Goal: Task Accomplishment & Management: Use online tool/utility

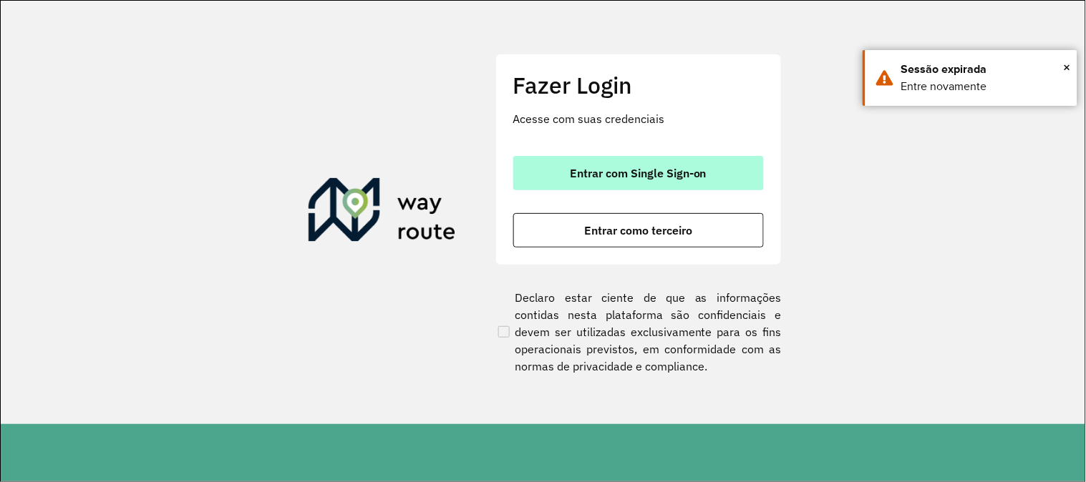
click at [640, 173] on span "Entrar com Single Sign-on" at bounding box center [638, 172] width 137 height 11
click at [640, 172] on span "Entrar com Single Sign-on" at bounding box center [638, 172] width 137 height 11
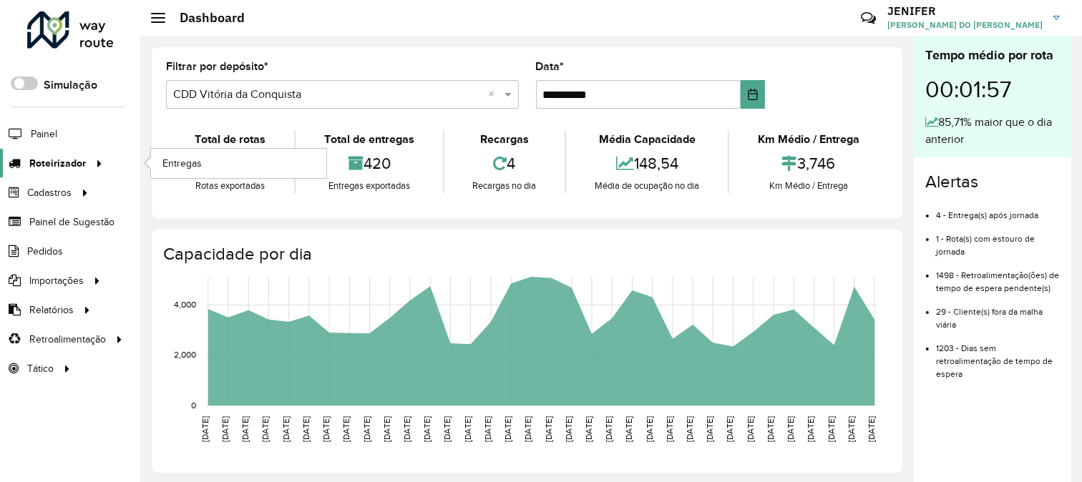
scroll to position [7, 0]
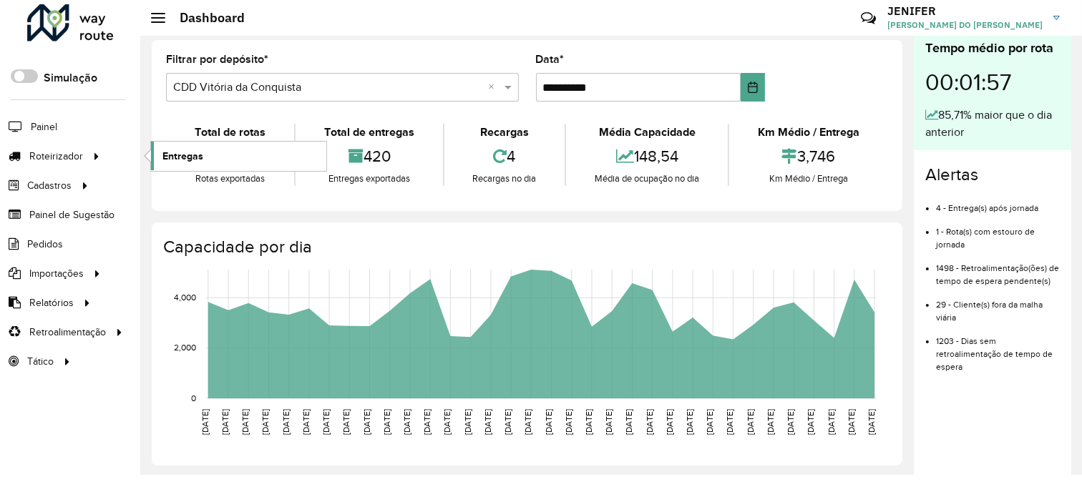
click at [235, 162] on link "Entregas" at bounding box center [238, 156] width 175 height 29
click at [175, 153] on span "Entregas" at bounding box center [182, 156] width 41 height 15
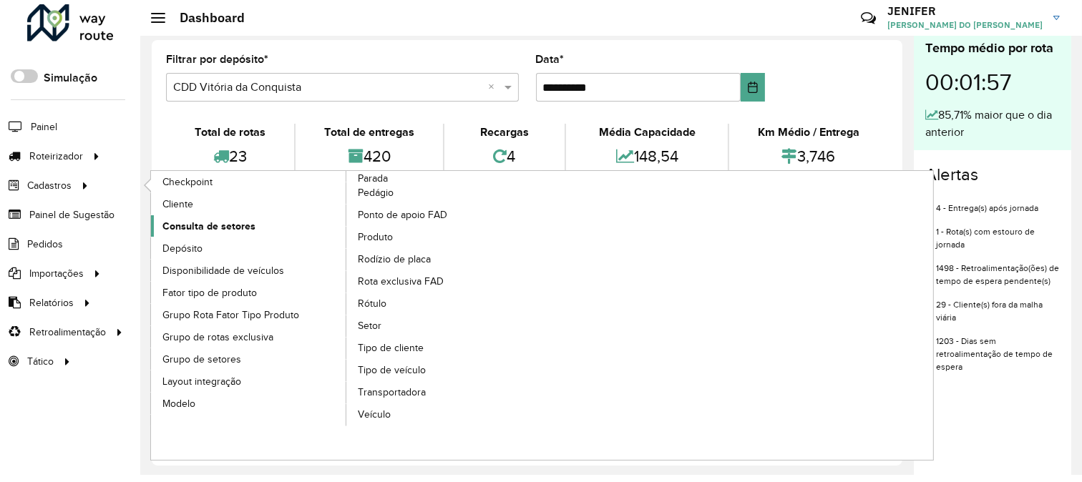
click at [211, 228] on span "Consulta de setores" at bounding box center [208, 226] width 93 height 15
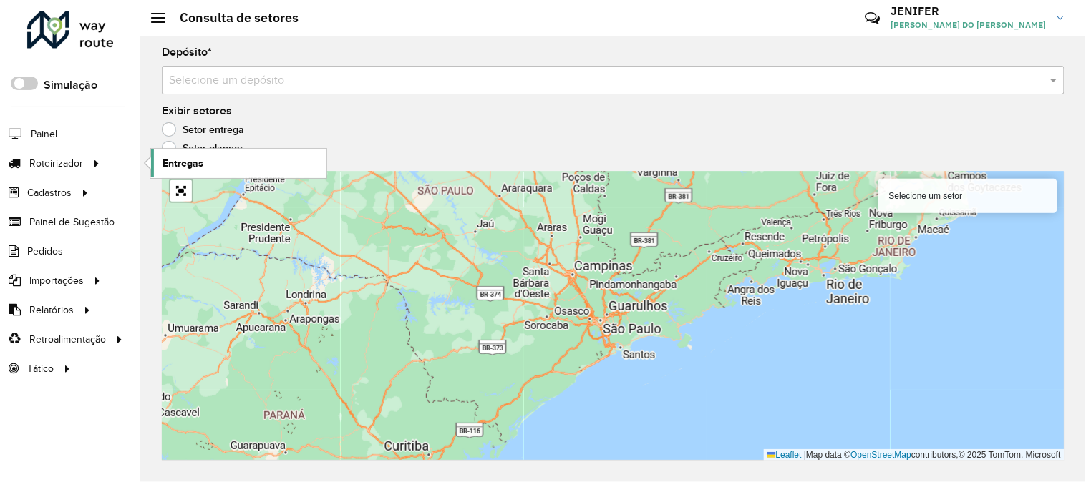
click at [181, 158] on span "Entregas" at bounding box center [182, 163] width 41 height 15
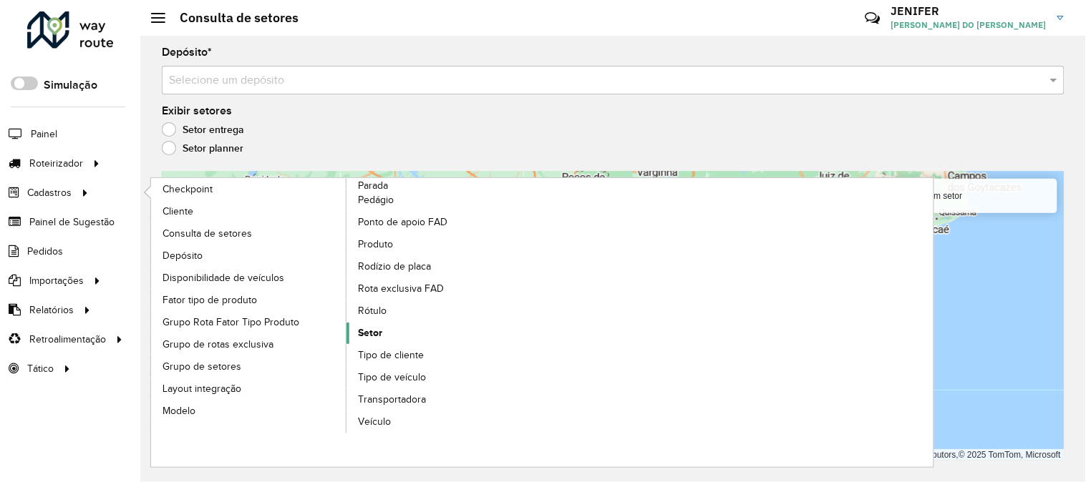
click at [366, 327] on span "Setor" at bounding box center [370, 333] width 24 height 15
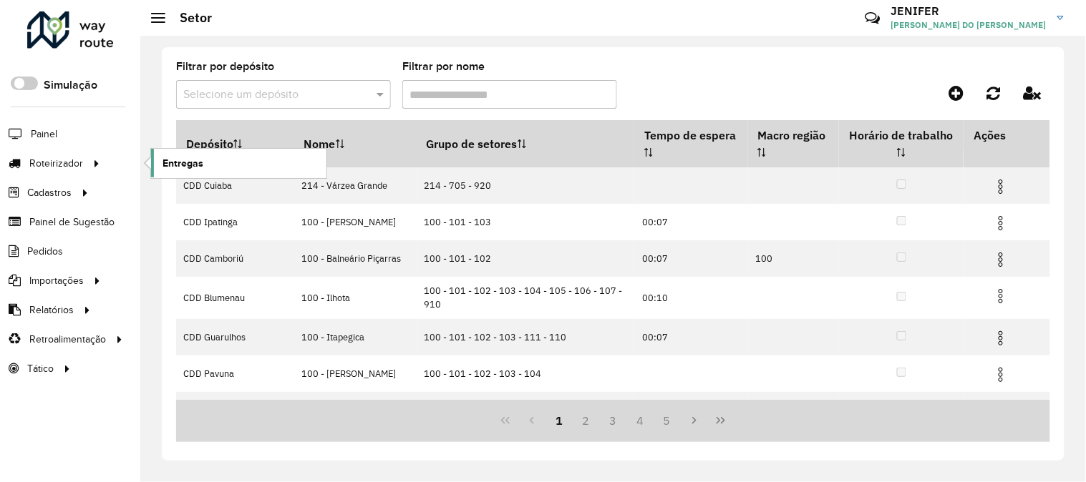
click at [205, 160] on link "Entregas" at bounding box center [238, 163] width 175 height 29
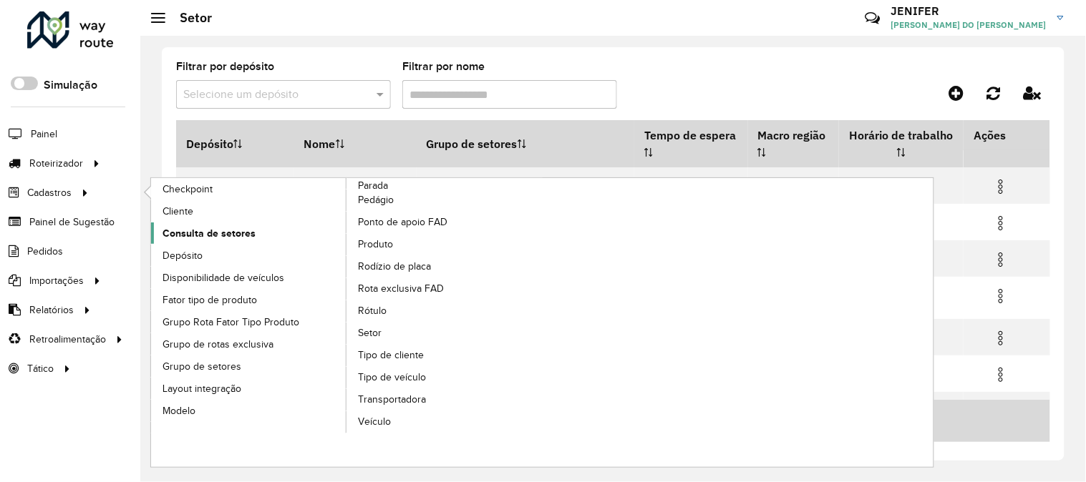
click at [230, 230] on span "Consulta de setores" at bounding box center [208, 233] width 93 height 15
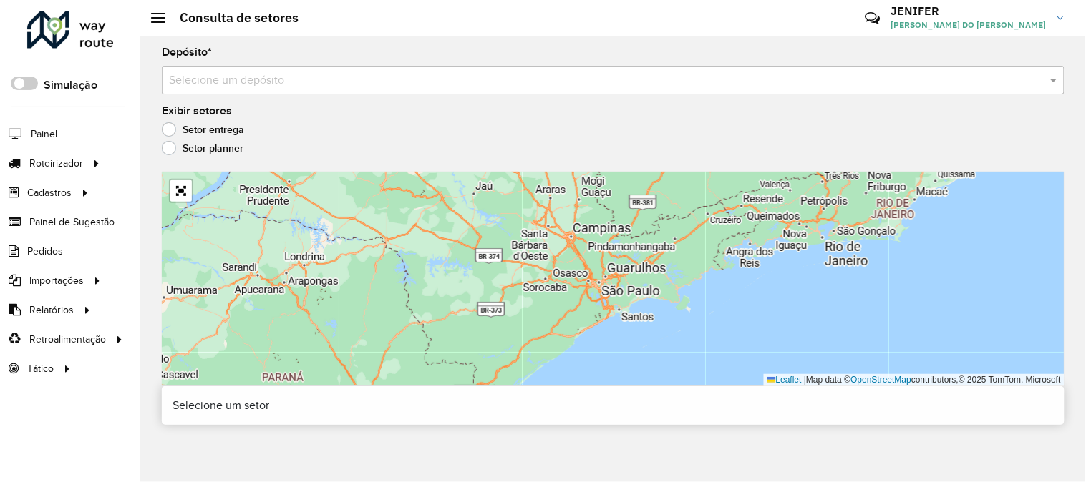
click at [298, 77] on input "text" at bounding box center [598, 80] width 859 height 17
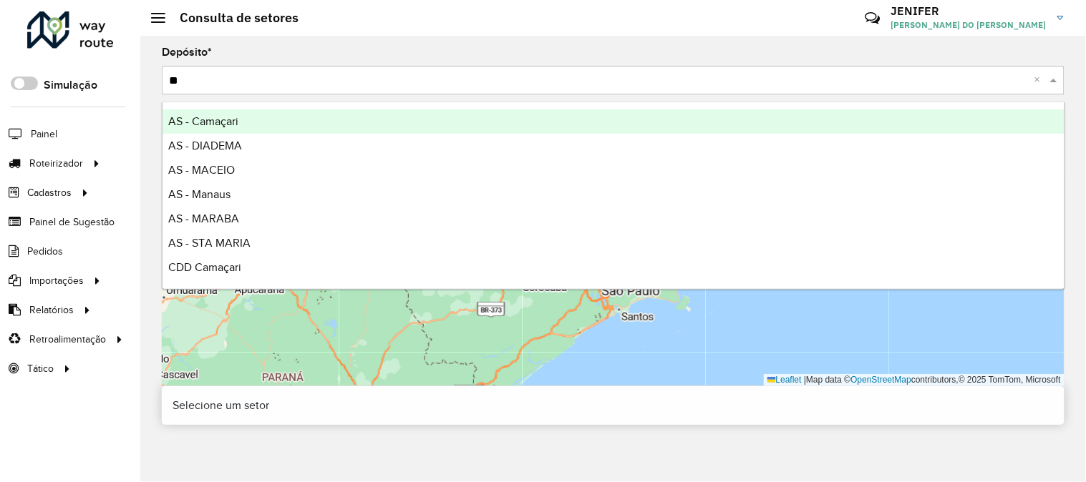
type input "***"
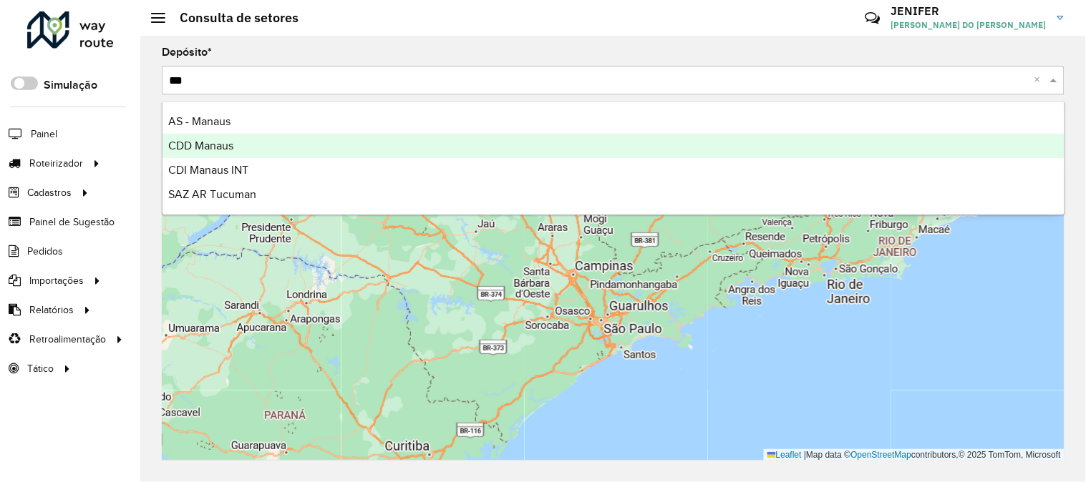
click at [219, 147] on span "CDD Manaus" at bounding box center [200, 146] width 65 height 12
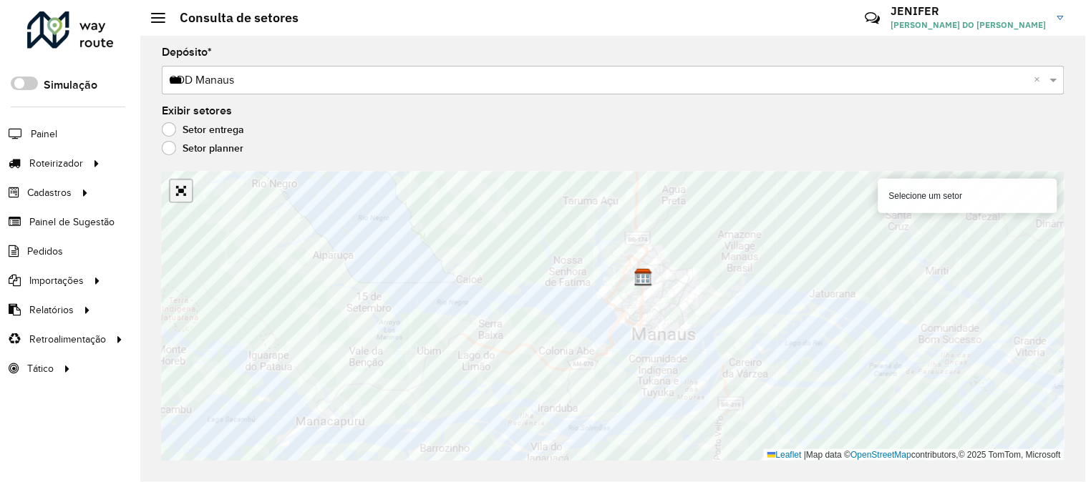
click at [180, 195] on link "Abrir mapa em tela cheia" at bounding box center [180, 190] width 21 height 21
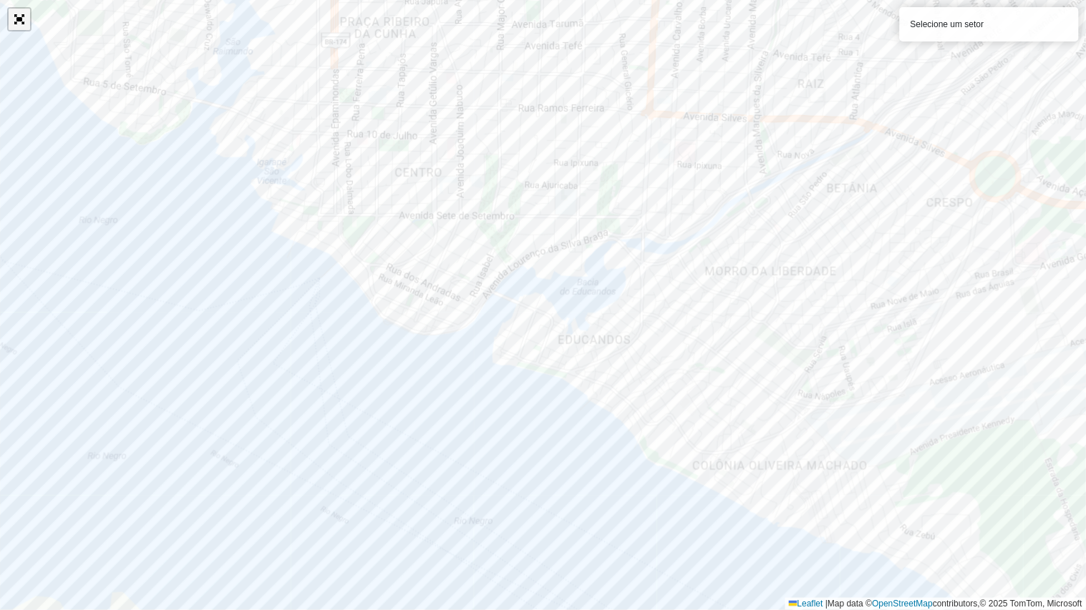
click at [24, 22] on link "Abrir mapa em tela cheia" at bounding box center [19, 19] width 21 height 21
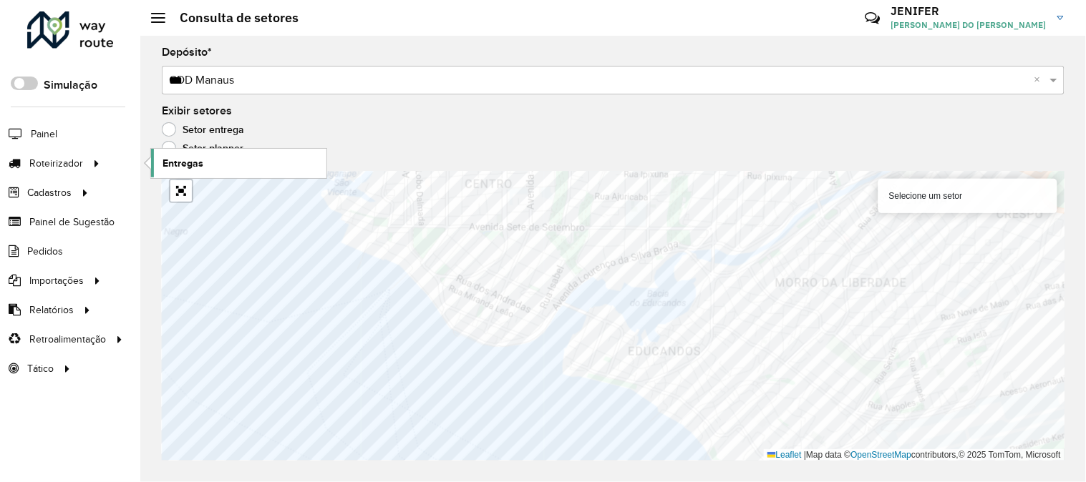
click at [199, 156] on span "Entregas" at bounding box center [182, 163] width 41 height 15
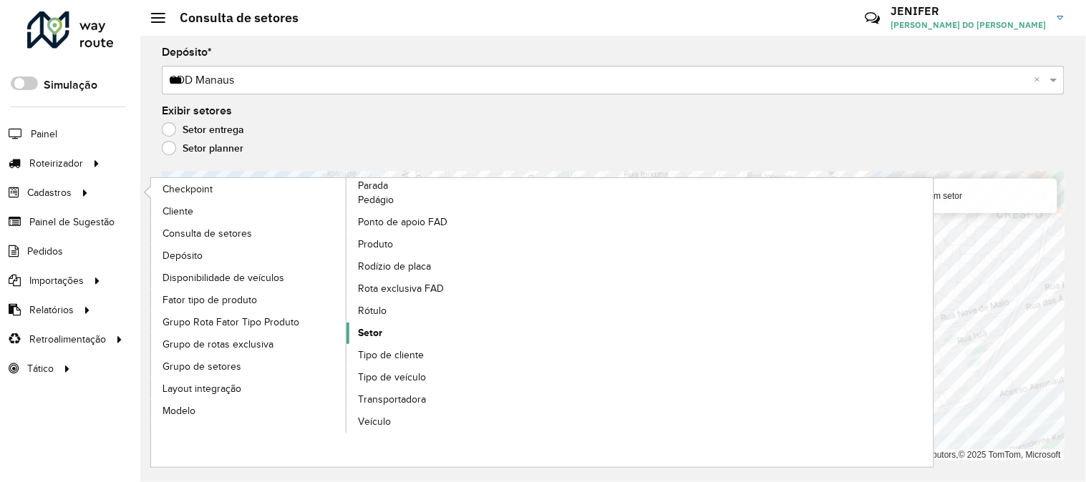
click at [374, 333] on span "Setor" at bounding box center [370, 333] width 24 height 15
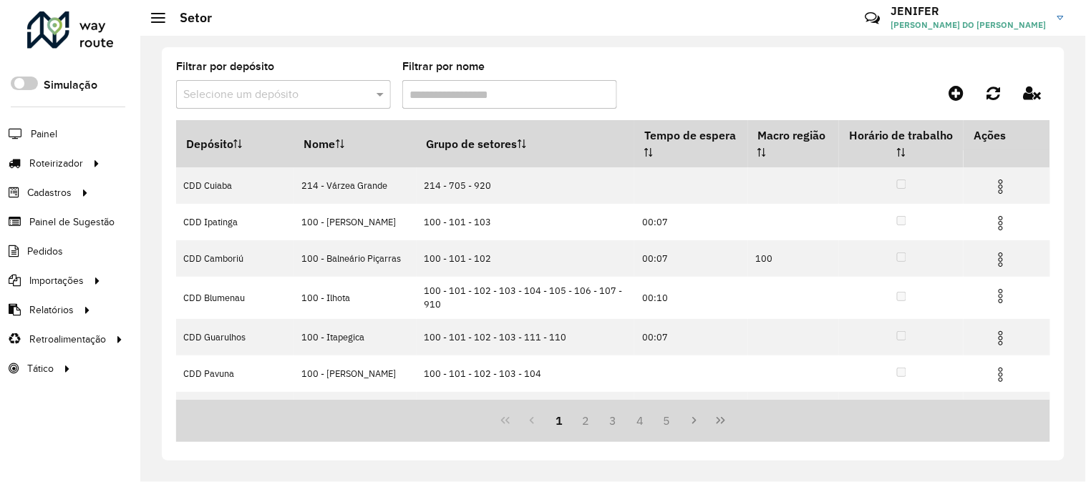
click at [268, 95] on input "text" at bounding box center [269, 95] width 172 height 17
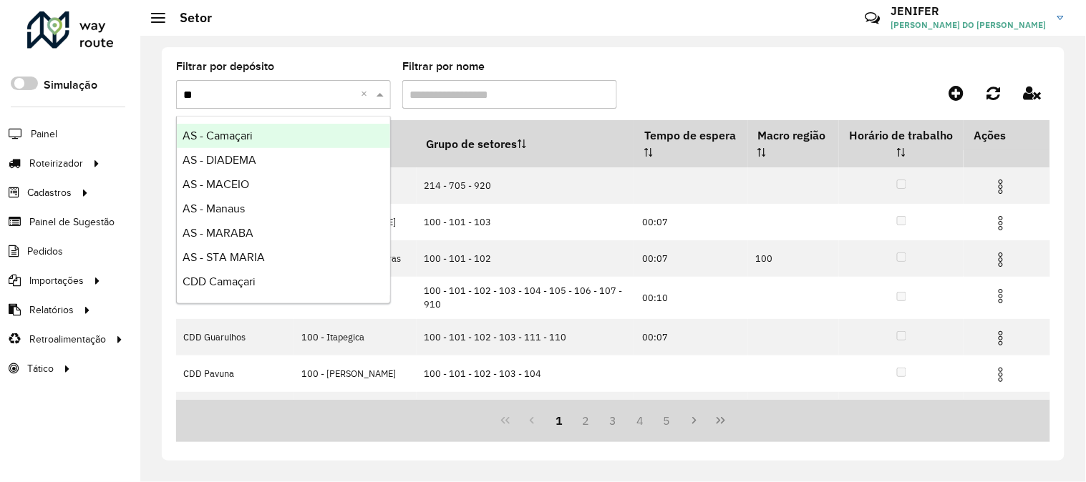
type input "***"
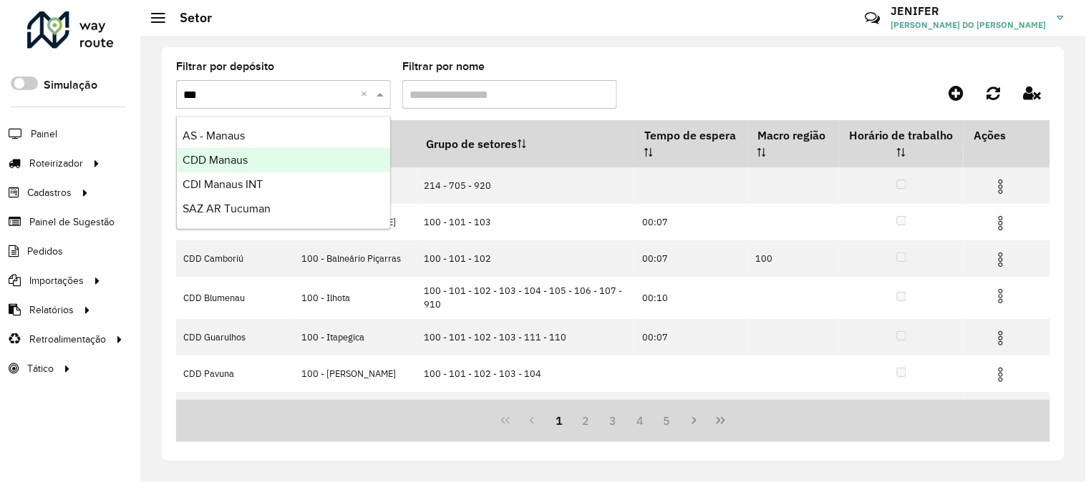
click at [225, 152] on div "CDD Manaus" at bounding box center [283, 160] width 213 height 24
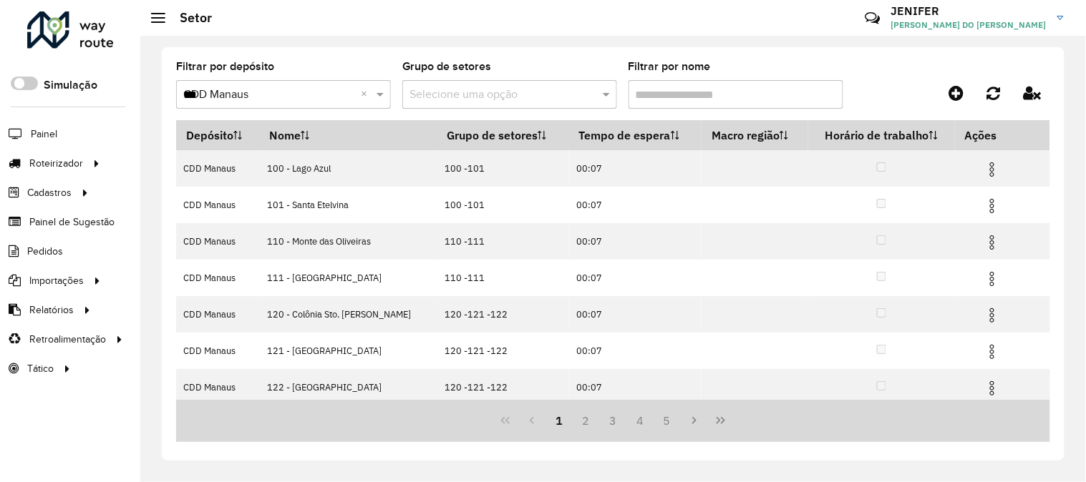
click at [645, 94] on input "Filtrar por nome" at bounding box center [735, 94] width 215 height 29
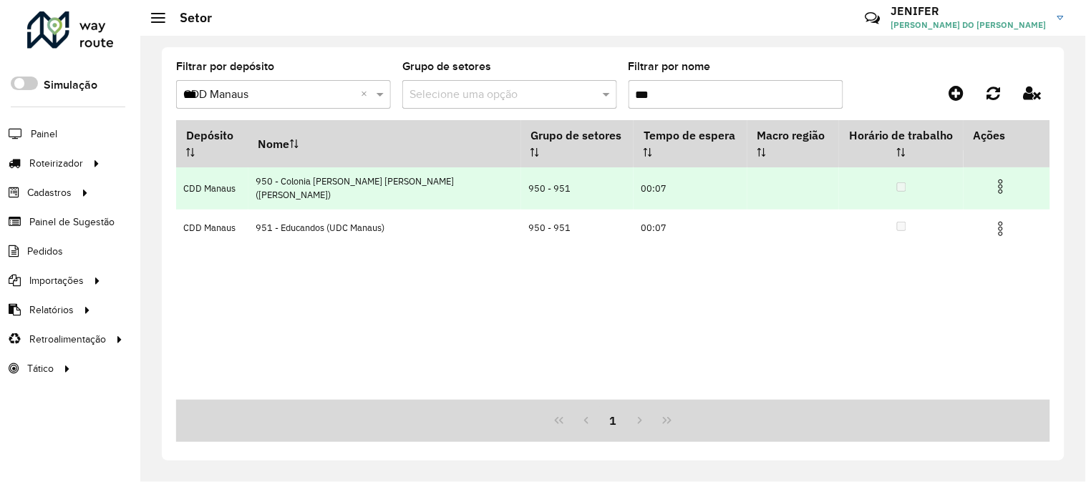
type input "***"
click at [972, 178] on img at bounding box center [1000, 186] width 17 height 17
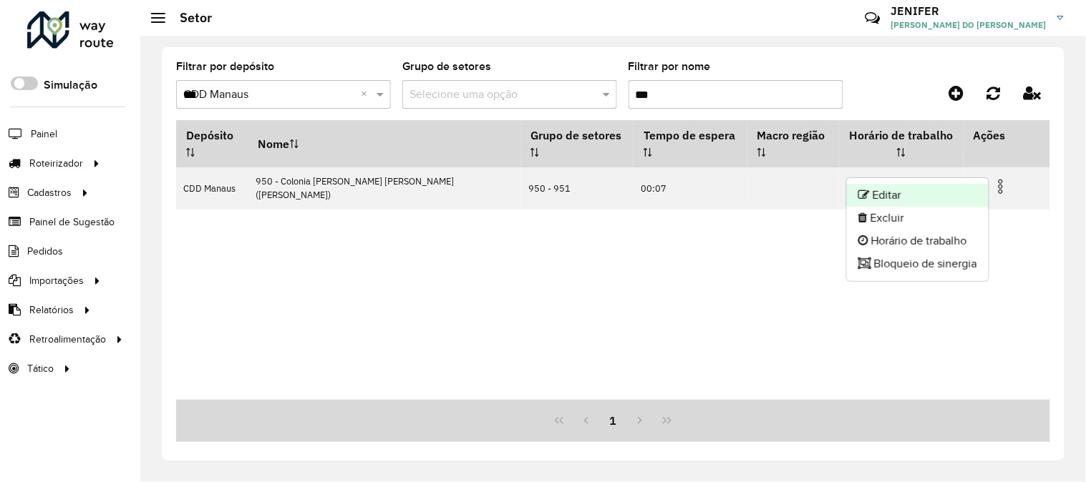
click at [922, 193] on li "Editar" at bounding box center [918, 195] width 142 height 23
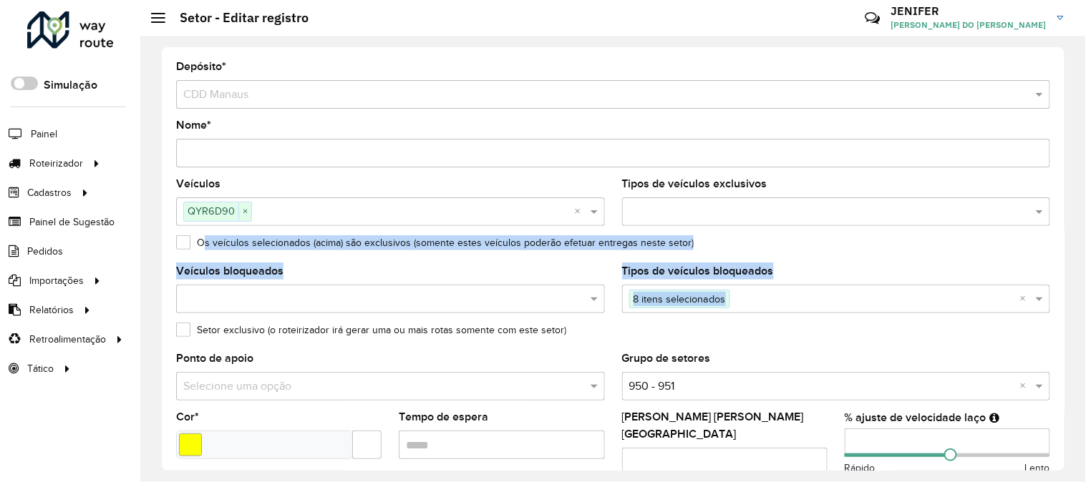
drag, startPoint x: 1060, startPoint y: 205, endPoint x: 1060, endPoint y: 298, distance: 93.0
click at [972, 298] on div "Depósito * Selecione um depósito × CDD Manaus Nome * Veículos QYR6D90 × × Tipos…" at bounding box center [613, 259] width 902 height 424
drag, startPoint x: 1064, startPoint y: 228, endPoint x: 1060, endPoint y: 323, distance: 96.0
click at [972, 323] on div "Depósito * Selecione um depósito × CDD Manaus Nome * Veículos QYR6D90 × × Tipos…" at bounding box center [612, 259] width 945 height 447
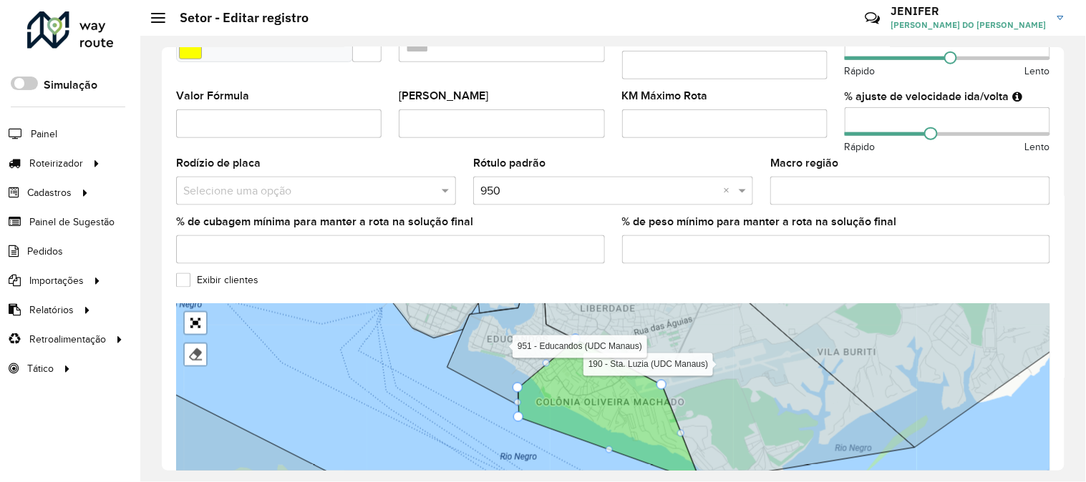
scroll to position [502, 0]
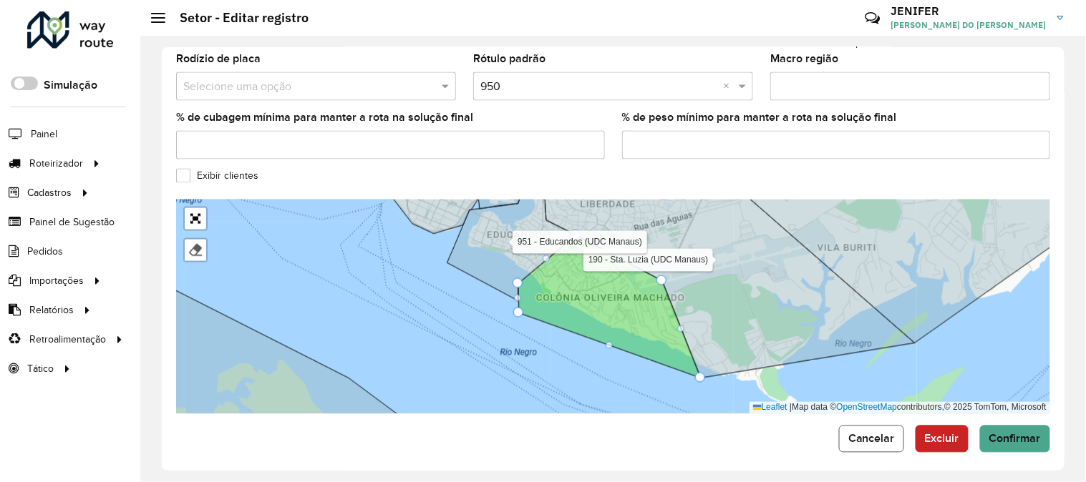
click at [857, 434] on button "Cancelar" at bounding box center [871, 439] width 65 height 27
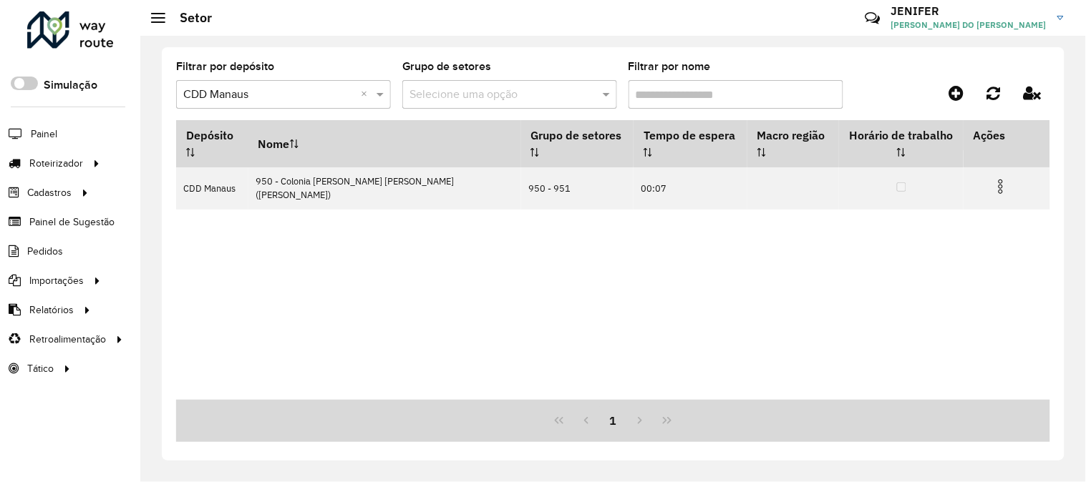
click at [704, 94] on input "Filtrar por nome" at bounding box center [735, 94] width 215 height 29
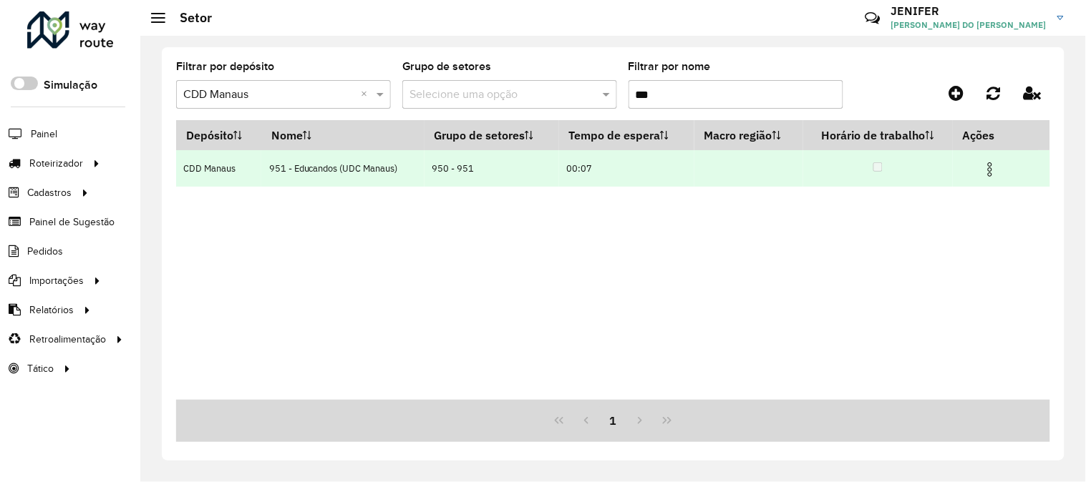
type input "***"
click at [972, 170] on img at bounding box center [989, 169] width 17 height 17
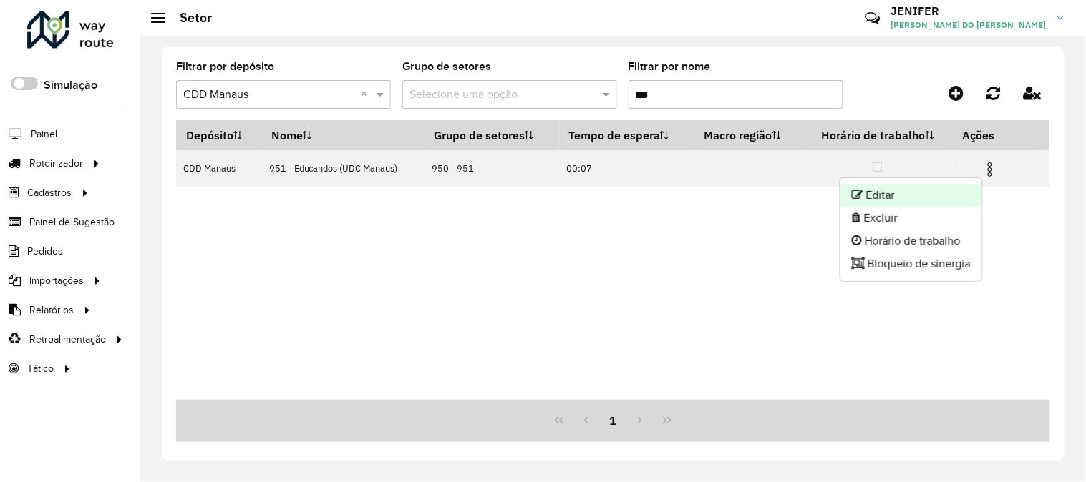
click at [926, 194] on li "Editar" at bounding box center [911, 195] width 142 height 23
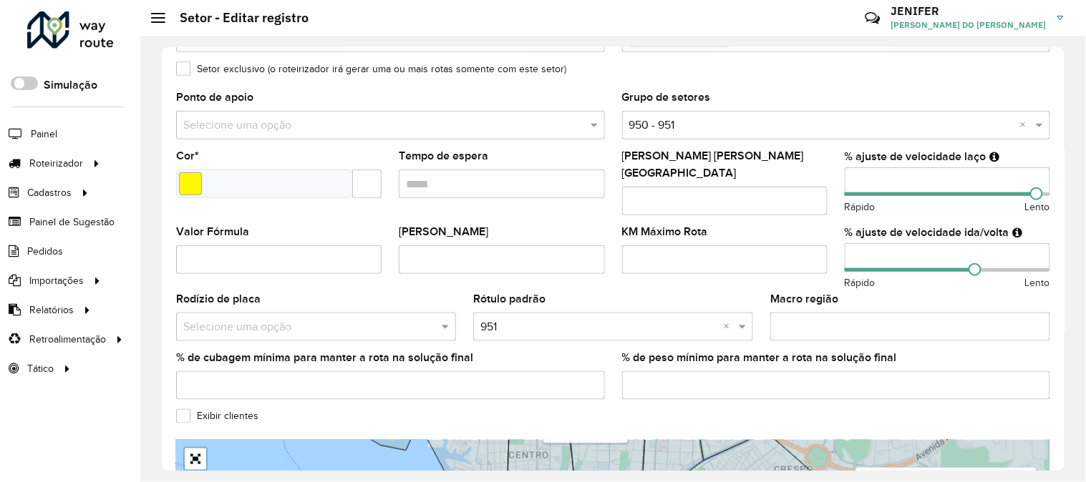
scroll to position [273, 0]
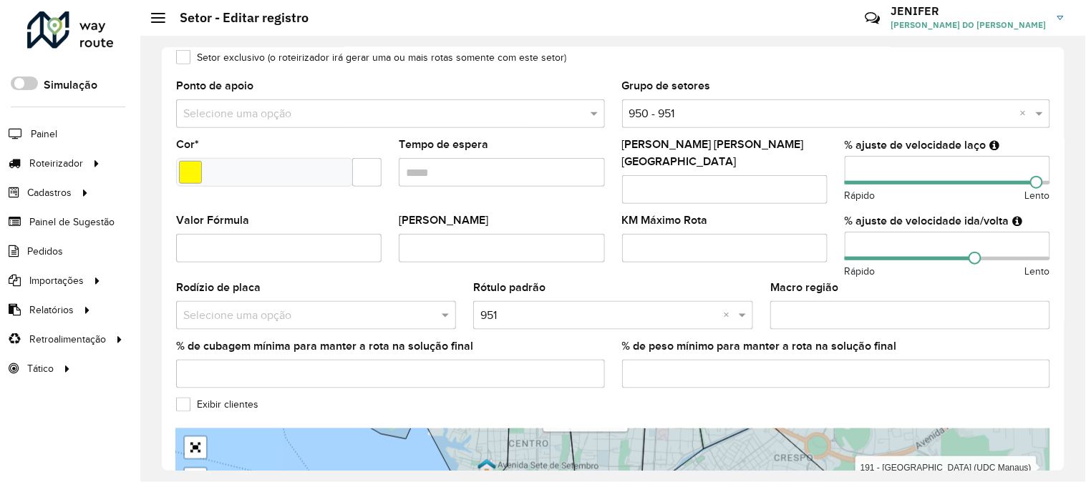
drag, startPoint x: 1064, startPoint y: 237, endPoint x: 1062, endPoint y: 225, distance: 12.4
click at [972, 225] on div "Depósito * Selecione um depósito × CDD Manaus Nome * Veículos PDM0F91 × QYR6D90…" at bounding box center [612, 259] width 945 height 447
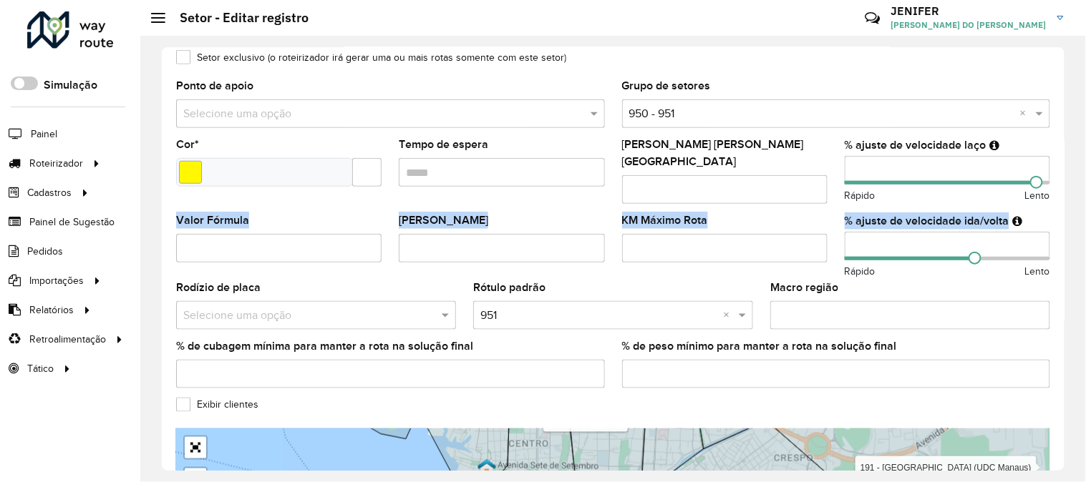
drag, startPoint x: 1066, startPoint y: 211, endPoint x: 1066, endPoint y: 201, distance: 10.0
click at [972, 201] on div "Depósito * Selecione um depósito × CDD Manaus Nome * Veículos PDM0F91 × QYR6D90…" at bounding box center [612, 259] width 945 height 447
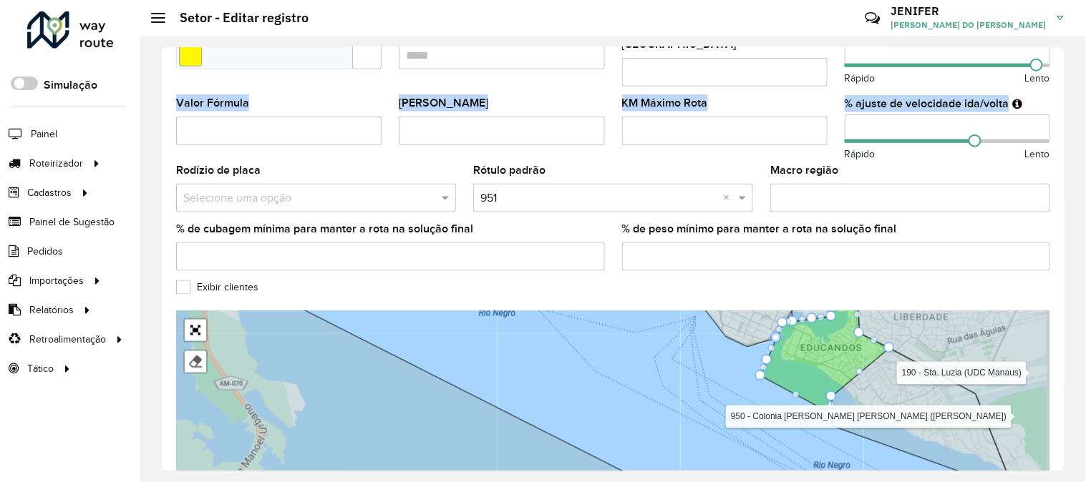
scroll to position [324, 0]
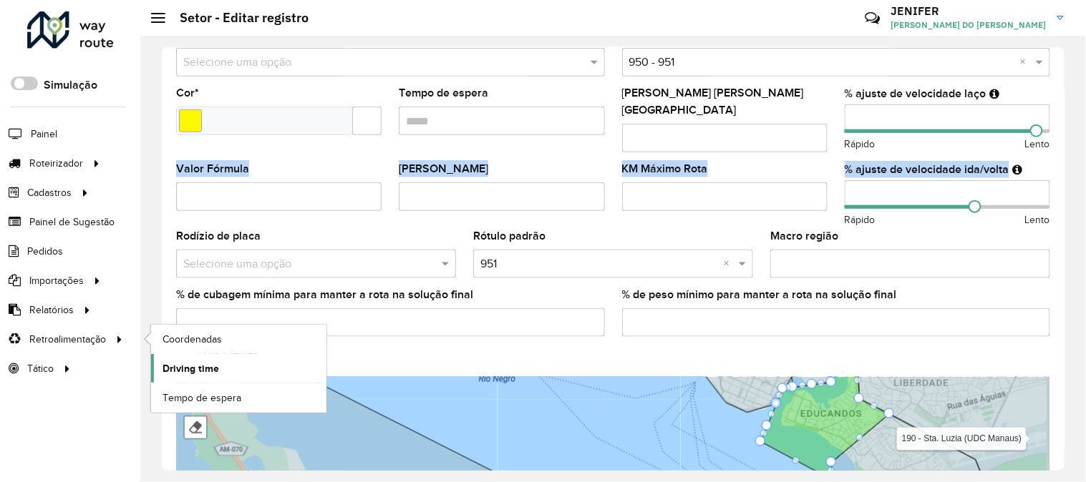
click at [191, 374] on span "Driving time" at bounding box center [190, 368] width 57 height 15
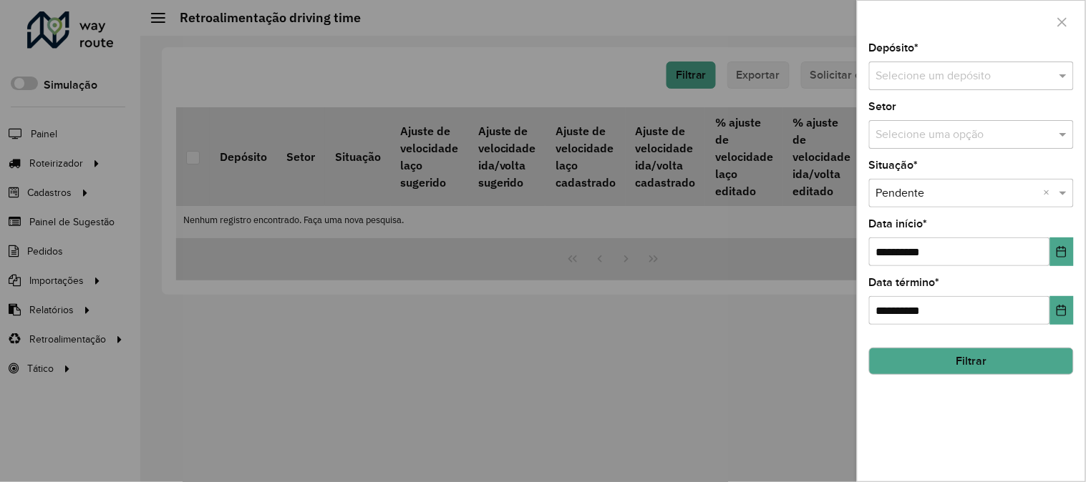
click at [917, 88] on div "Selecione um depósito" at bounding box center [971, 76] width 205 height 29
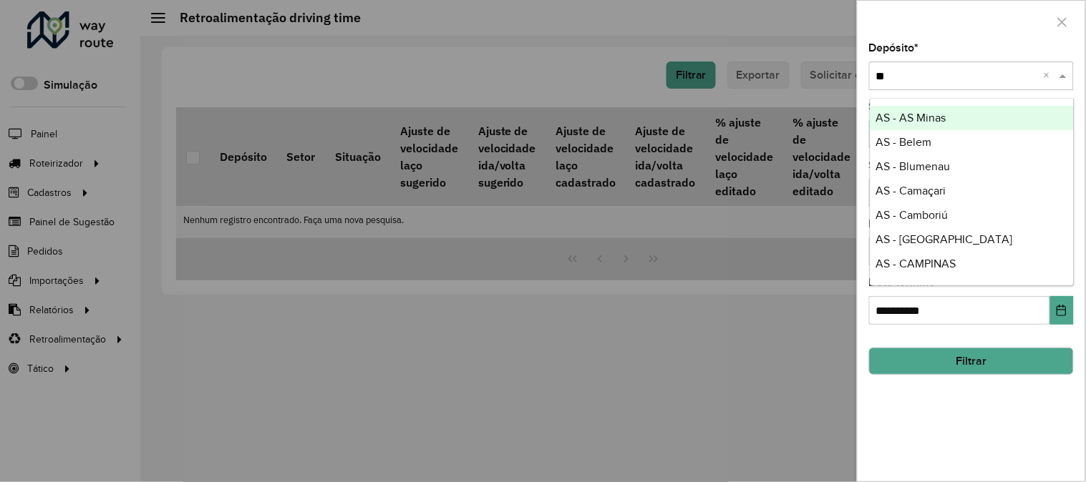
type input "***"
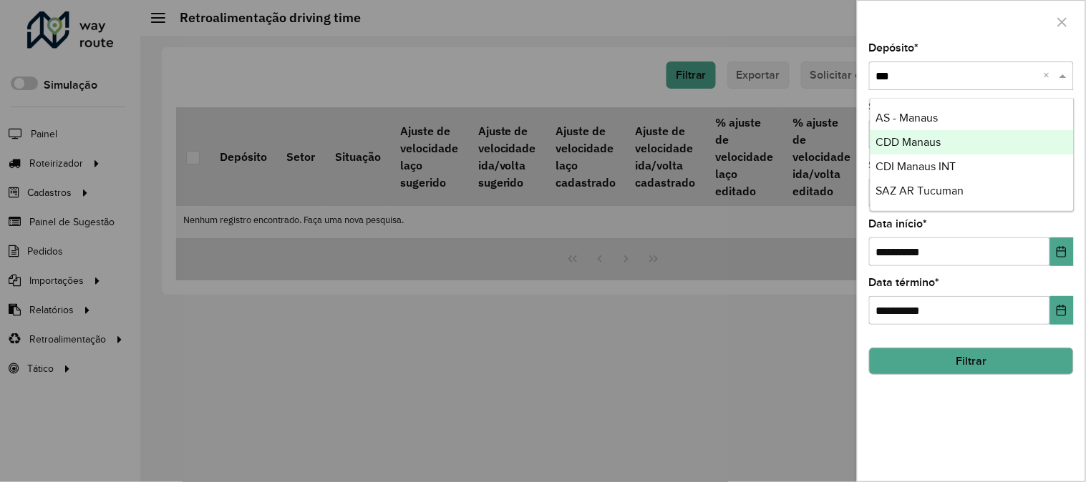
click at [917, 137] on span "CDD Manaus" at bounding box center [908, 142] width 65 height 12
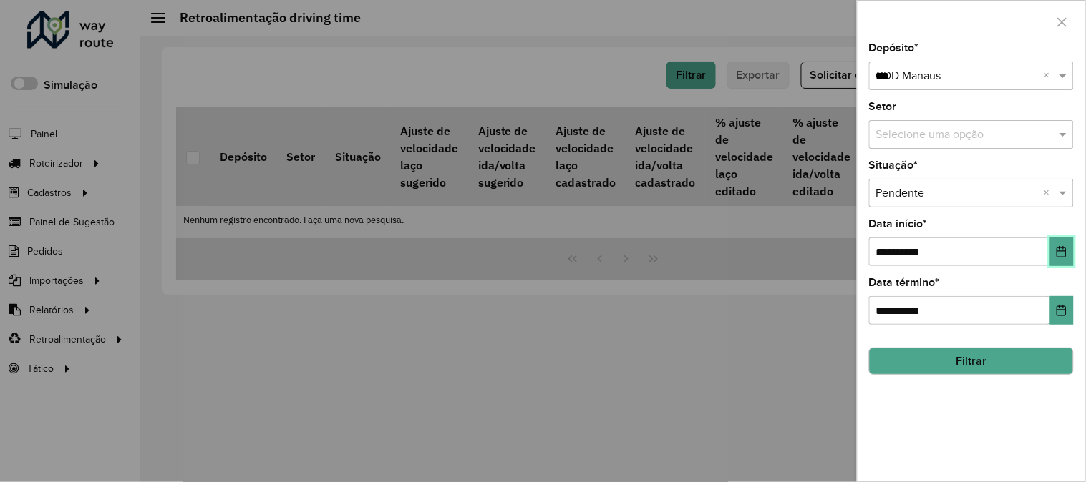
click at [972, 253] on icon "Choose Date" at bounding box center [1060, 251] width 11 height 11
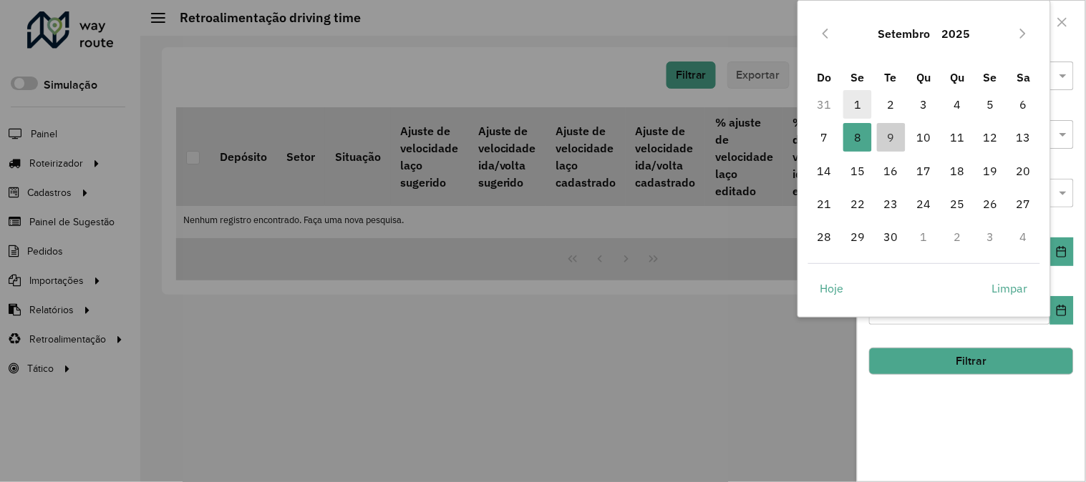
click at [847, 94] on span "1" at bounding box center [857, 104] width 29 height 29
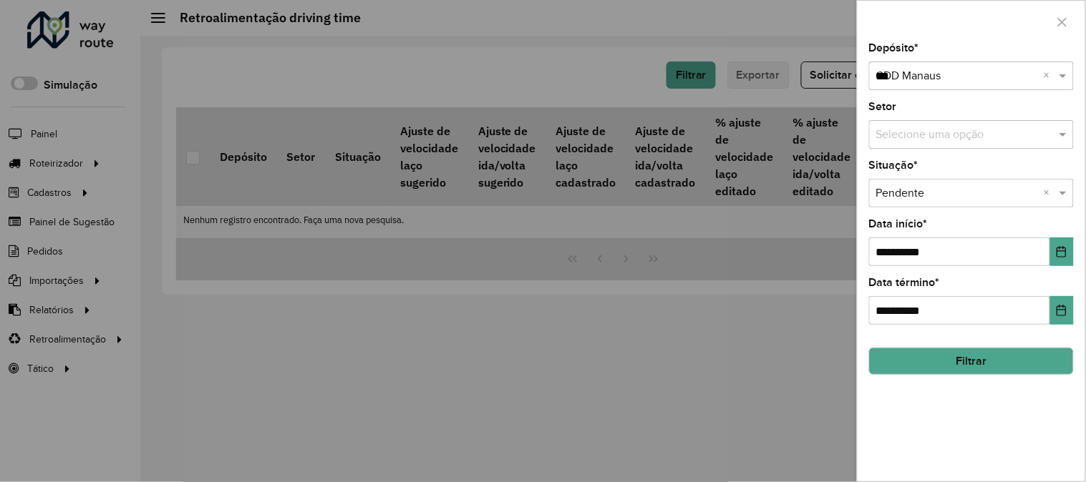
click at [972, 360] on button "Filtrar" at bounding box center [971, 361] width 205 height 27
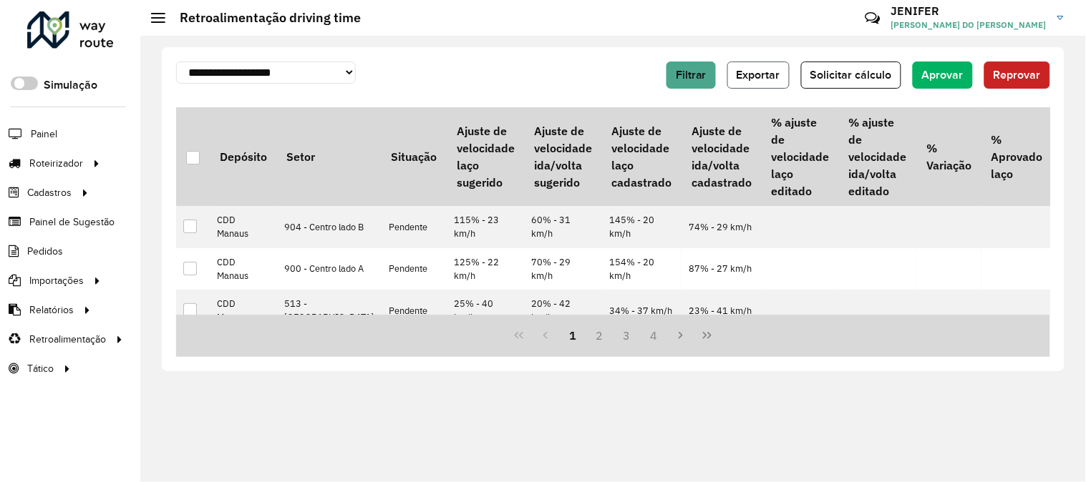
click at [753, 76] on span "Exportar" at bounding box center [758, 75] width 44 height 12
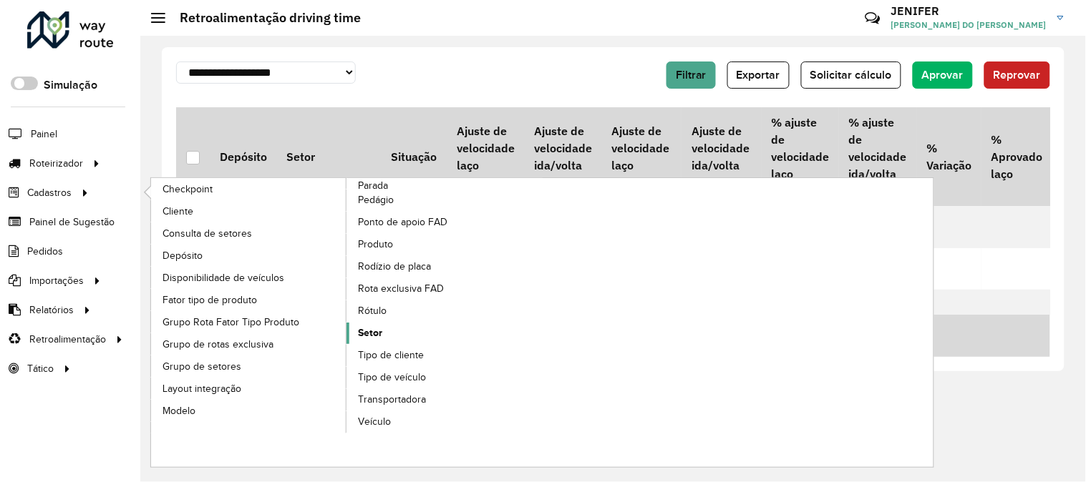
click at [376, 340] on span "Setor" at bounding box center [370, 333] width 24 height 15
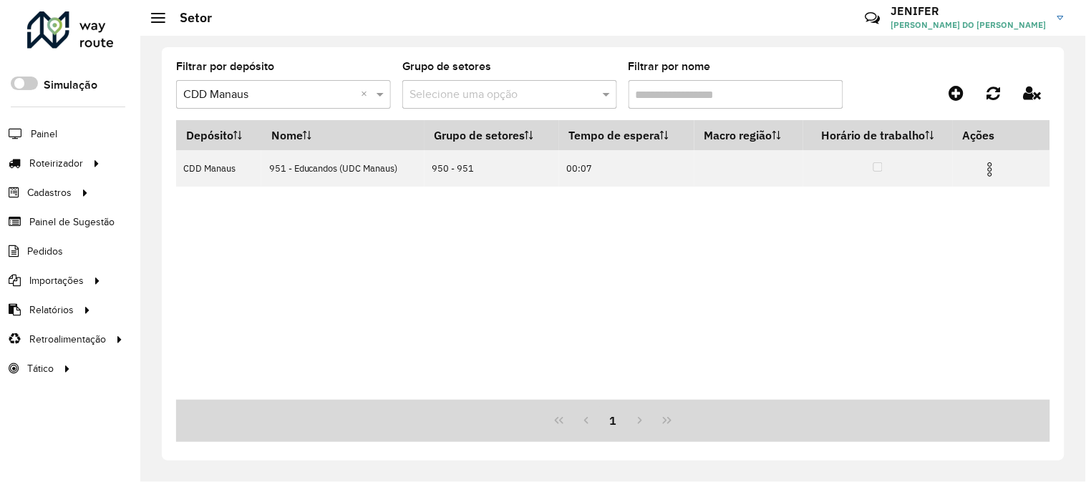
click at [705, 100] on input "Filtrar por nome" at bounding box center [735, 94] width 215 height 29
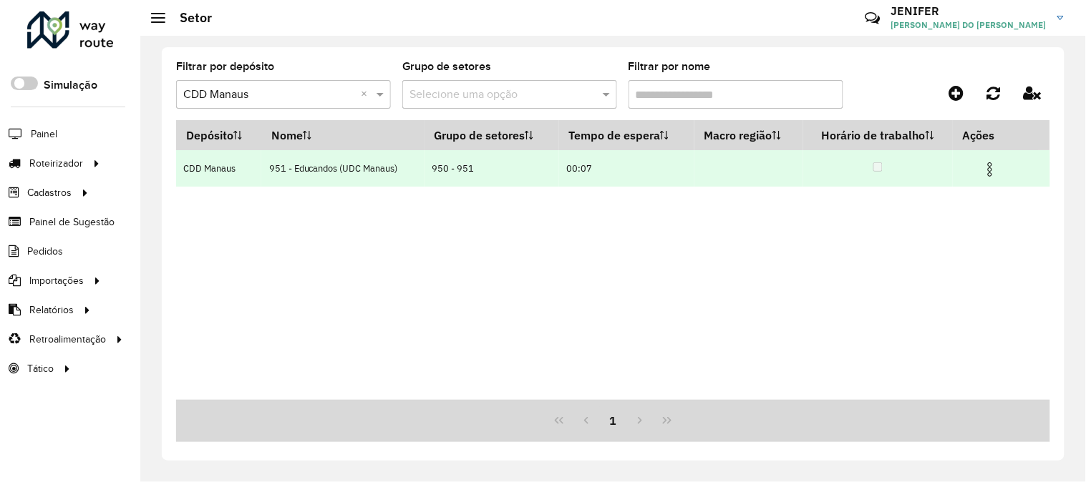
click at [972, 163] on img at bounding box center [989, 169] width 17 height 17
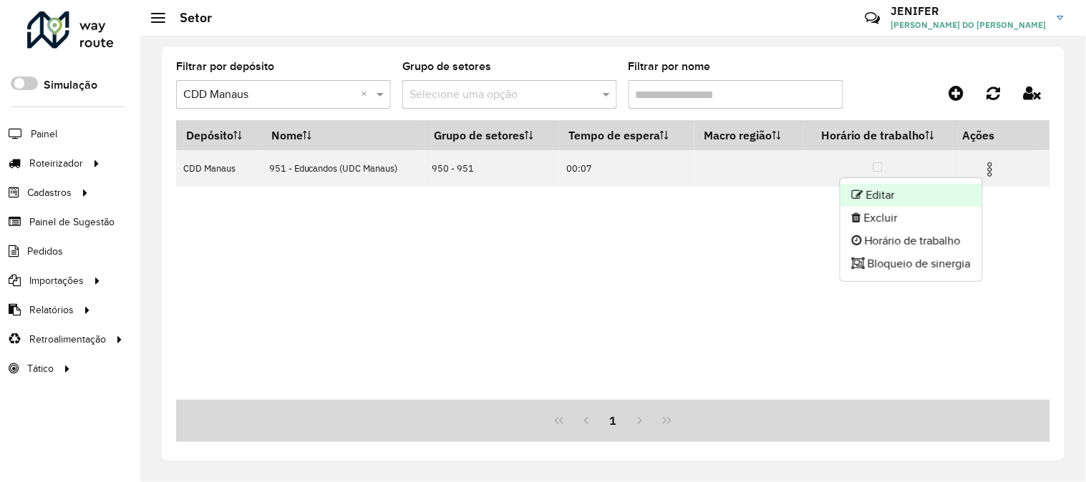
click at [917, 192] on li "Editar" at bounding box center [911, 195] width 142 height 23
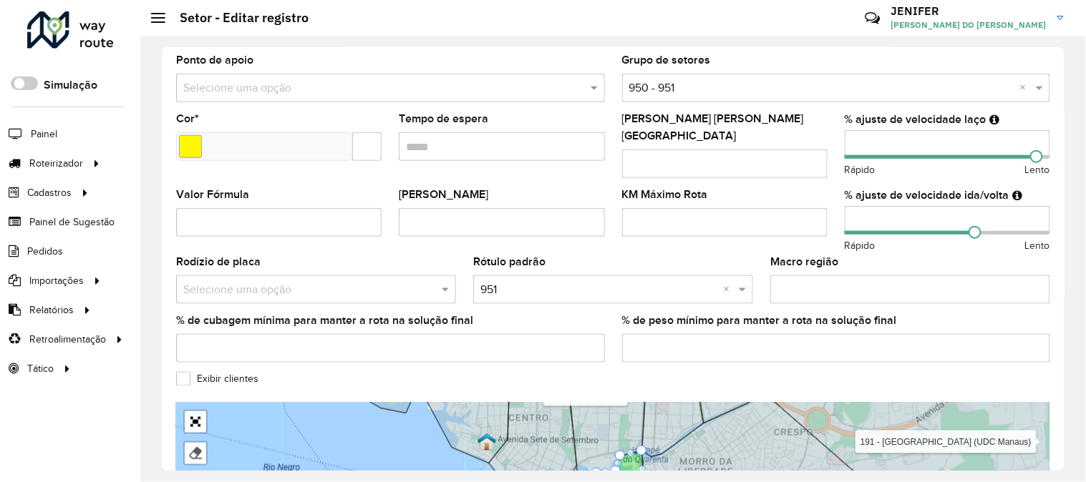
scroll to position [296, 0]
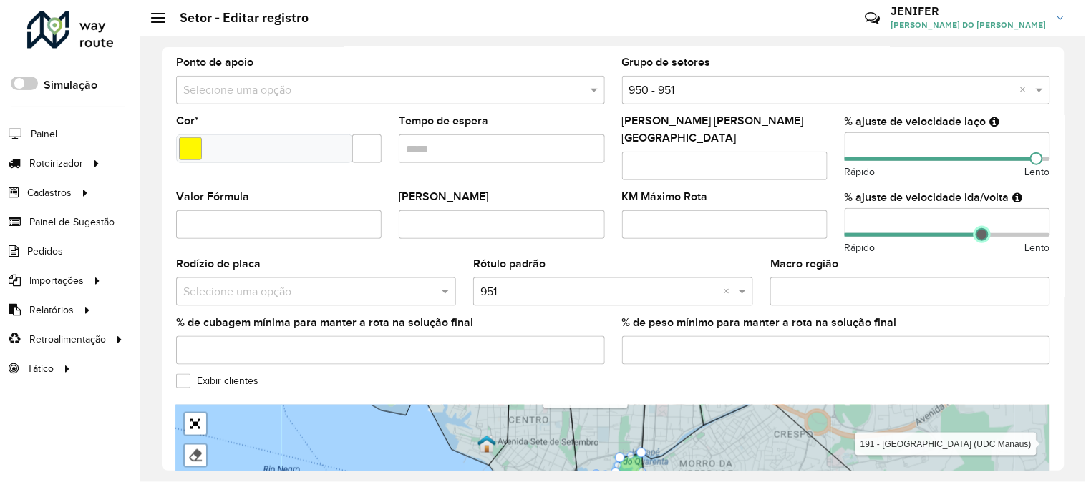
drag, startPoint x: 968, startPoint y: 225, endPoint x: 978, endPoint y: 225, distance: 10.0
click at [972, 228] on span at bounding box center [981, 234] width 13 height 13
click at [972, 228] on span at bounding box center [982, 234] width 13 height 13
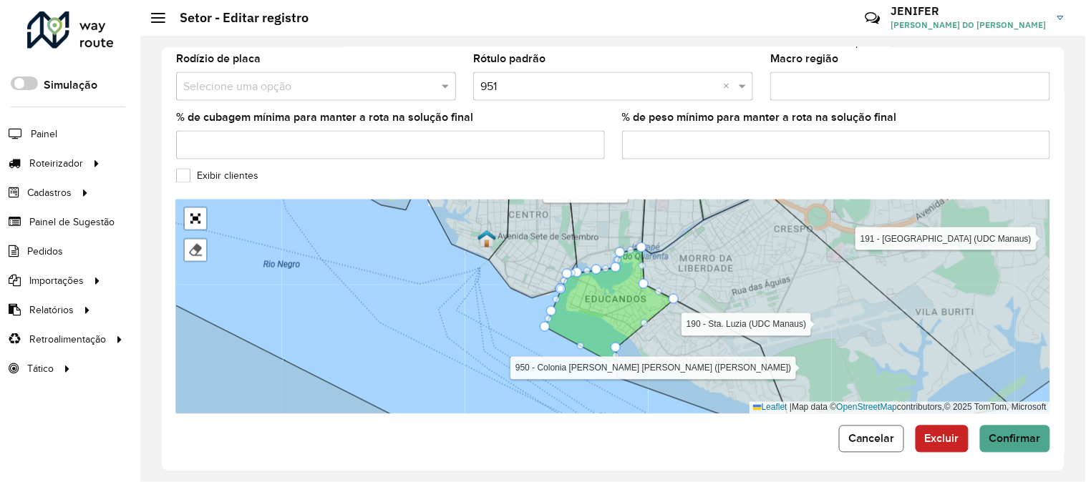
click at [867, 434] on span "Cancelar" at bounding box center [871, 439] width 47 height 12
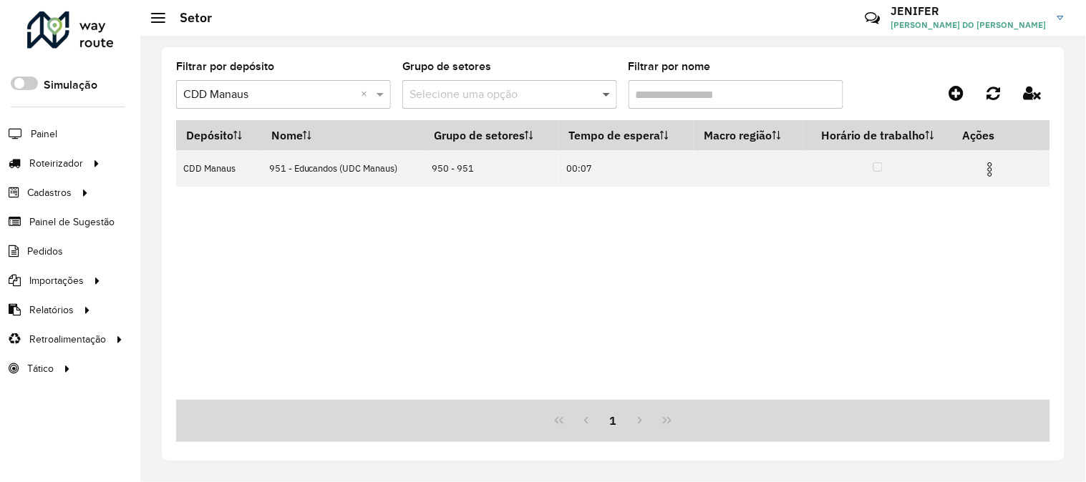
drag, startPoint x: 675, startPoint y: 97, endPoint x: 616, endPoint y: 94, distance: 59.5
click at [640, 97] on input "Filtrar por nome" at bounding box center [735, 94] width 215 height 29
type input "*"
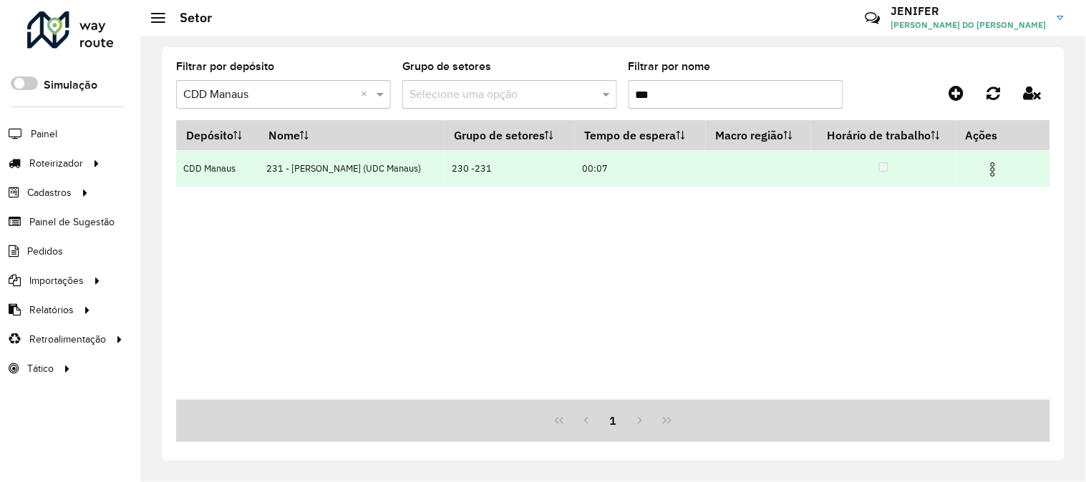
type input "***"
click at [972, 165] on img at bounding box center [992, 169] width 17 height 17
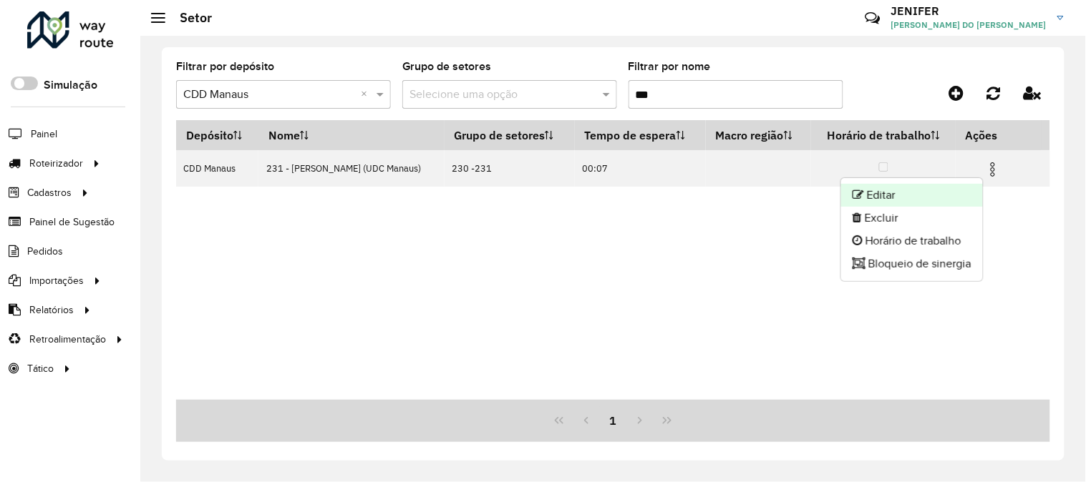
click at [889, 193] on li "Editar" at bounding box center [912, 195] width 142 height 23
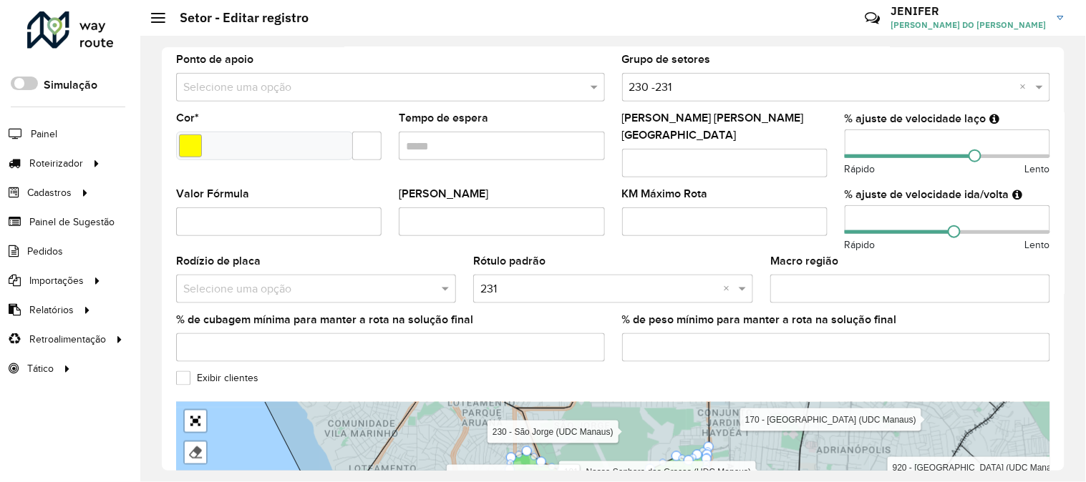
scroll to position [296, 0]
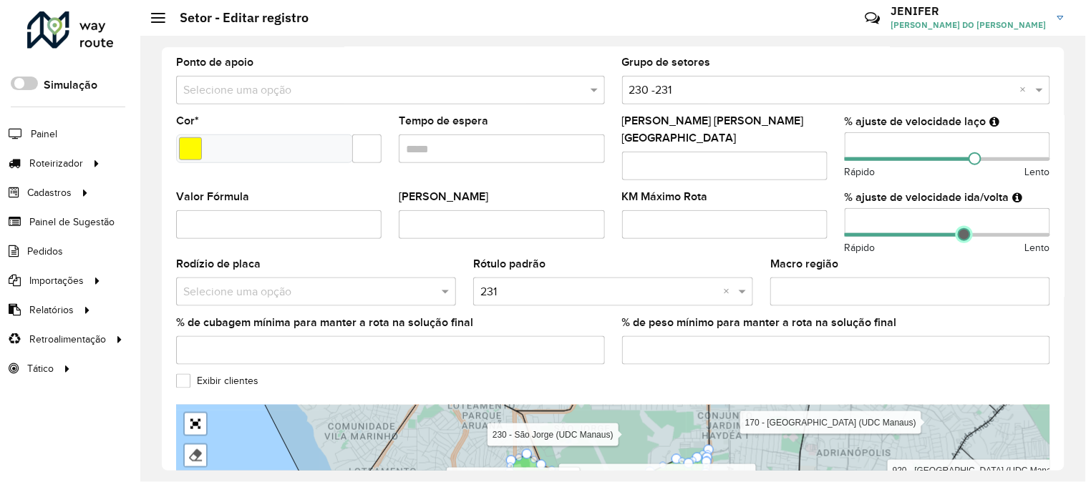
drag, startPoint x: 950, startPoint y: 229, endPoint x: 962, endPoint y: 228, distance: 12.2
click at [962, 228] on span at bounding box center [963, 234] width 13 height 13
click at [972, 160] on span at bounding box center [981, 158] width 13 height 13
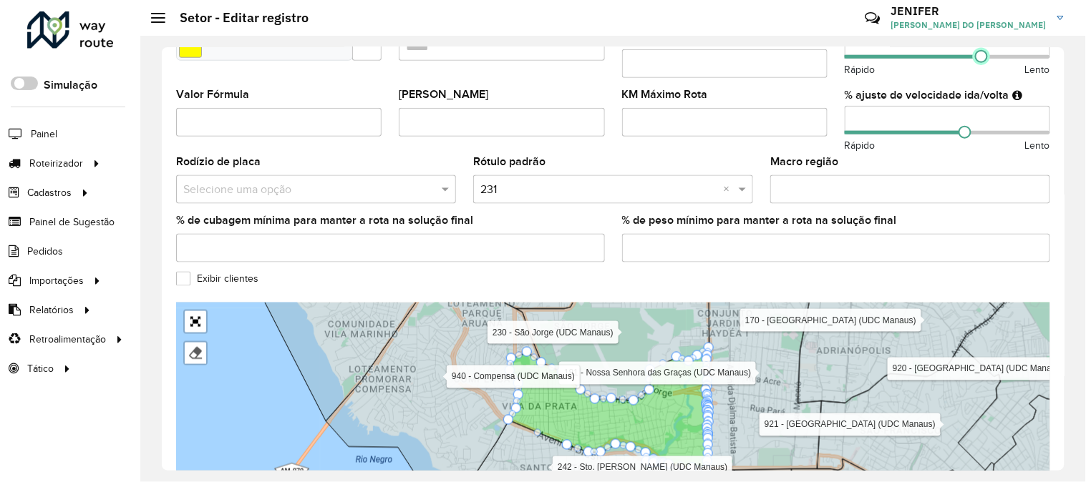
scroll to position [502, 0]
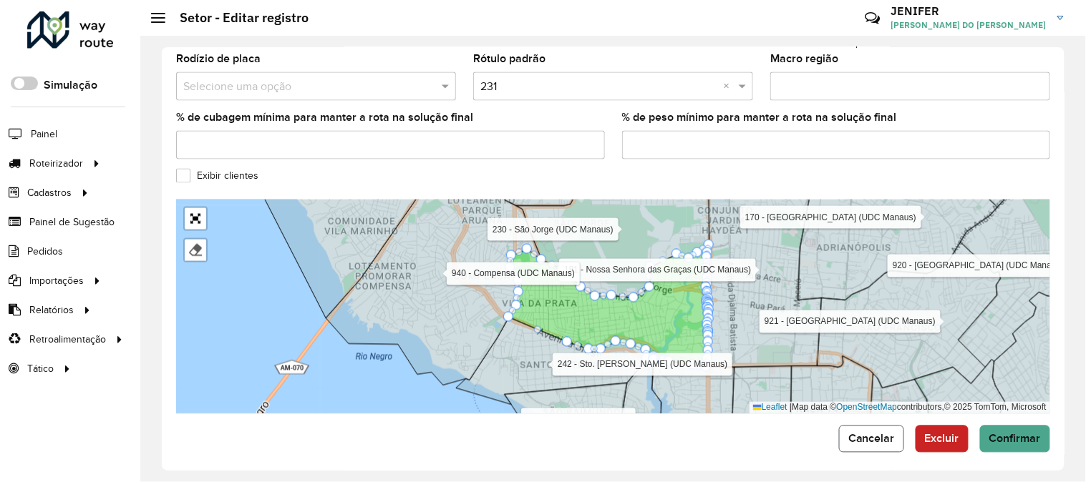
click at [857, 433] on span "Cancelar" at bounding box center [871, 439] width 47 height 12
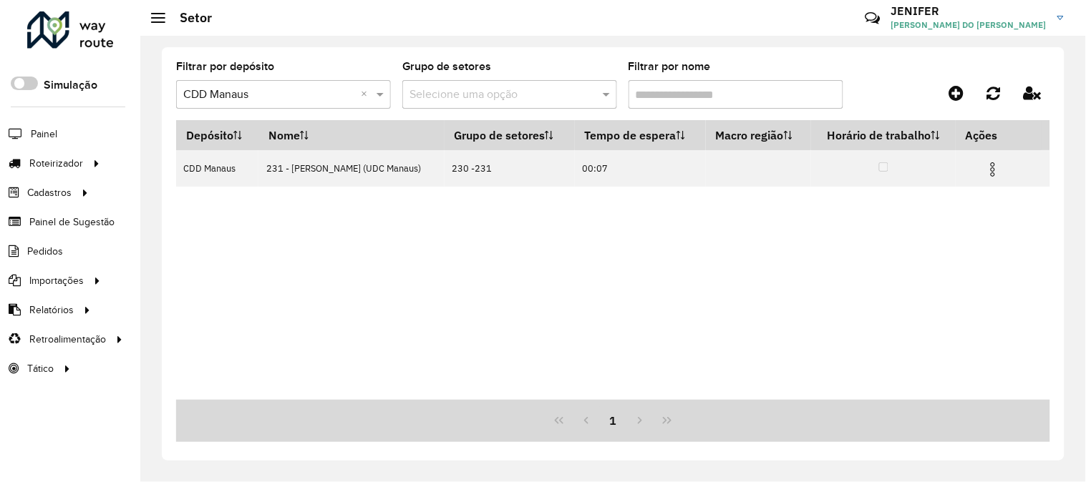
click at [711, 91] on input "Filtrar por nome" at bounding box center [735, 94] width 215 height 29
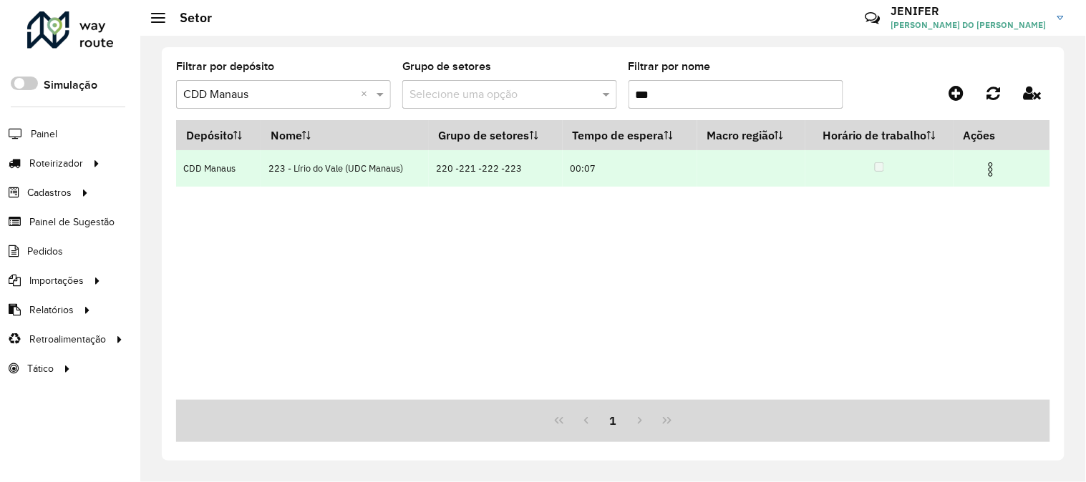
type input "***"
click at [972, 160] on span at bounding box center [990, 167] width 17 height 19
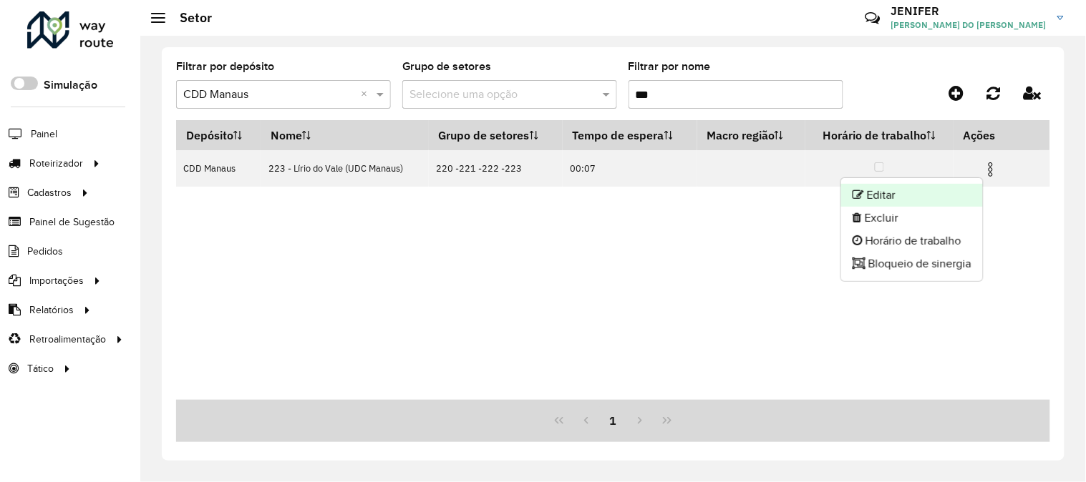
click at [935, 184] on li "Editar" at bounding box center [912, 195] width 142 height 23
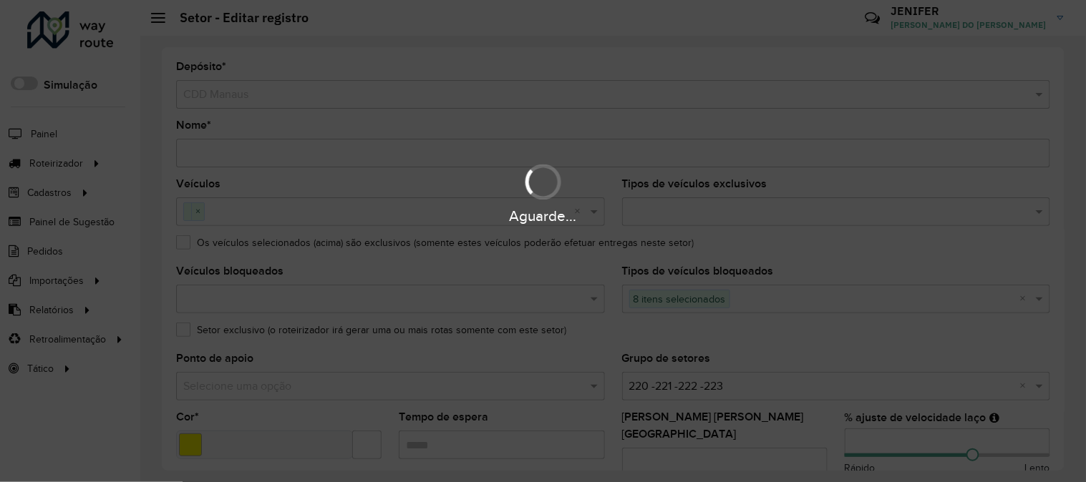
click at [972, 328] on div "Aguarde..." at bounding box center [543, 241] width 1086 height 482
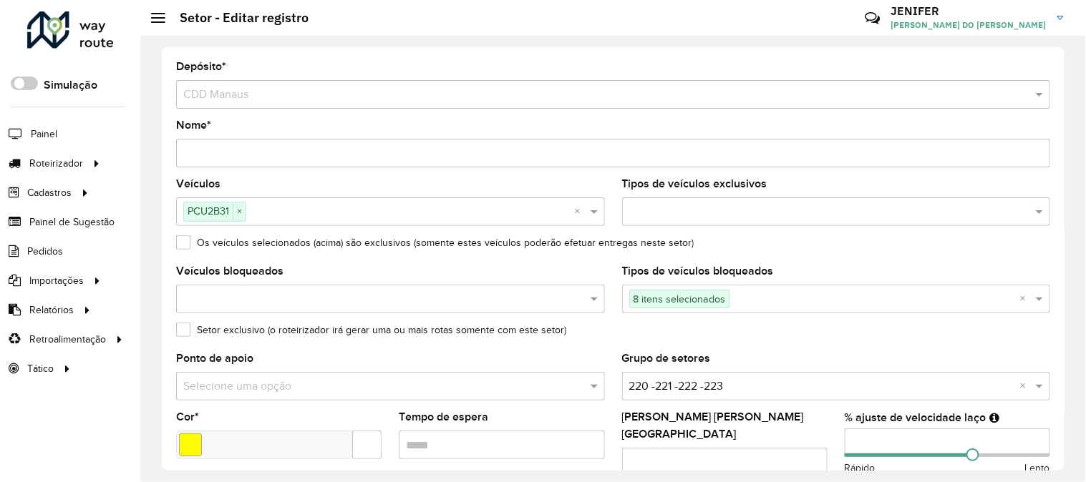
scroll to position [159, 0]
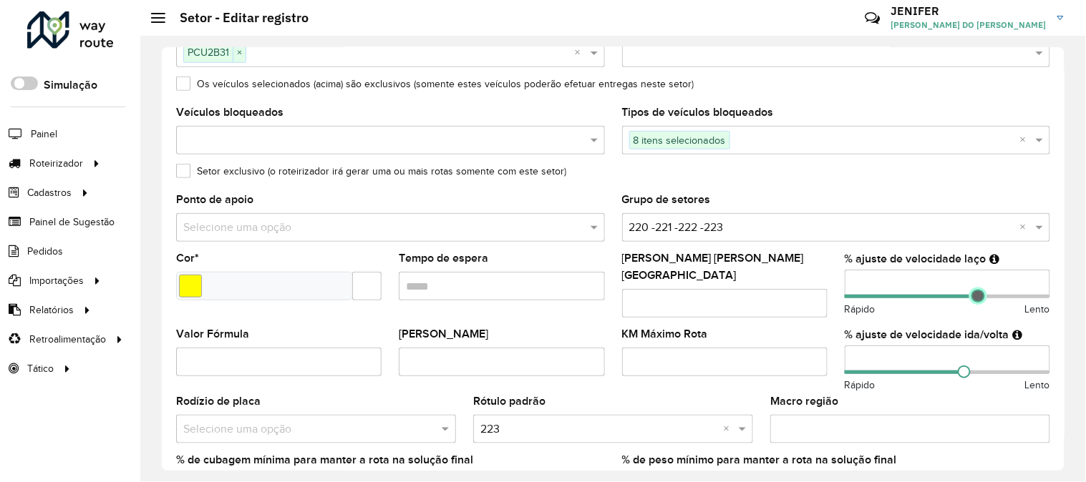
click at [972, 297] on span at bounding box center [977, 296] width 13 height 13
click at [967, 366] on span at bounding box center [971, 372] width 13 height 13
drag, startPoint x: 1065, startPoint y: 292, endPoint x: 1064, endPoint y: 301, distance: 9.3
click at [972, 301] on div "Depósito * Selecione um depósito × CDD Manaus Nome * Veículos PCU2B31 × × Tipos…" at bounding box center [612, 259] width 945 height 447
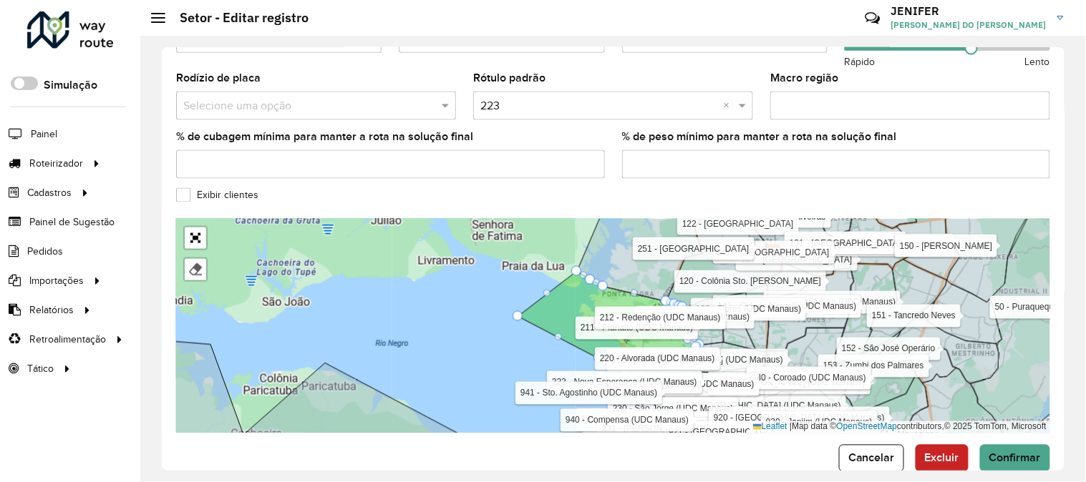
scroll to position [502, 0]
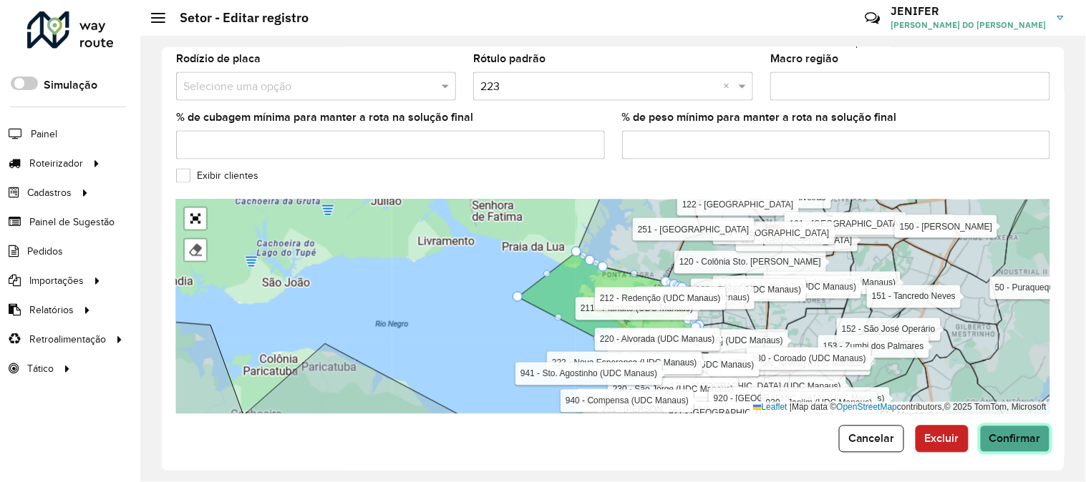
click at [972, 433] on span "Confirmar" at bounding box center [1015, 439] width 52 height 12
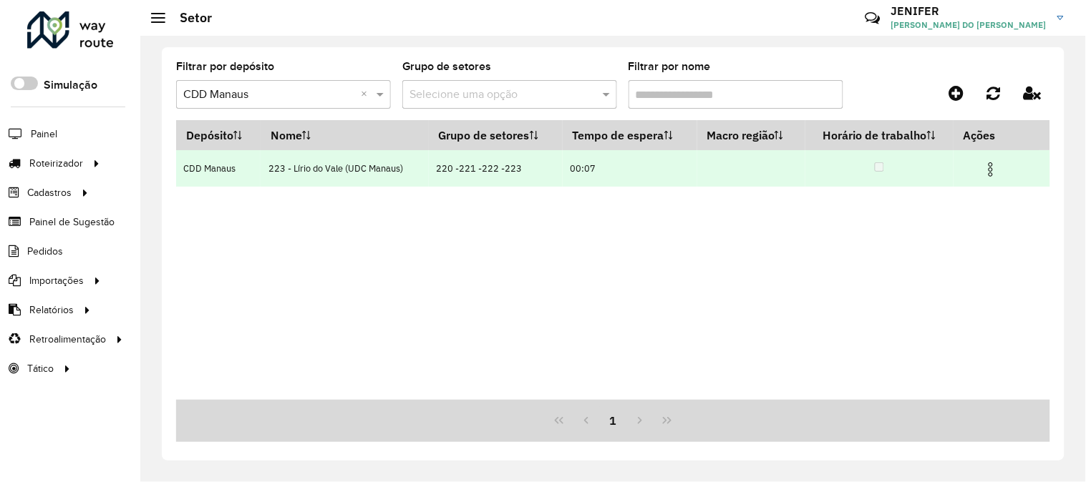
click at [972, 165] on img at bounding box center [990, 169] width 17 height 17
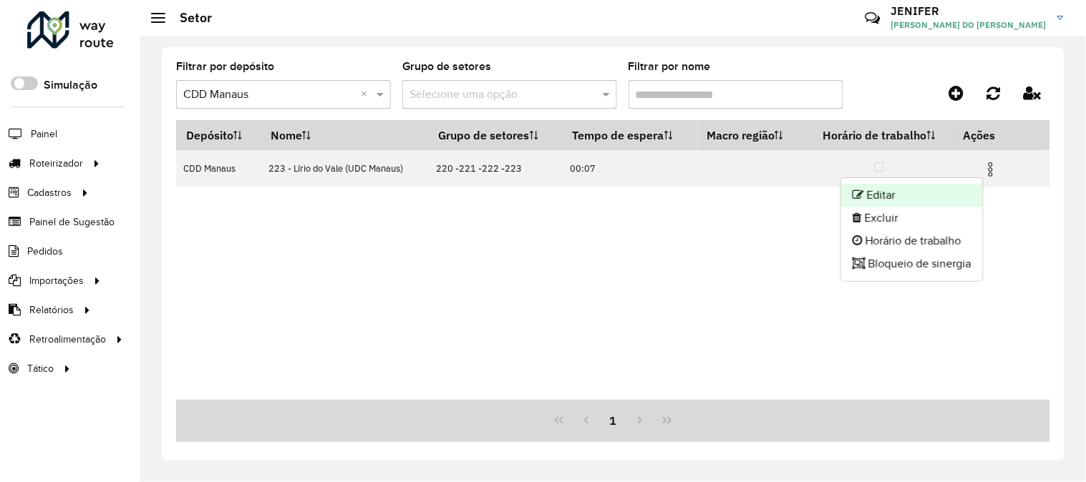
click at [897, 187] on li "Editar" at bounding box center [912, 195] width 142 height 23
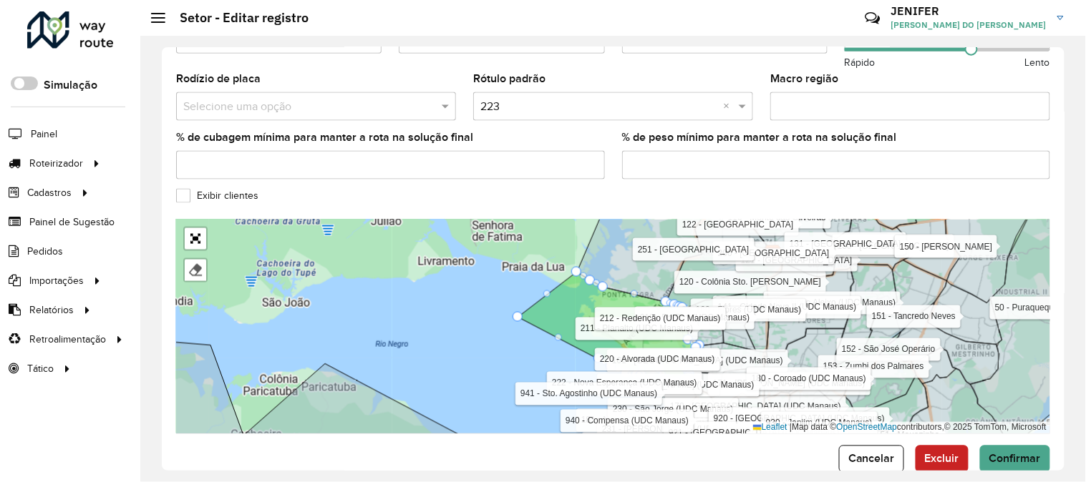
scroll to position [502, 0]
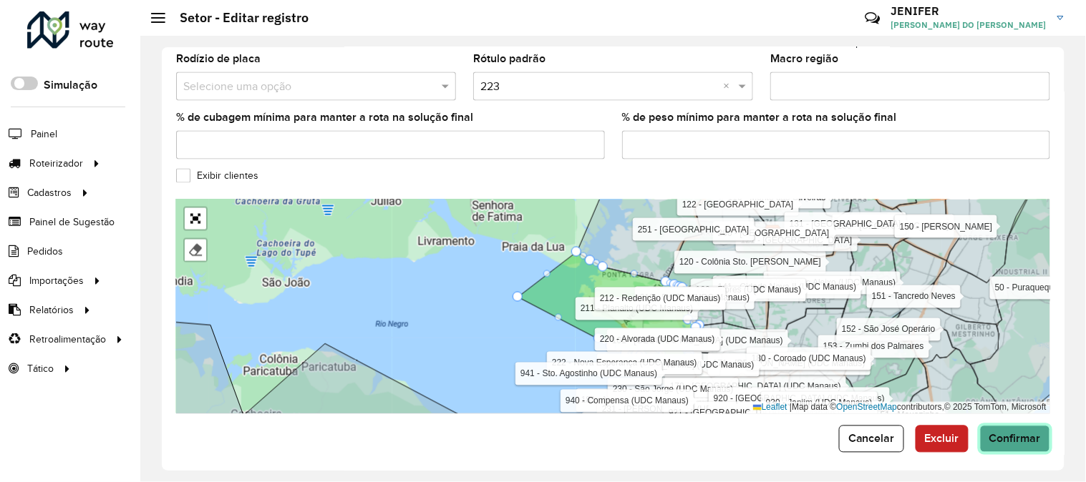
click at [972, 434] on span "Confirmar" at bounding box center [1015, 439] width 52 height 12
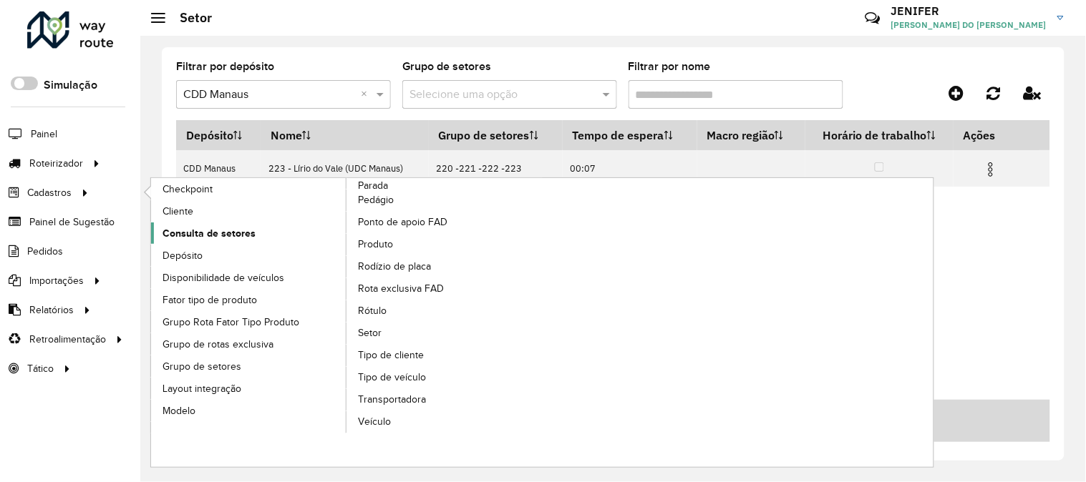
click at [223, 229] on span "Consulta de setores" at bounding box center [208, 233] width 93 height 15
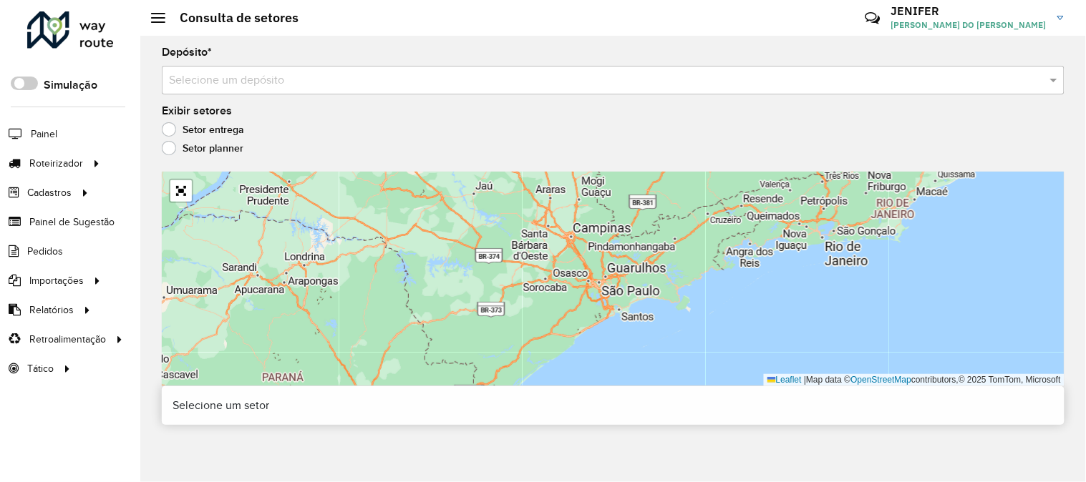
click at [311, 72] on input "text" at bounding box center [598, 80] width 859 height 17
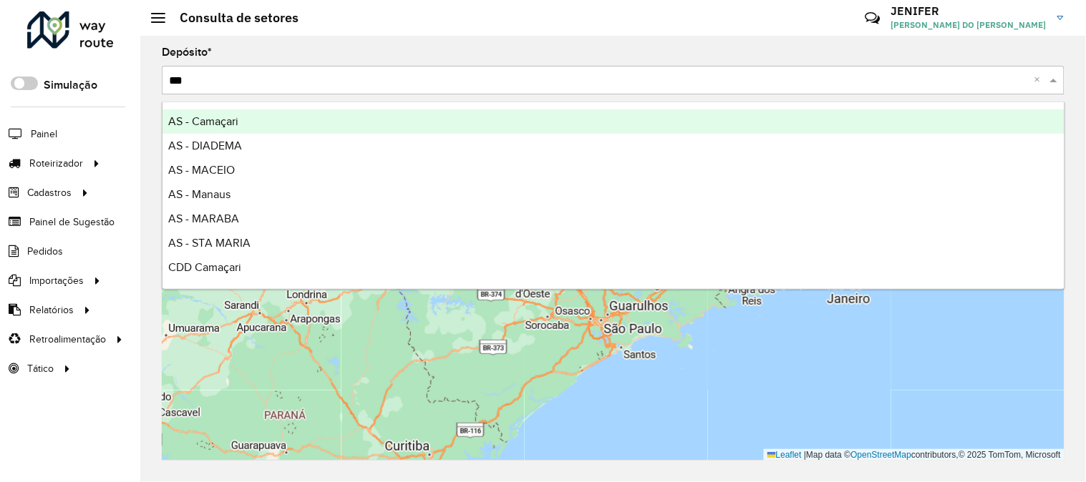
type input "****"
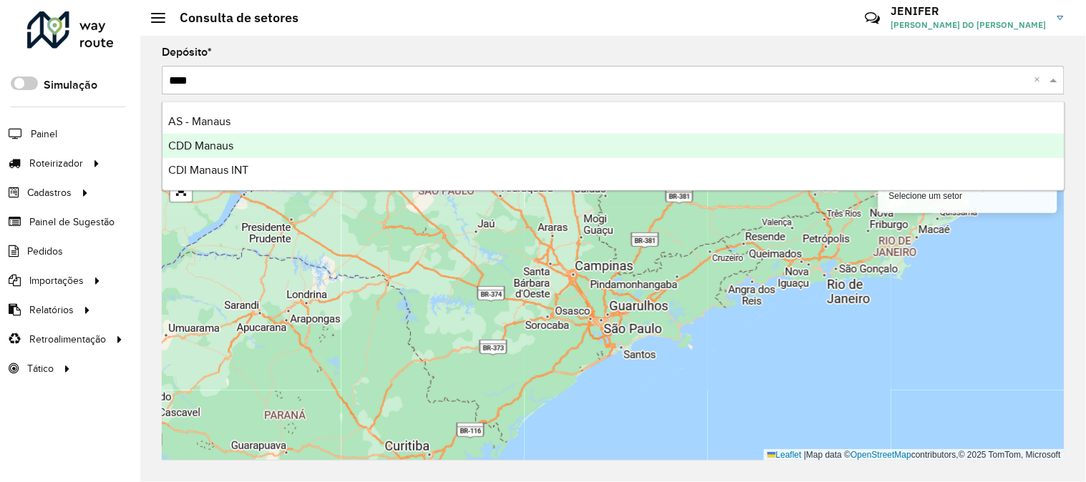
click at [263, 140] on div "CDD Manaus" at bounding box center [613, 146] width 902 height 24
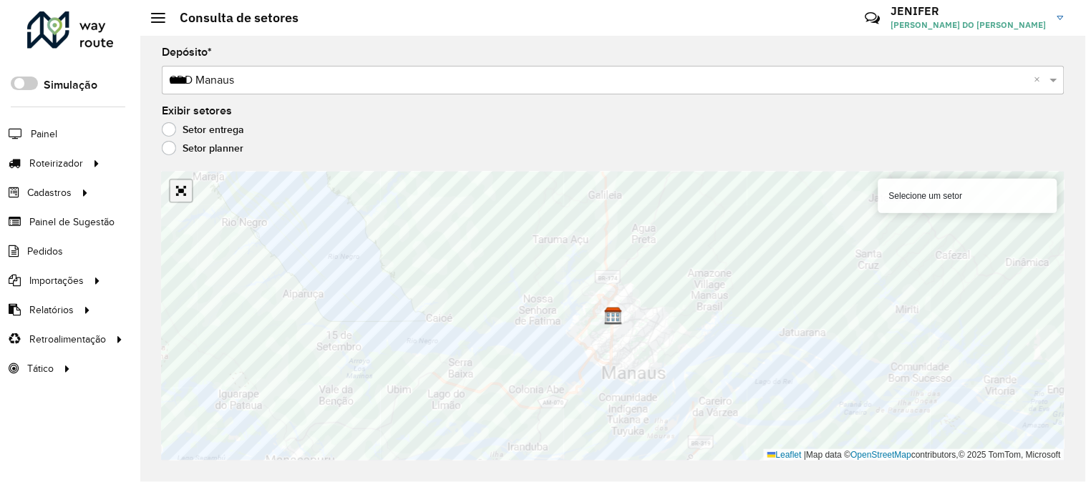
click at [182, 197] on link "Abrir mapa em tela cheia" at bounding box center [180, 190] width 21 height 21
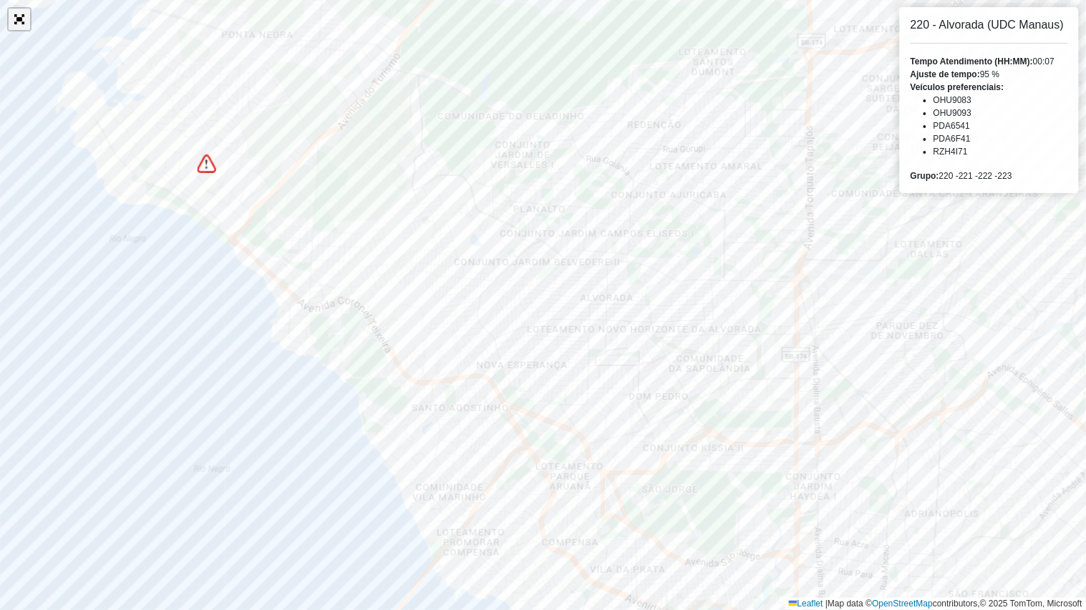
click at [13, 17] on link "Abrir mapa em tela cheia" at bounding box center [19, 19] width 21 height 21
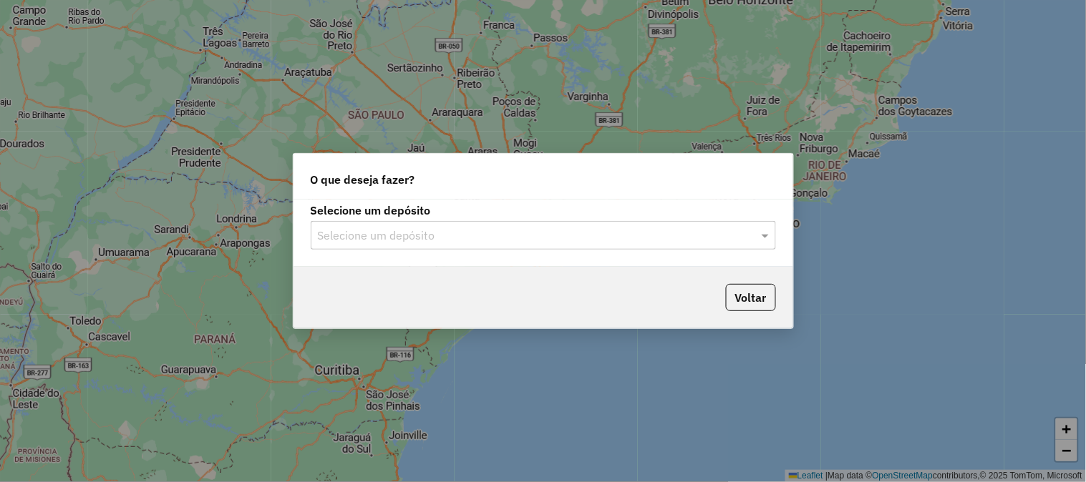
click at [392, 250] on div "Selecione um depósito Selecione um depósito" at bounding box center [542, 233] width 499 height 67
click at [348, 230] on input "text" at bounding box center [529, 236] width 422 height 17
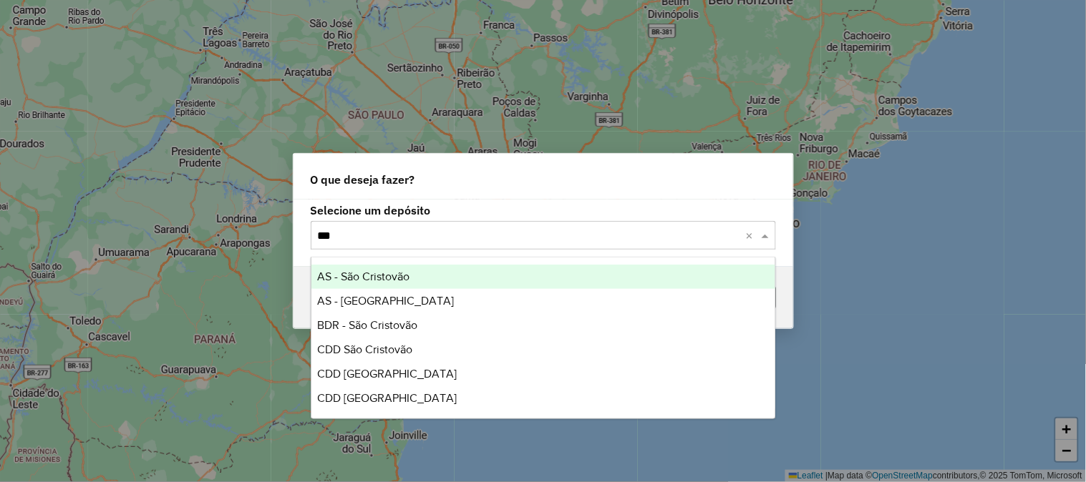
click at [394, 225] on div "Selecione um depósito *** ×" at bounding box center [543, 235] width 465 height 29
type input "*"
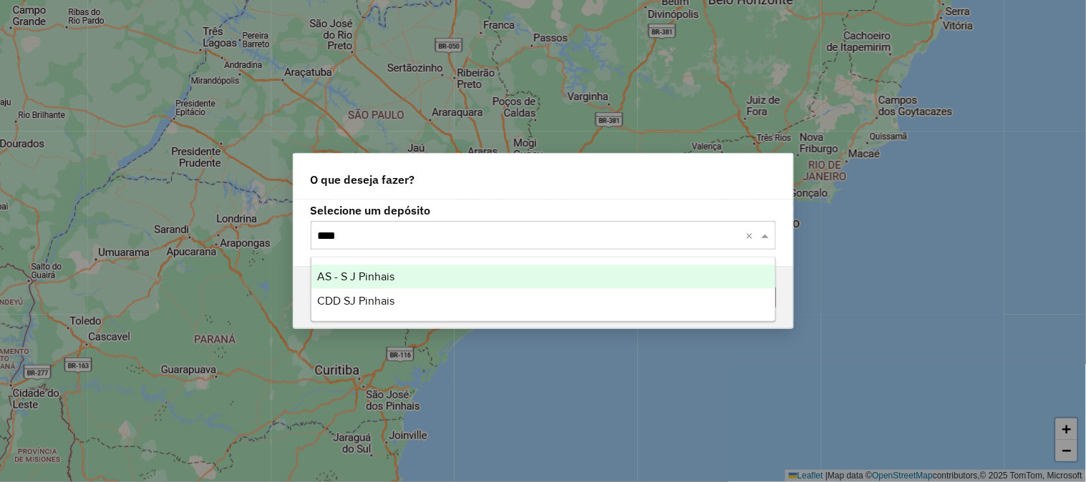
type input "*****"
click at [374, 270] on span "AS - S J Pinhais" at bounding box center [355, 276] width 77 height 12
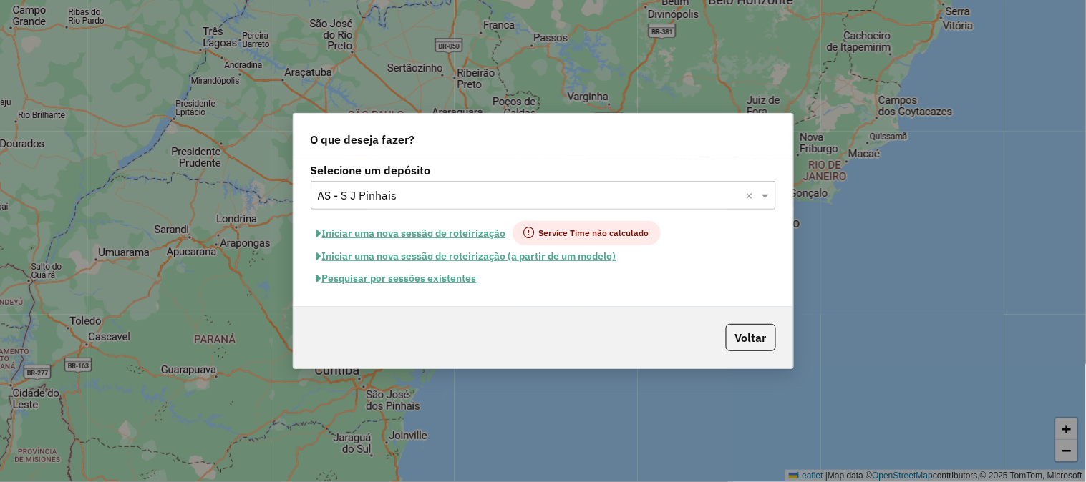
click at [444, 280] on button "Pesquisar por sessões existentes" at bounding box center [397, 279] width 172 height 22
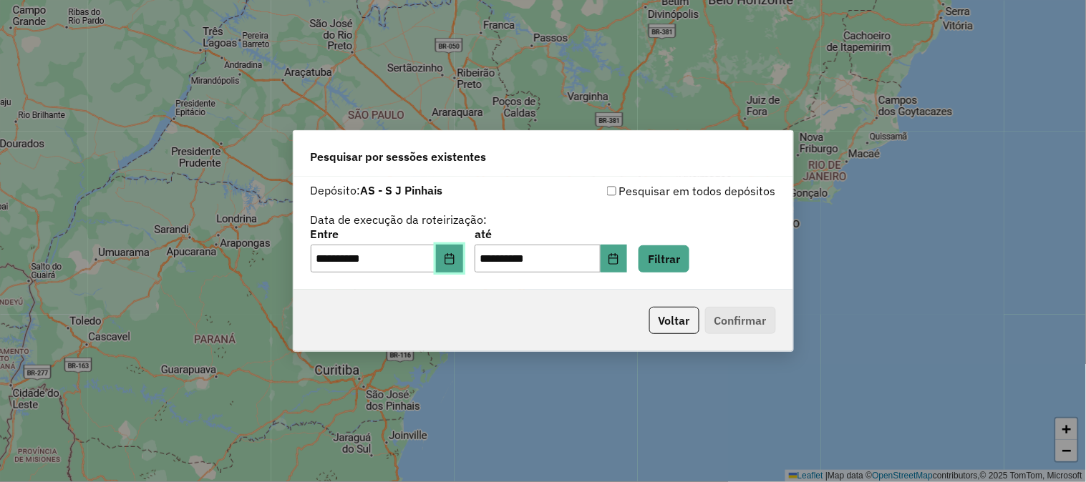
click at [454, 254] on icon "Choose Date" at bounding box center [448, 258] width 9 height 11
click at [683, 249] on button "Filtrar" at bounding box center [663, 258] width 51 height 27
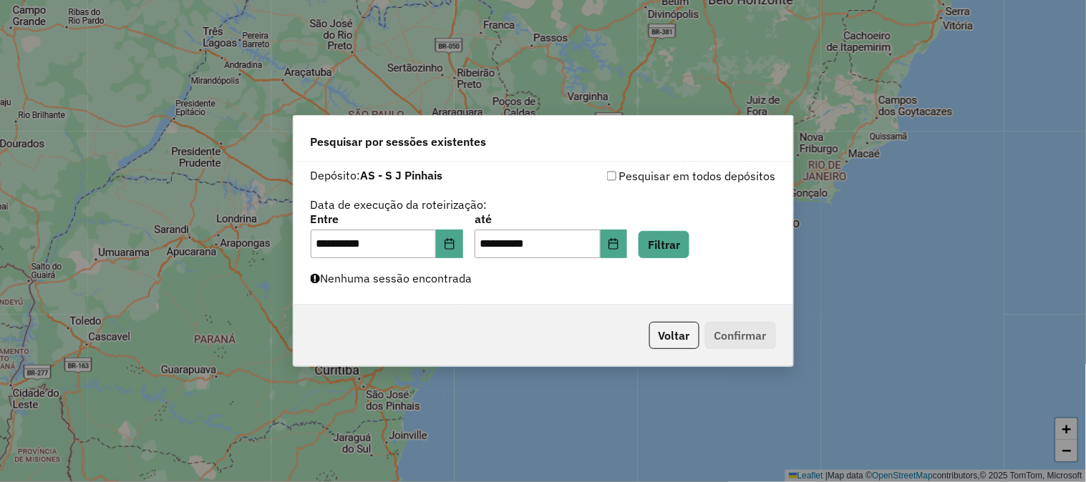
click at [489, 288] on div "**********" at bounding box center [542, 233] width 499 height 143
click at [454, 240] on icon "Choose Date" at bounding box center [448, 243] width 9 height 11
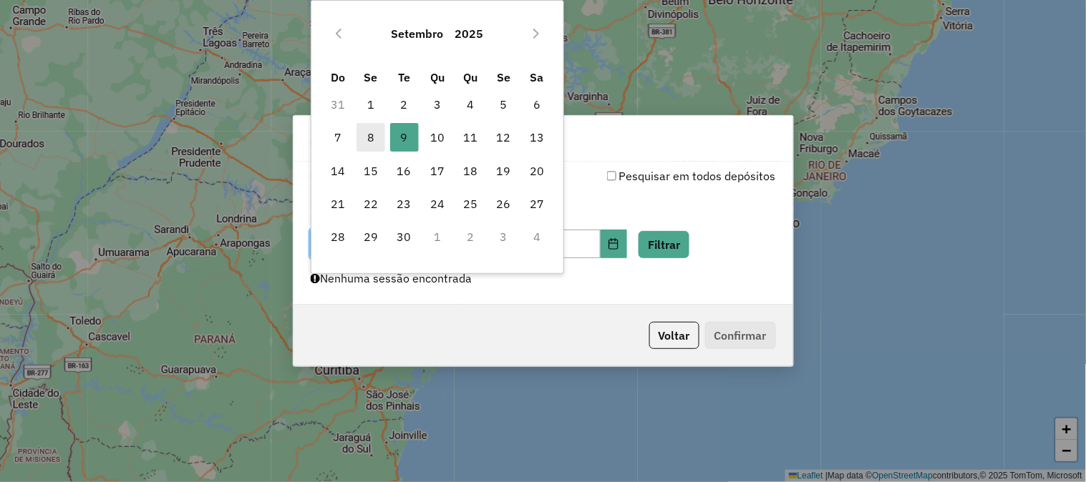
click at [374, 140] on span "8" at bounding box center [370, 137] width 29 height 29
type input "**********"
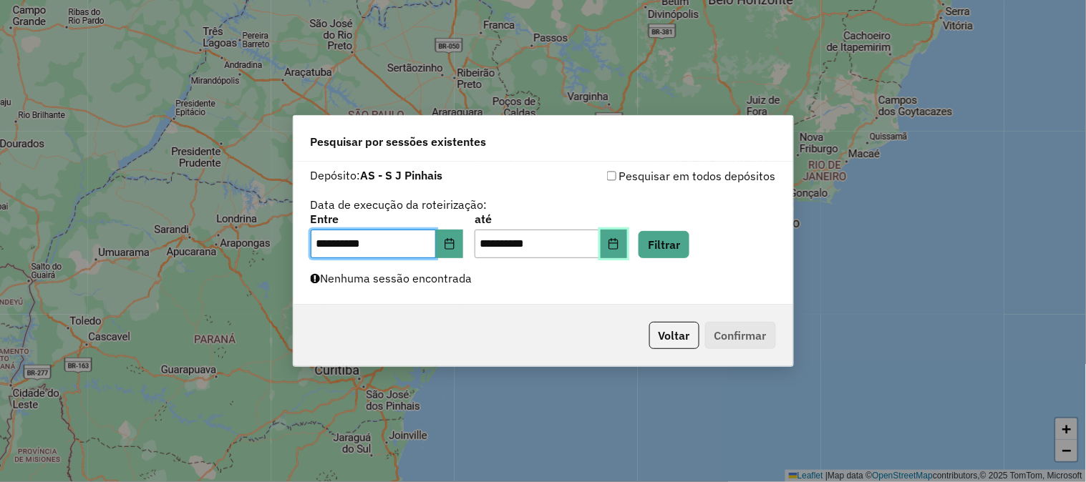
click at [618, 243] on icon "Choose Date" at bounding box center [613, 243] width 9 height 11
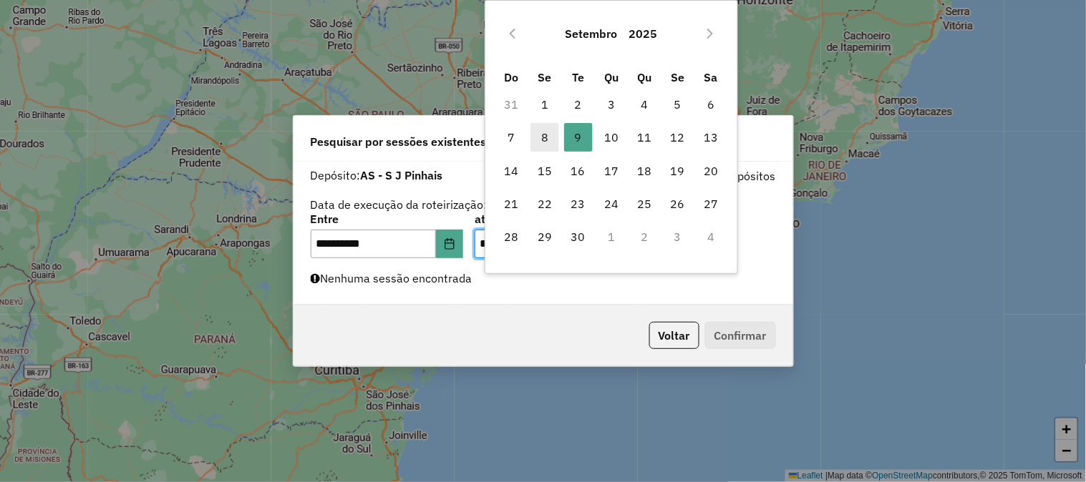
click at [537, 147] on span "8" at bounding box center [544, 137] width 29 height 29
type input "**********"
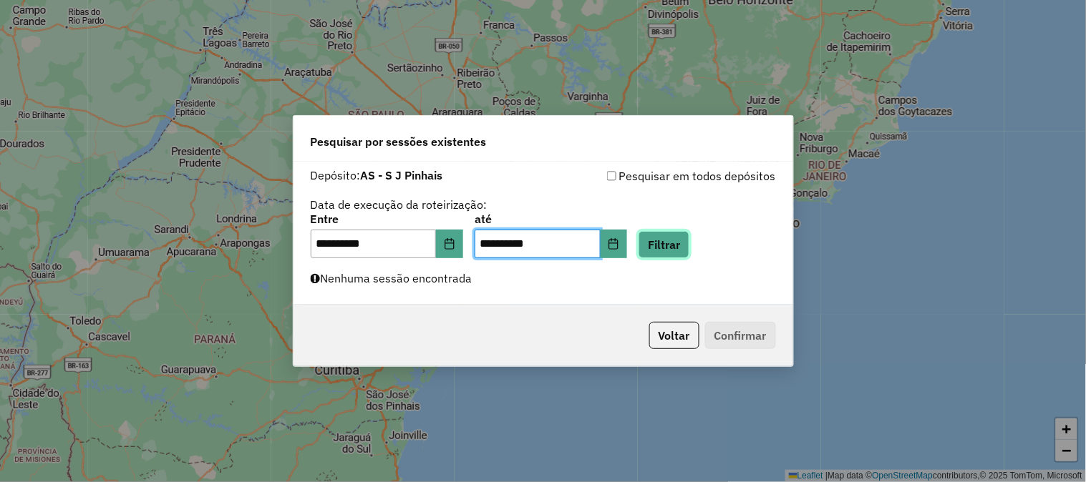
click at [689, 254] on button "Filtrar" at bounding box center [663, 244] width 51 height 27
click at [666, 333] on button "Voltar" at bounding box center [674, 335] width 50 height 27
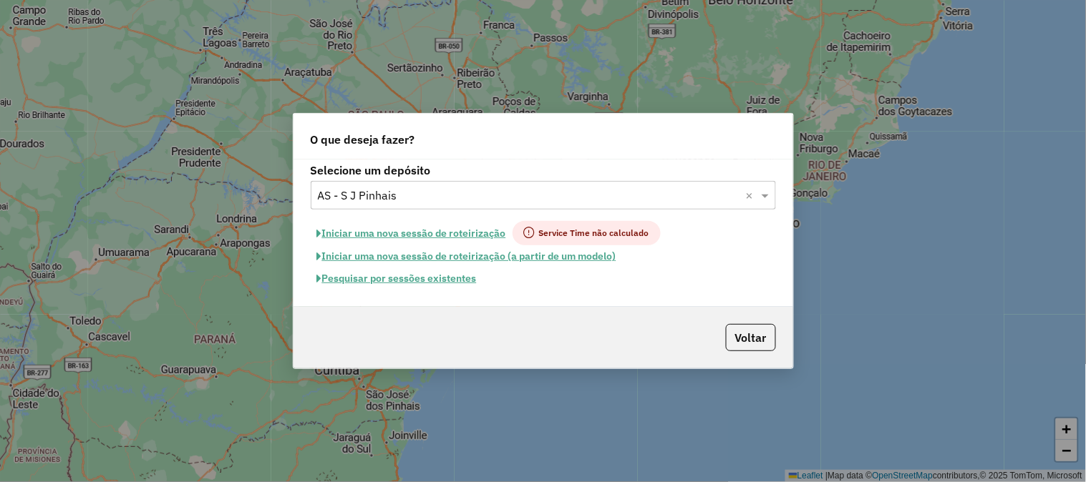
click at [451, 177] on label "Selecione um depósito" at bounding box center [543, 170] width 465 height 17
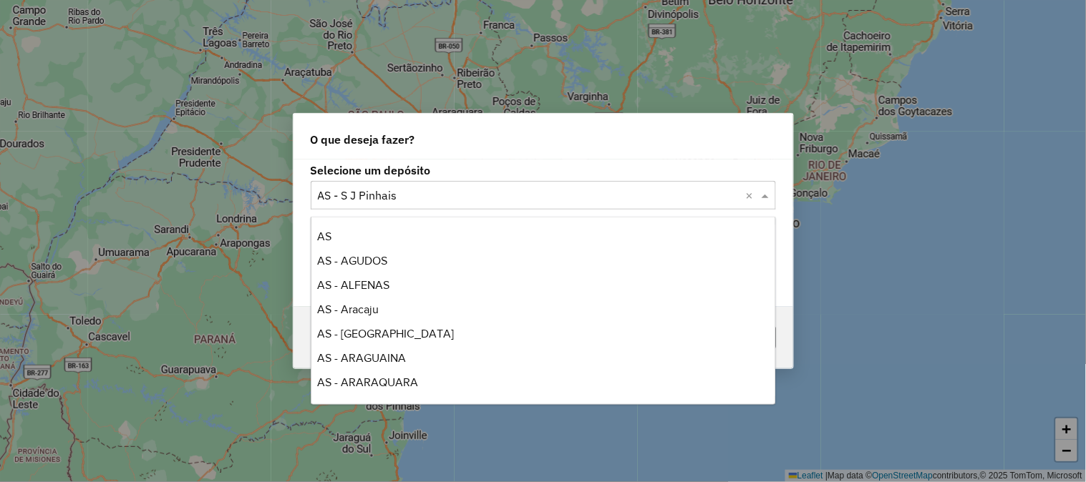
click at [415, 191] on input "text" at bounding box center [529, 195] width 422 height 17
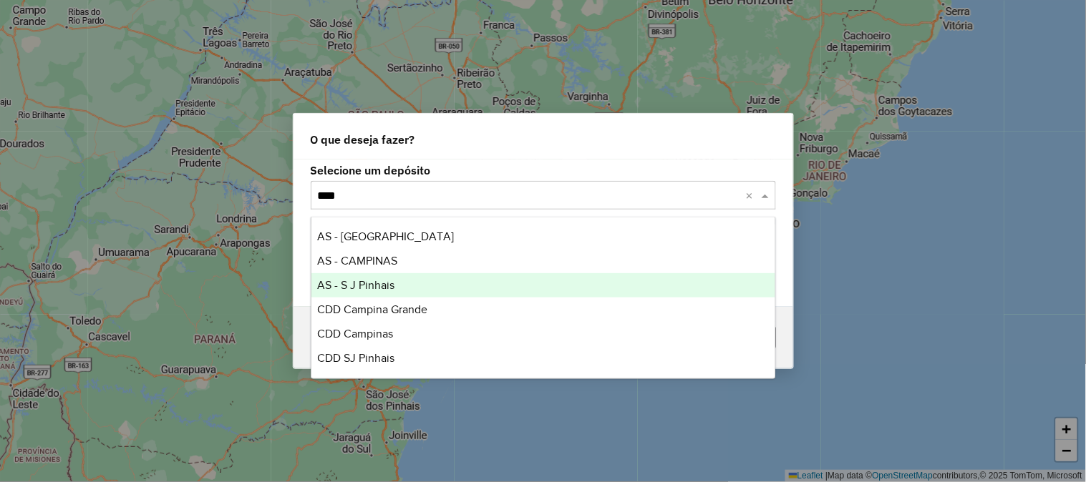
type input "*****"
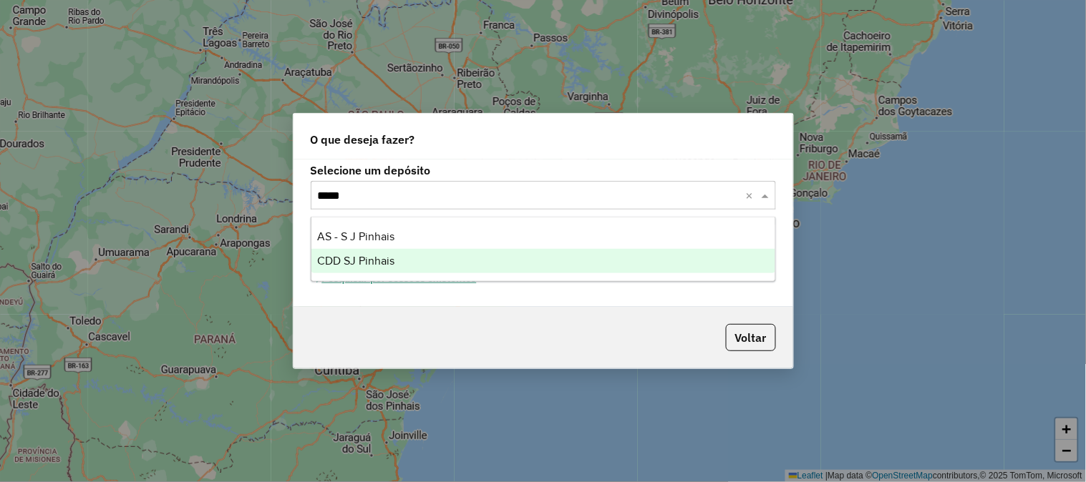
click at [380, 260] on span "CDD SJ Pinhais" at bounding box center [355, 261] width 77 height 12
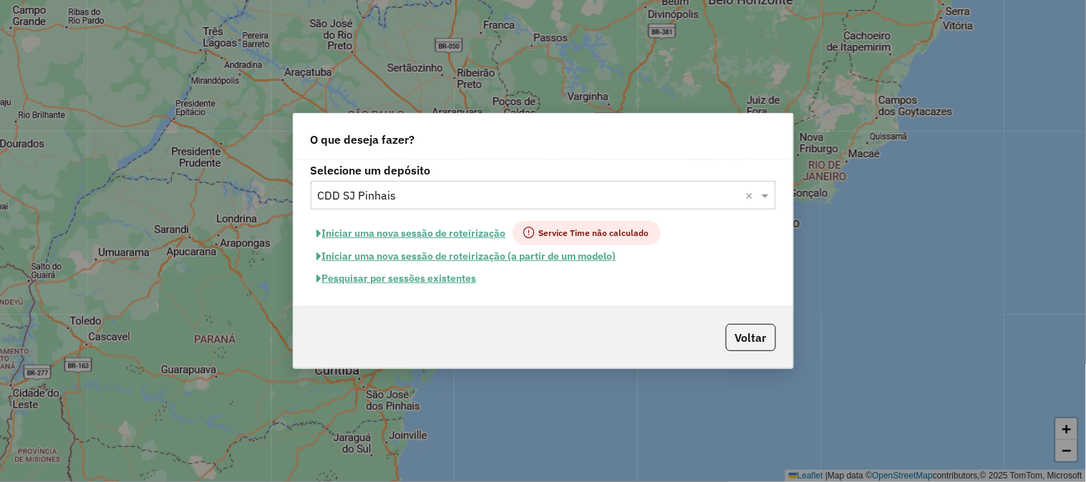
click at [449, 280] on button "Pesquisar por sessões existentes" at bounding box center [397, 279] width 172 height 22
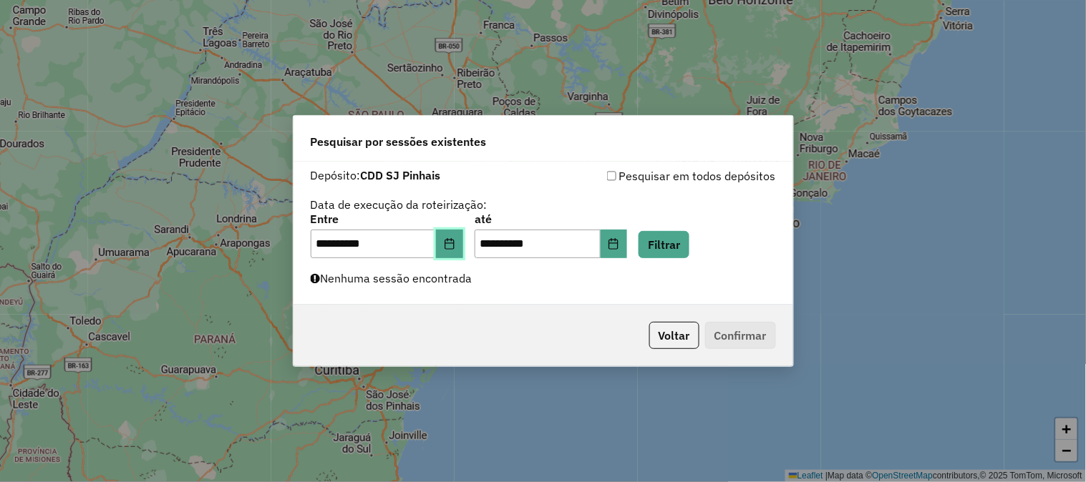
click at [455, 247] on icon "Choose Date" at bounding box center [449, 243] width 11 height 11
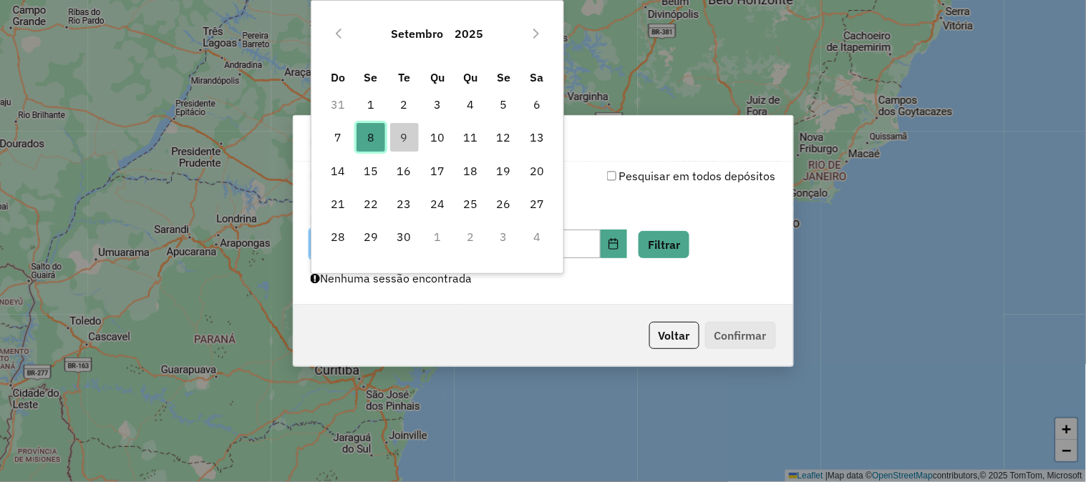
click at [374, 139] on span "8" at bounding box center [370, 137] width 29 height 29
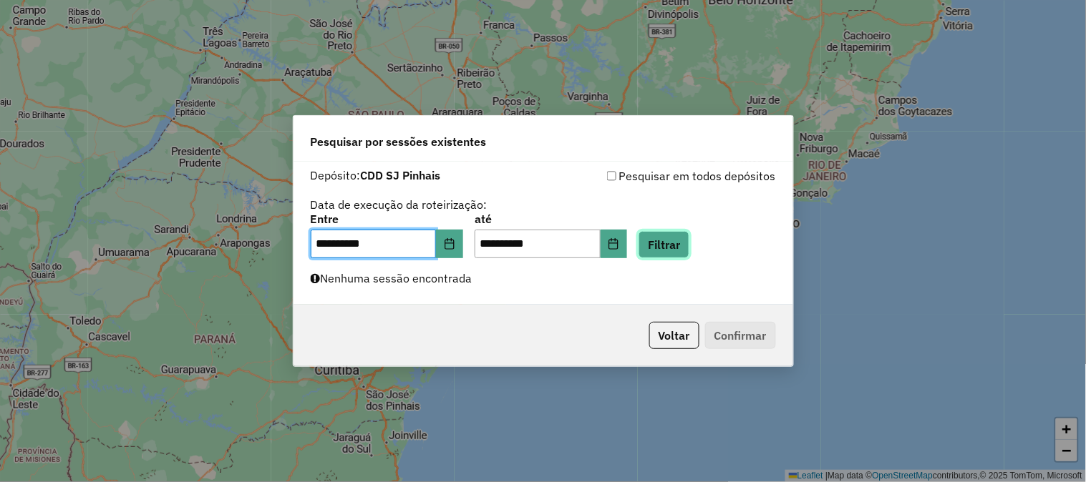
click at [688, 240] on button "Filtrar" at bounding box center [663, 244] width 51 height 27
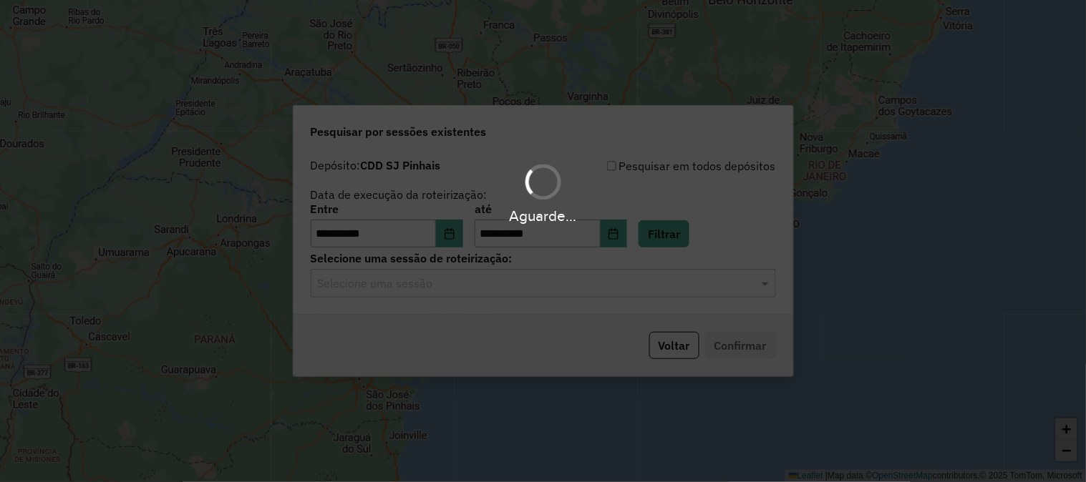
click at [465, 287] on input "text" at bounding box center [529, 283] width 422 height 17
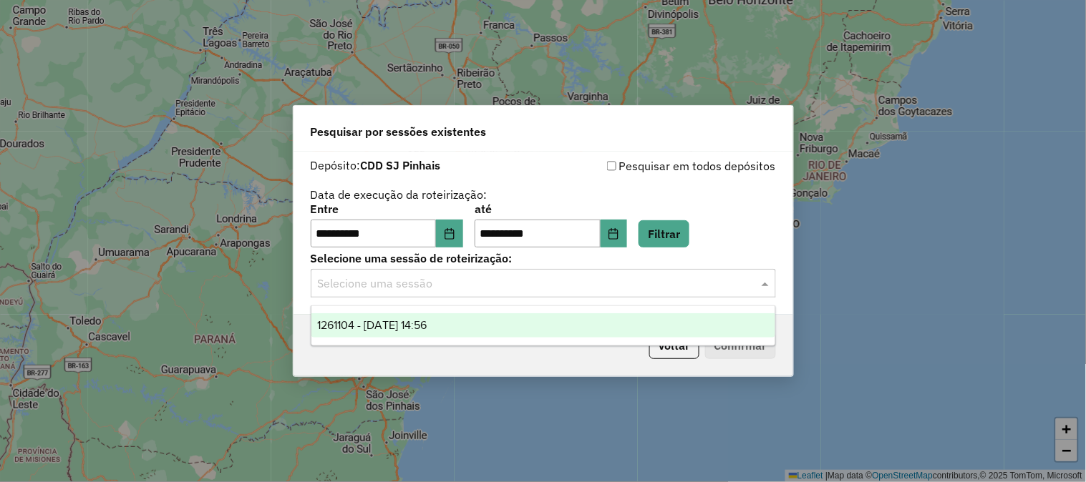
click at [426, 323] on span "1261104 - 08/09/2025 14:56" at bounding box center [371, 325] width 109 height 12
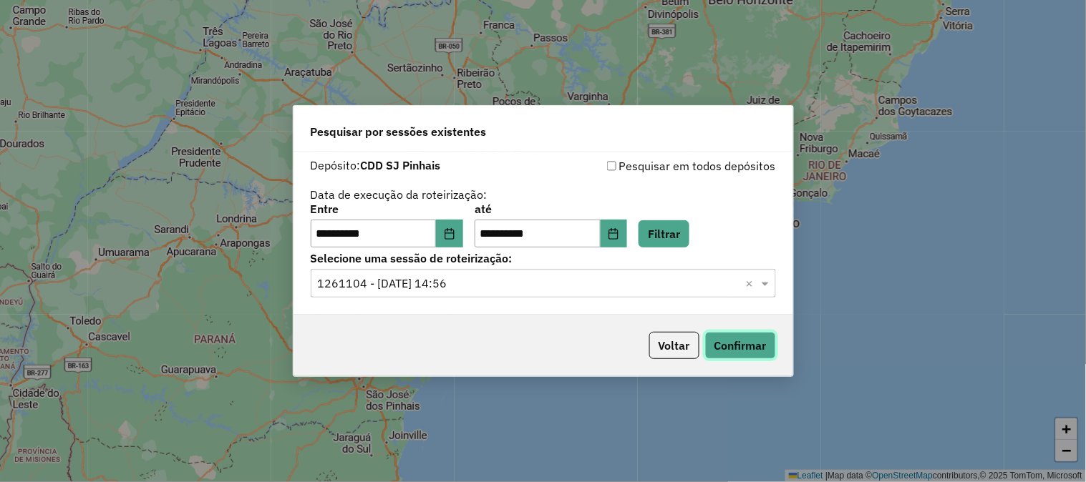
click at [774, 341] on button "Confirmar" at bounding box center [740, 345] width 71 height 27
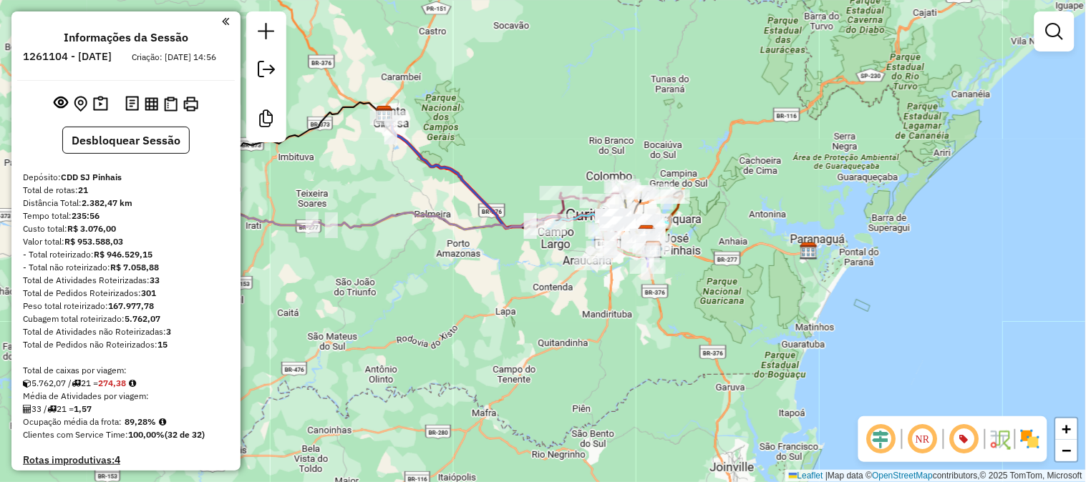
drag, startPoint x: 532, startPoint y: 111, endPoint x: 644, endPoint y: 188, distance: 135.8
click at [644, 188] on div "Janela de atendimento Grade de atendimento Capacidade Transportadoras Veículos …" at bounding box center [543, 241] width 1086 height 482
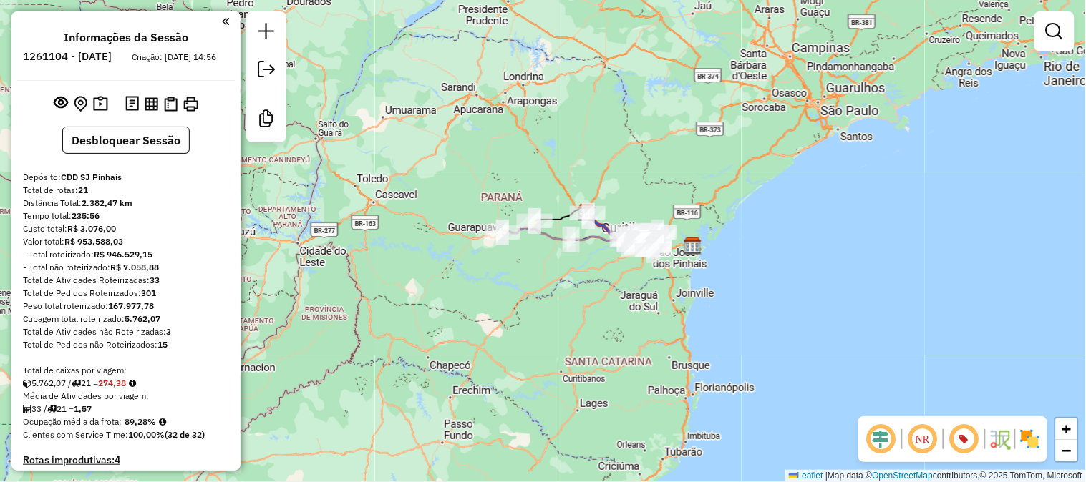
scroll to position [397, 0]
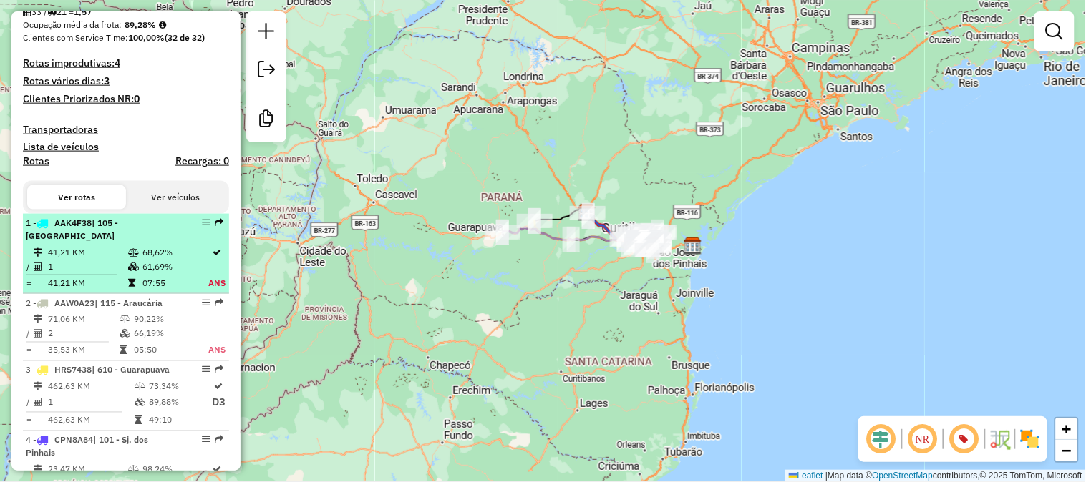
click at [118, 240] on span "| 105 - Piraquara" at bounding box center [72, 230] width 92 height 24
select select "**********"
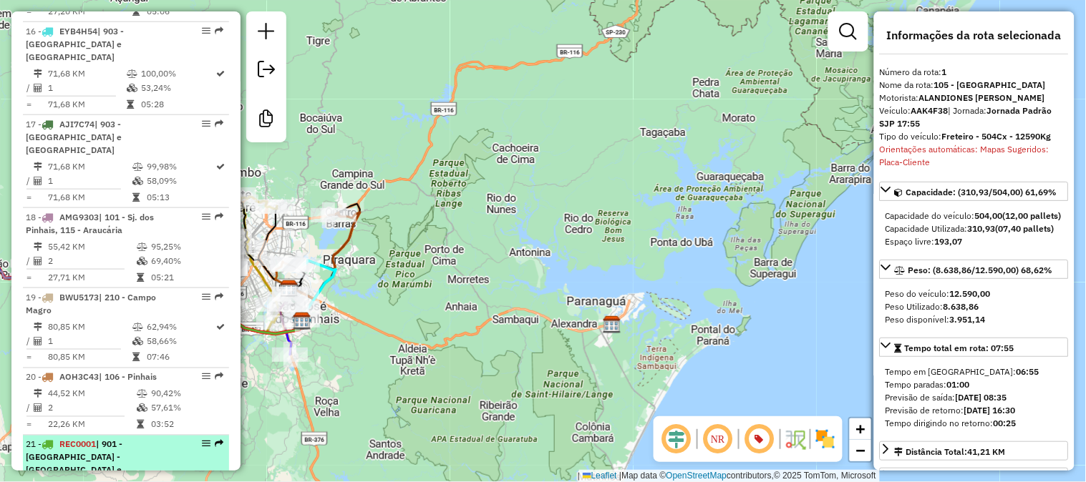
scroll to position [1908, 0]
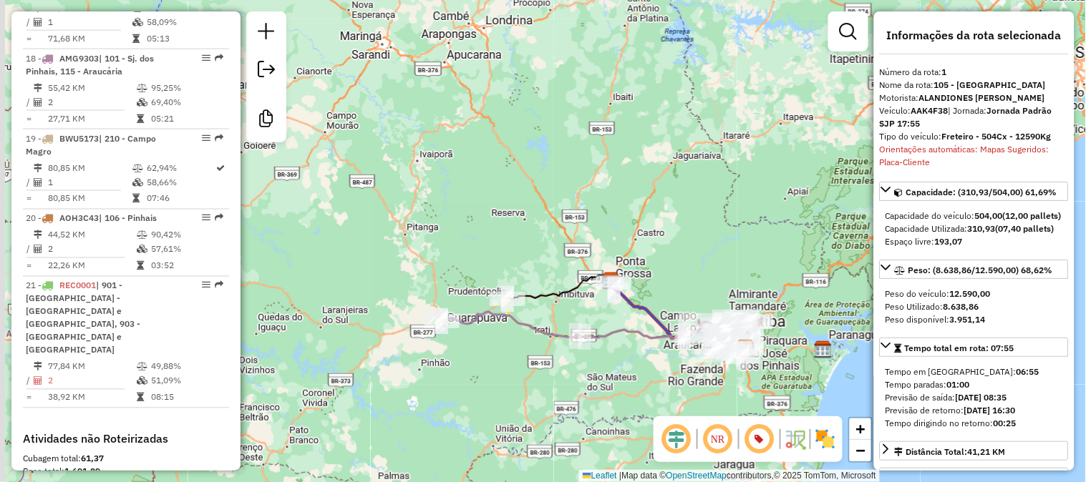
drag, startPoint x: 587, startPoint y: 254, endPoint x: 726, endPoint y: 260, distance: 138.3
click at [726, 260] on div "Janela de atendimento Grade de atendimento Capacidade Transportadoras Veículos …" at bounding box center [543, 241] width 1086 height 482
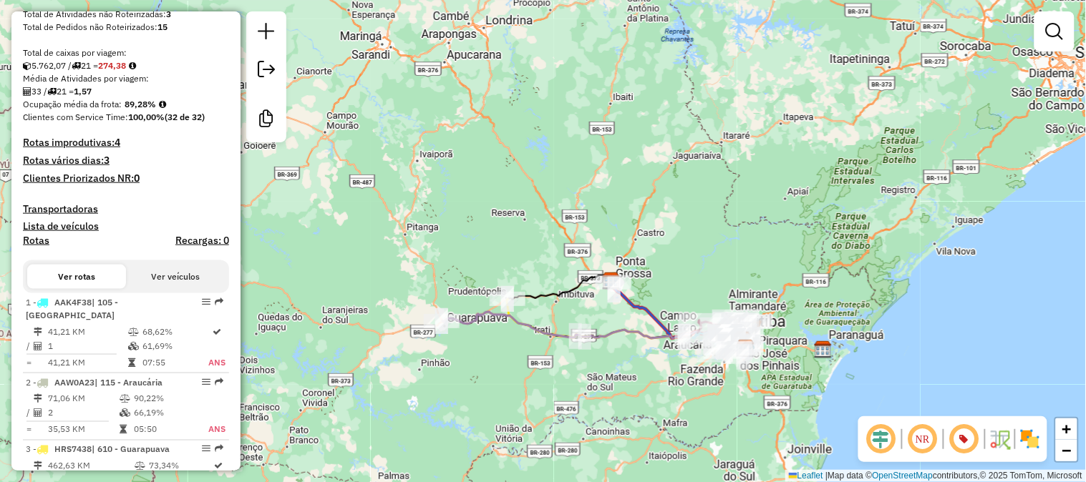
scroll to position [0, 0]
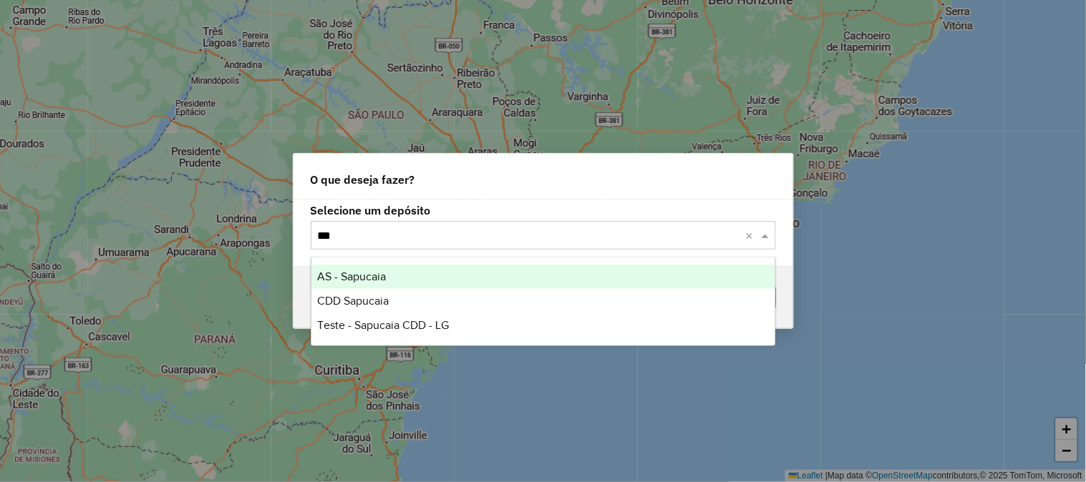
type input "****"
click at [418, 270] on div "AS - Sapucaia" at bounding box center [543, 277] width 464 height 24
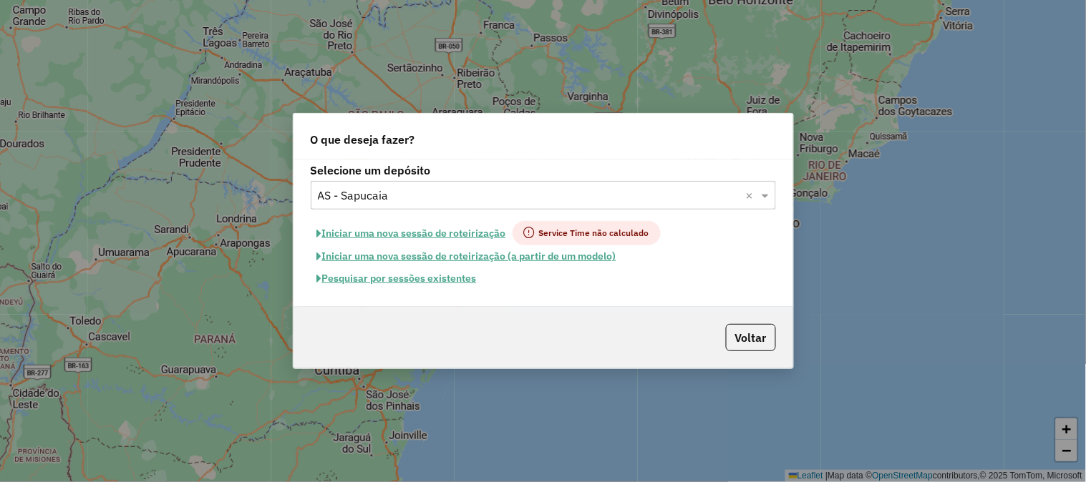
click at [424, 275] on button "Pesquisar por sessões existentes" at bounding box center [397, 279] width 172 height 22
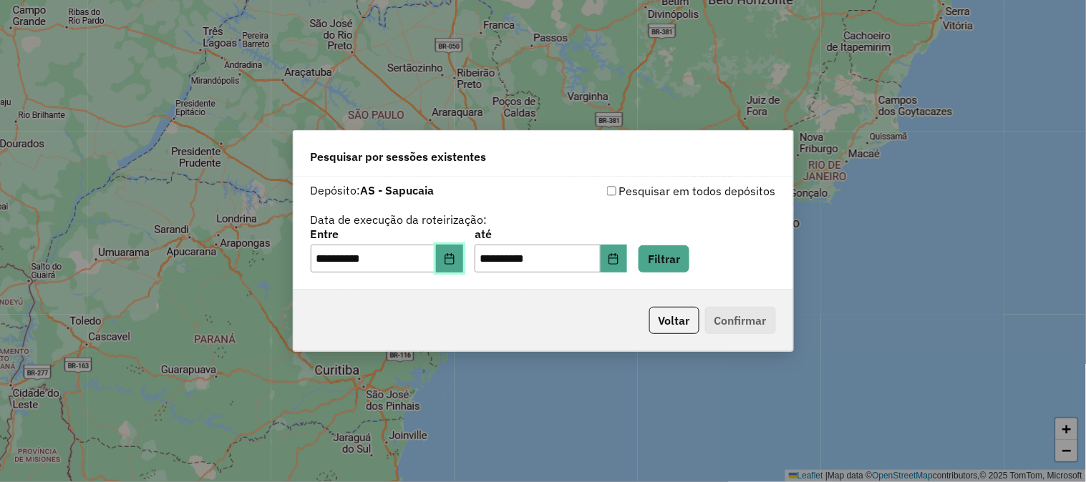
click at [460, 249] on button "Choose Date" at bounding box center [449, 259] width 27 height 29
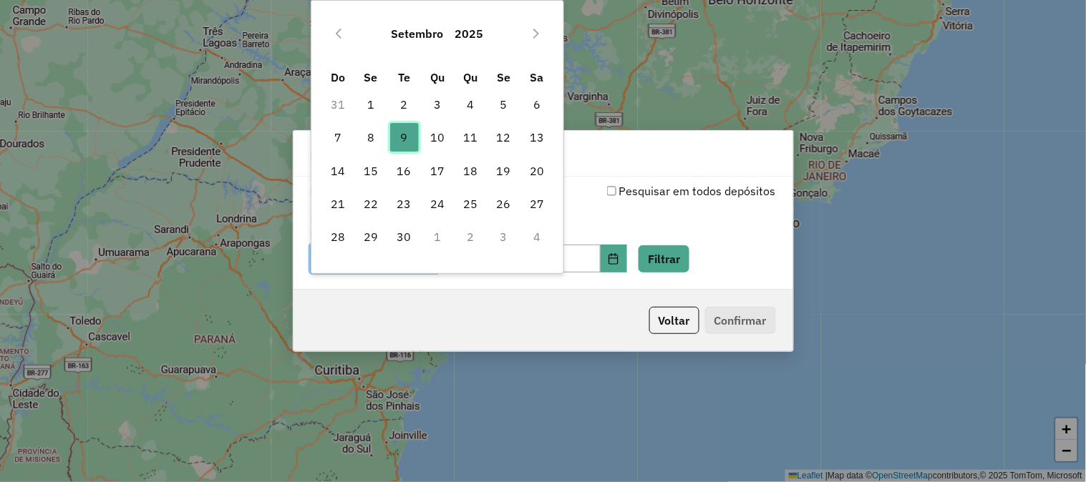
click at [394, 133] on span "9" at bounding box center [404, 137] width 29 height 29
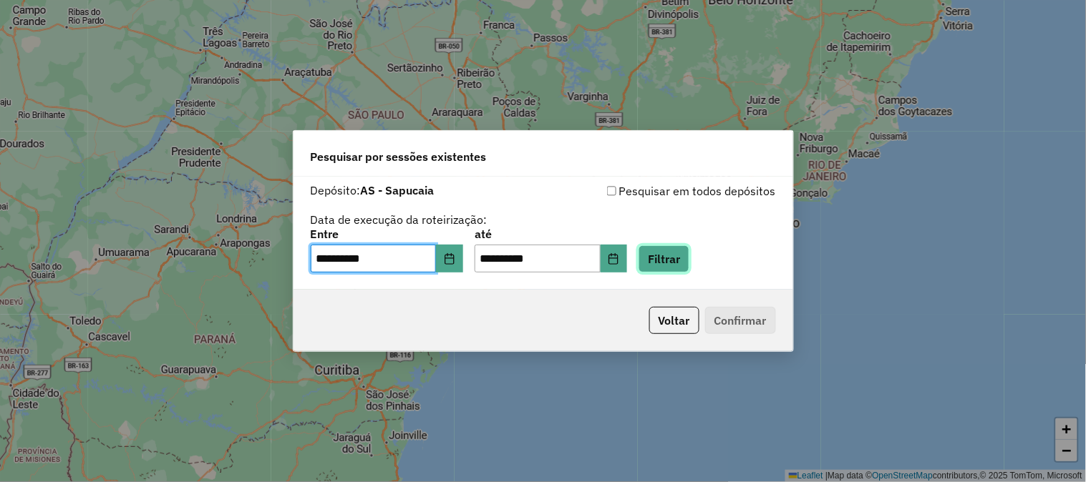
click at [689, 259] on button "Filtrar" at bounding box center [663, 258] width 51 height 27
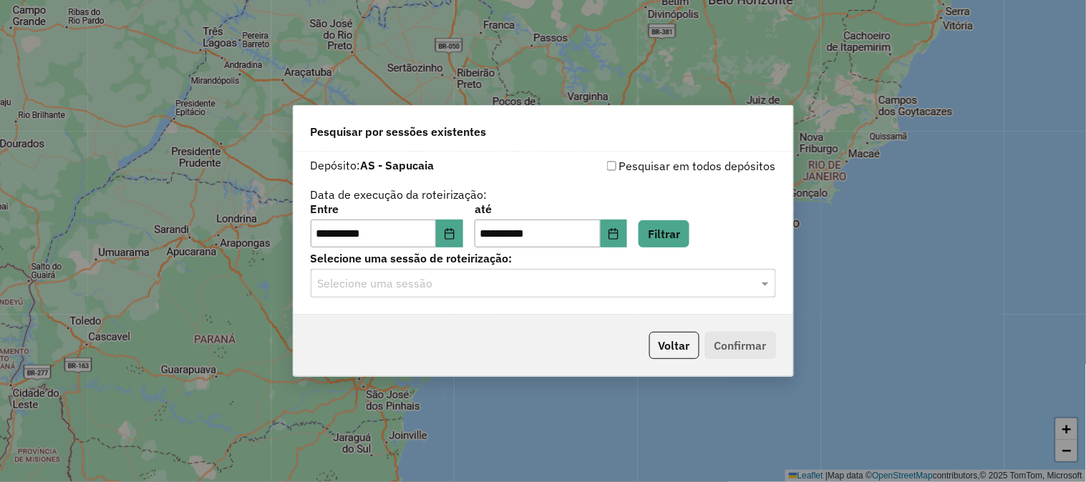
click at [441, 276] on input "text" at bounding box center [529, 283] width 422 height 17
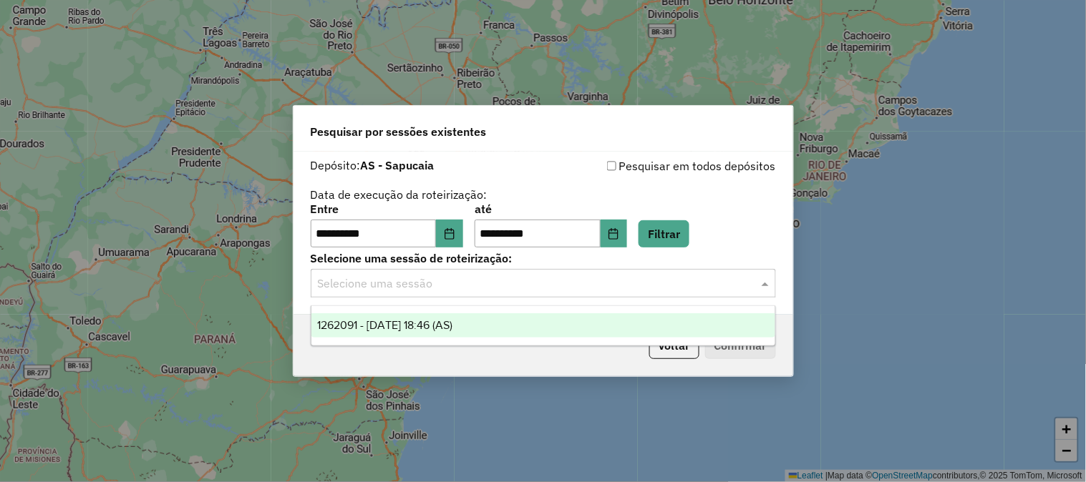
click at [417, 329] on span "1262091 - 09/09/2025 18:46 (AS)" at bounding box center [384, 325] width 135 height 12
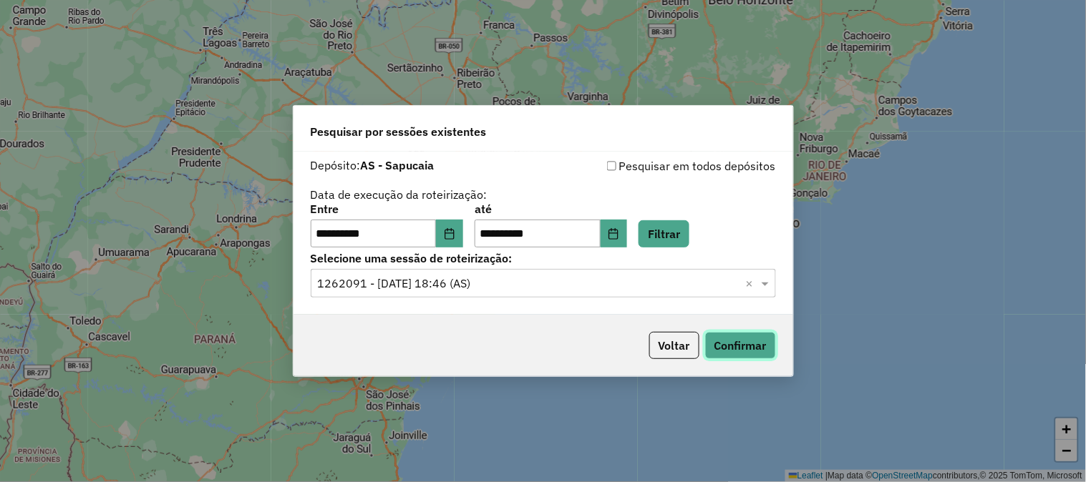
click at [736, 351] on button "Confirmar" at bounding box center [740, 345] width 71 height 27
click at [674, 338] on button "Voltar" at bounding box center [674, 345] width 50 height 27
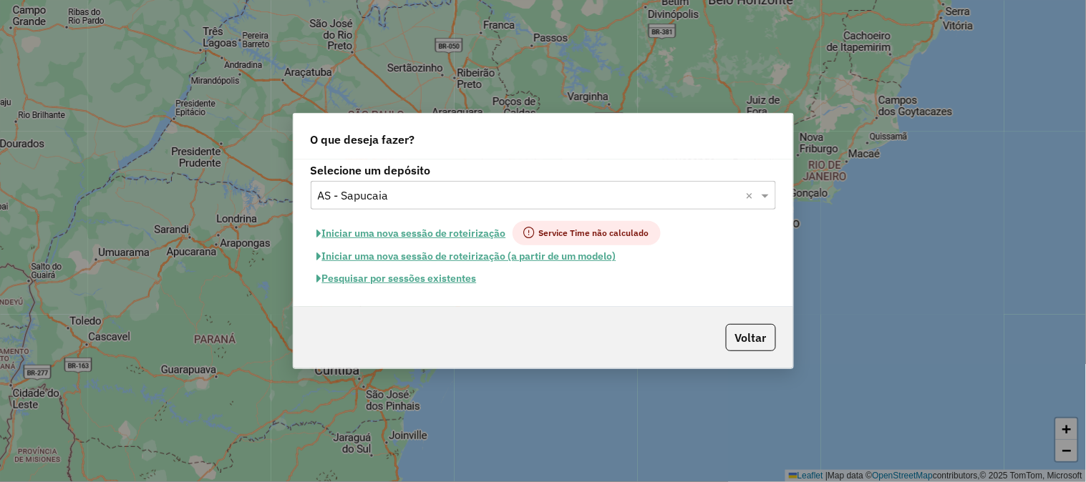
click at [463, 194] on input "text" at bounding box center [529, 195] width 422 height 17
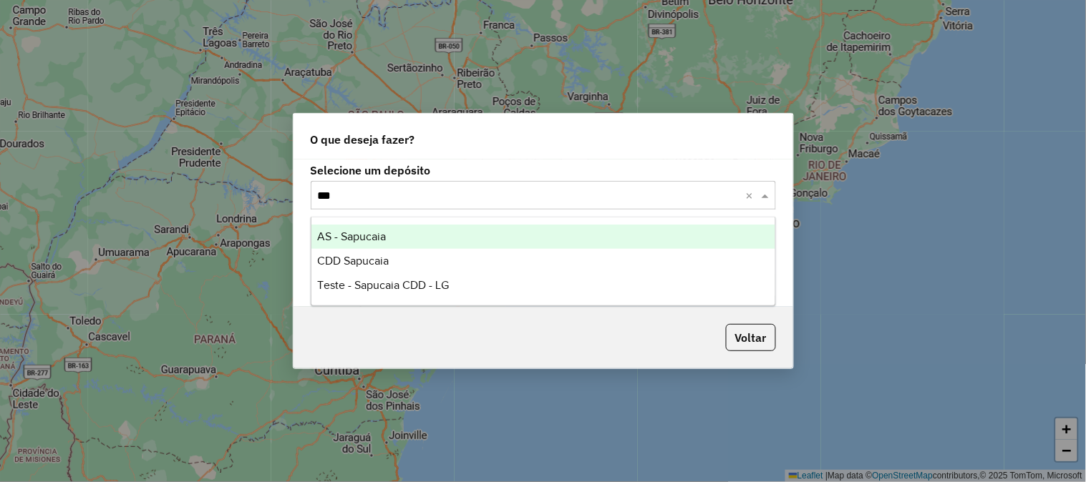
type input "****"
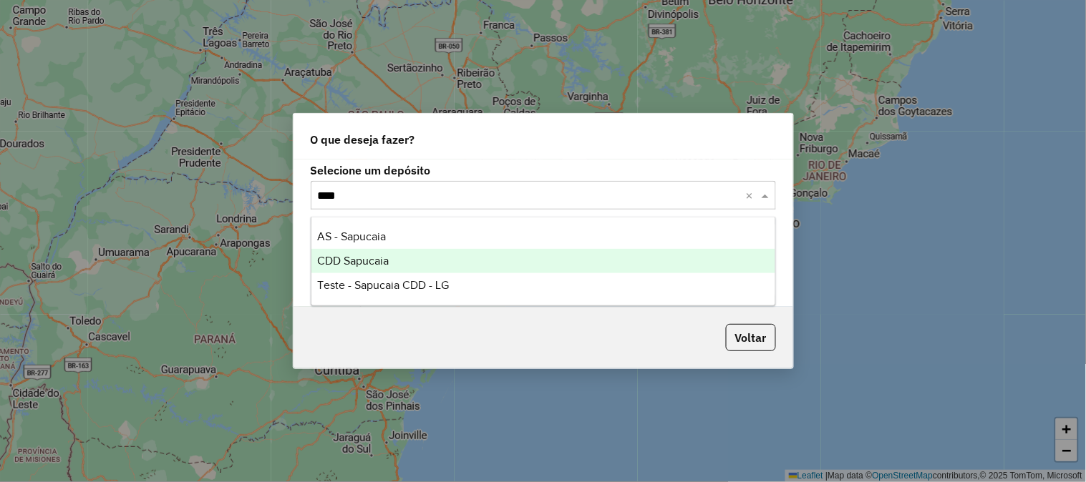
click at [361, 268] on div "CDD Sapucaia" at bounding box center [543, 261] width 464 height 24
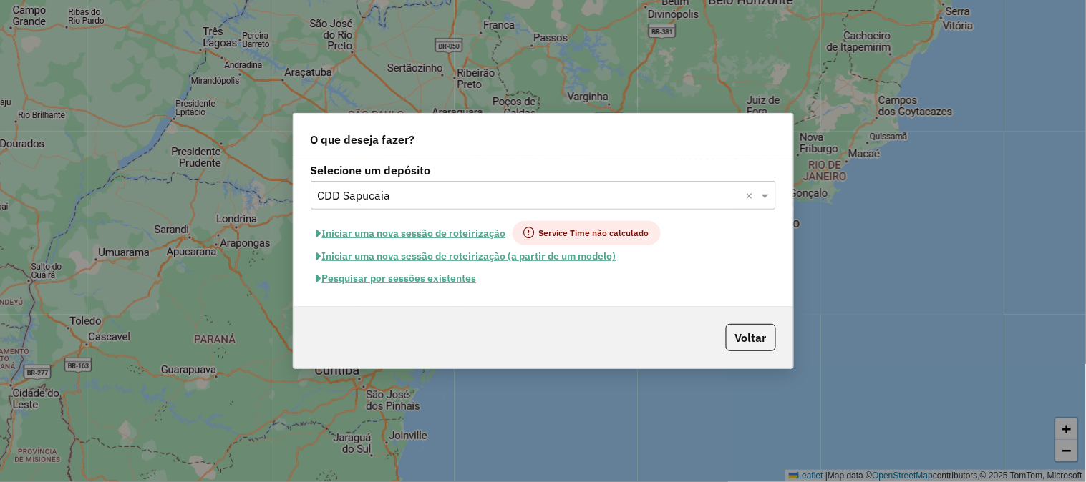
click at [406, 280] on button "Pesquisar por sessões existentes" at bounding box center [397, 279] width 172 height 22
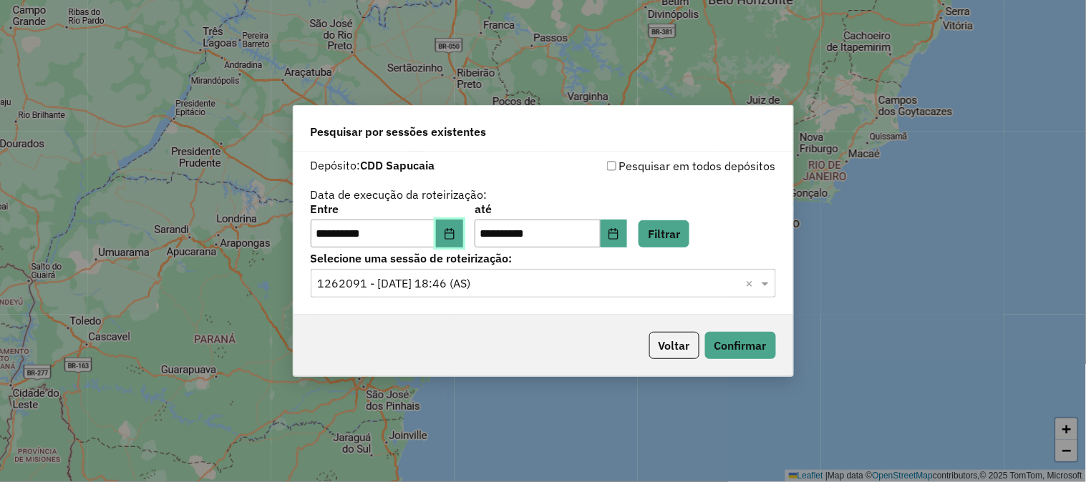
click at [455, 230] on icon "Choose Date" at bounding box center [449, 233] width 11 height 11
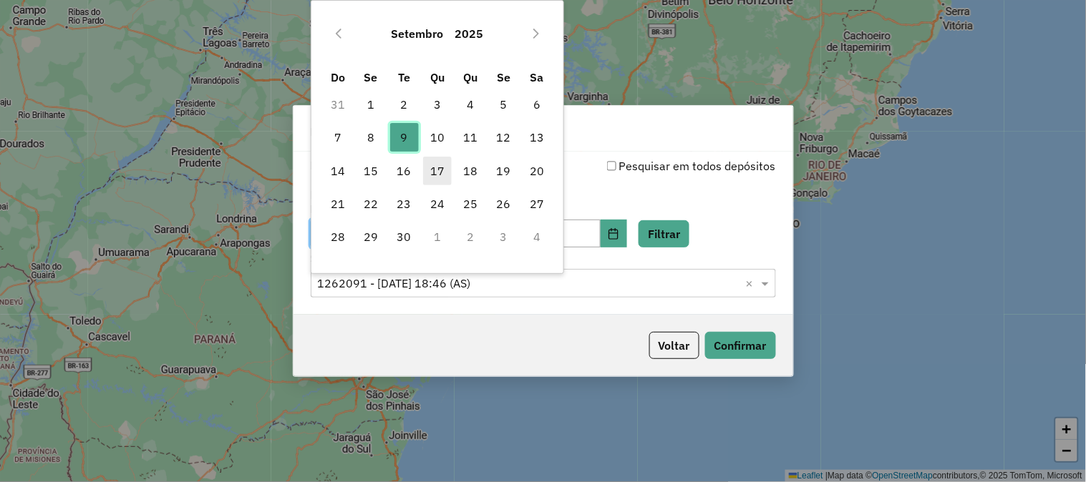
click at [409, 132] on span "9" at bounding box center [404, 137] width 29 height 29
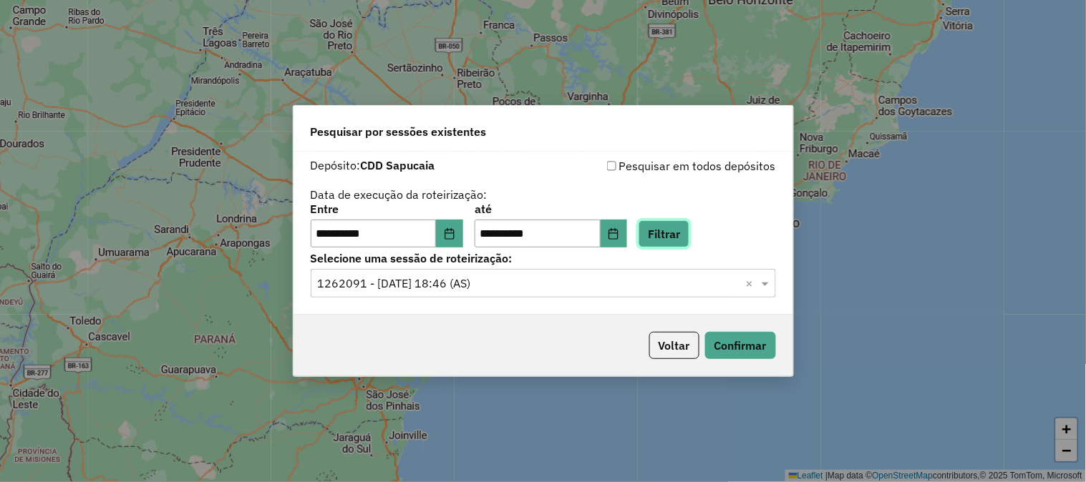
click at [689, 233] on button "Filtrar" at bounding box center [663, 233] width 51 height 27
click at [550, 272] on div "Selecione uma sessão × ×" at bounding box center [543, 283] width 465 height 29
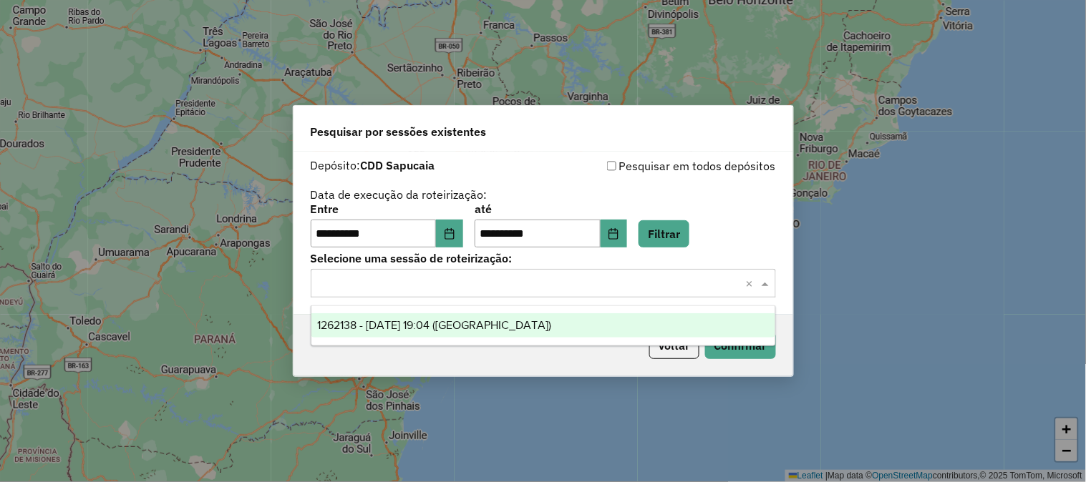
click at [507, 318] on div "1262138 - 09/09/2025 19:04 (Rota)" at bounding box center [543, 325] width 464 height 24
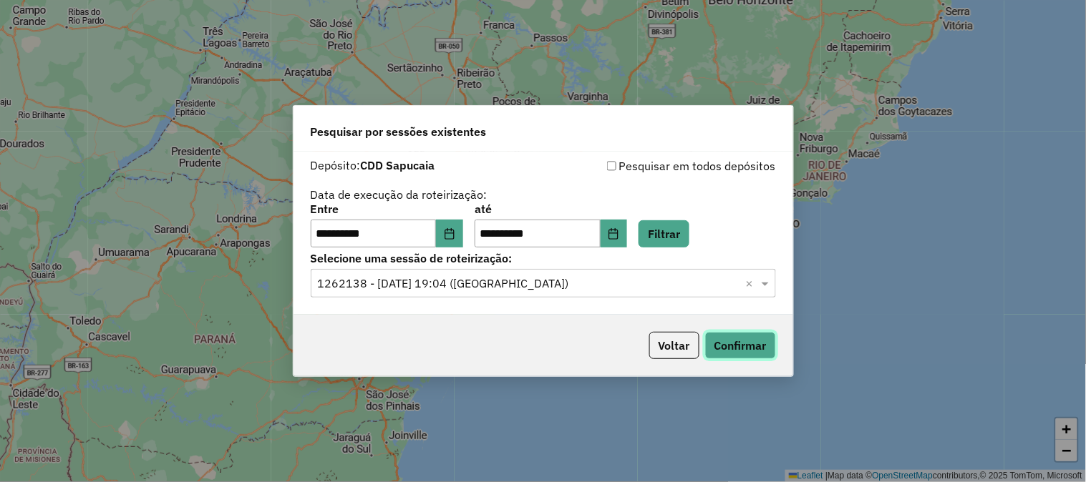
click at [724, 338] on button "Confirmar" at bounding box center [740, 345] width 71 height 27
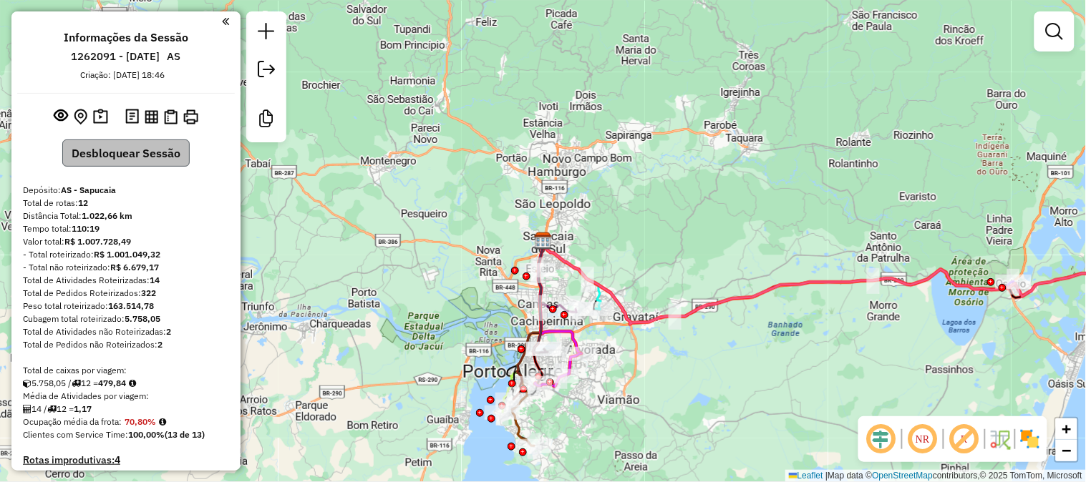
click at [138, 138] on div "Informações da Sessão 1262091 - [DATE] AS Criação: [DATE] 18:46 Desbloquear Ses…" at bounding box center [125, 240] width 229 height 459
click at [134, 144] on button "Desbloquear Sessão" at bounding box center [125, 153] width 127 height 27
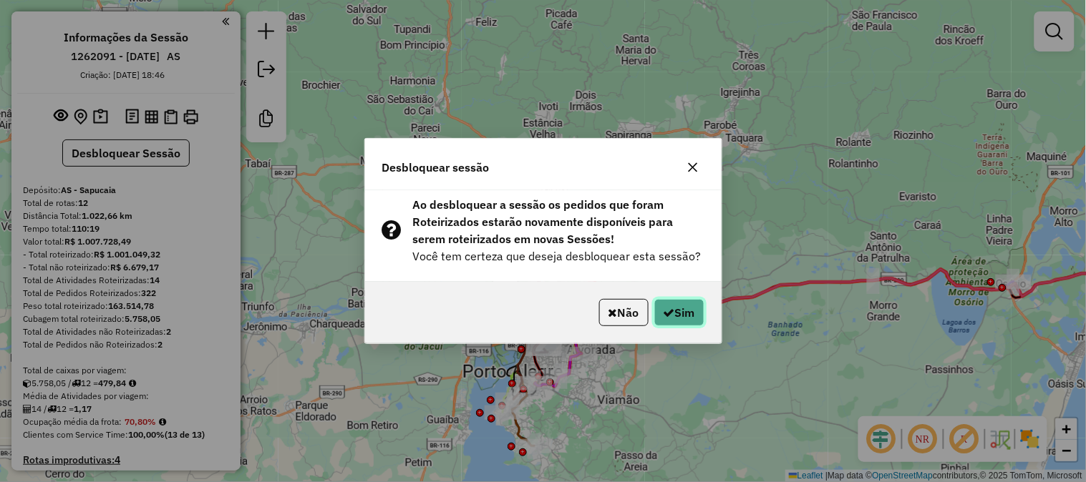
click at [670, 311] on icon "button" at bounding box center [668, 312] width 11 height 11
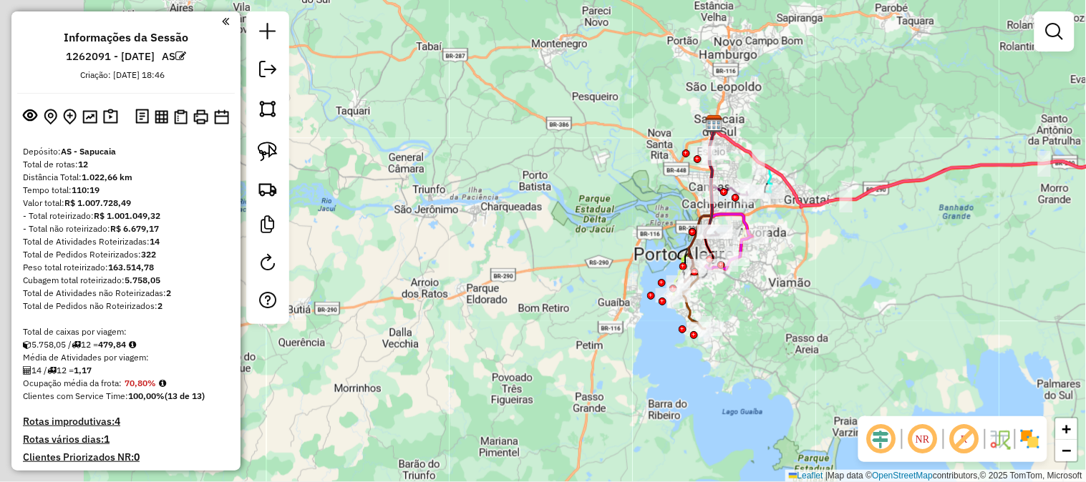
drag, startPoint x: 678, startPoint y: 261, endPoint x: 878, endPoint y: 106, distance: 253.5
click at [874, 113] on div "Janela de atendimento Grade de atendimento Capacidade Transportadoras Veículos …" at bounding box center [543, 241] width 1086 height 482
click at [877, 108] on div "Janela de atendimento Grade de atendimento Capacidade Transportadoras Veículos …" at bounding box center [543, 241] width 1086 height 482
click at [878, 106] on div "Janela de atendimento Grade de atendimento Capacidade Transportadoras Veículos …" at bounding box center [543, 241] width 1086 height 482
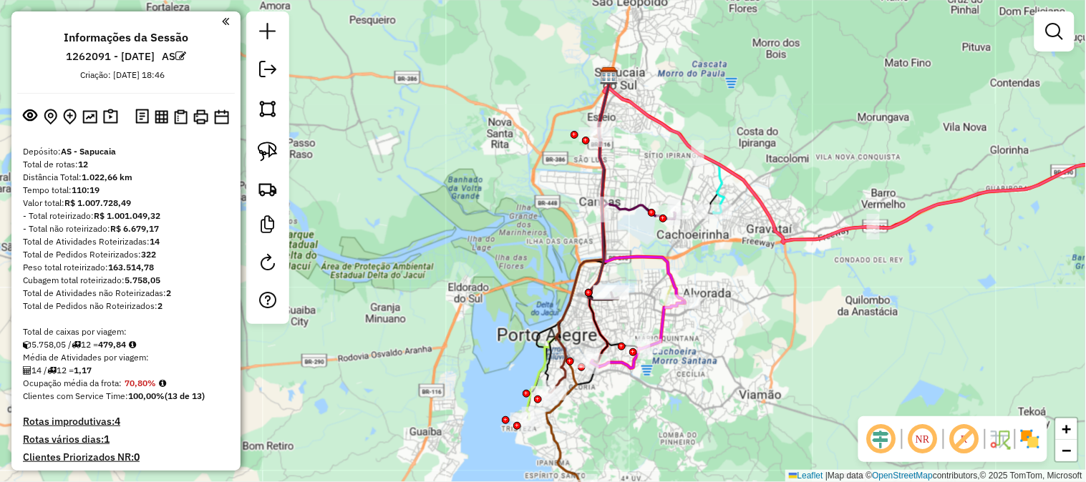
scroll to position [159, 0]
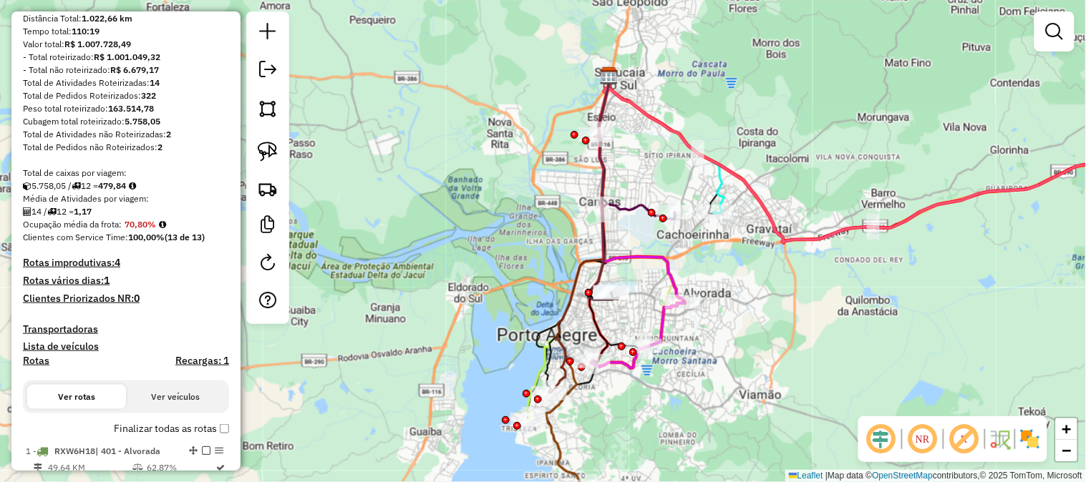
drag, startPoint x: 137, startPoint y: 185, endPoint x: 109, endPoint y: 188, distance: 28.1
click at [109, 188] on div "5.758,05 / 12 = 479,84" at bounding box center [126, 186] width 206 height 13
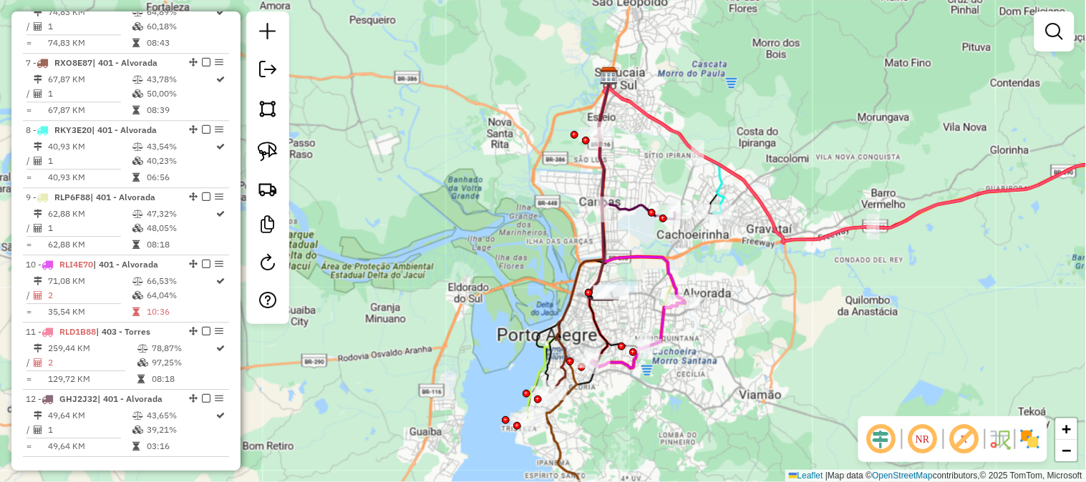
scroll to position [1259, 0]
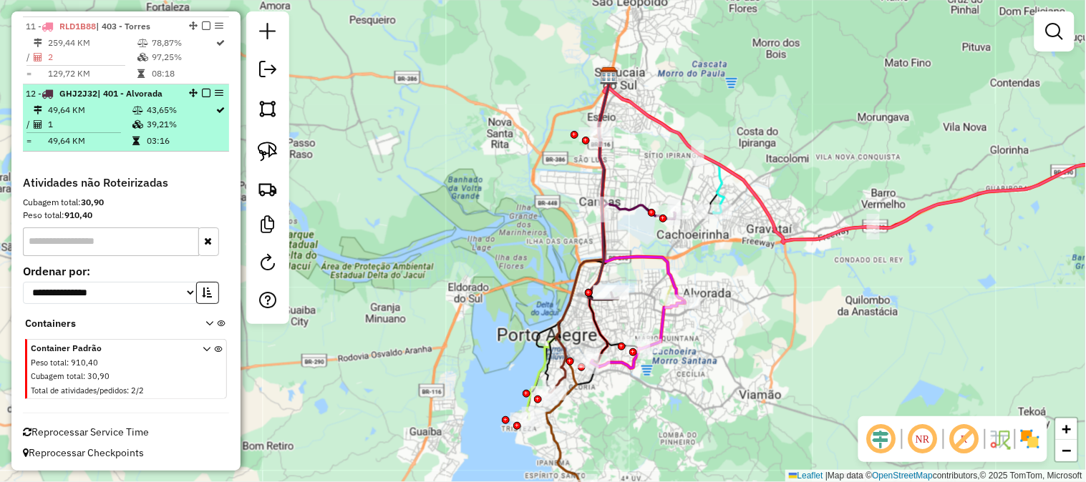
click at [120, 127] on td "1" at bounding box center [89, 124] width 84 height 14
select select "**********"
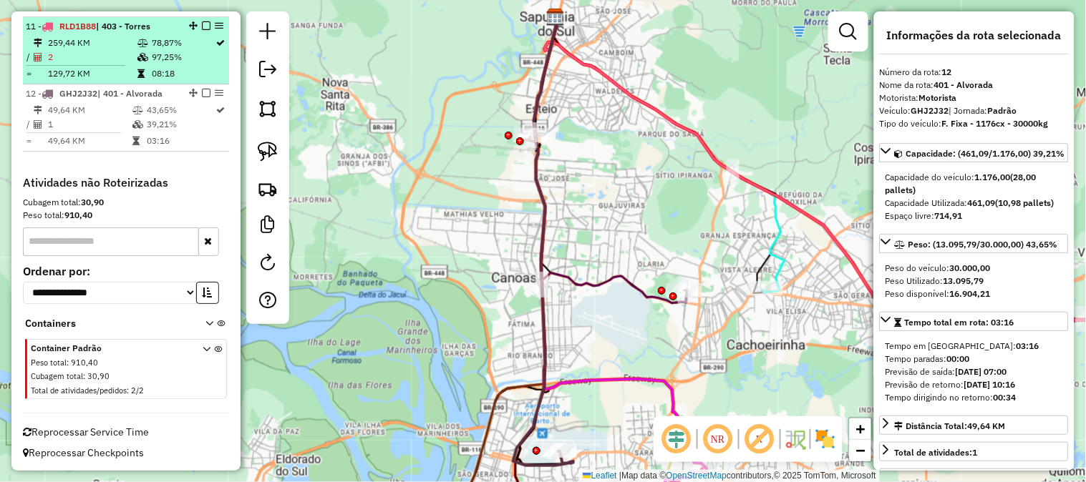
click at [172, 47] on td "78,87%" at bounding box center [183, 43] width 64 height 14
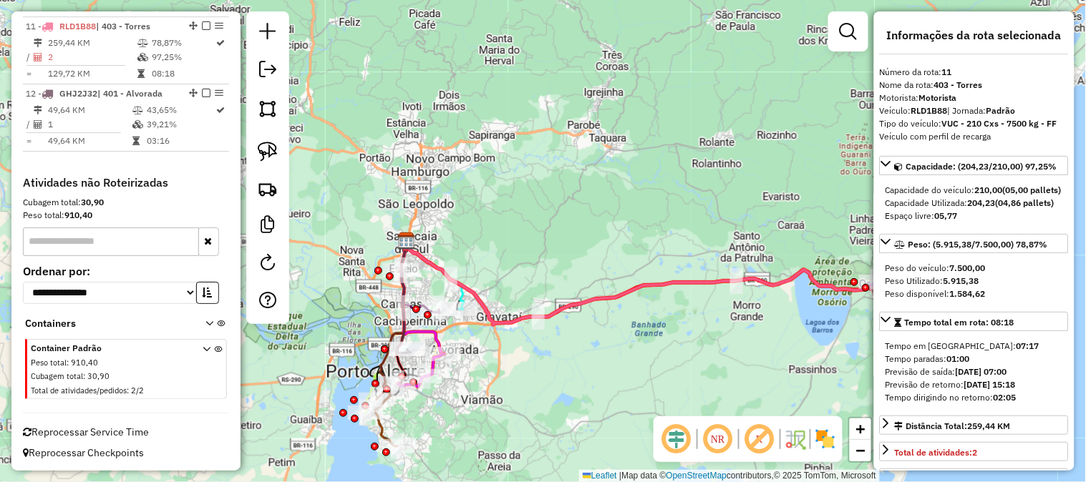
drag, startPoint x: 527, startPoint y: 190, endPoint x: 779, endPoint y: 190, distance: 251.9
click at [779, 190] on div "Janela de atendimento Grade de atendimento Capacidade Transportadoras Veículos …" at bounding box center [543, 241] width 1086 height 482
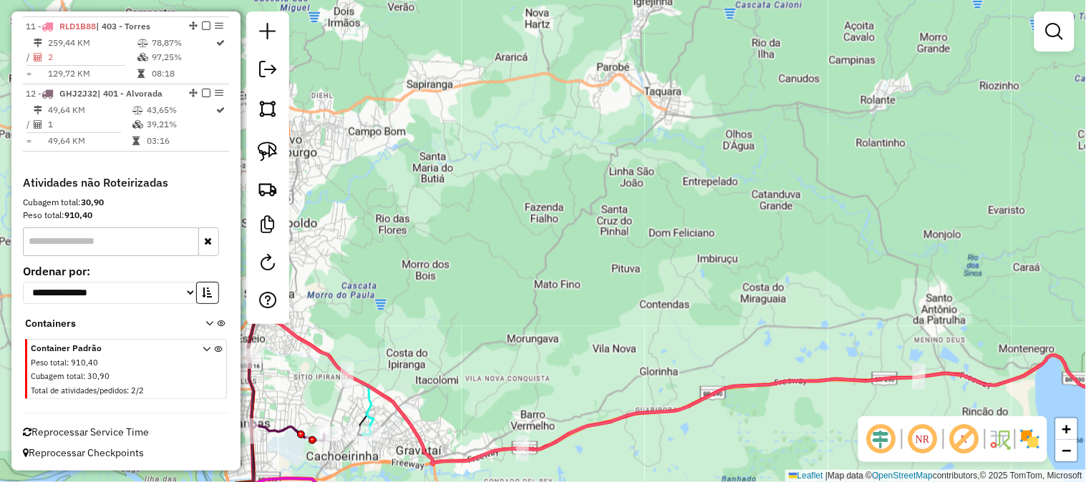
drag, startPoint x: 663, startPoint y: 205, endPoint x: 764, endPoint y: 148, distance: 116.0
click at [764, 148] on div "Janela de atendimento Grade de atendimento Capacidade Transportadoras Veículos …" at bounding box center [543, 241] width 1086 height 482
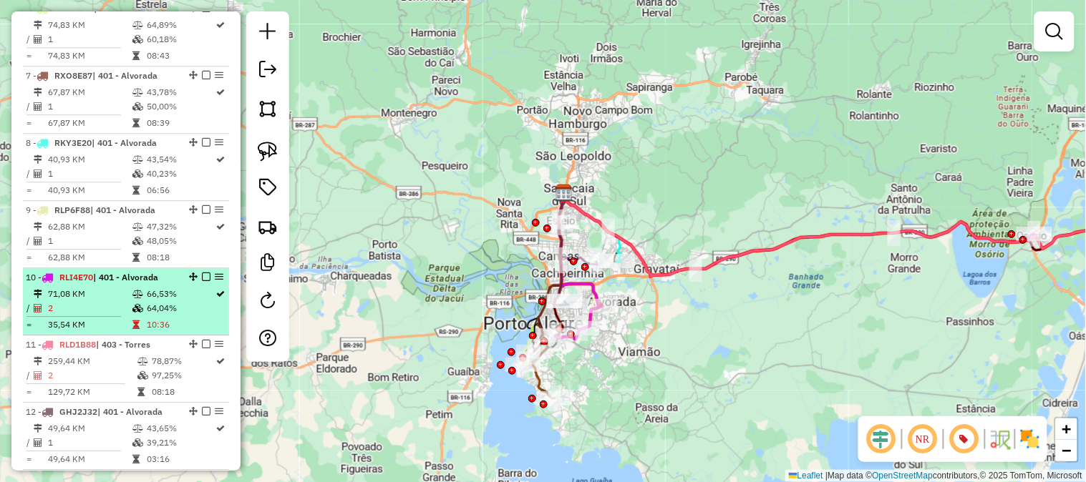
scroll to position [544, 0]
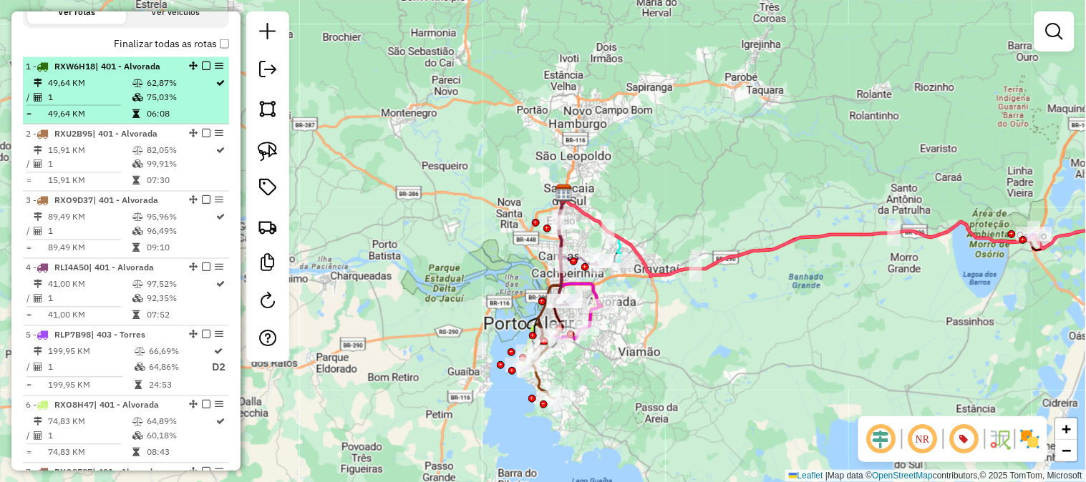
click at [125, 73] on li "1 - RXW6H18 | 401 - Alvorada 49,64 KM 62,87% / 1 75,03% = 49,64 KM 06:08" at bounding box center [126, 90] width 206 height 67
select select "**********"
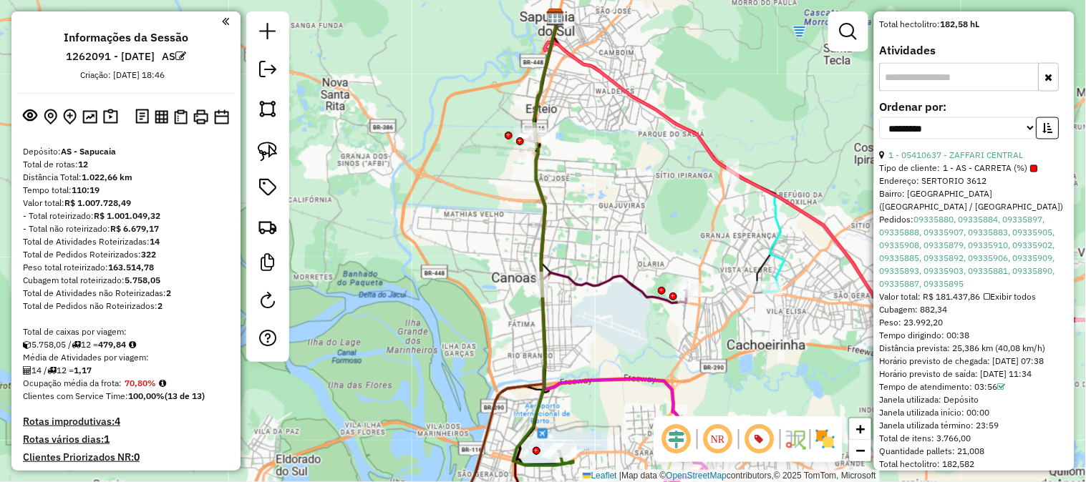
scroll to position [238, 0]
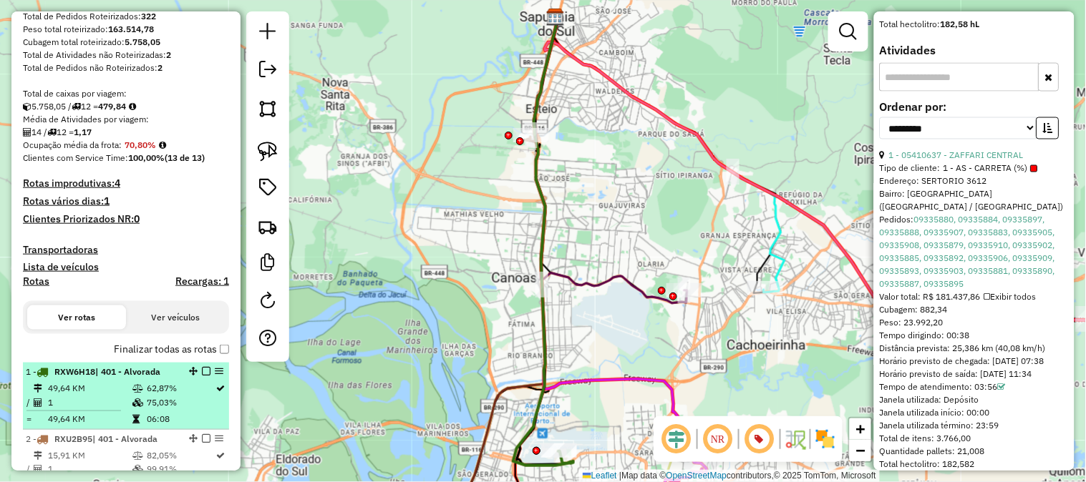
click at [125, 381] on td "49,64 KM" at bounding box center [89, 388] width 84 height 14
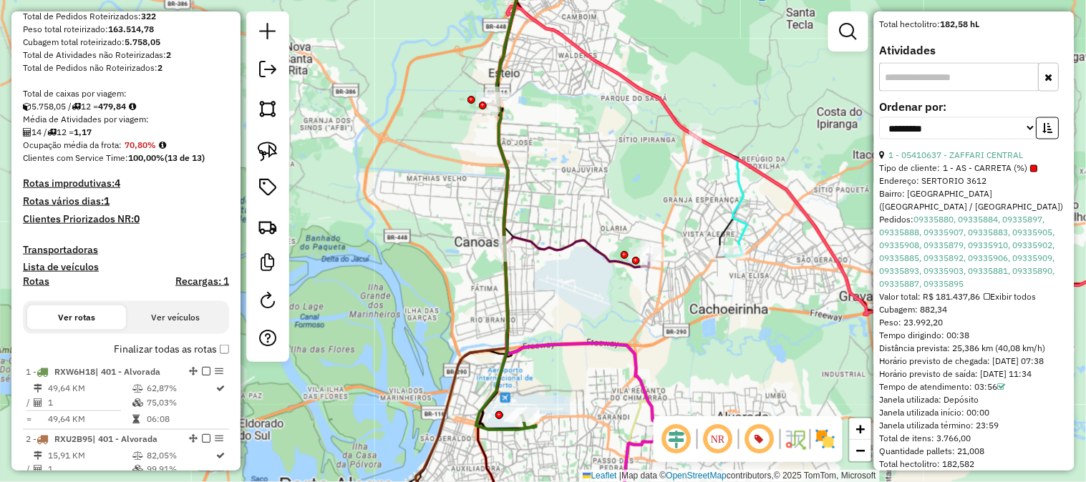
drag, startPoint x: 613, startPoint y: 285, endPoint x: 542, endPoint y: 210, distance: 102.7
click at [546, 215] on icon at bounding box center [573, 124] width 153 height 287
click at [544, 211] on icon at bounding box center [573, 124] width 153 height 287
click at [542, 210] on icon at bounding box center [573, 124] width 153 height 287
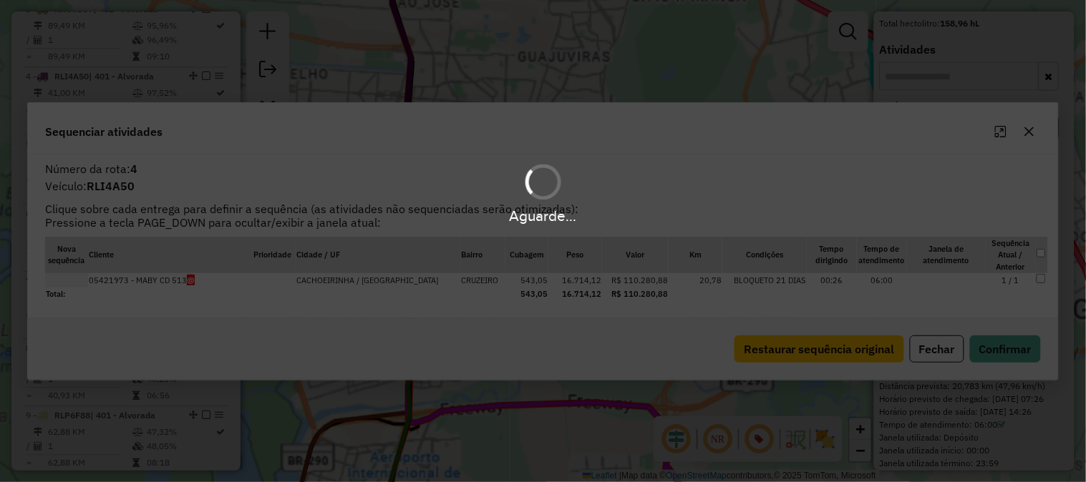
scroll to position [791, 0]
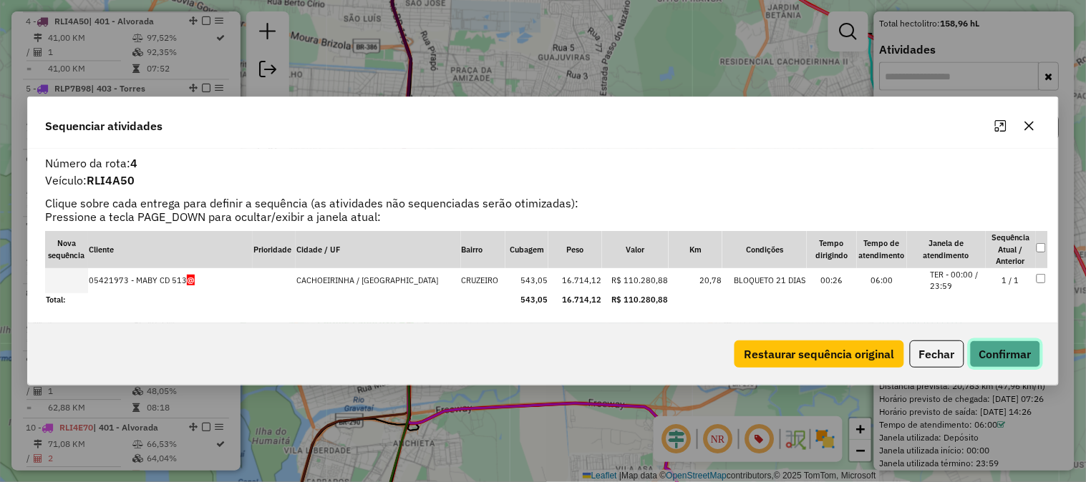
click at [1006, 353] on button "Confirmar" at bounding box center [1005, 354] width 71 height 27
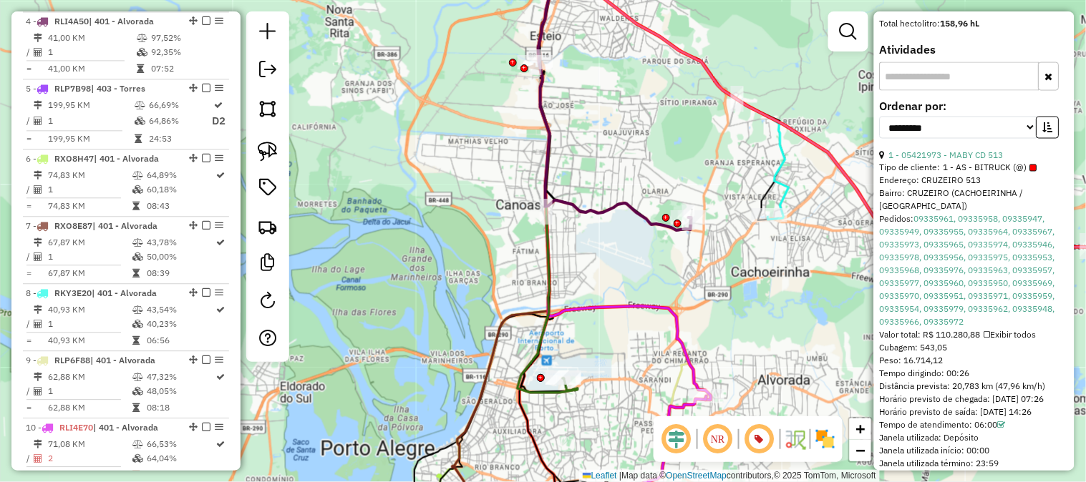
click at [623, 199] on icon at bounding box center [614, 91] width 153 height 278
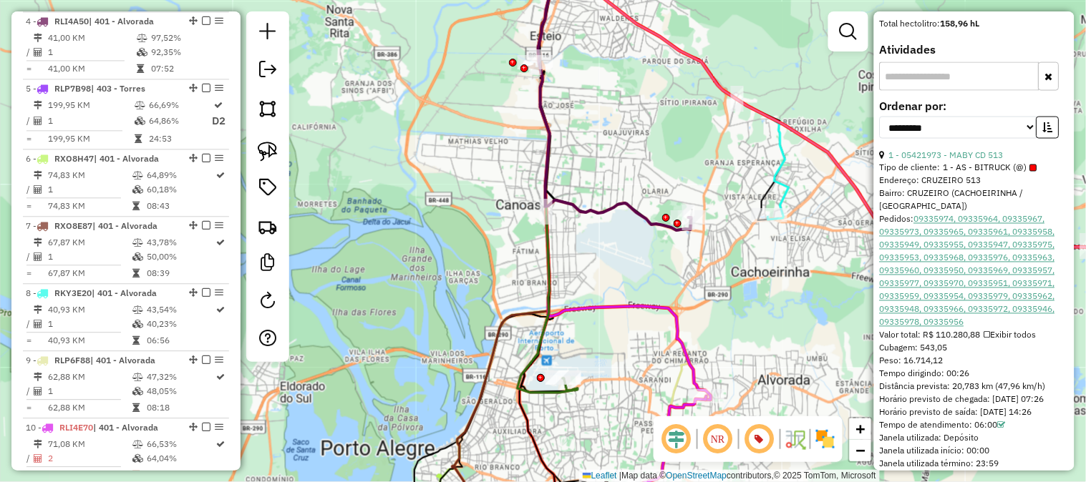
scroll to position [662, 0]
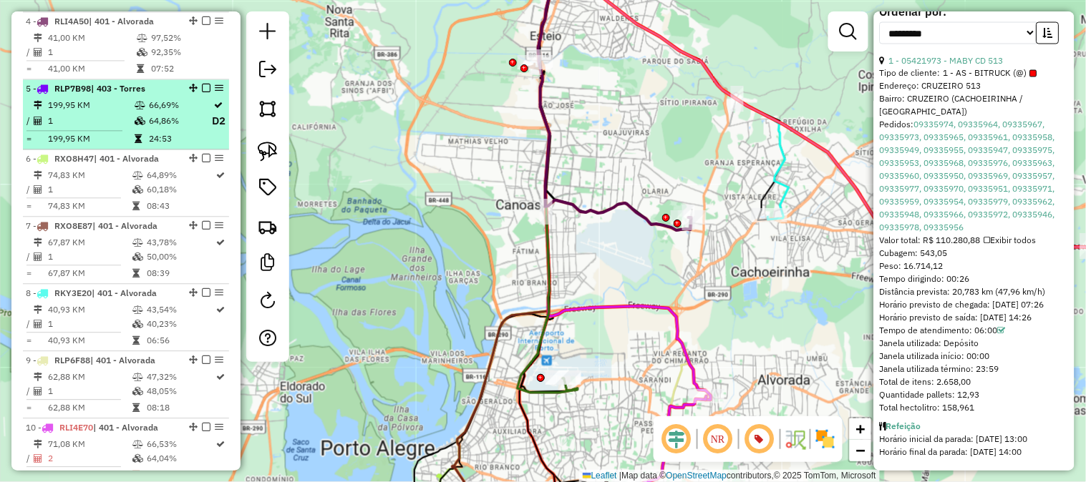
click at [124, 98] on td "199,95 KM" at bounding box center [90, 105] width 87 height 14
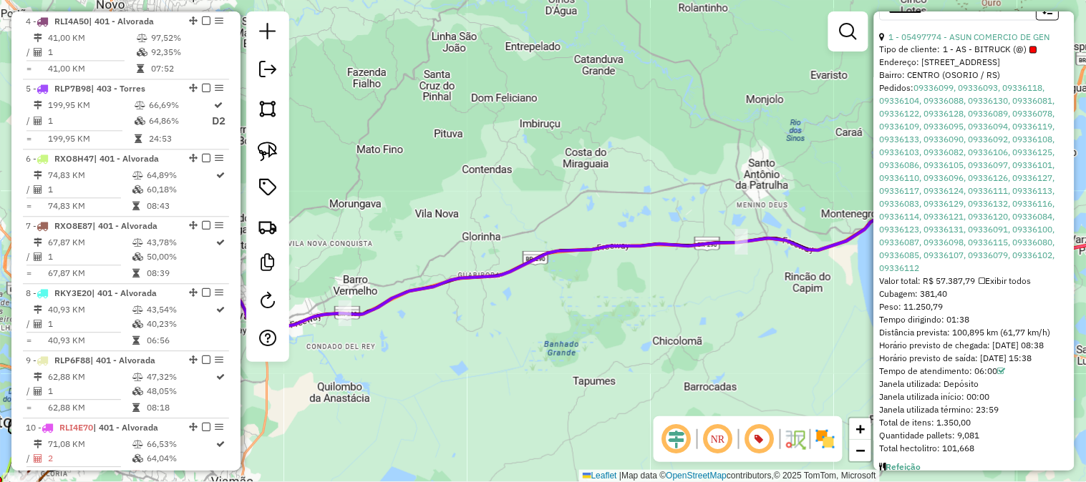
drag, startPoint x: 476, startPoint y: 165, endPoint x: 653, endPoint y: 177, distance: 177.9
click at [613, 176] on div "Janela de atendimento Grade de atendimento Capacidade Transportadoras Veículos …" at bounding box center [543, 241] width 1086 height 482
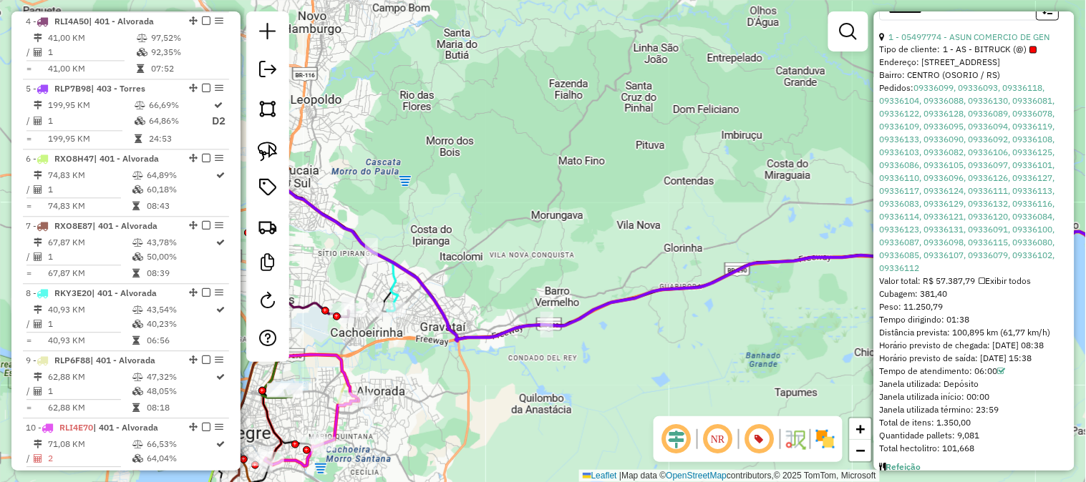
drag, startPoint x: 442, startPoint y: 196, endPoint x: 612, endPoint y: 224, distance: 171.9
click at [605, 222] on div "Janela de atendimento Grade de atendimento Capacidade Transportadoras Veículos …" at bounding box center [543, 241] width 1086 height 482
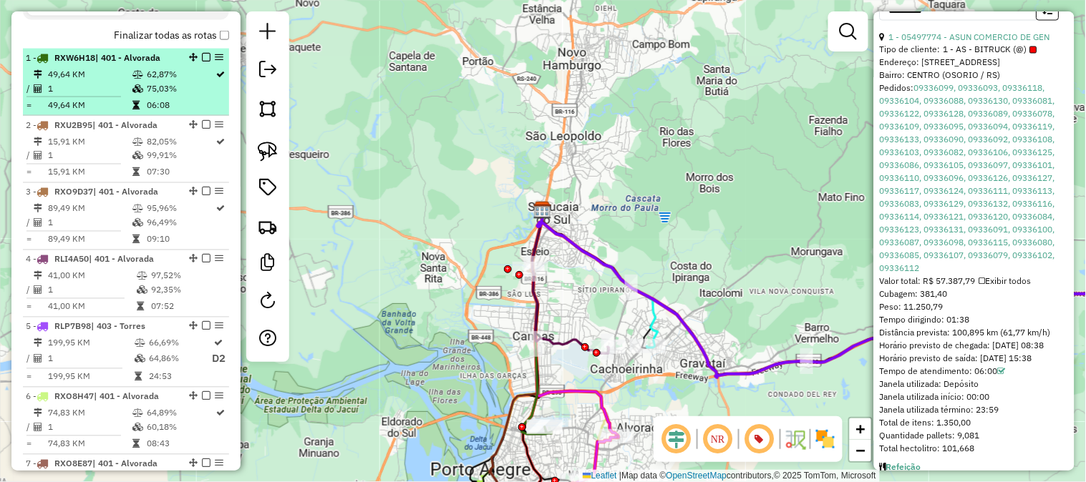
scroll to position [394, 0]
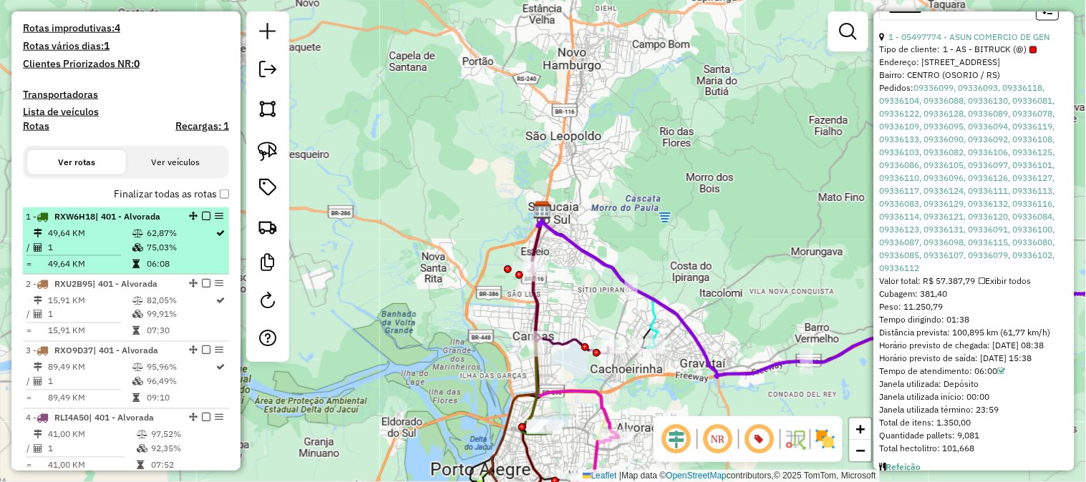
click at [176, 240] on td "75,03%" at bounding box center [180, 247] width 69 height 14
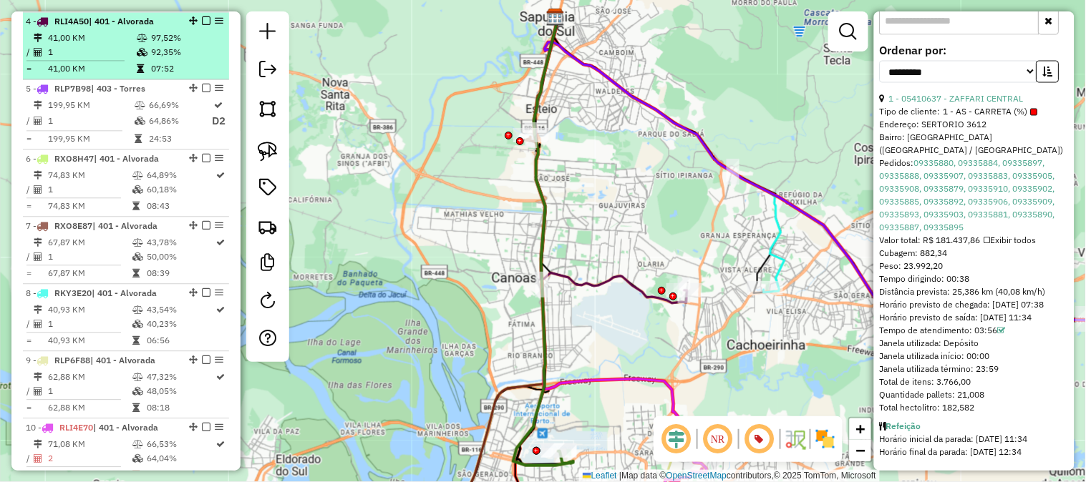
scroll to position [1259, 0]
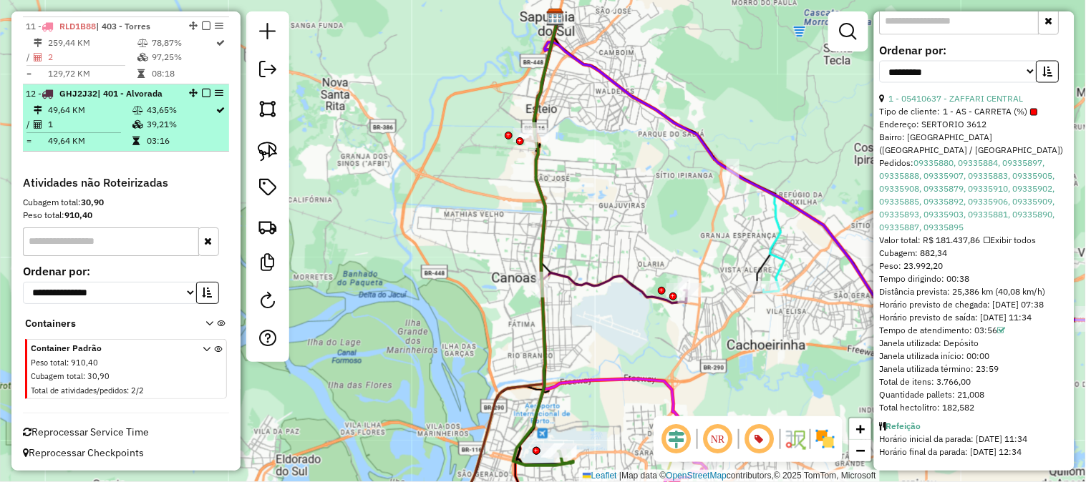
click at [148, 104] on td "43,65%" at bounding box center [180, 110] width 69 height 14
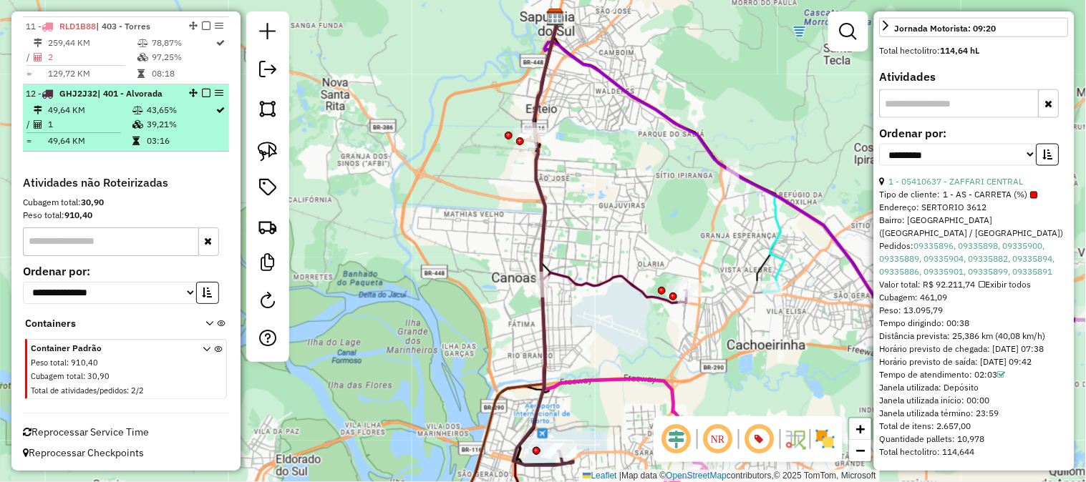
scroll to position [1179, 0]
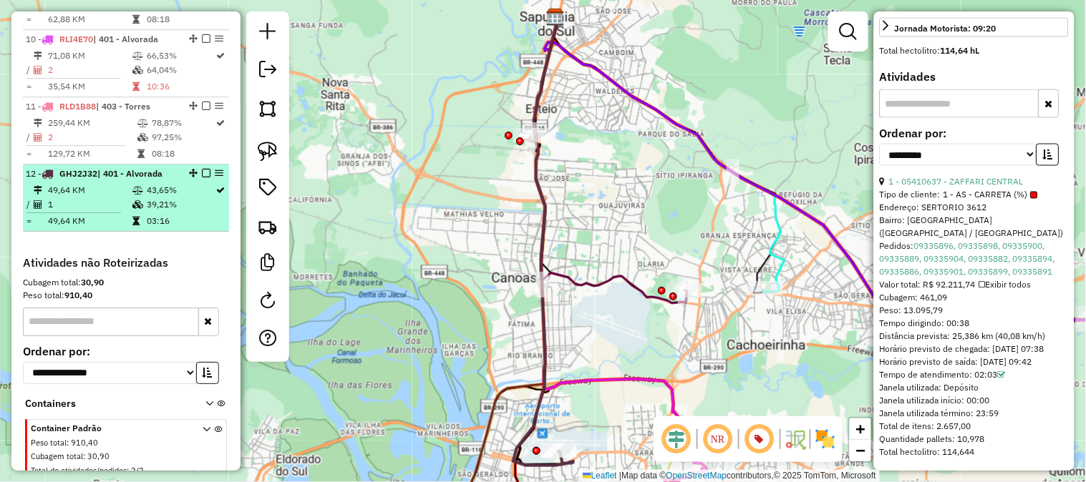
click at [180, 197] on td "39,21%" at bounding box center [180, 204] width 69 height 14
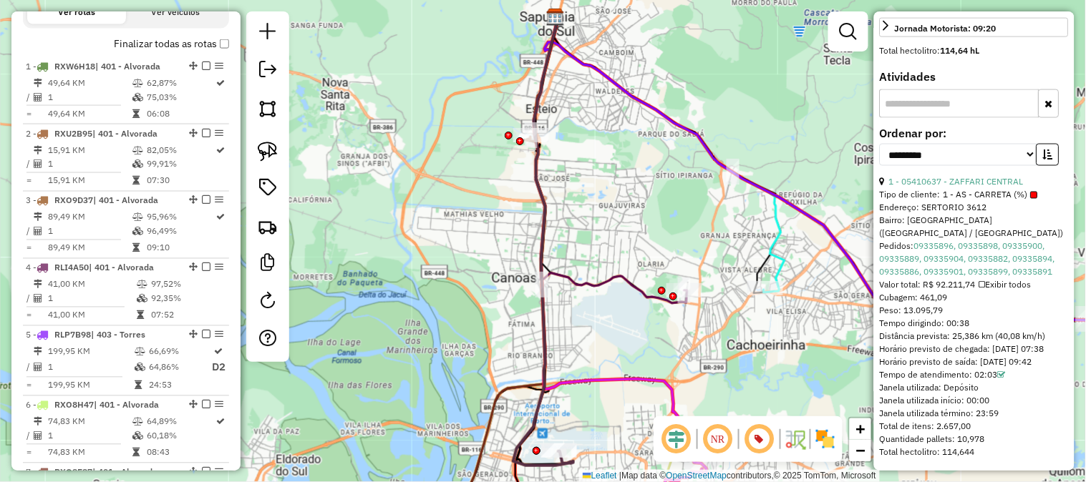
scroll to position [225, 0]
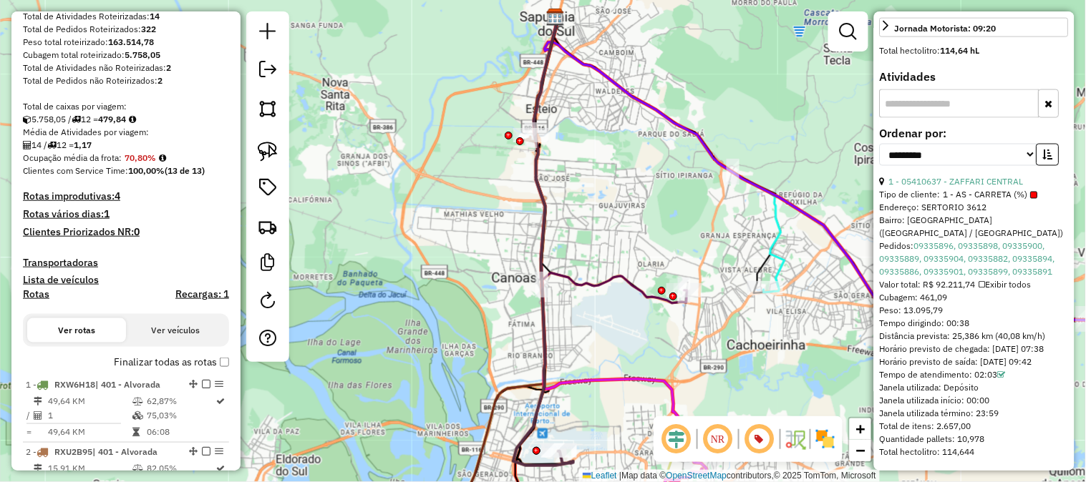
drag, startPoint x: 134, startPoint y: 117, endPoint x: 106, endPoint y: 119, distance: 28.0
click at [106, 119] on strong "479,84" at bounding box center [112, 119] width 28 height 11
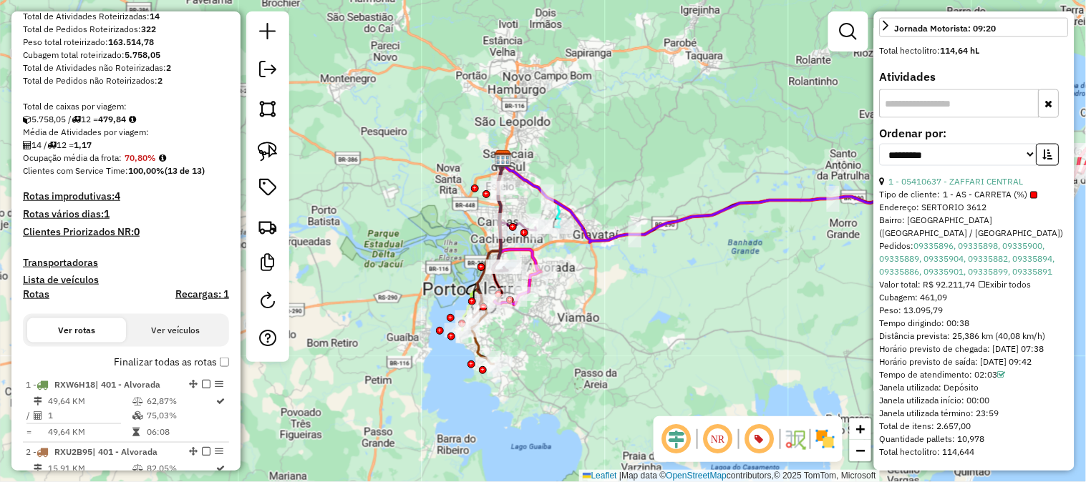
drag, startPoint x: 693, startPoint y: 182, endPoint x: 617, endPoint y: 162, distance: 78.5
click at [617, 162] on div "Janela de atendimento Grade de atendimento Capacidade Transportadoras Veículos …" at bounding box center [543, 241] width 1086 height 482
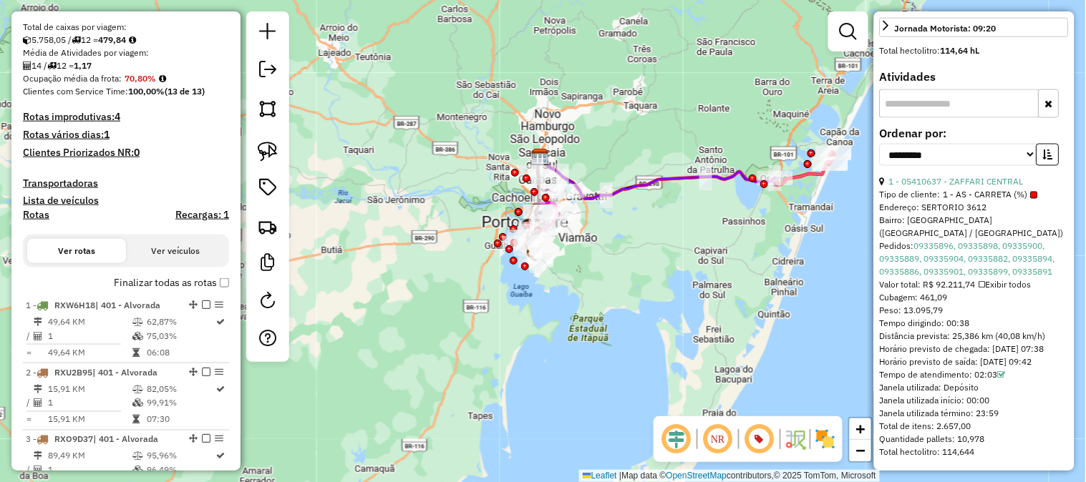
scroll to position [464, 0]
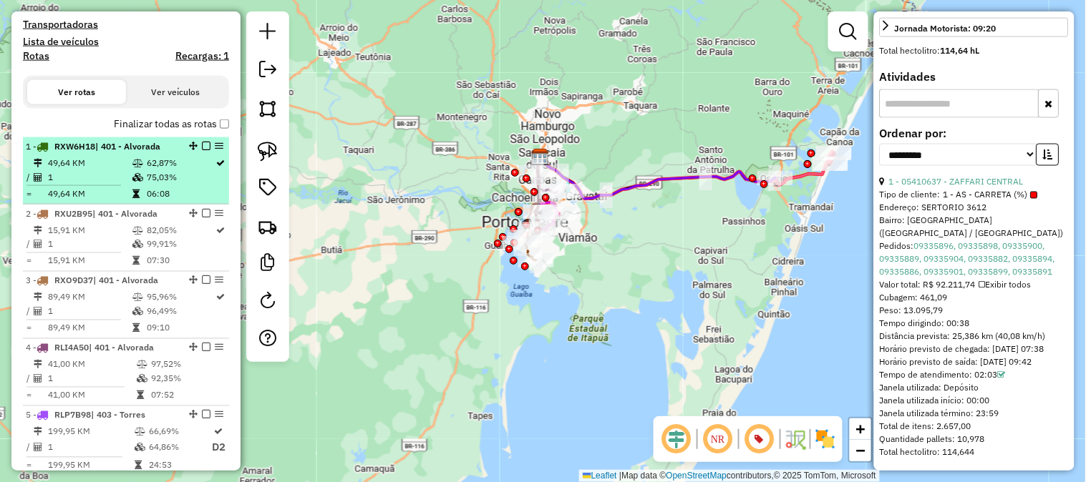
click at [136, 151] on div "1 - RXW6H18 | 401 - Alvorada" at bounding box center [102, 146] width 152 height 13
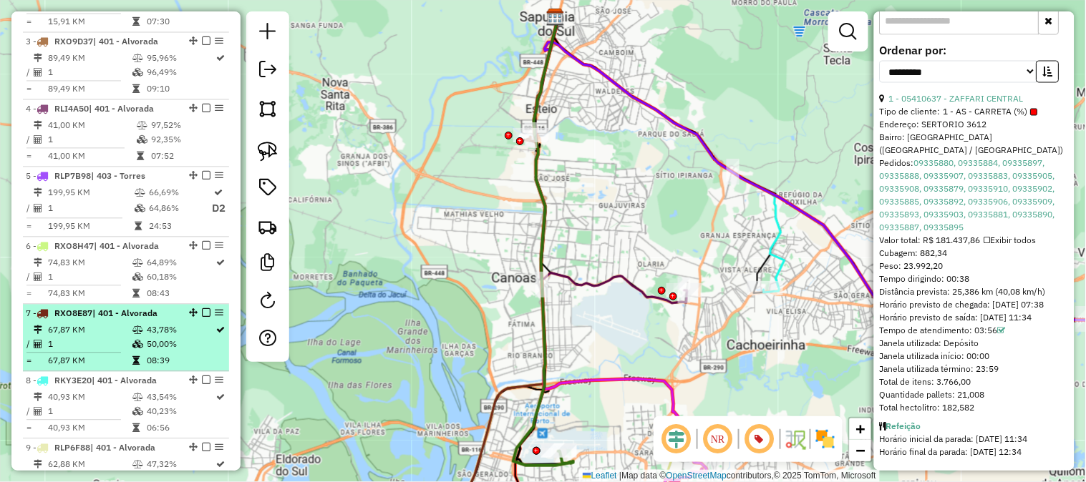
scroll to position [1100, 0]
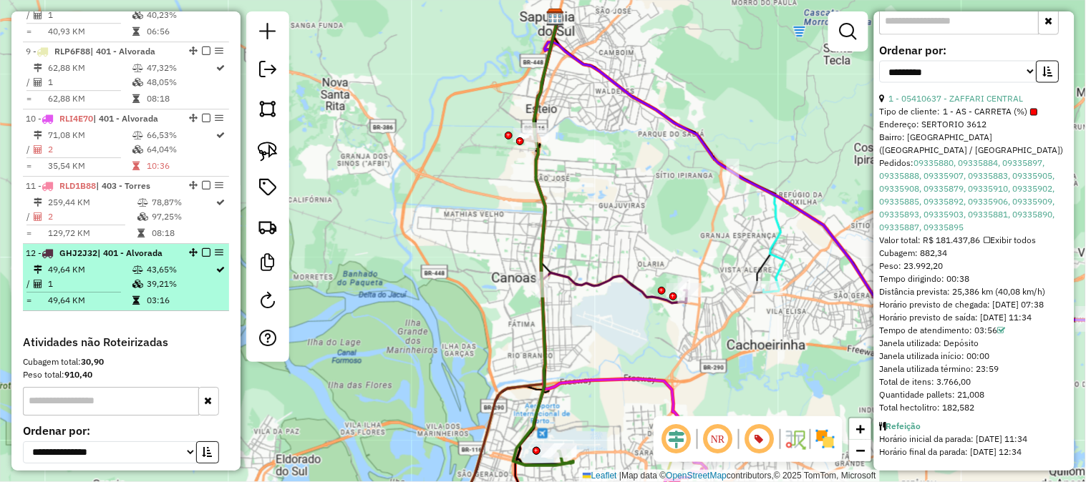
click at [167, 273] on td "43,65%" at bounding box center [180, 270] width 69 height 14
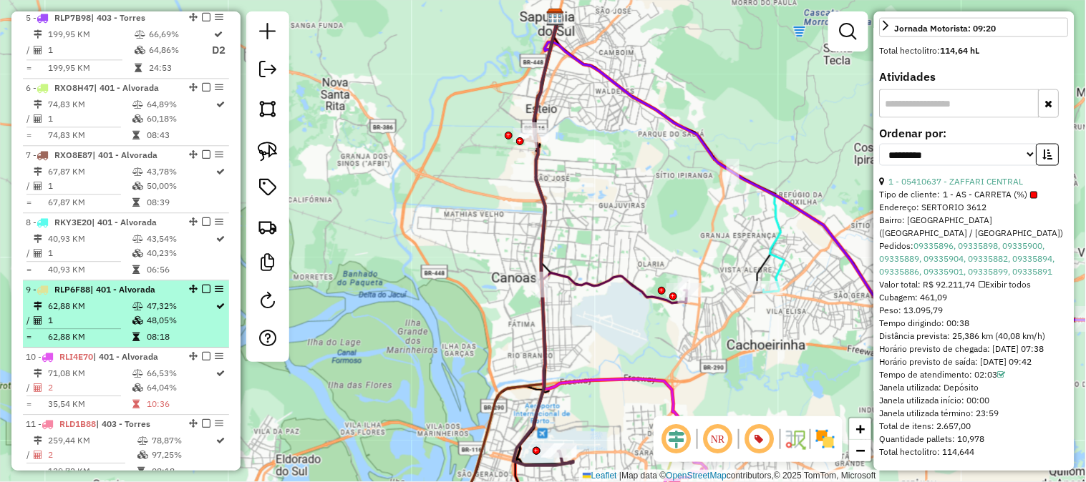
scroll to position [464, 0]
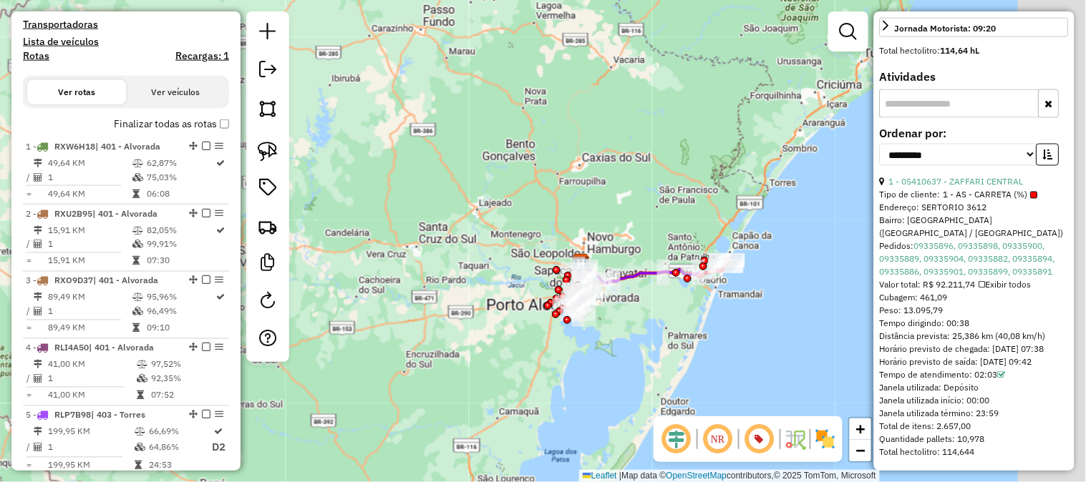
drag, startPoint x: 652, startPoint y: 183, endPoint x: 494, endPoint y: 170, distance: 157.9
click at [494, 170] on div "Janela de atendimento Grade de atendimento Capacidade Transportadoras Veículos …" at bounding box center [543, 241] width 1086 height 482
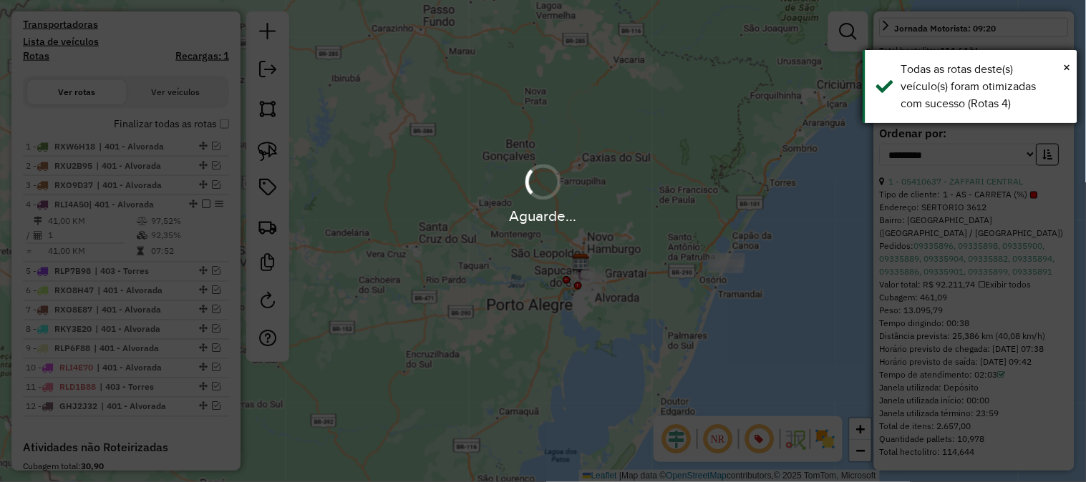
click at [1071, 65] on div "× Todas as rotas deste(s) veículo(s) foram otimizadas com sucesso (Rotas 4)" at bounding box center [969, 86] width 215 height 73
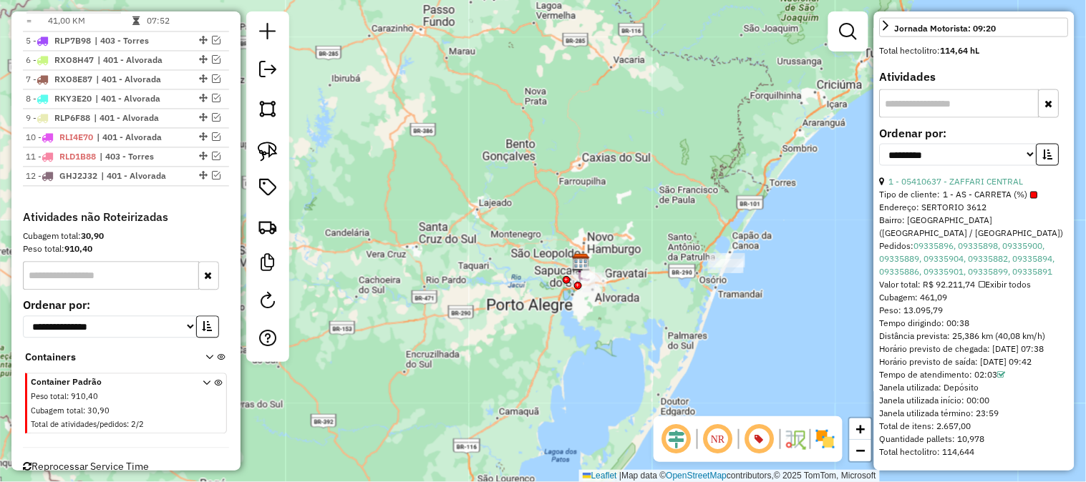
scroll to position [730, 0]
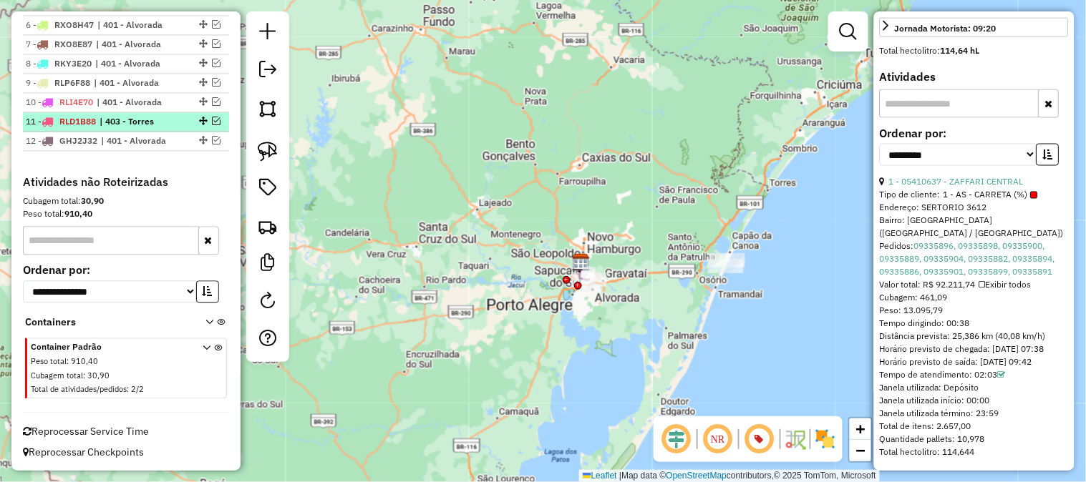
click at [212, 119] on em at bounding box center [216, 121] width 9 height 9
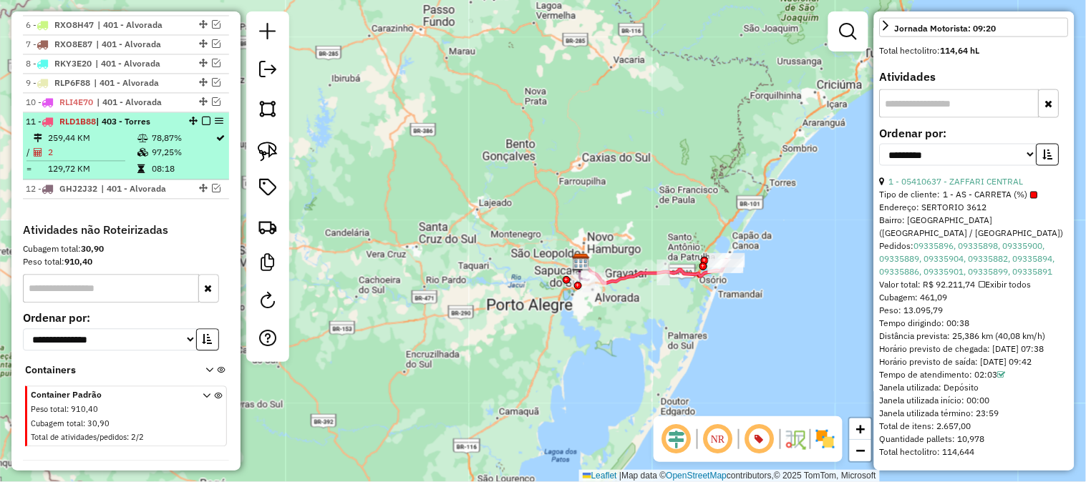
click at [155, 126] on div "11 - RLD1B88 | 403 - Torres" at bounding box center [102, 121] width 152 height 13
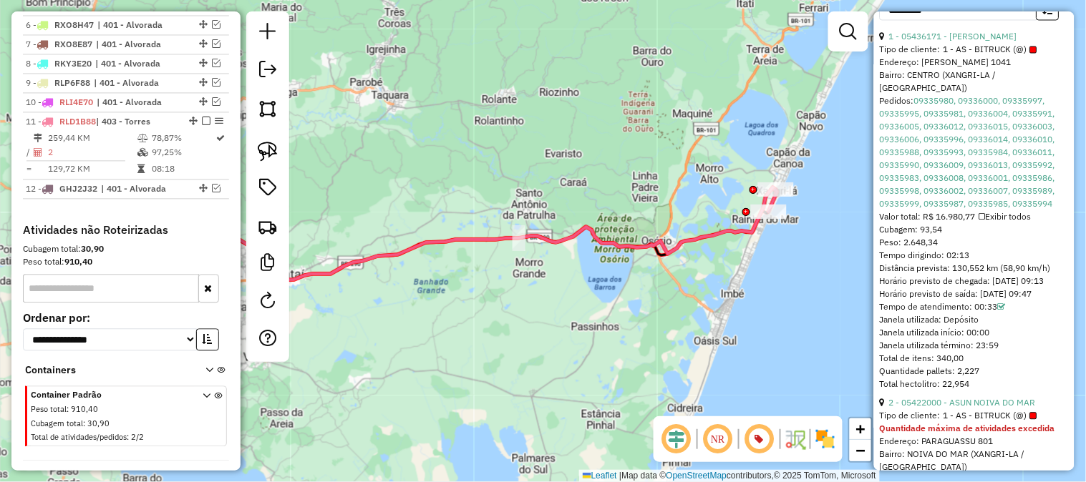
drag, startPoint x: 663, startPoint y: 136, endPoint x: 512, endPoint y: 116, distance: 152.3
click at [512, 116] on div "Janela de atendimento Grade de atendimento Capacidade Transportadoras Veículos …" at bounding box center [543, 241] width 1086 height 482
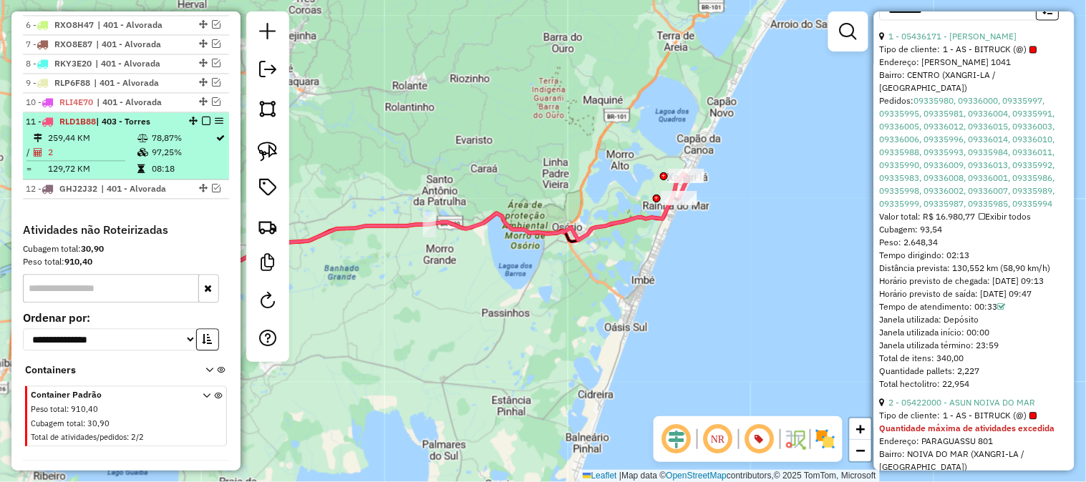
click at [152, 135] on td "78,87%" at bounding box center [183, 138] width 64 height 14
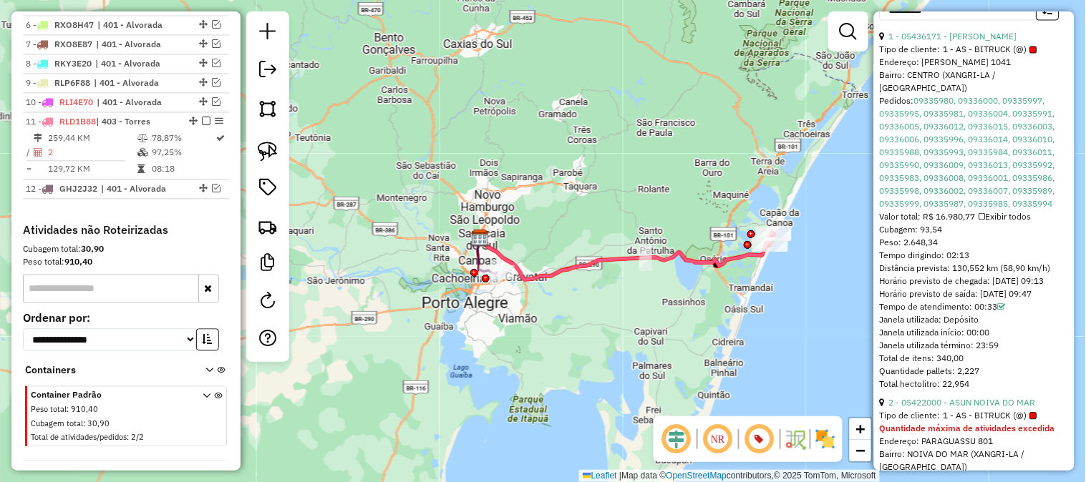
click at [696, 255] on icon at bounding box center [626, 256] width 295 height 47
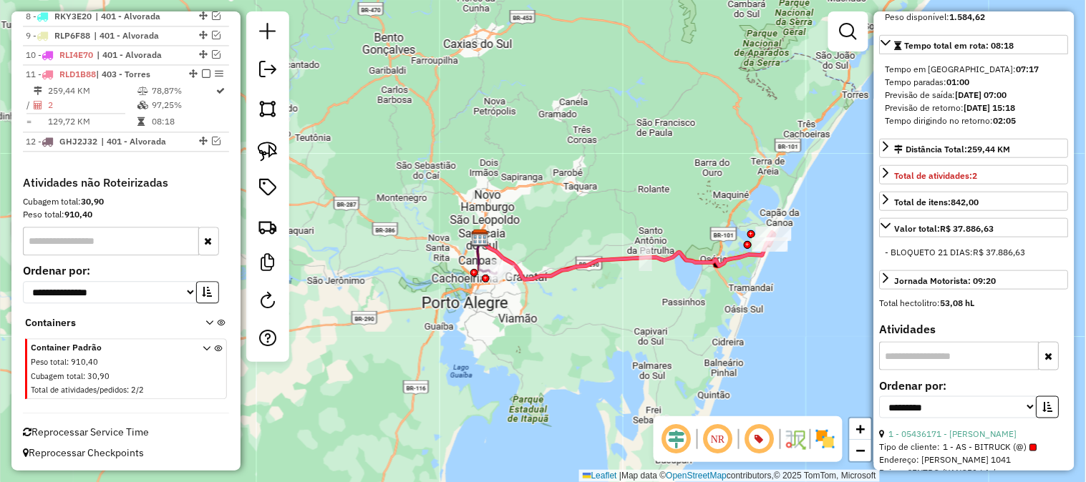
scroll to position [0, 0]
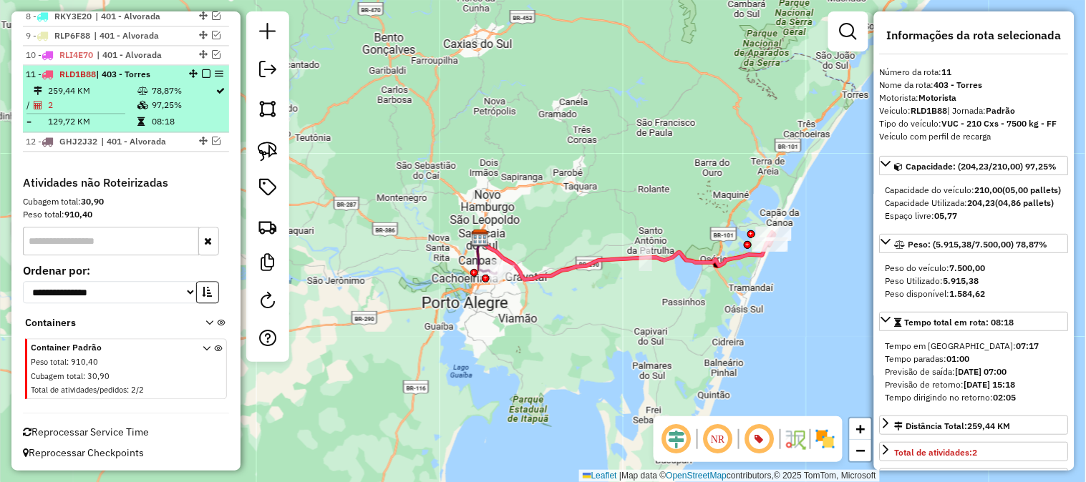
click at [202, 72] on em at bounding box center [206, 73] width 9 height 9
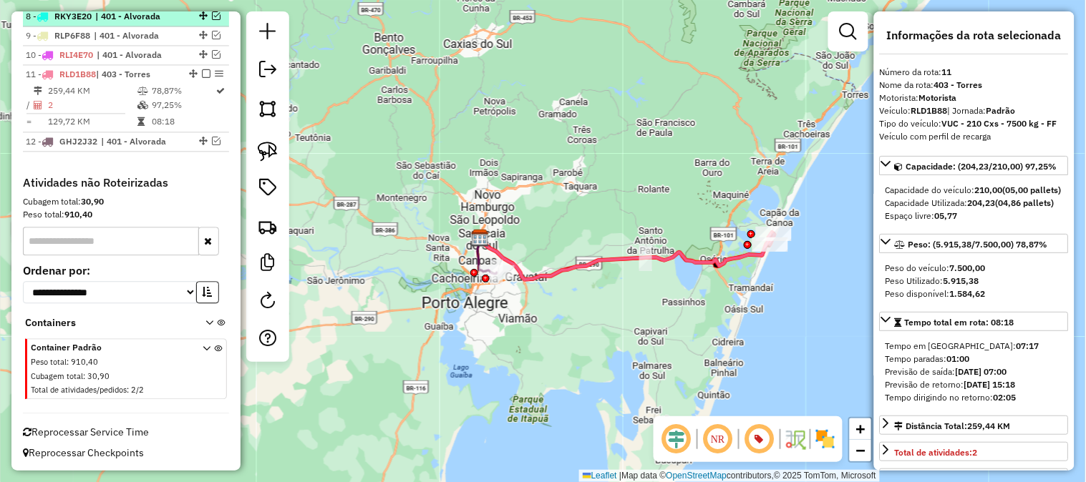
click at [200, 26] on li "8 - RKY3E20 | 401 - Alvorada" at bounding box center [126, 16] width 206 height 19
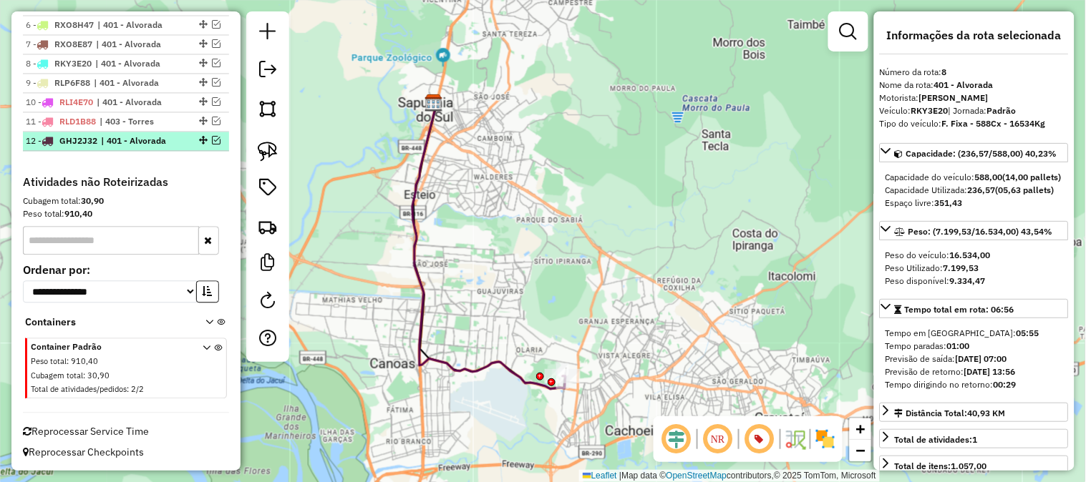
scroll to position [491, 0]
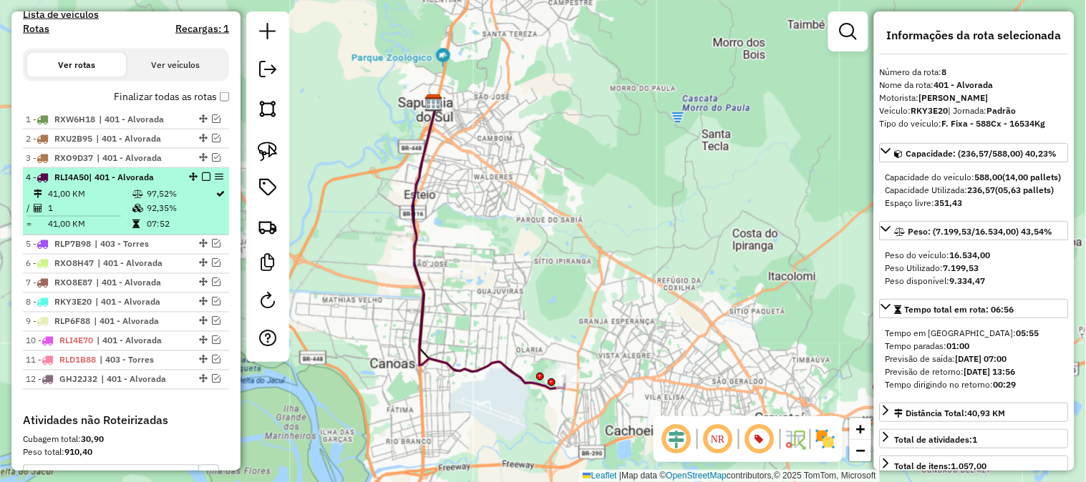
click at [203, 175] on em at bounding box center [206, 176] width 9 height 9
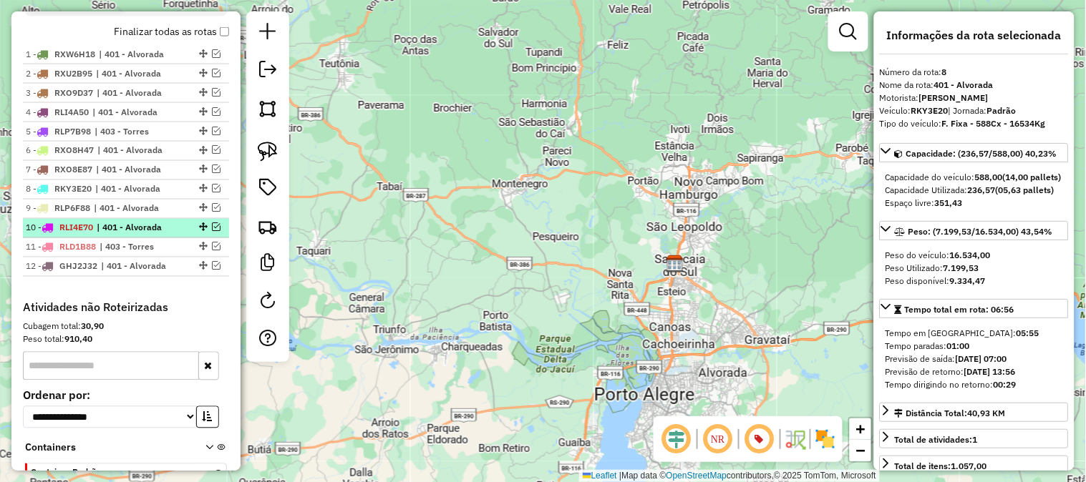
scroll to position [477, 0]
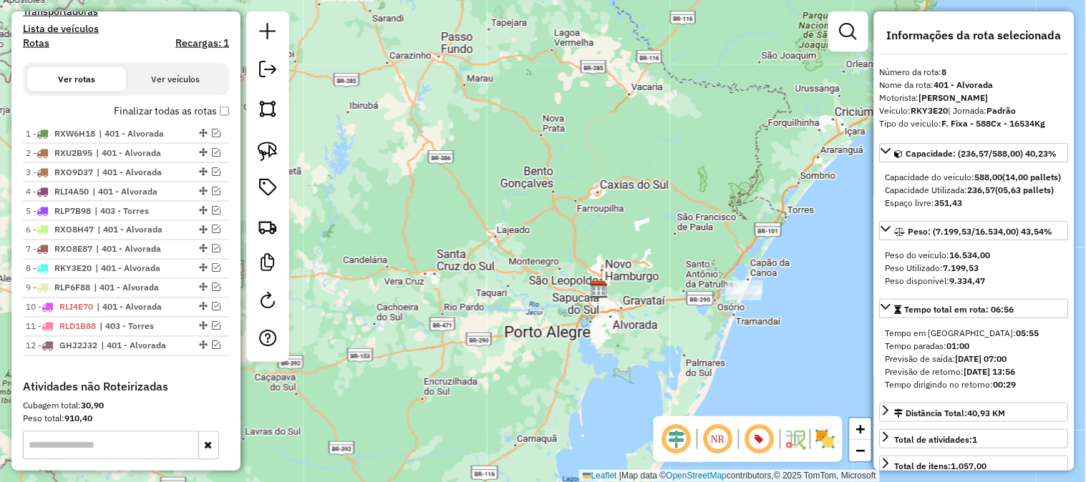
drag, startPoint x: 753, startPoint y: 244, endPoint x: 713, endPoint y: 243, distance: 40.1
click at [713, 243] on div "Janela de atendimento Grade de atendimento Capacidade Transportadoras Veículos …" at bounding box center [543, 241] width 1086 height 482
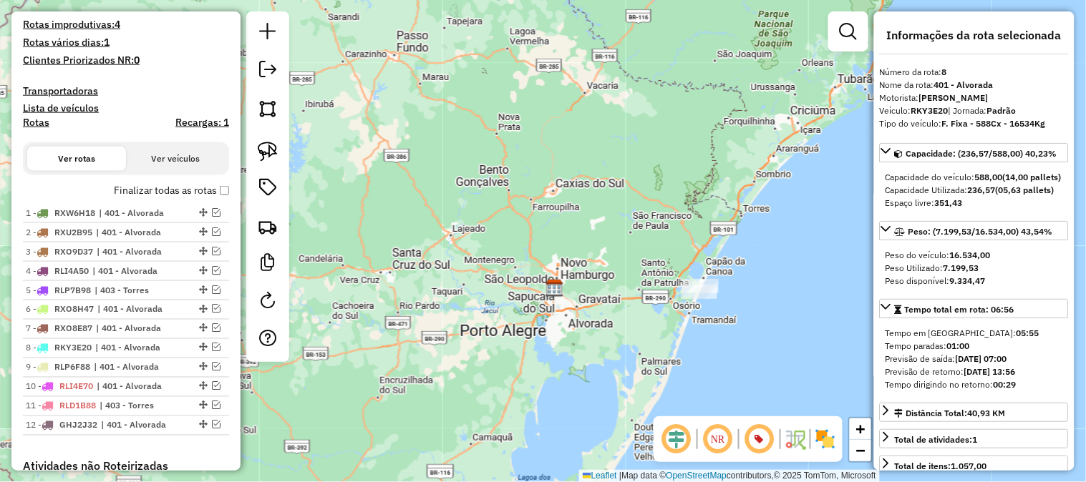
scroll to position [159, 0]
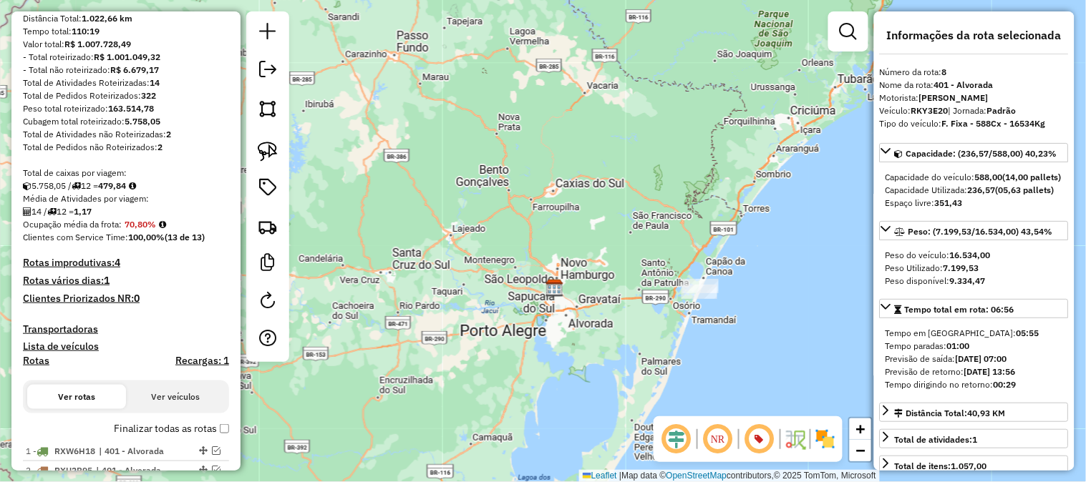
drag, startPoint x: 133, startPoint y: 185, endPoint x: 109, endPoint y: 186, distance: 23.7
click at [109, 186] on strong "479,84" at bounding box center [112, 185] width 28 height 11
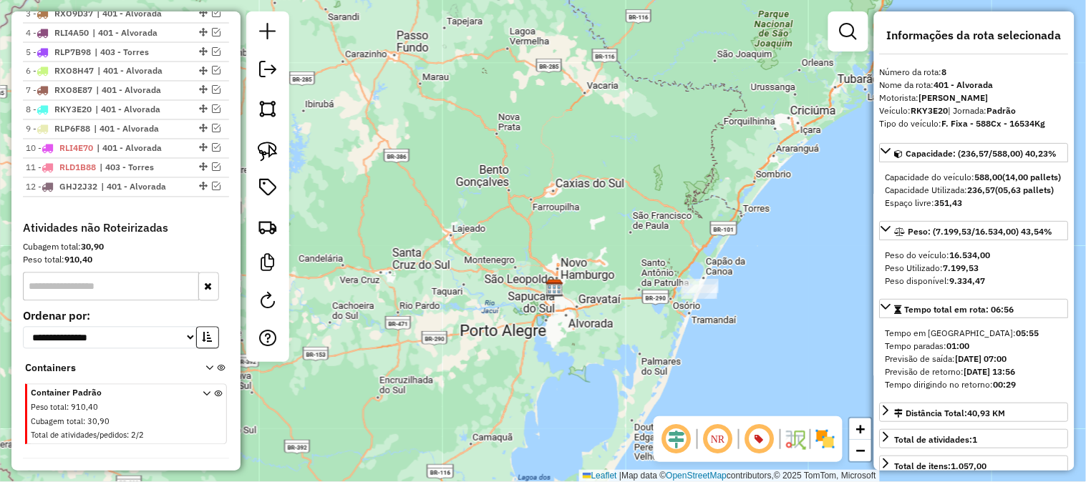
scroll to position [556, 0]
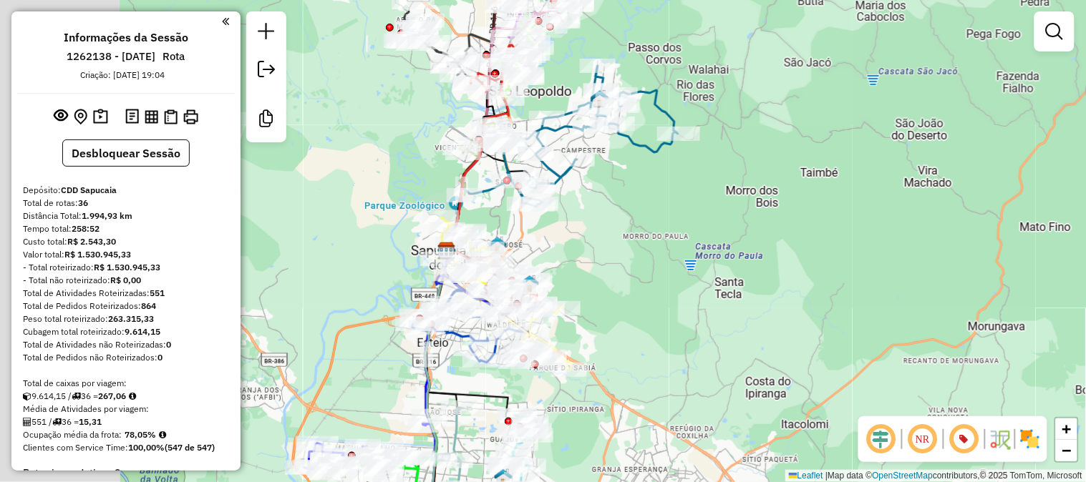
drag, startPoint x: 790, startPoint y: 278, endPoint x: 924, endPoint y: 303, distance: 136.3
click at [921, 302] on div "Janela de atendimento Grade de atendimento Capacidade Transportadoras Veículos …" at bounding box center [543, 241] width 1086 height 482
click at [924, 303] on div "Janela de atendimento Grade de atendimento Capacidade Transportadoras Veículos …" at bounding box center [543, 241] width 1086 height 482
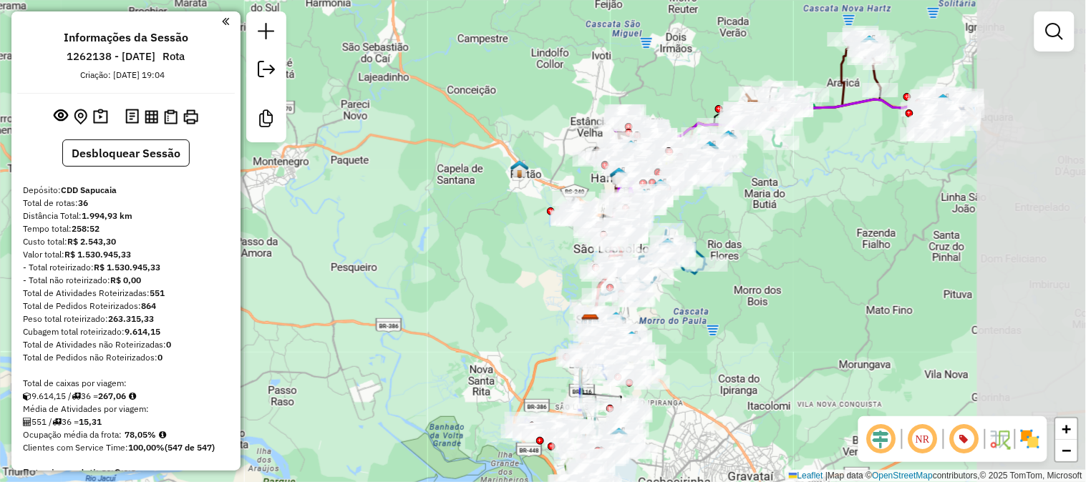
drag, startPoint x: 948, startPoint y: 275, endPoint x: 784, endPoint y: 308, distance: 167.8
click at [784, 308] on div "Janela de atendimento Grade de atendimento Capacidade Transportadoras Veículos …" at bounding box center [543, 241] width 1086 height 482
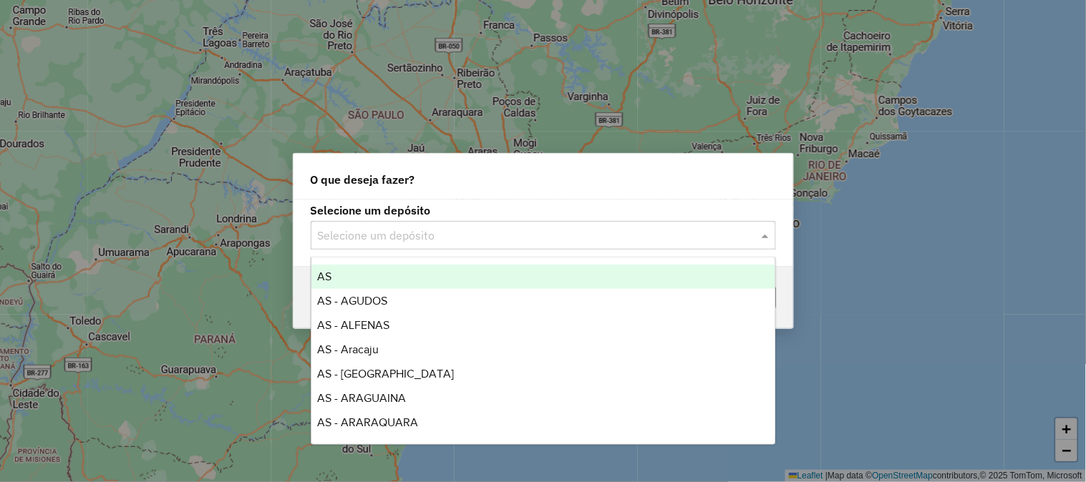
click at [398, 238] on input "text" at bounding box center [529, 236] width 422 height 17
type input "***"
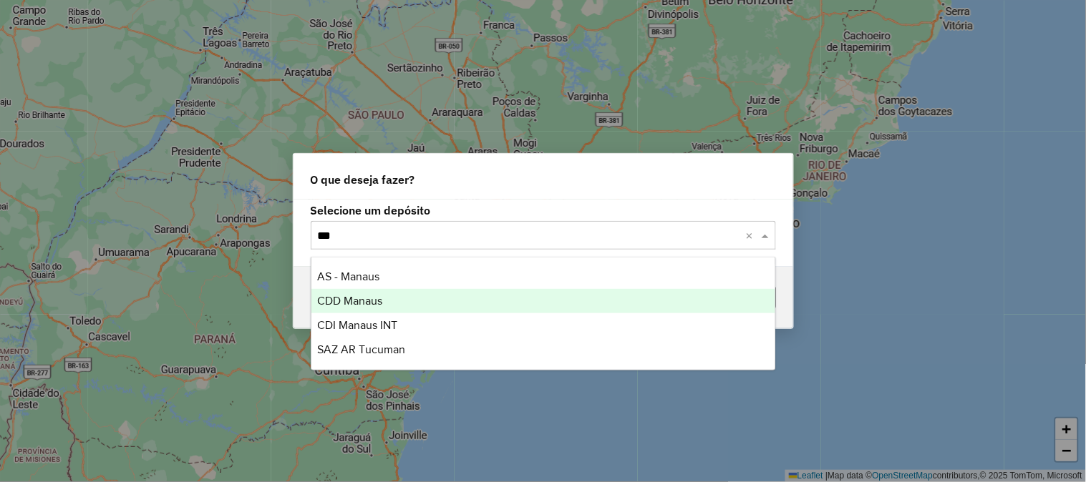
click at [346, 308] on div "CDD Manaus" at bounding box center [543, 301] width 464 height 24
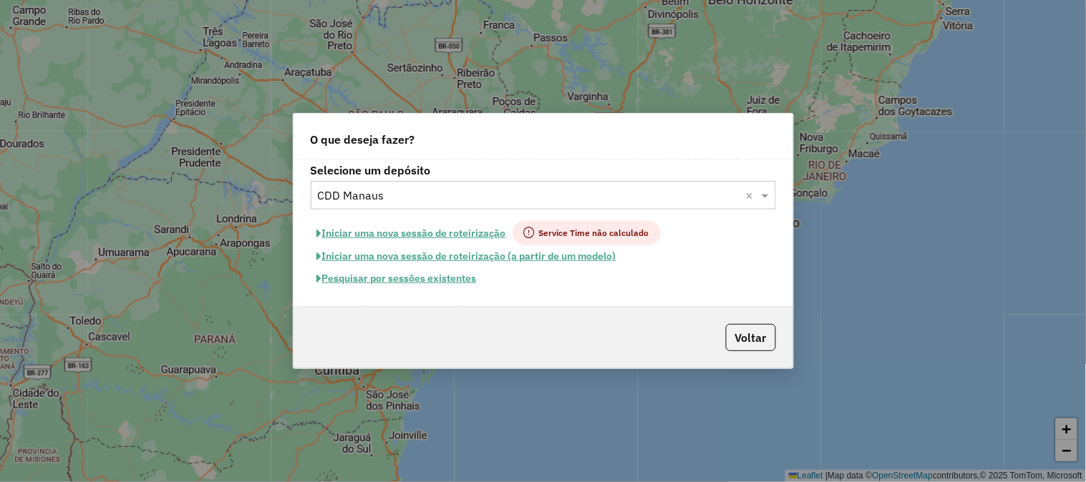
click at [391, 276] on button "Pesquisar por sessões existentes" at bounding box center [397, 279] width 172 height 22
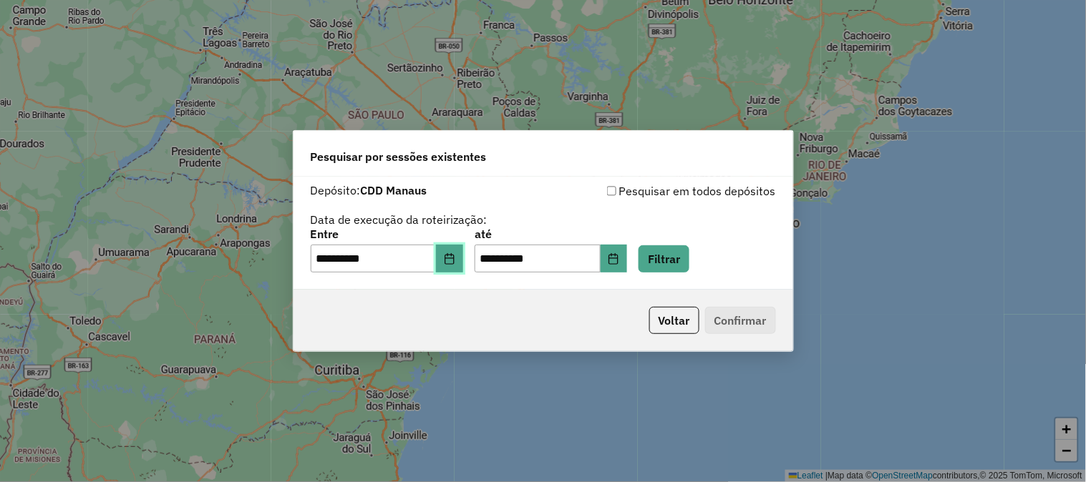
click at [454, 260] on icon "Choose Date" at bounding box center [448, 258] width 9 height 11
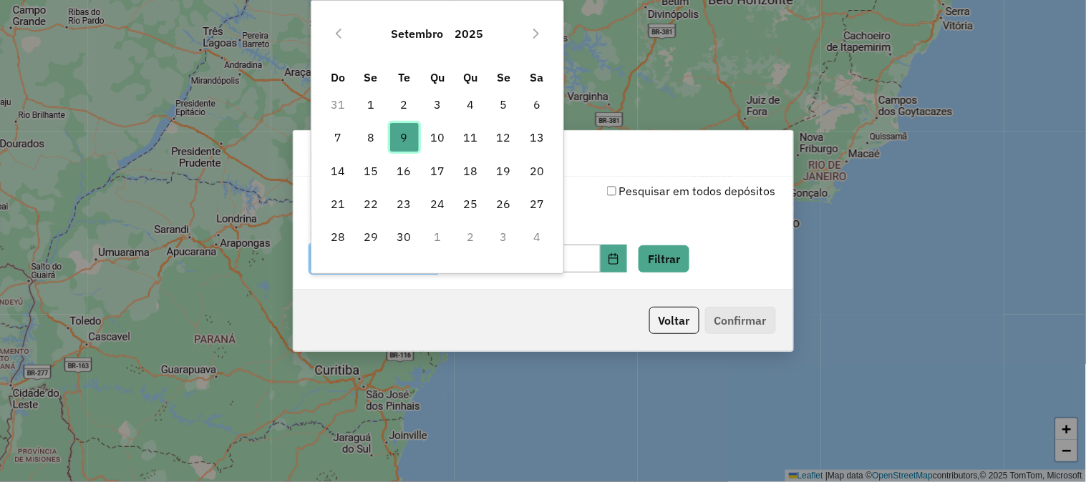
click at [399, 144] on span "9" at bounding box center [404, 137] width 29 height 29
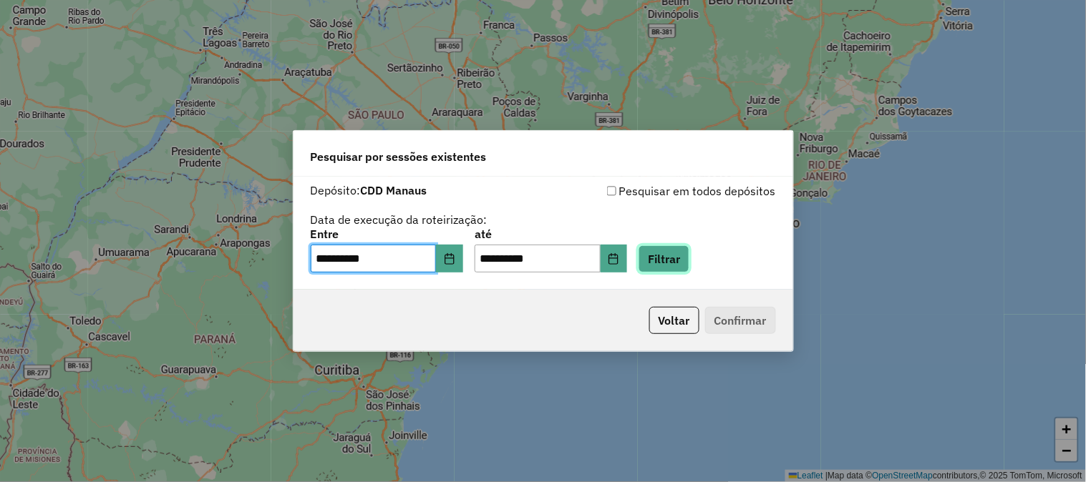
click at [689, 261] on button "Filtrar" at bounding box center [663, 258] width 51 height 27
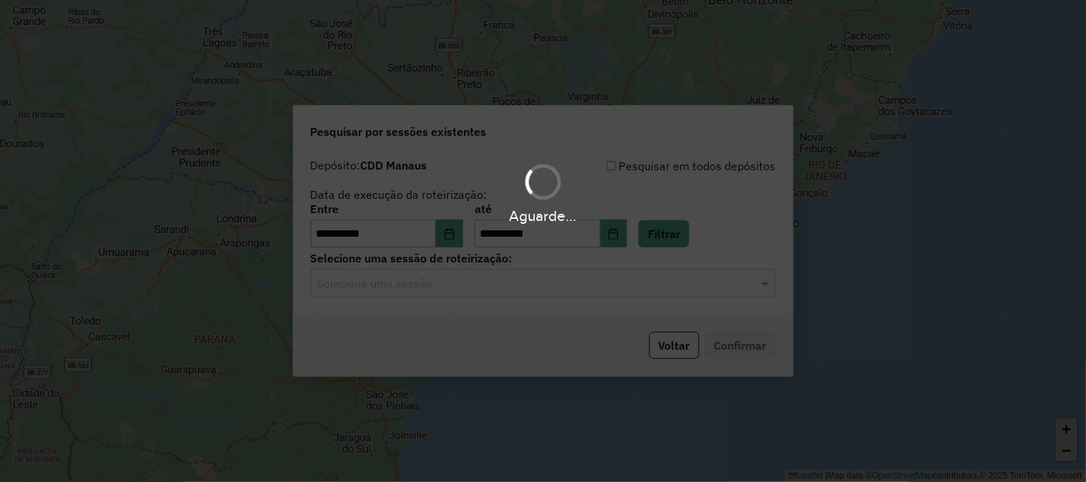
click at [492, 282] on hb-app "**********" at bounding box center [543, 241] width 1086 height 482
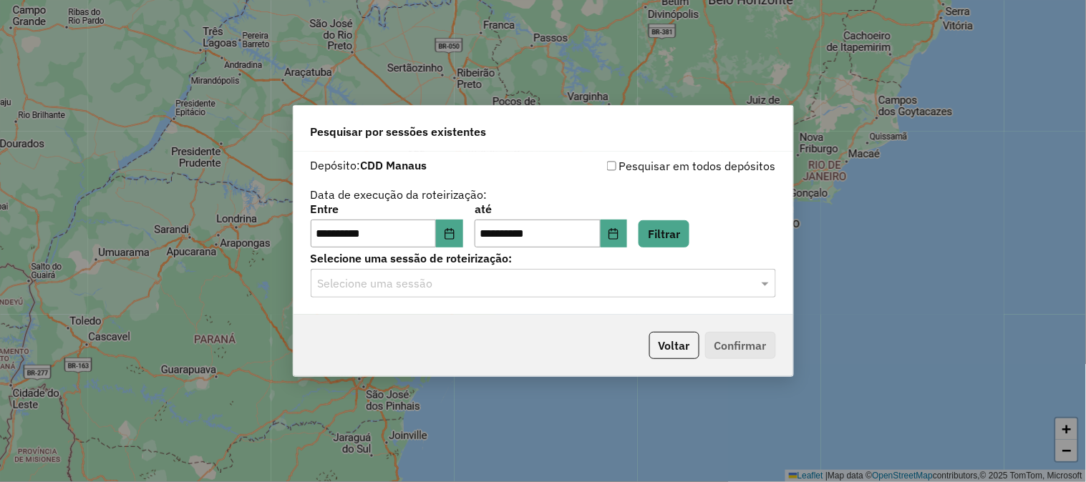
click at [492, 282] on input "text" at bounding box center [529, 283] width 422 height 17
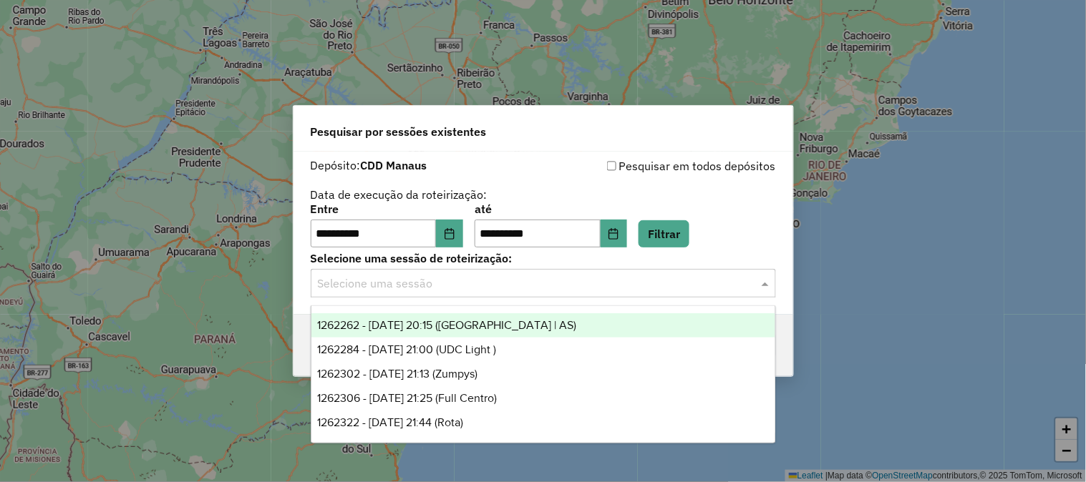
click at [467, 316] on div "1262262 - [DATE] 20:15 ([GEOGRAPHIC_DATA] | AS)" at bounding box center [543, 325] width 464 height 24
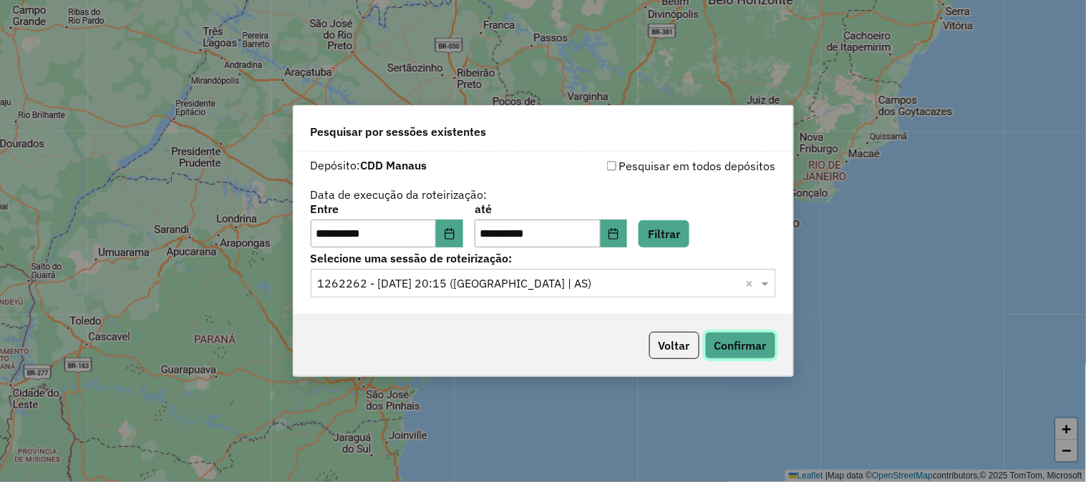
click at [748, 348] on button "Confirmar" at bounding box center [740, 345] width 71 height 27
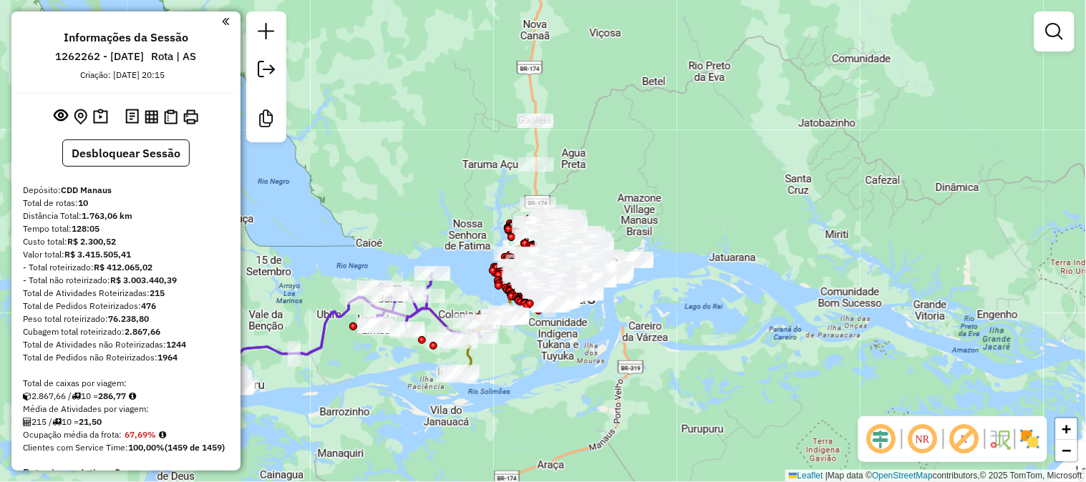
scroll to position [238, 0]
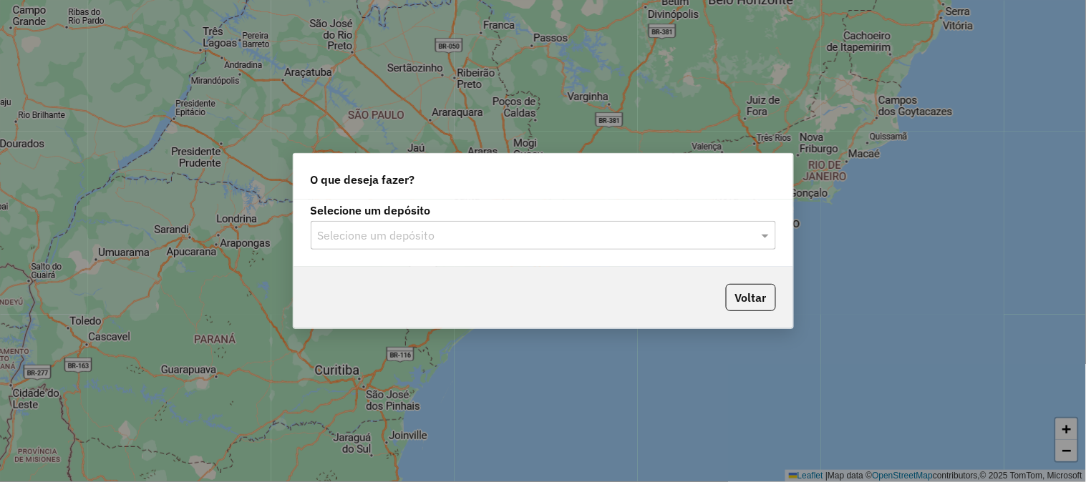
click at [438, 228] on input "text" at bounding box center [529, 236] width 422 height 17
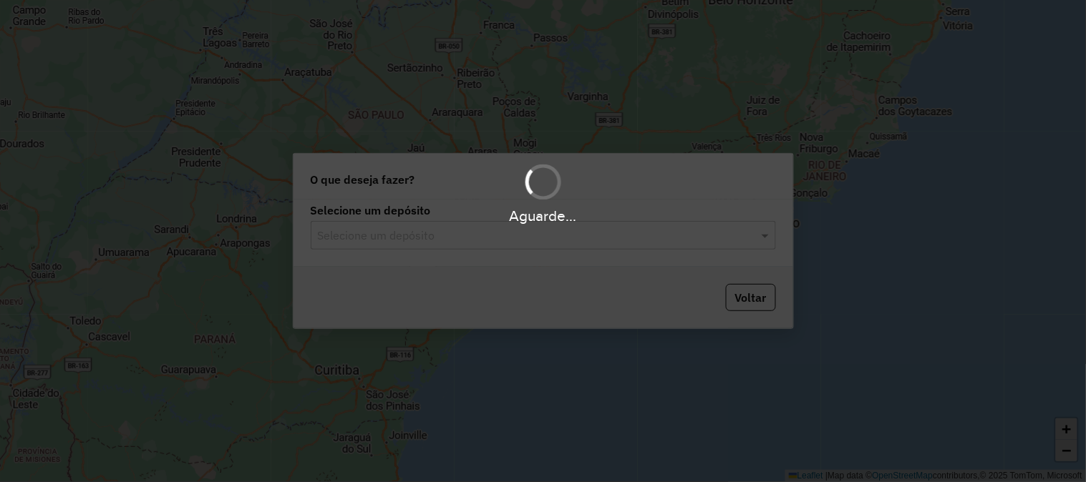
click at [419, 229] on input "text" at bounding box center [529, 236] width 422 height 17
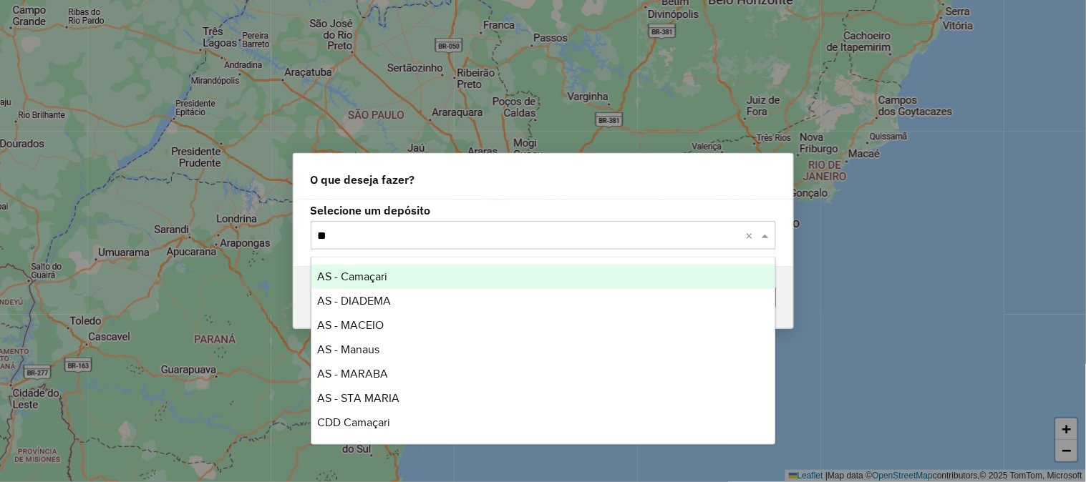
type input "***"
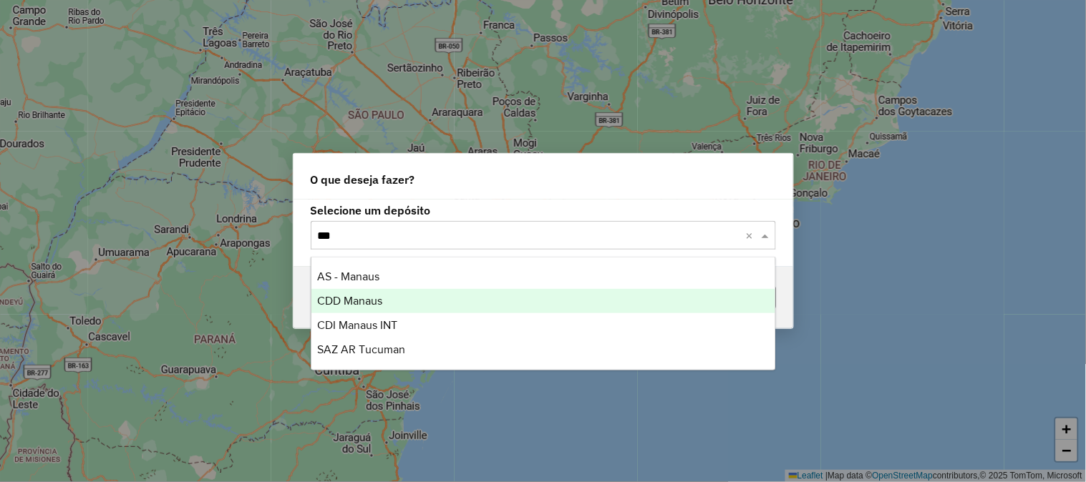
click at [359, 296] on span "CDD Manaus" at bounding box center [349, 301] width 65 height 12
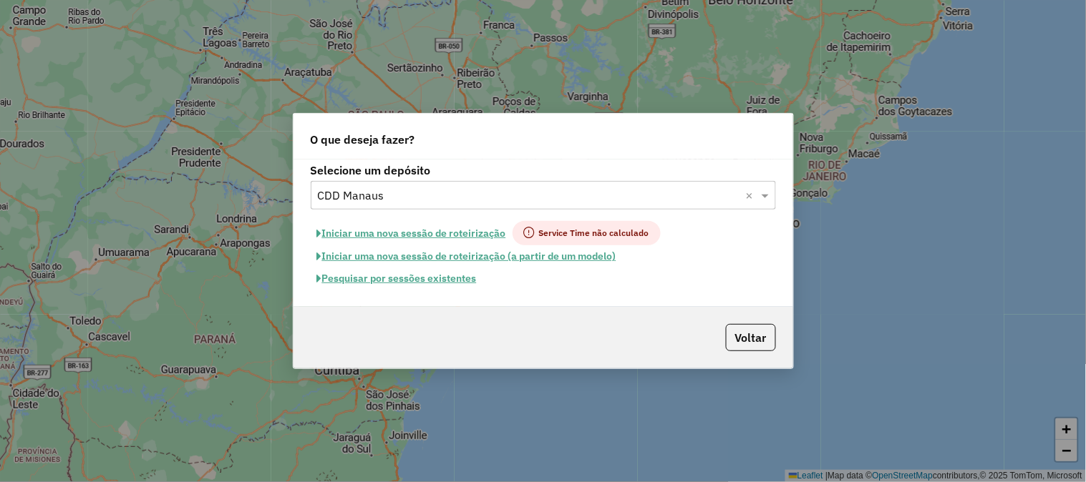
click at [409, 278] on button "Pesquisar por sessões existentes" at bounding box center [397, 279] width 172 height 22
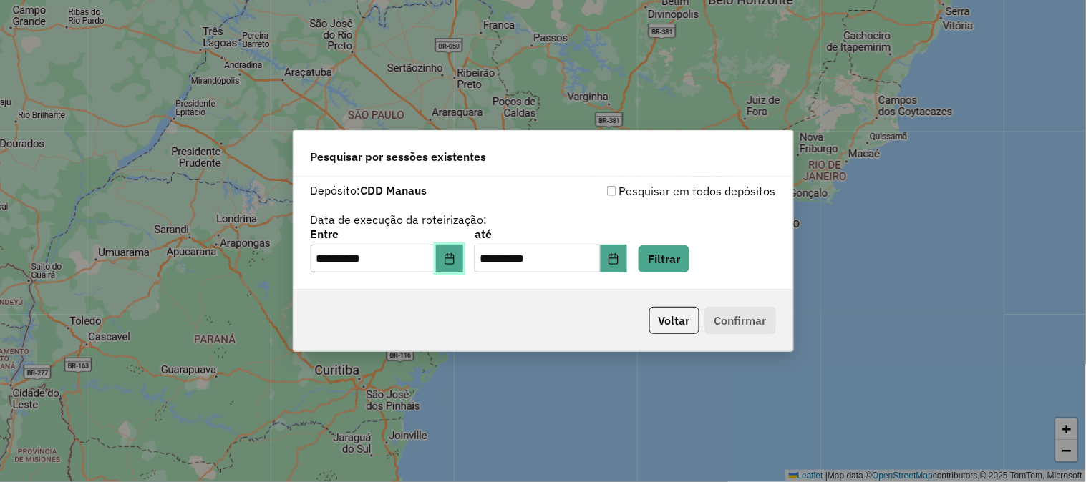
click at [454, 262] on icon "Choose Date" at bounding box center [449, 258] width 11 height 11
click at [689, 258] on button "Filtrar" at bounding box center [663, 258] width 51 height 27
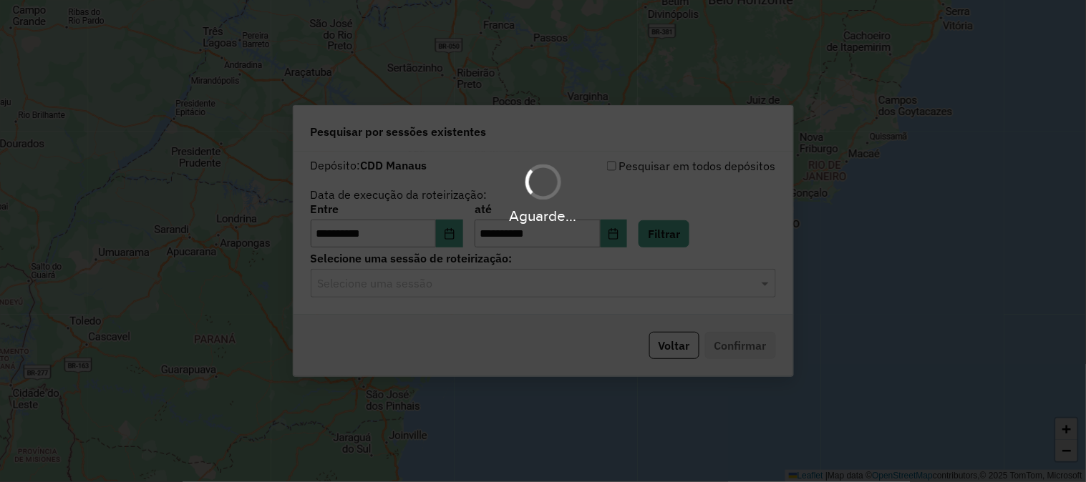
click at [517, 283] on div "Aguarde..." at bounding box center [543, 241] width 1086 height 482
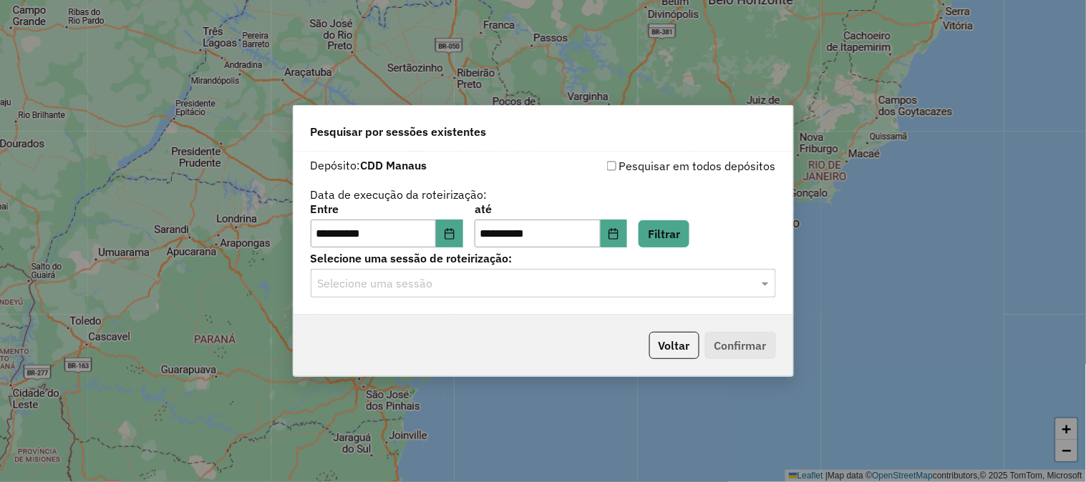
click at [542, 280] on input "text" at bounding box center [529, 283] width 422 height 17
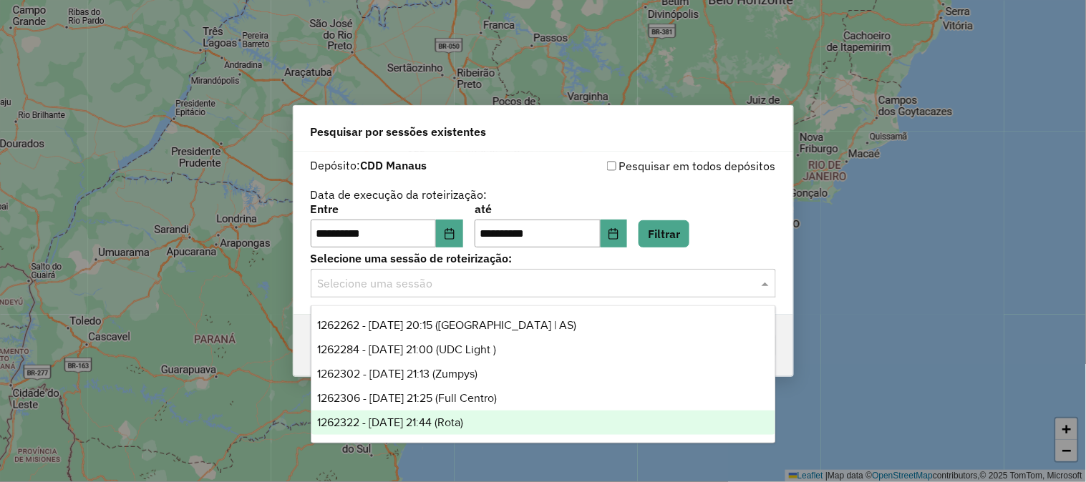
click at [463, 417] on span "1262322 - [DATE] 21:44 (Rota)" at bounding box center [390, 422] width 146 height 12
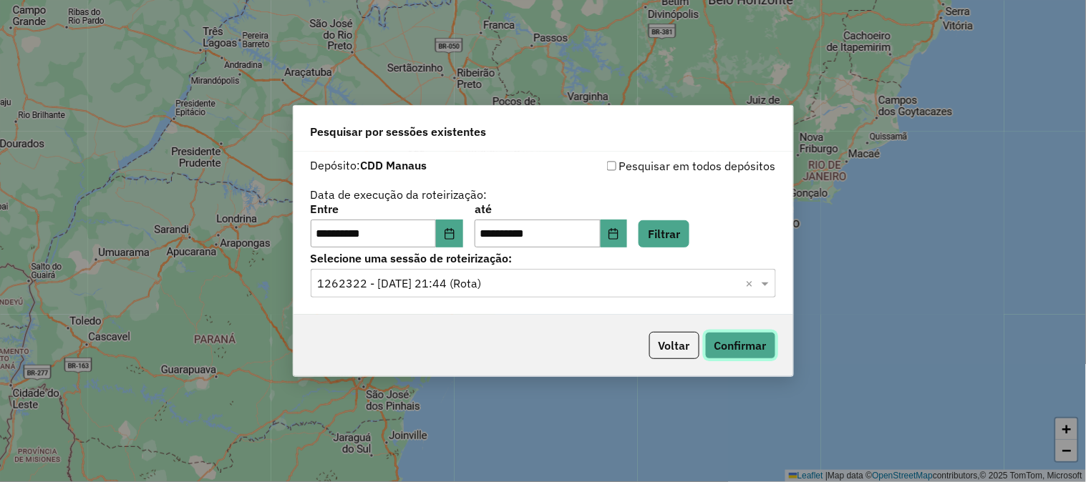
click at [767, 339] on button "Confirmar" at bounding box center [740, 345] width 71 height 27
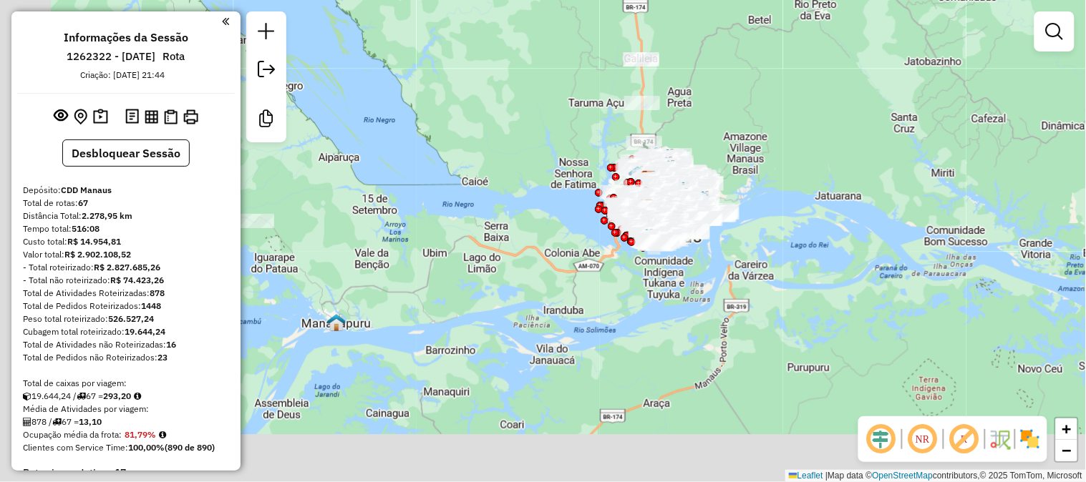
drag, startPoint x: 718, startPoint y: 183, endPoint x: 776, endPoint y: 147, distance: 67.5
click at [776, 147] on div "Rota 17 - Placa PCU2A71 73955426 - DISTRIBUIDORA REI DA Janela de atendimento G…" at bounding box center [543, 241] width 1086 height 482
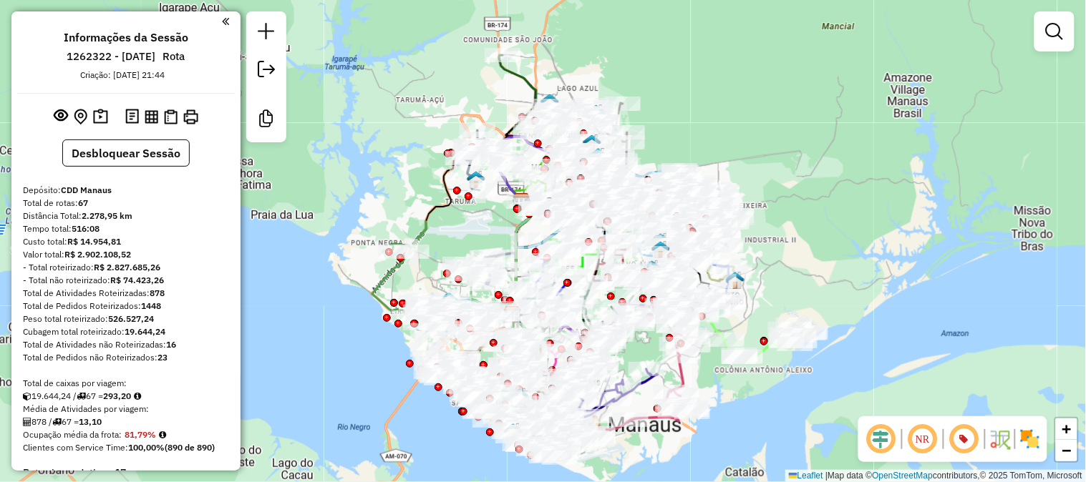
click at [930, 208] on div "Rota 10 - Placa PDY4E02 73921205 - TABERNAO Rota 10 - Placa PDY4E02 73922597 - …" at bounding box center [543, 241] width 1086 height 482
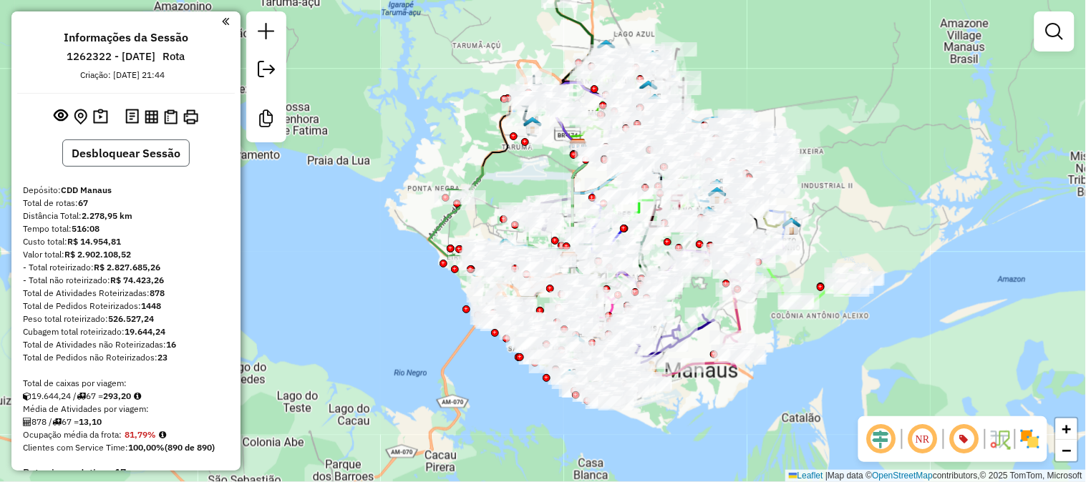
click at [147, 149] on button "Desbloquear Sessão" at bounding box center [125, 153] width 127 height 27
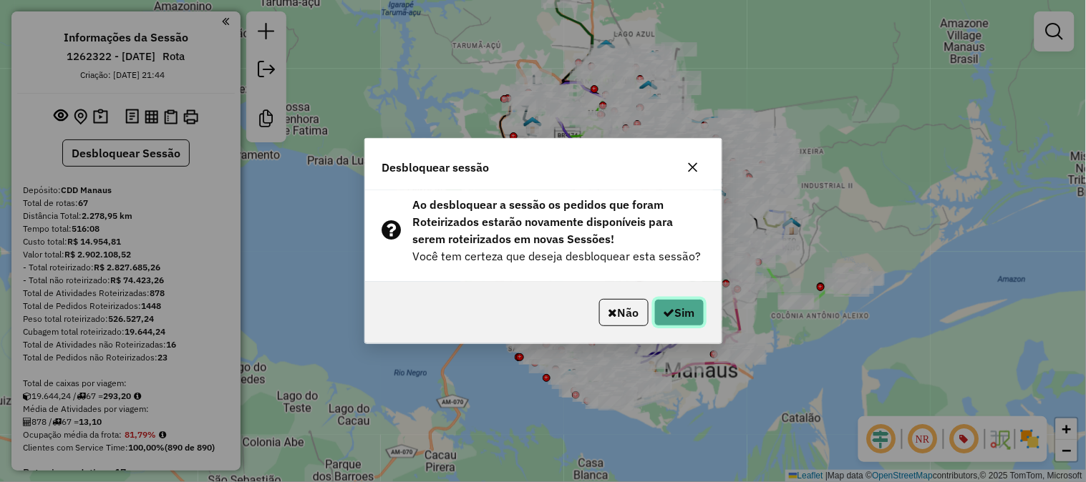
click at [683, 308] on button "Sim" at bounding box center [679, 312] width 50 height 27
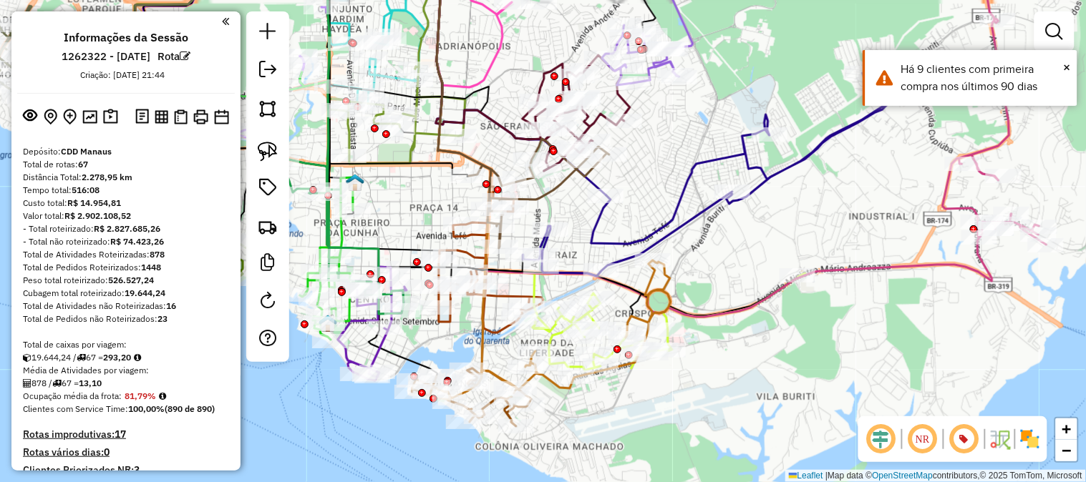
drag, startPoint x: 800, startPoint y: 392, endPoint x: 935, endPoint y: 369, distance: 136.5
click at [935, 369] on div "Janela de atendimento Grade de atendimento Capacidade Transportadoras Veículos …" at bounding box center [543, 241] width 1086 height 482
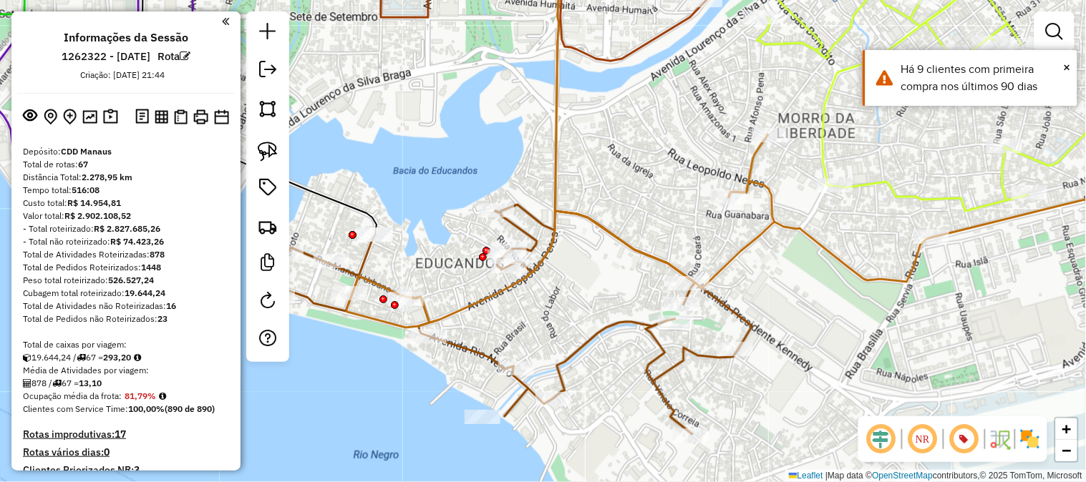
click at [555, 192] on icon at bounding box center [622, 115] width 135 height 328
select select "**********"
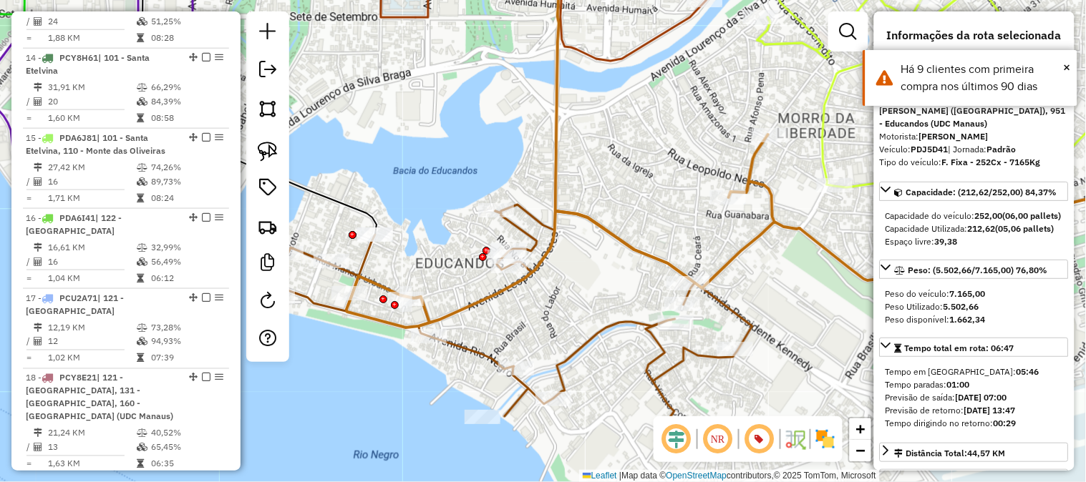
scroll to position [3944, 0]
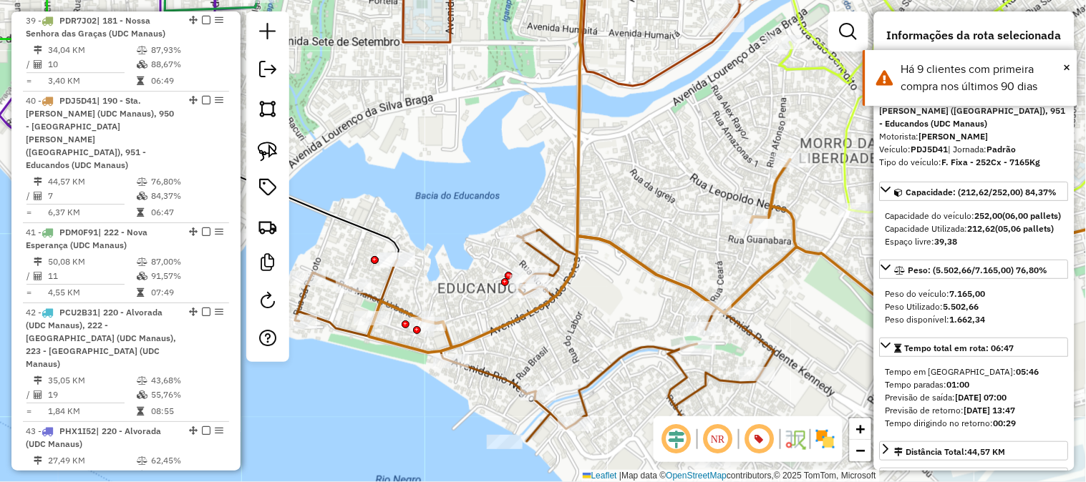
drag, startPoint x: 563, startPoint y: 182, endPoint x: 620, endPoint y: 240, distance: 80.5
click at [620, 240] on icon at bounding box center [644, 140] width 135 height 328
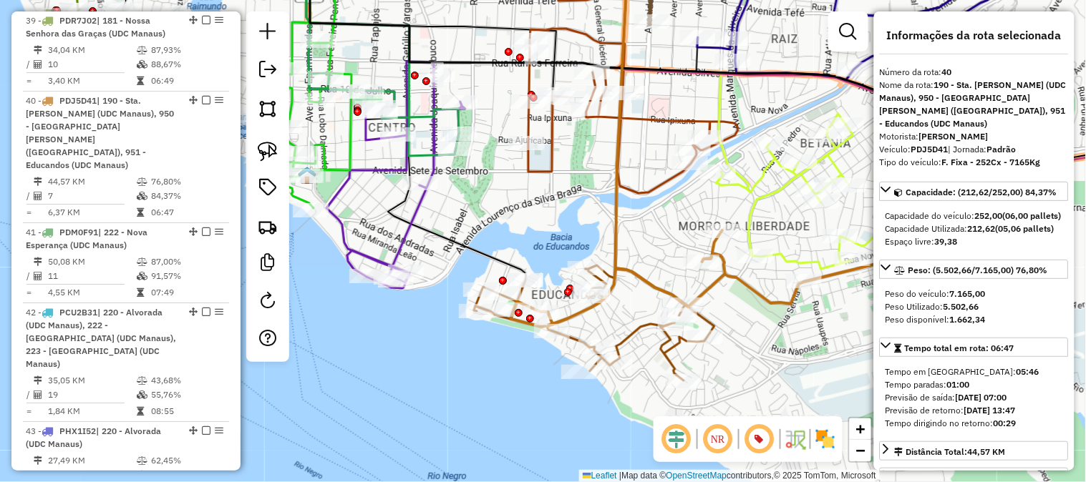
click at [631, 330] on icon at bounding box center [594, 325] width 240 height 112
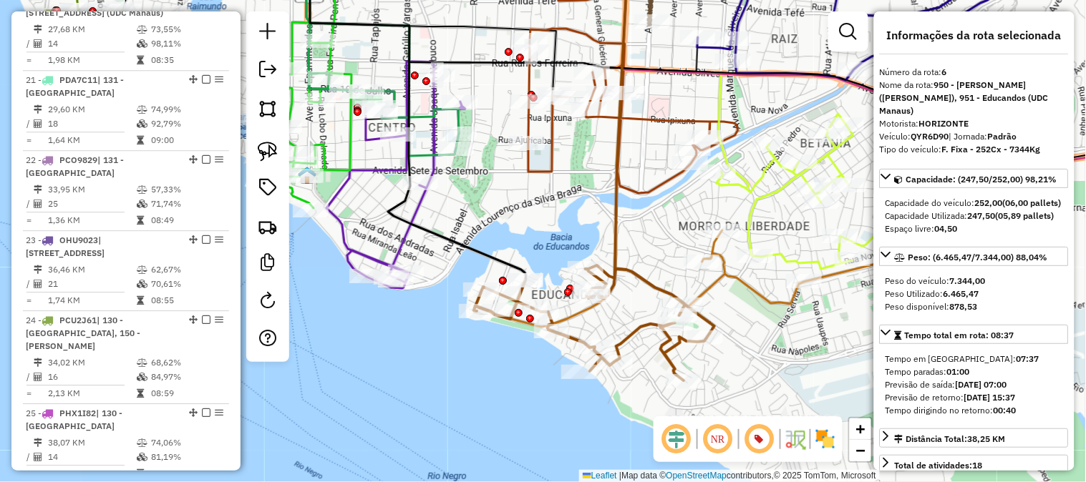
scroll to position [1053, 0]
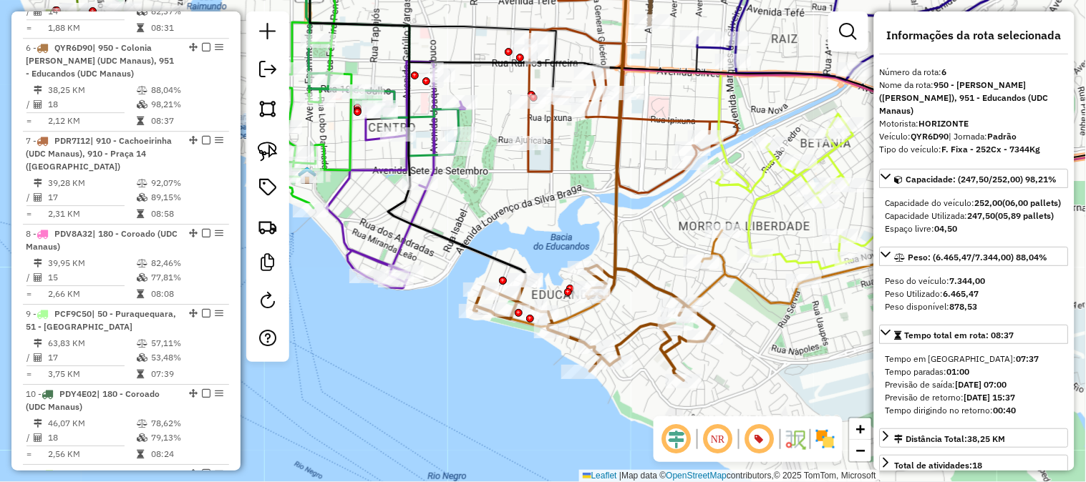
click at [628, 270] on icon at bounding box center [594, 325] width 240 height 112
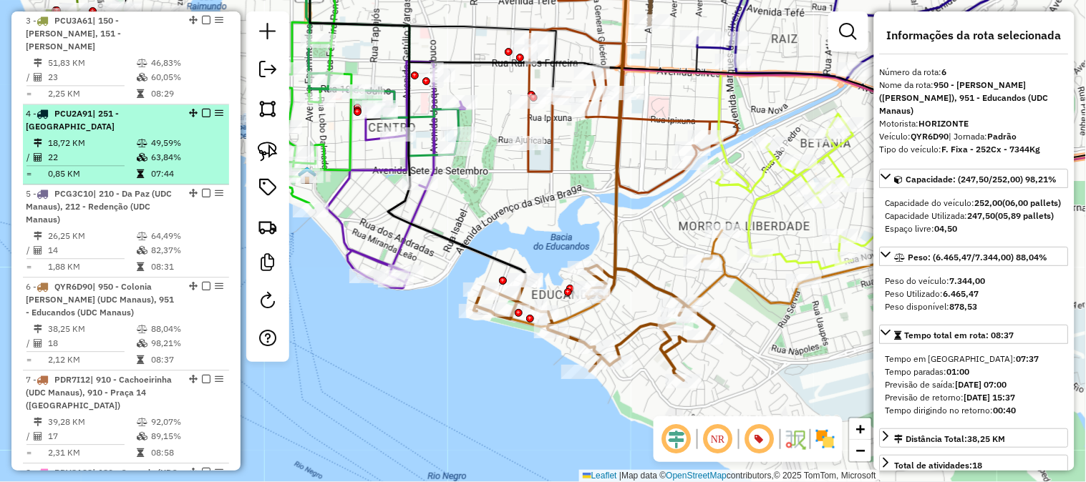
scroll to position [417, 0]
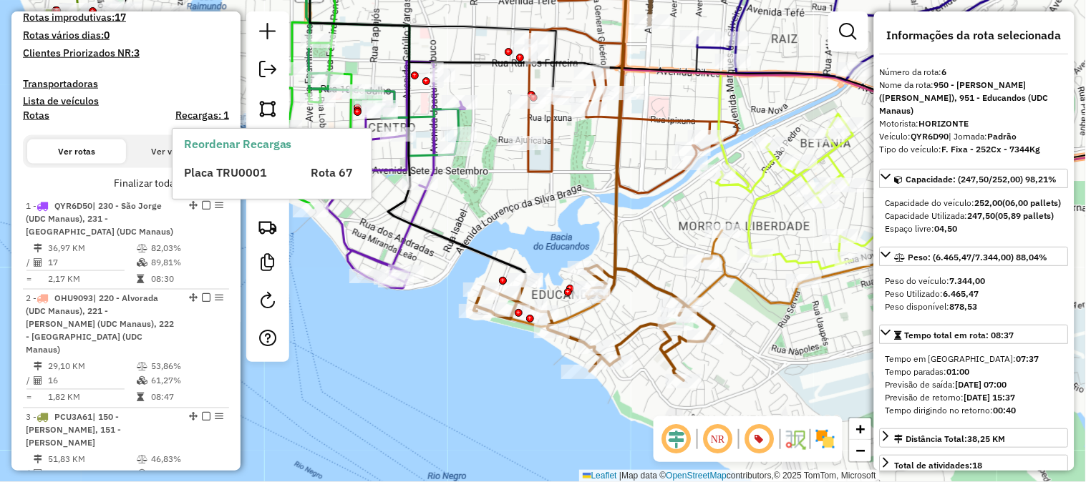
click at [223, 184] on div "Reordenar Recargas Placa TRU0001 Rota 67" at bounding box center [271, 164] width 199 height 70
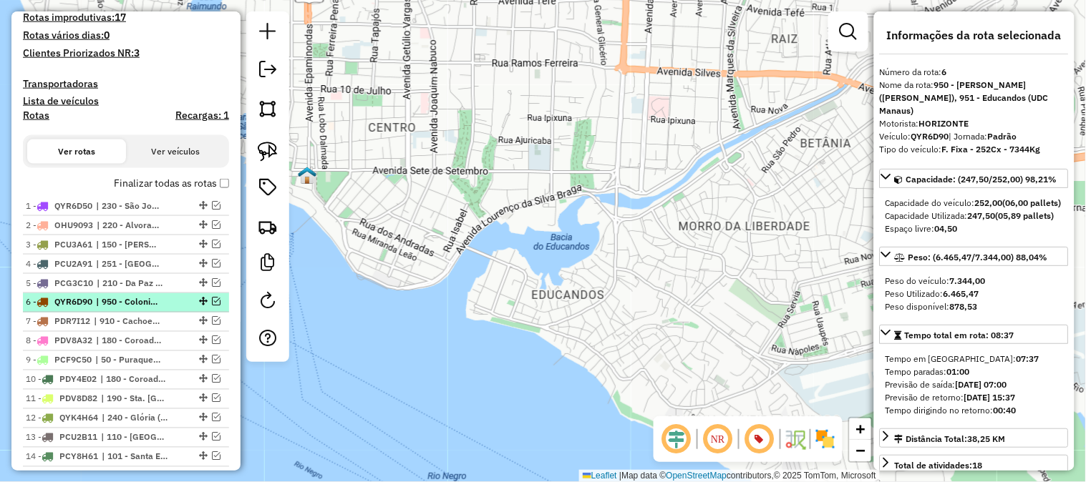
scroll to position [497, 0]
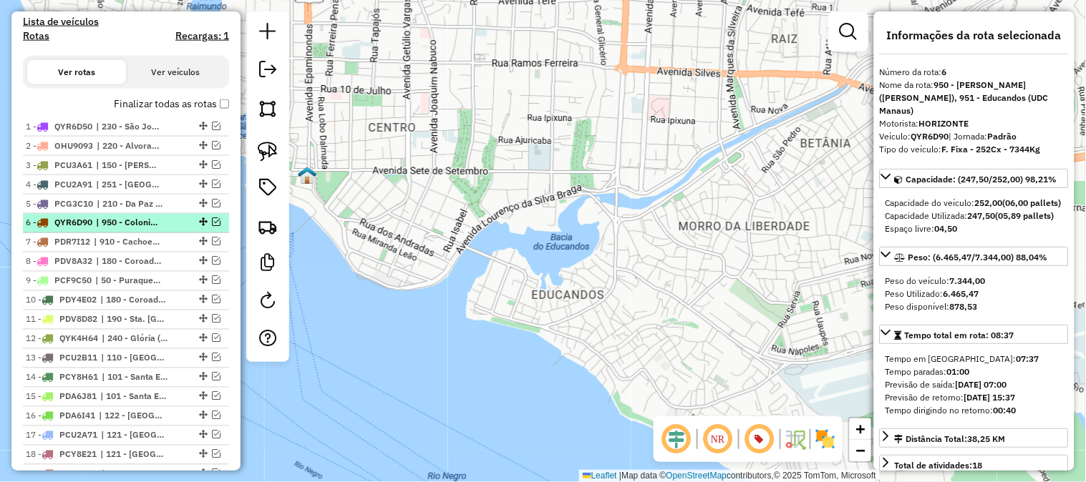
click at [212, 218] on em at bounding box center [216, 222] width 9 height 9
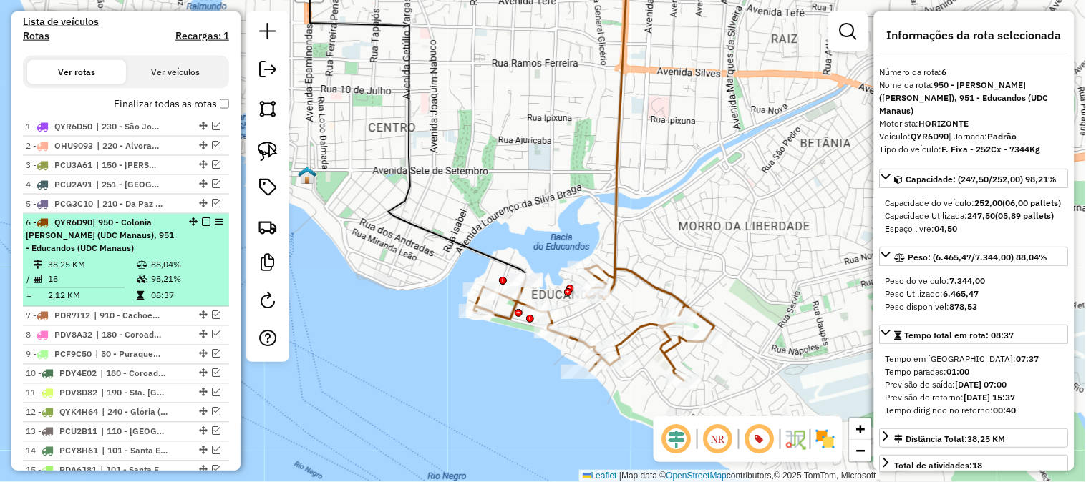
click at [180, 234] on div "6 - QYR6D90 | 950 - Colonia Oliveira Machado (UDC Manaus), 951 - Educandos (UDC…" at bounding box center [126, 236] width 200 height 39
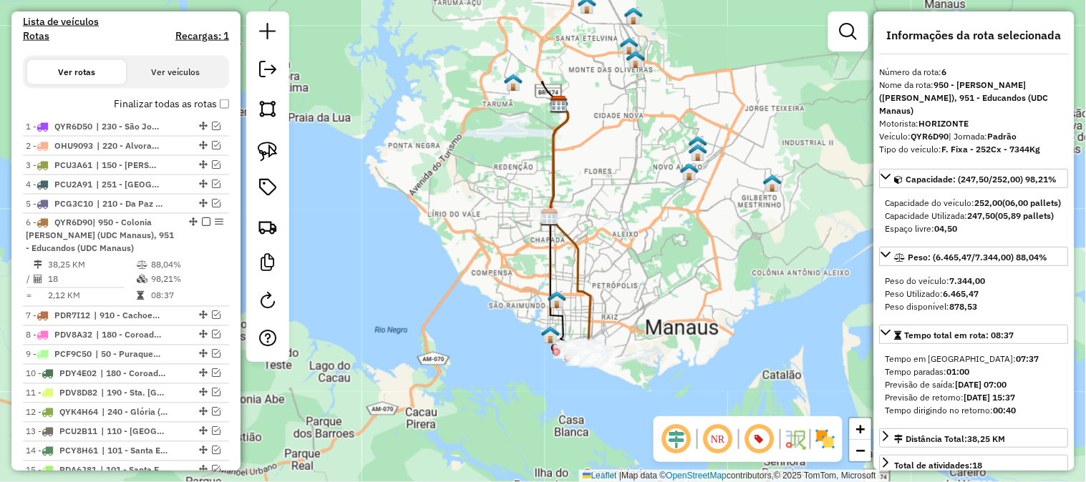
drag, startPoint x: 623, startPoint y: 311, endPoint x: 643, endPoint y: 291, distance: 27.3
click at [643, 291] on div "Janela de atendimento Grade de atendimento Capacidade Transportadoras Veículos …" at bounding box center [543, 241] width 1086 height 482
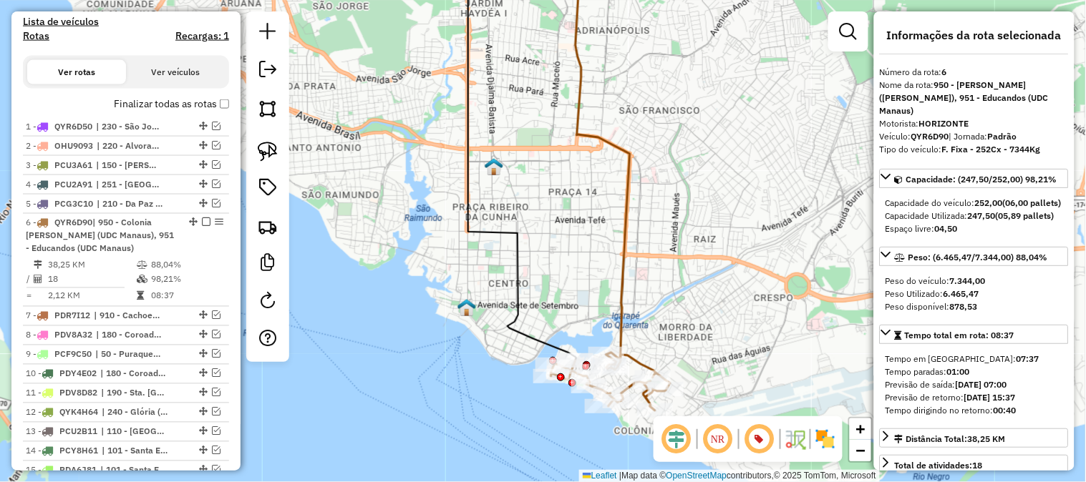
drag, startPoint x: 688, startPoint y: 263, endPoint x: 690, endPoint y: 250, distance: 12.4
click at [690, 250] on div "Janela de atendimento Grade de atendimento Capacidade Transportadoras Veículos …" at bounding box center [543, 241] width 1086 height 482
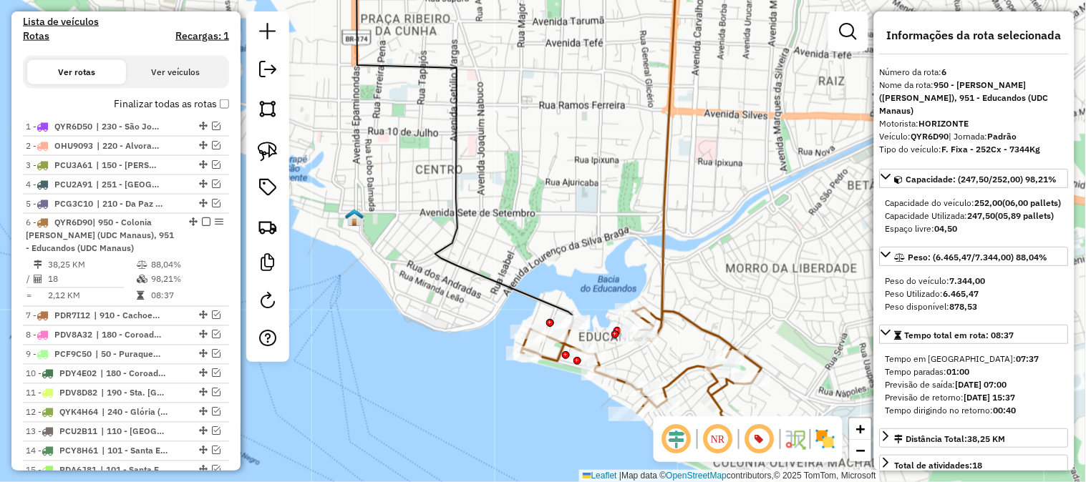
click at [665, 255] on icon at bounding box center [655, 136] width 45 height 369
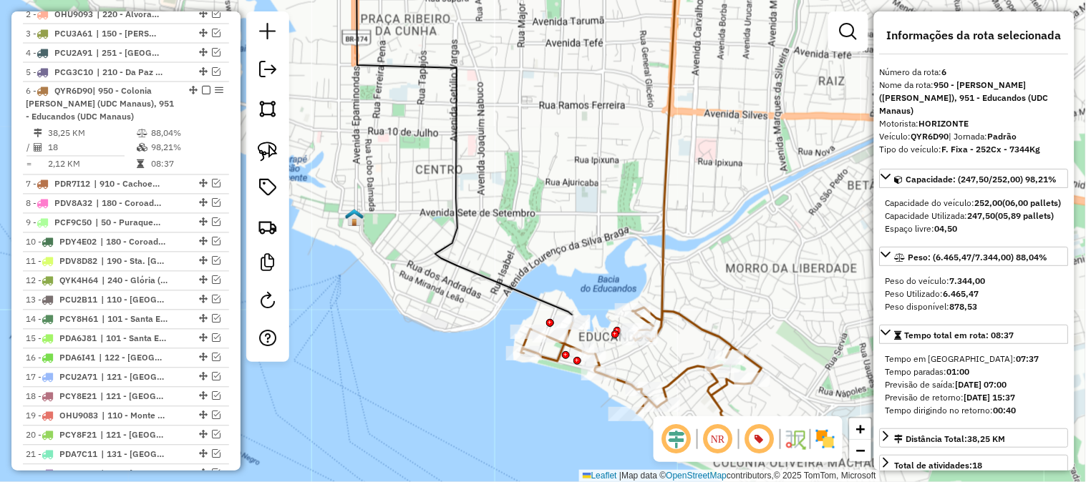
scroll to position [698, 0]
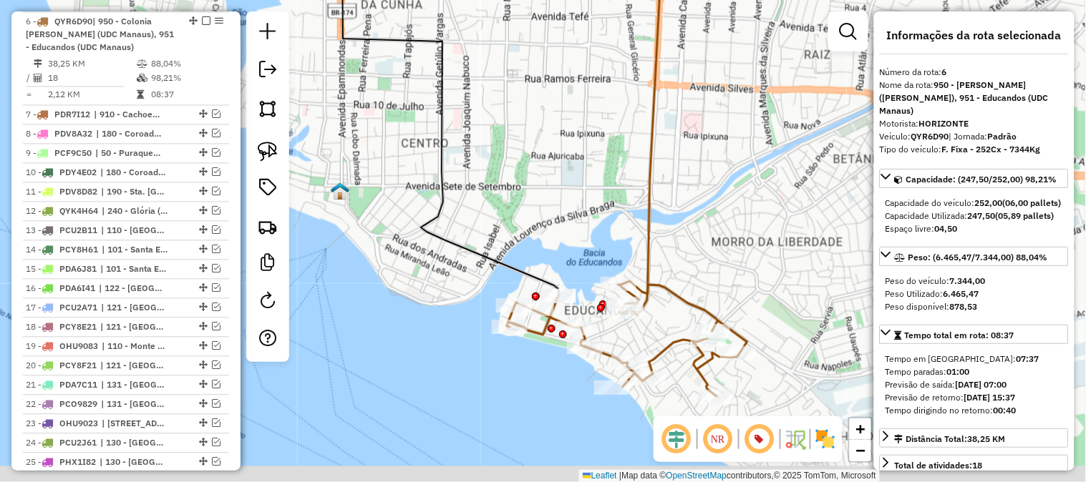
drag, startPoint x: 713, startPoint y: 240, endPoint x: 689, endPoint y: 179, distance: 65.9
click at [691, 197] on div "Janela de atendimento Grade de atendimento Capacidade Transportadoras Veículos …" at bounding box center [543, 241] width 1086 height 482
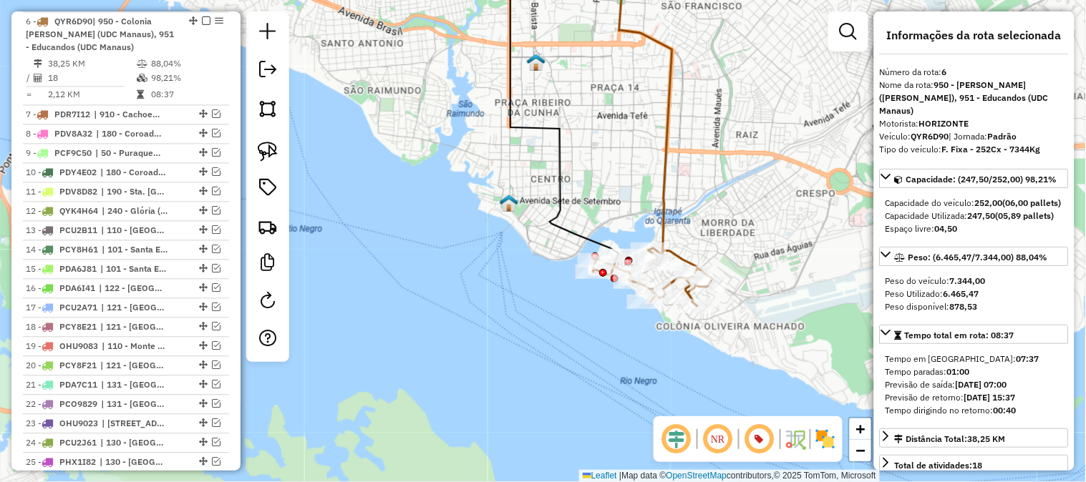
click at [661, 143] on icon at bounding box center [645, 103] width 53 height 302
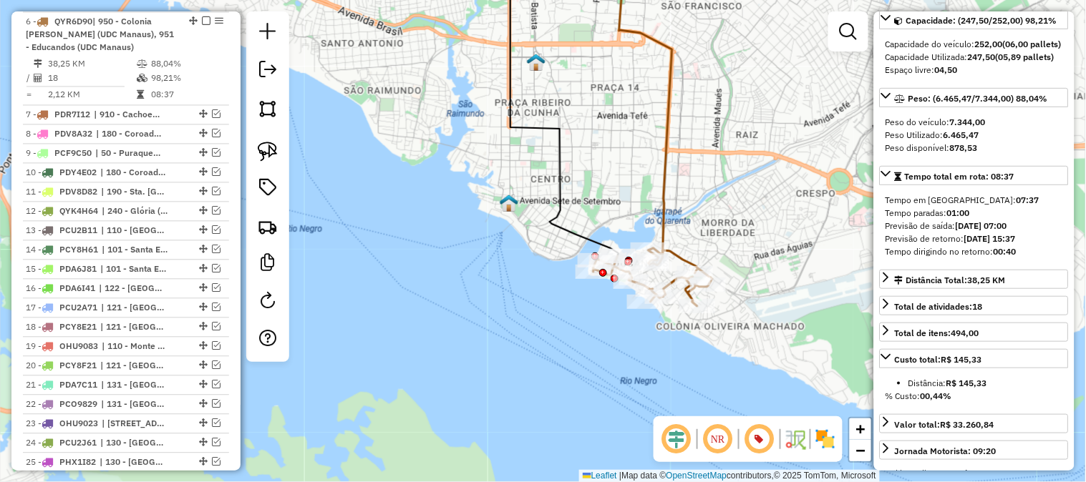
scroll to position [238, 0]
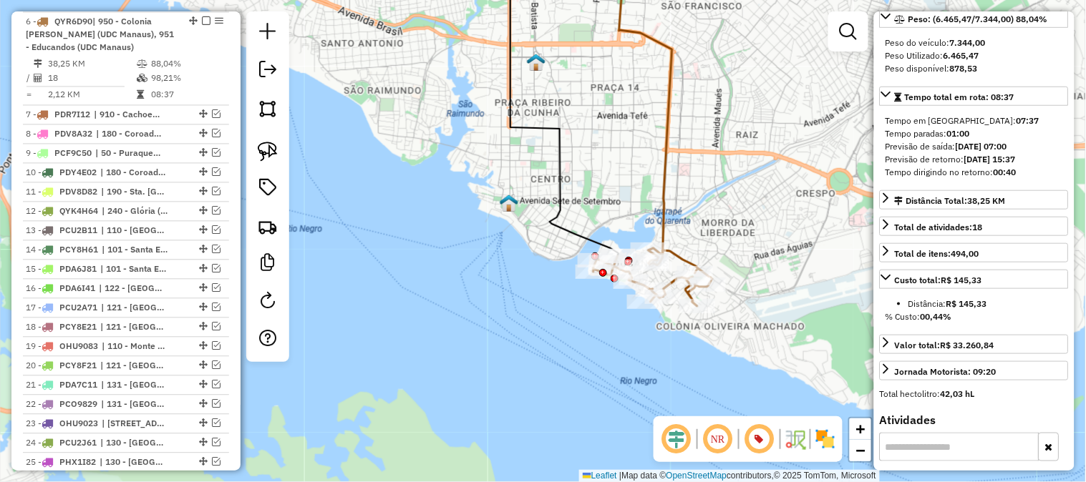
click at [665, 153] on icon at bounding box center [645, 103] width 53 height 302
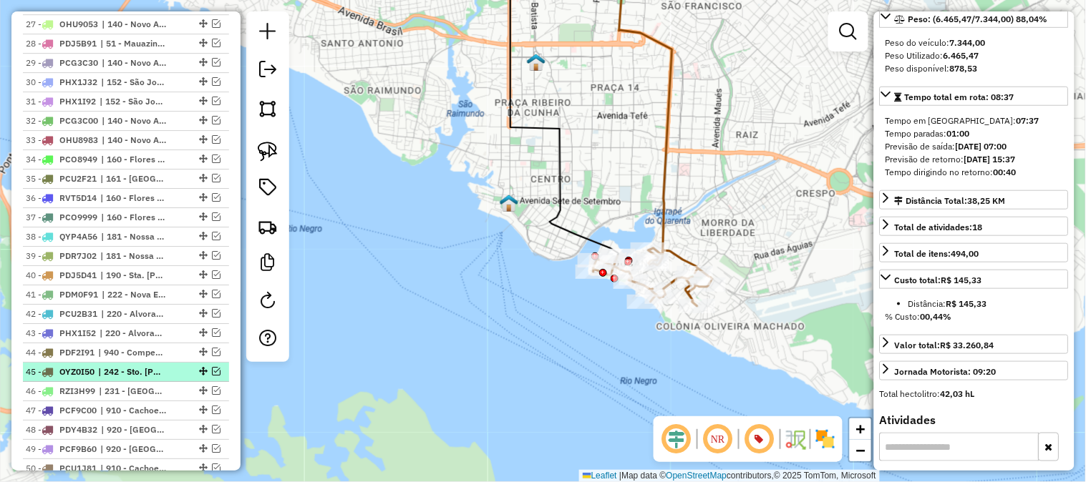
scroll to position [1334, 0]
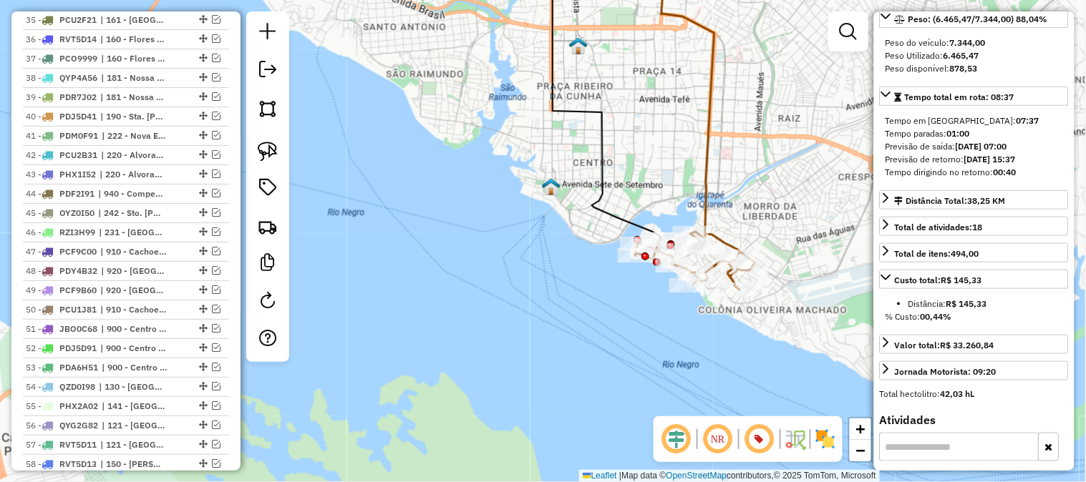
drag, startPoint x: 720, startPoint y: 232, endPoint x: 762, endPoint y: 215, distance: 45.6
click at [762, 215] on div "Janela de atendimento Grade de atendimento Capacidade Transportadoras Veículos …" at bounding box center [543, 241] width 1086 height 482
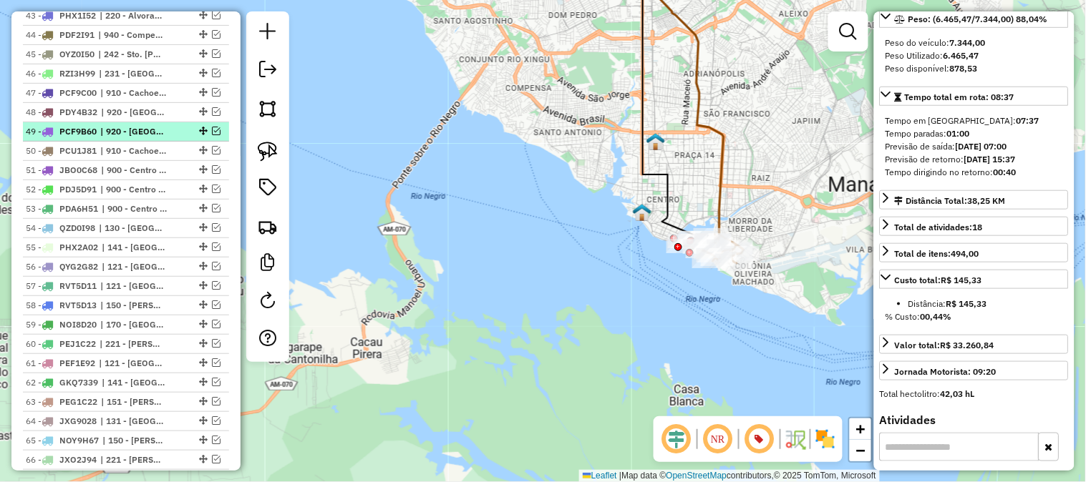
scroll to position [1572, 0]
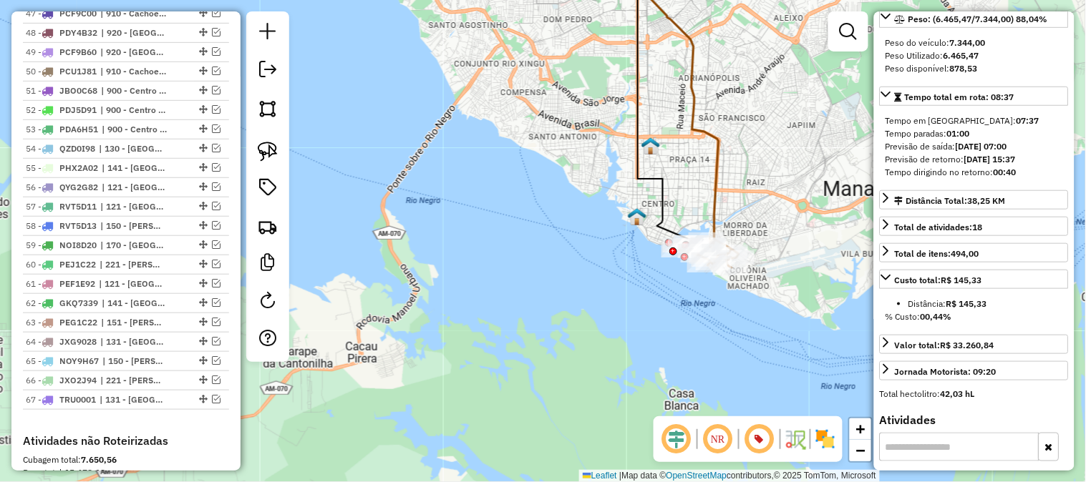
drag, startPoint x: 798, startPoint y: 162, endPoint x: 771, endPoint y: 175, distance: 30.4
click at [773, 175] on div "Janela de atendimento Grade de atendimento Capacidade Transportadoras Veículos …" at bounding box center [543, 241] width 1086 height 482
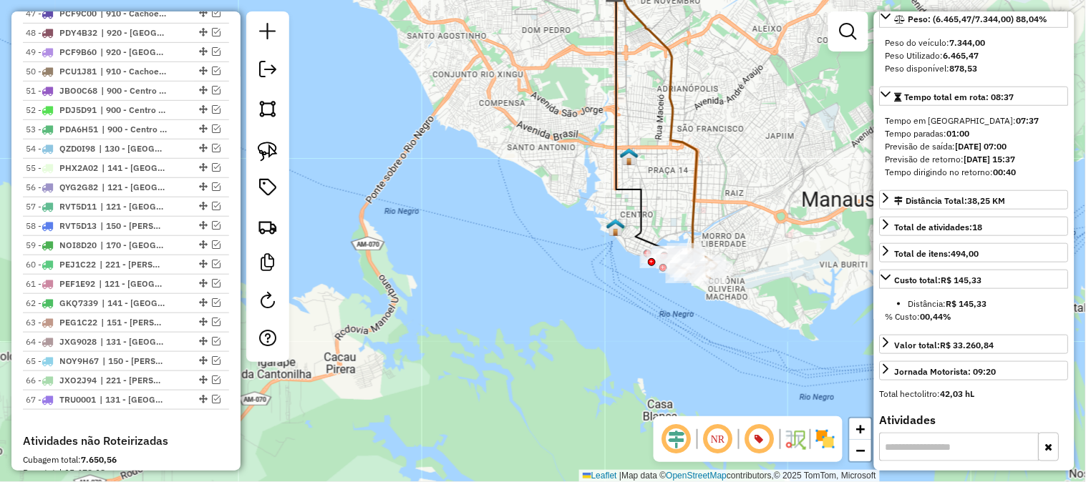
click at [766, 177] on div "Janela de atendimento Grade de atendimento Capacidade Transportadoras Veículos …" at bounding box center [543, 241] width 1086 height 482
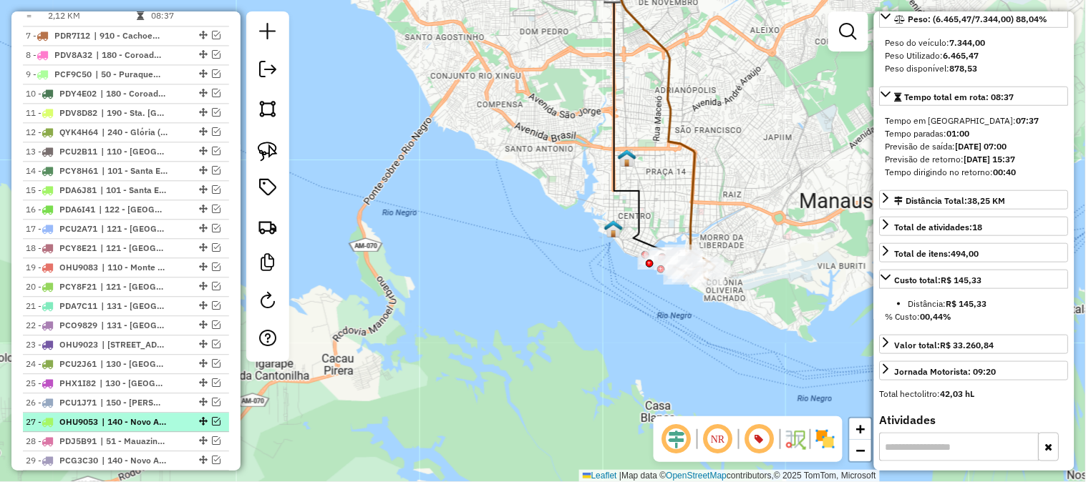
scroll to position [618, 0]
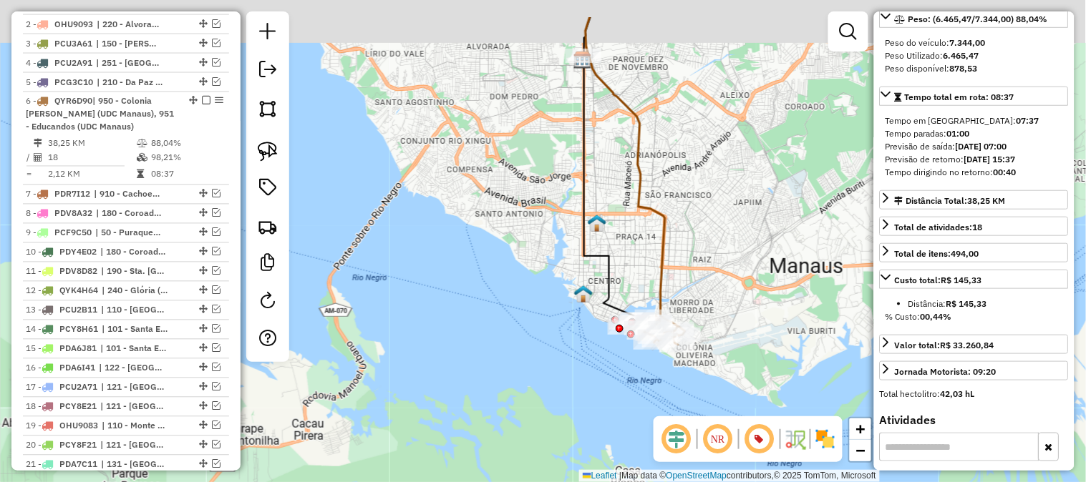
drag, startPoint x: 794, startPoint y: 179, endPoint x: 760, endPoint y: 250, distance: 79.4
click at [760, 250] on div "Janela de atendimento Grade de atendimento Capacidade Transportadoras Veículos …" at bounding box center [543, 241] width 1086 height 482
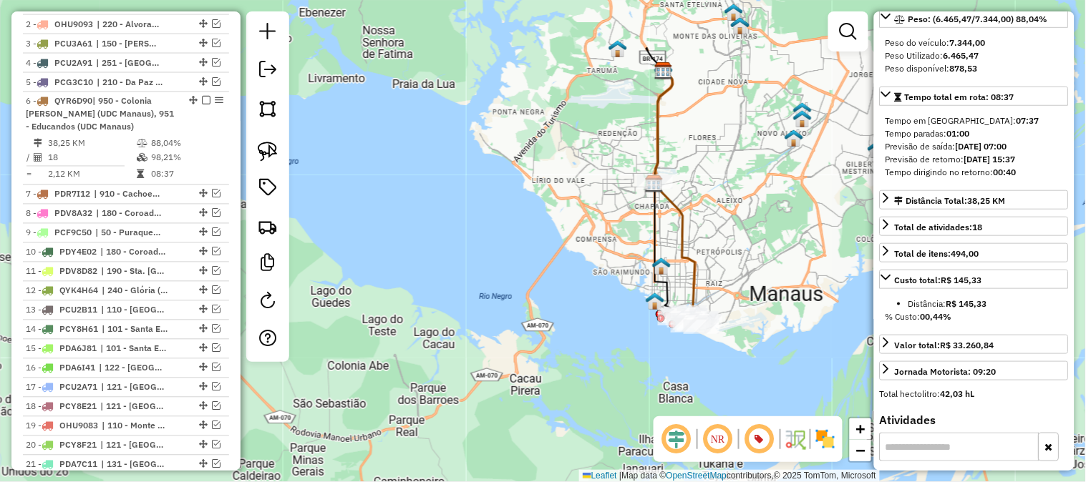
click at [693, 268] on icon at bounding box center [674, 192] width 39 height 244
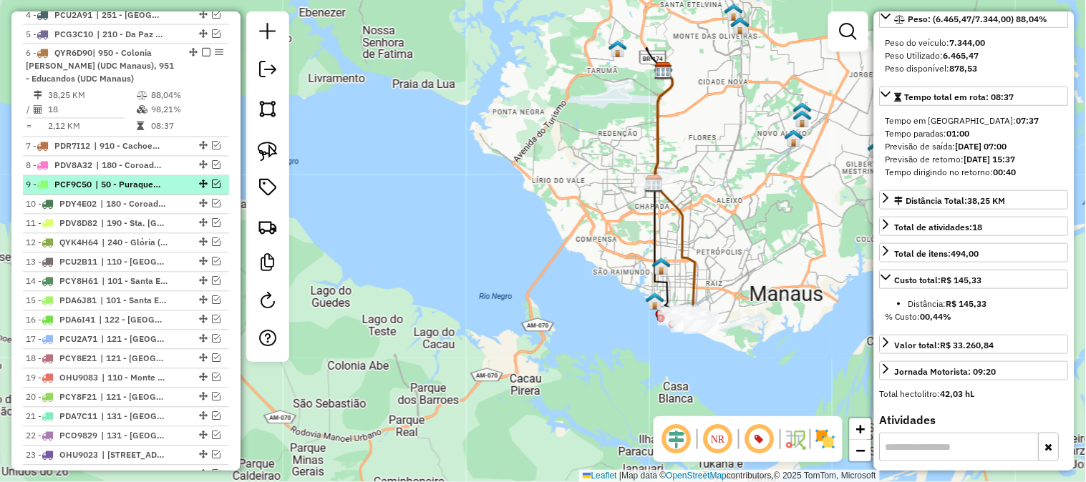
scroll to position [698, 0]
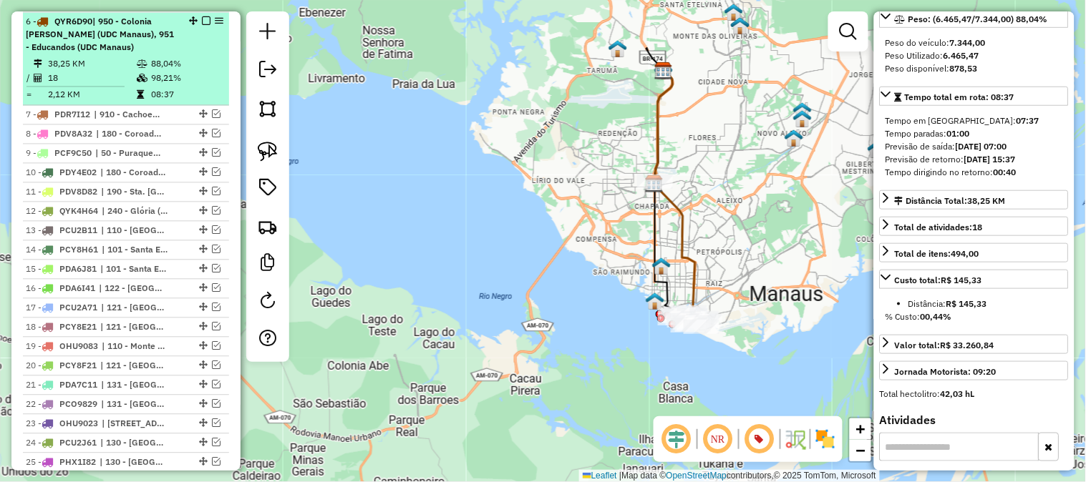
click at [202, 19] on em at bounding box center [206, 21] width 9 height 9
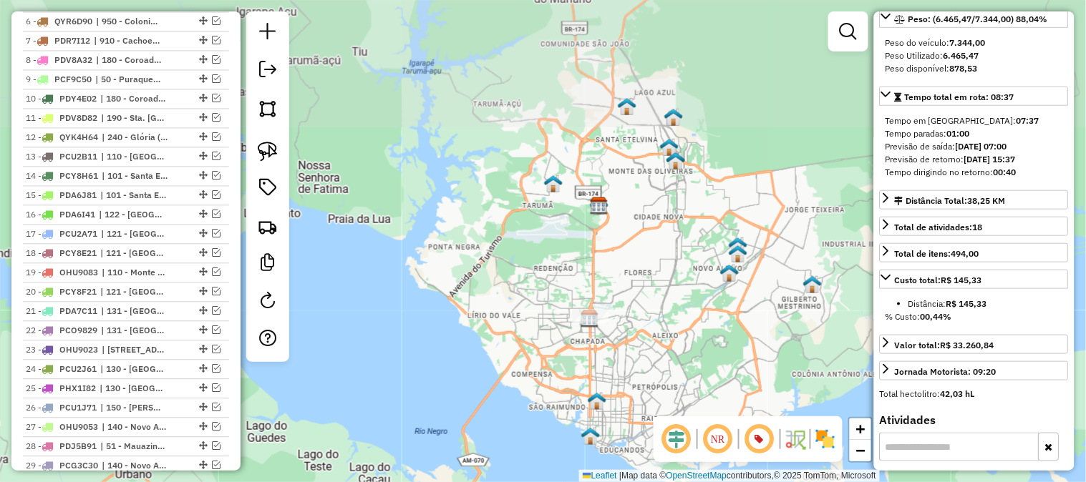
drag, startPoint x: 720, startPoint y: 162, endPoint x: 651, endPoint y: 302, distance: 155.5
click at [652, 301] on div "Janela de atendimento Grade de atendimento Capacidade Transportadoras Veículos …" at bounding box center [543, 241] width 1086 height 482
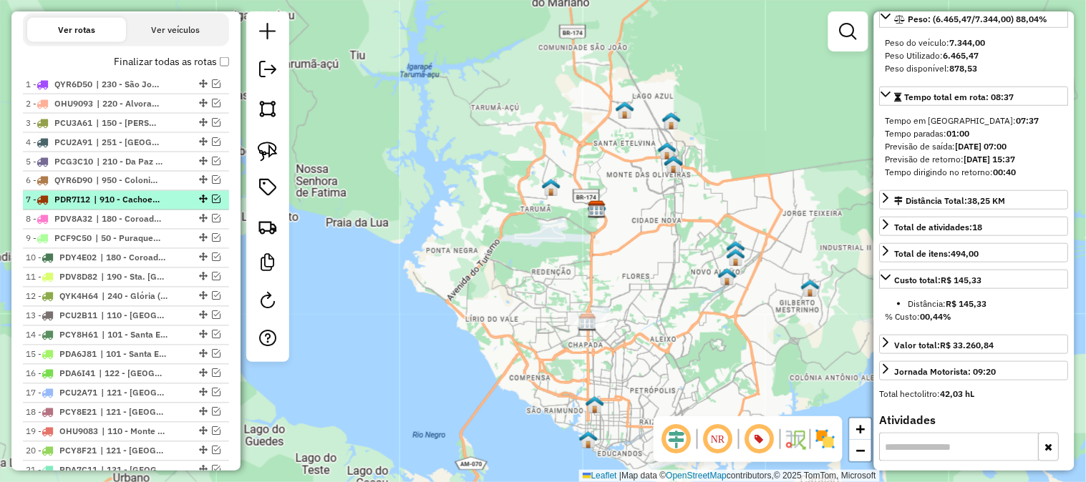
scroll to position [777, 0]
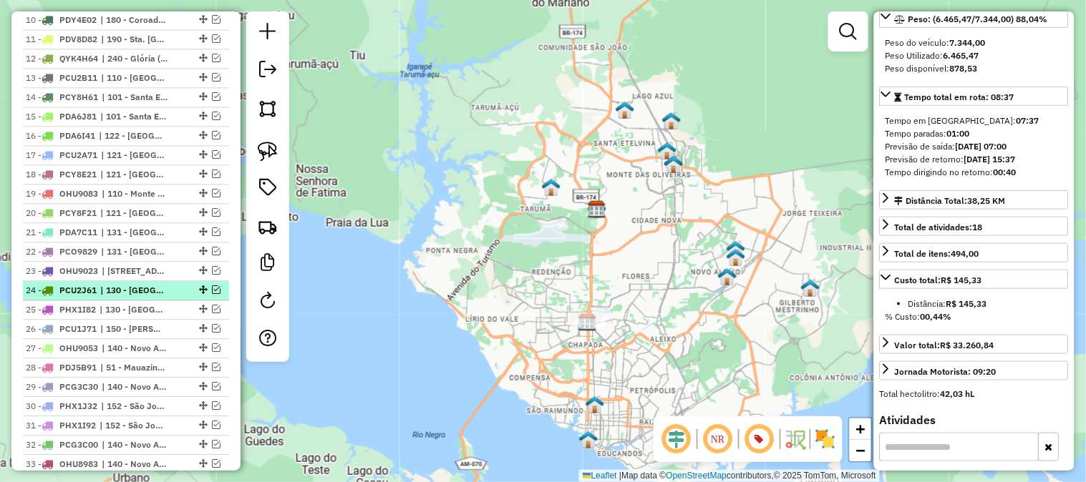
click at [213, 288] on em at bounding box center [216, 290] width 9 height 9
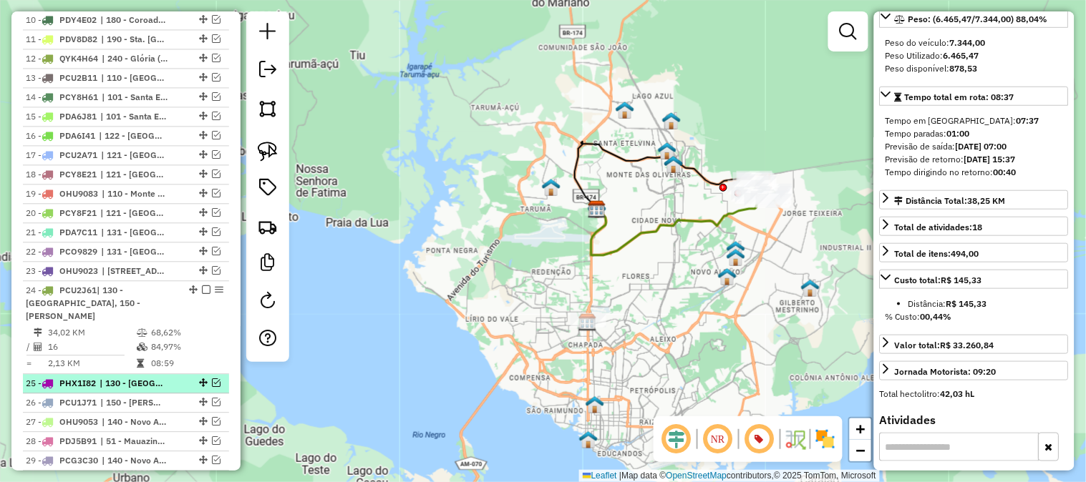
click at [212, 379] on em at bounding box center [216, 383] width 9 height 9
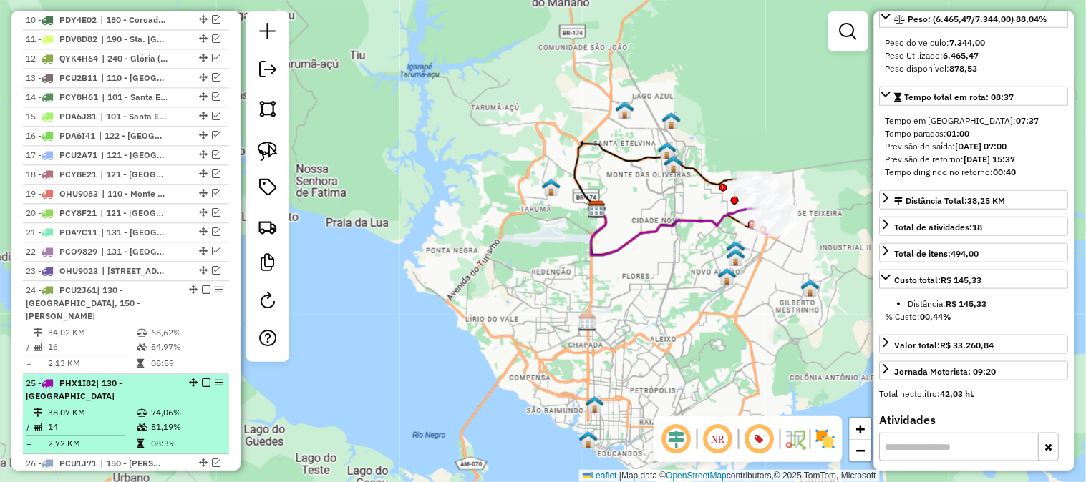
click at [203, 379] on em at bounding box center [206, 383] width 9 height 9
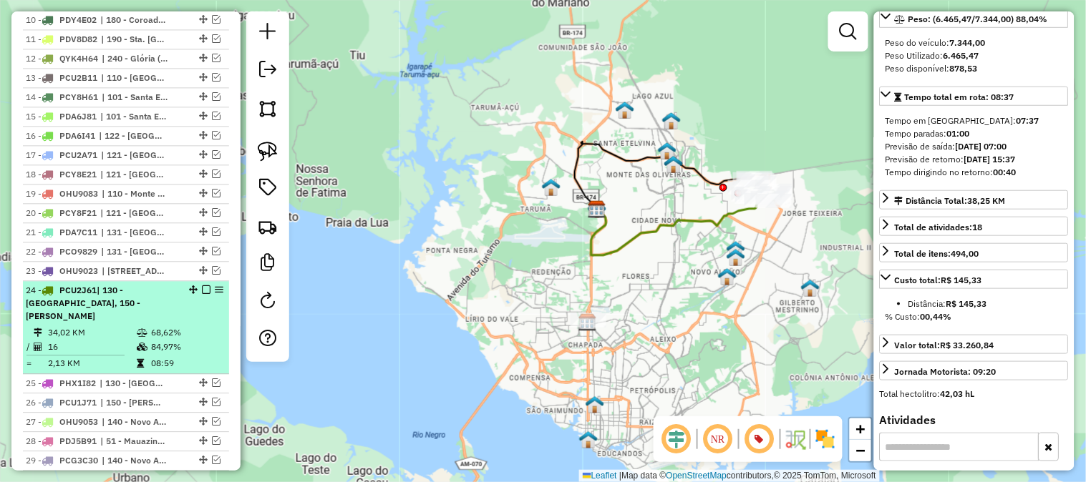
click at [204, 286] on em at bounding box center [206, 290] width 9 height 9
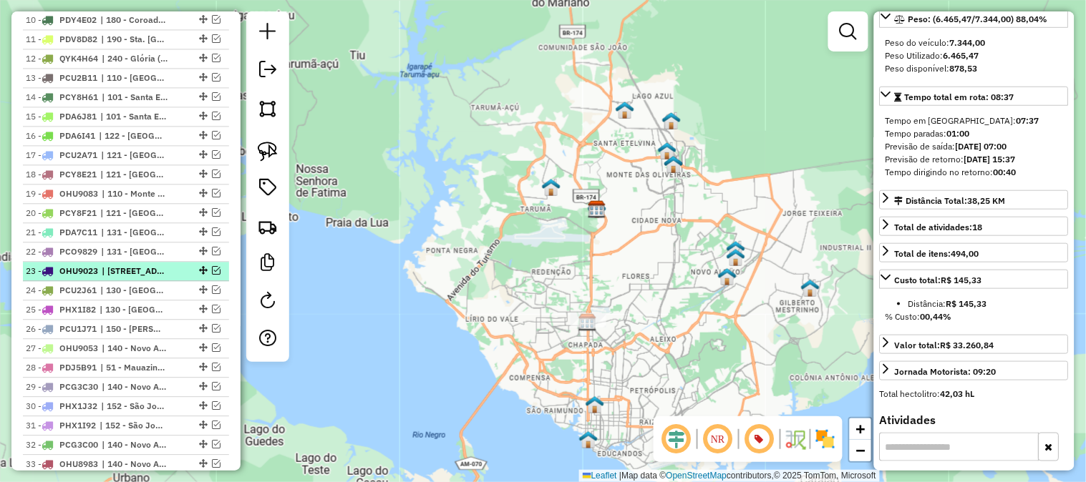
click at [212, 269] on em at bounding box center [216, 270] width 9 height 9
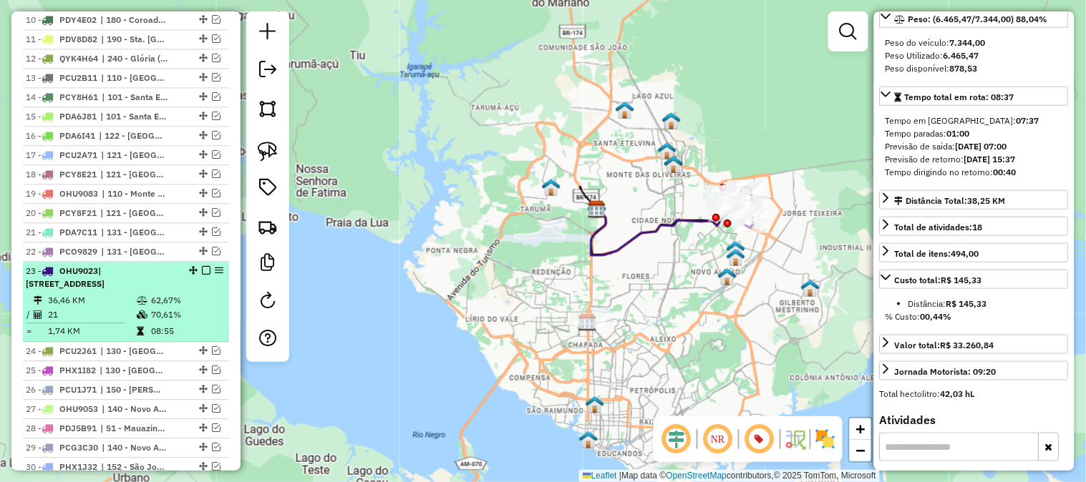
click at [202, 269] on em at bounding box center [206, 270] width 9 height 9
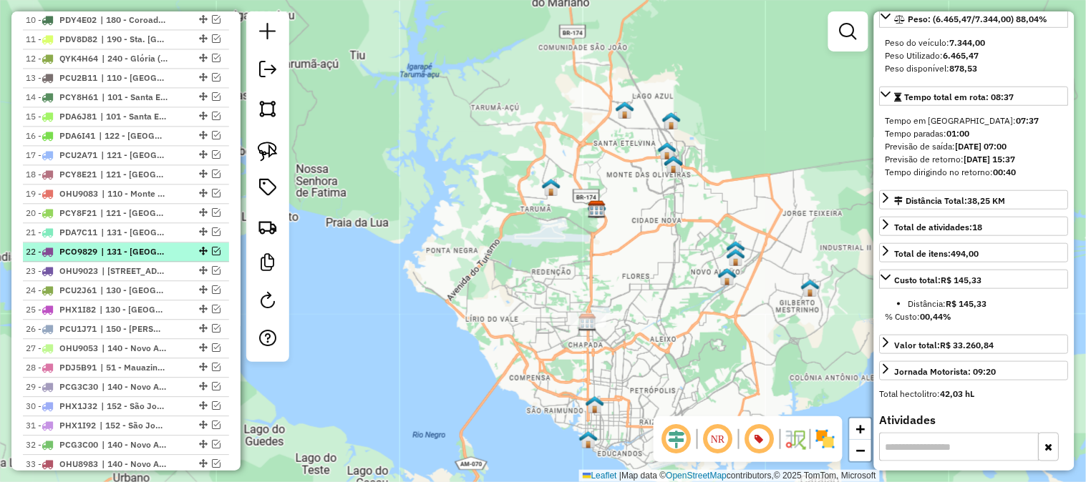
click at [213, 248] on em at bounding box center [216, 251] width 9 height 9
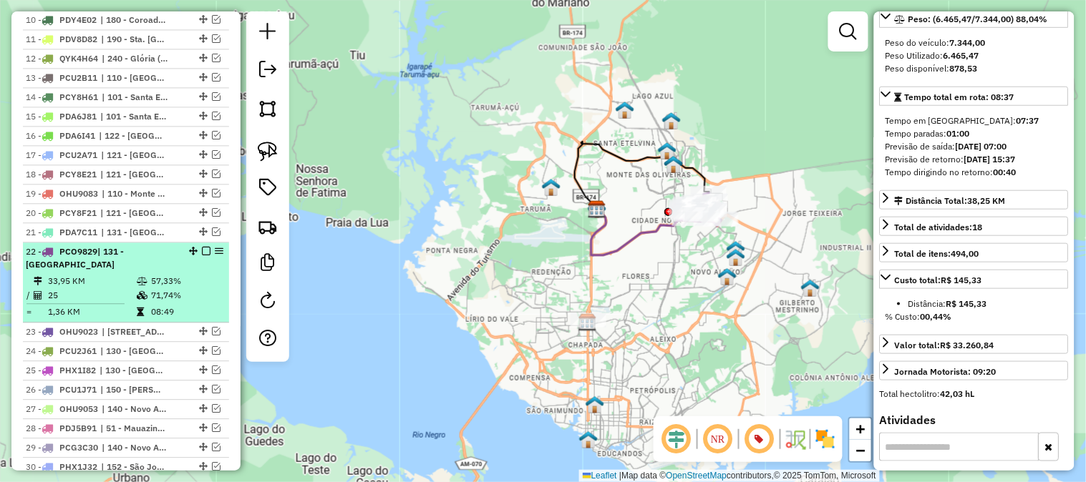
click at [202, 248] on em at bounding box center [206, 251] width 9 height 9
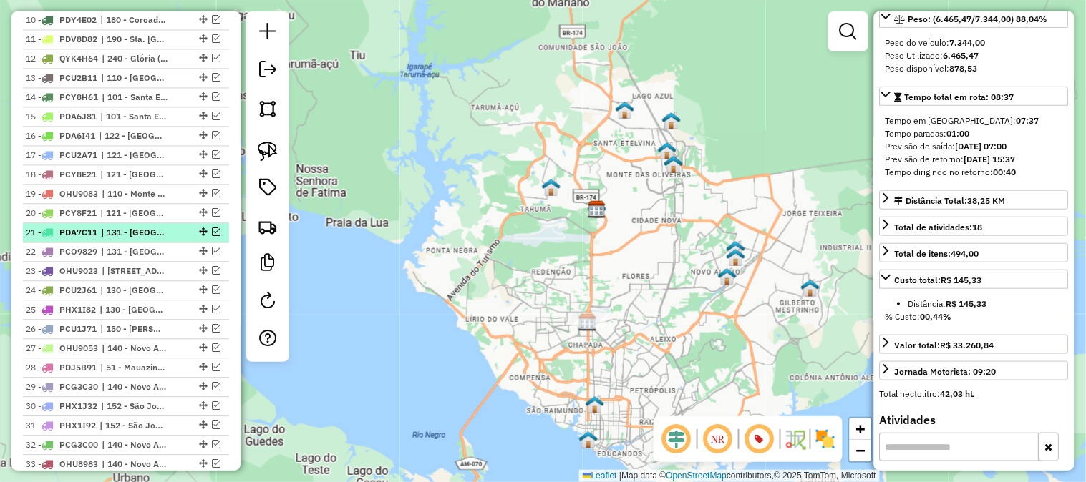
click at [212, 233] on em at bounding box center [216, 232] width 9 height 9
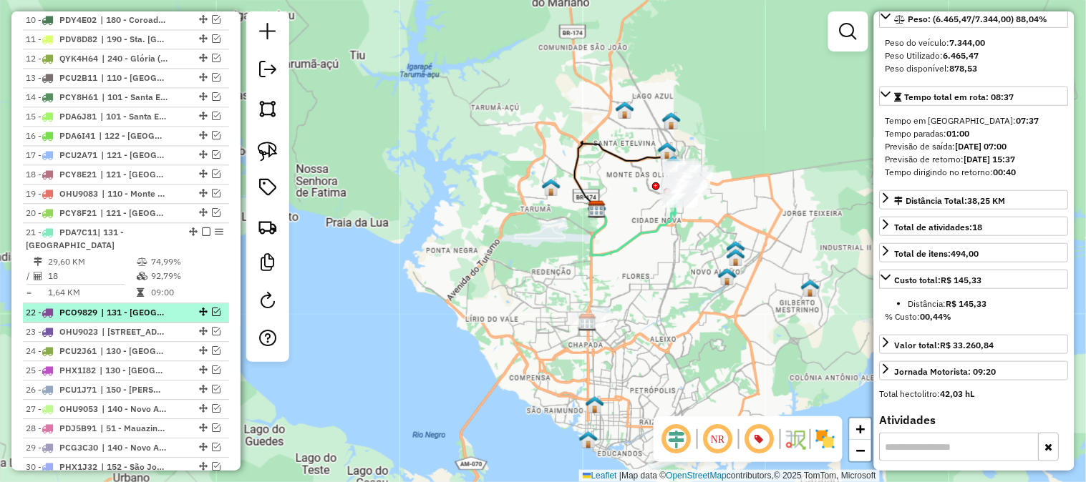
click at [213, 308] on em at bounding box center [216, 312] width 9 height 9
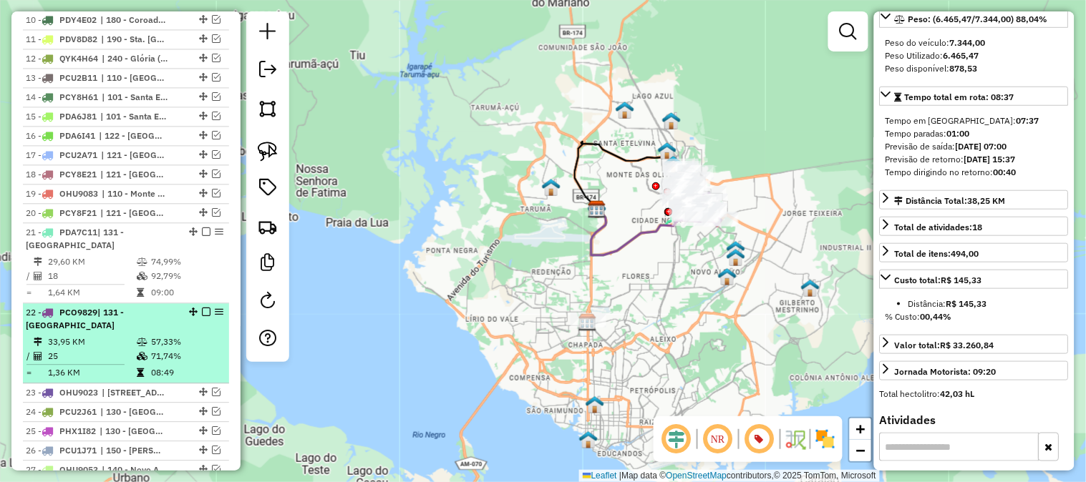
scroll to position [857, 0]
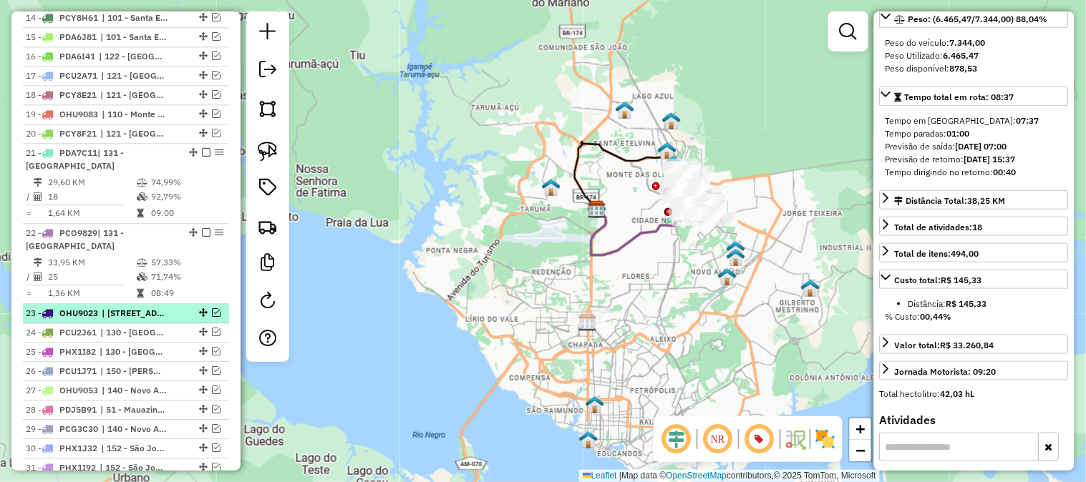
click at [215, 313] on em at bounding box center [216, 312] width 9 height 9
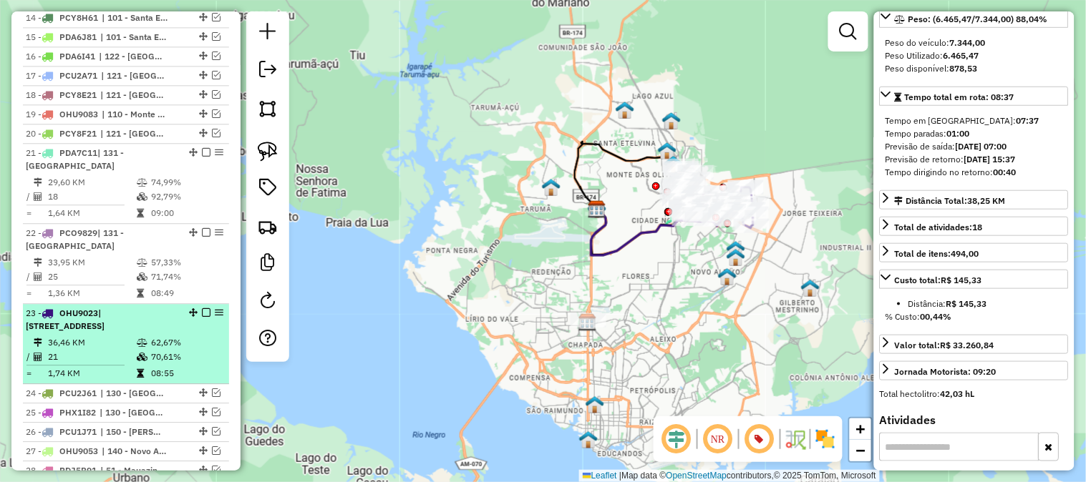
scroll to position [936, 0]
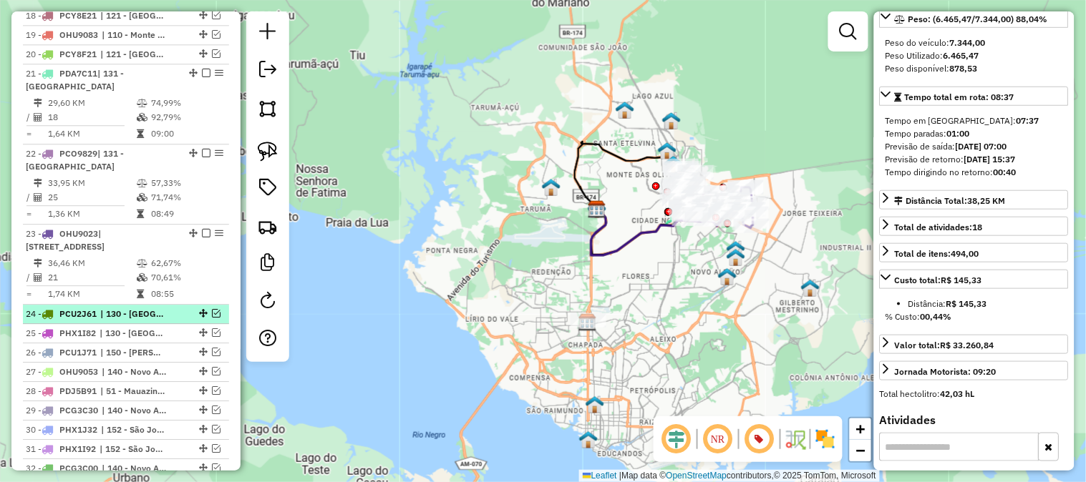
click at [215, 313] on em at bounding box center [216, 313] width 9 height 9
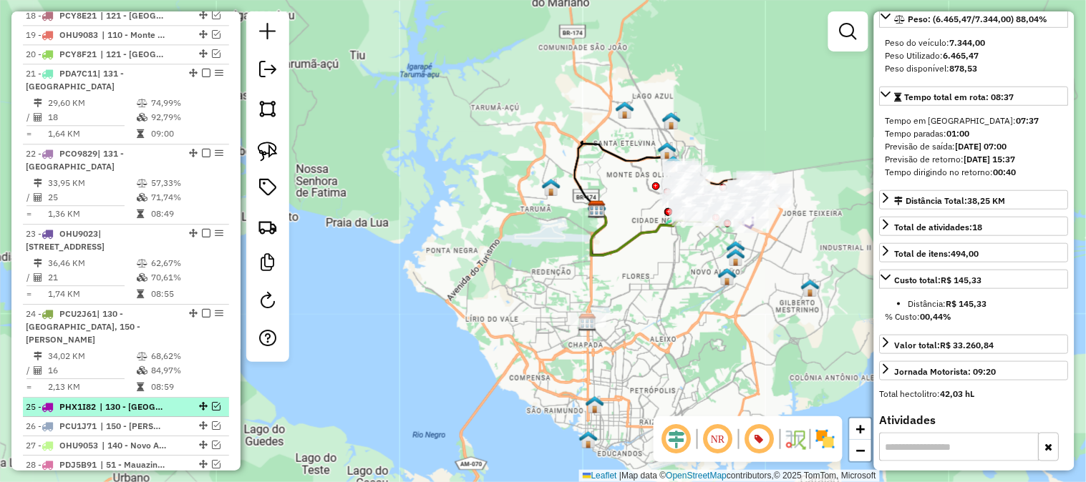
click at [212, 402] on em at bounding box center [216, 406] width 9 height 9
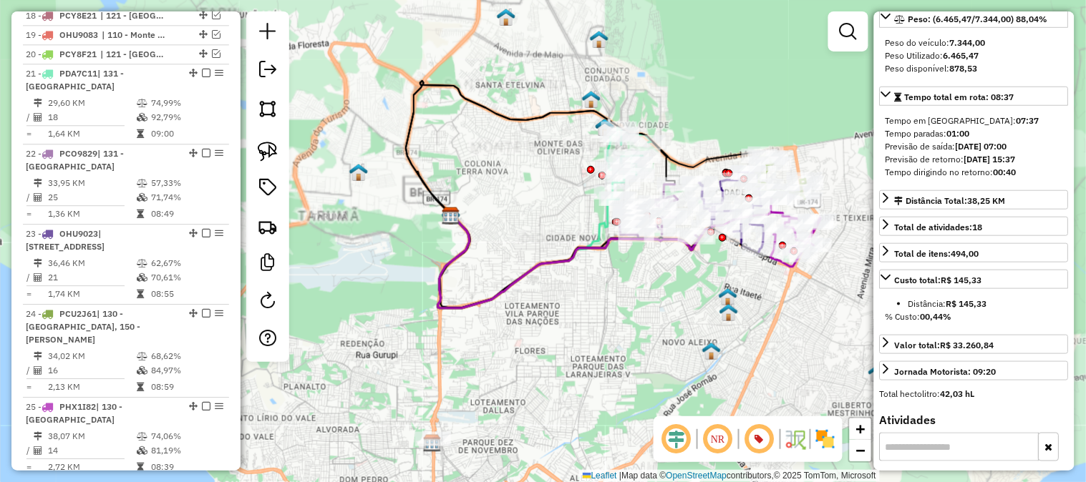
drag, startPoint x: 769, startPoint y: 125, endPoint x: 691, endPoint y: 115, distance: 77.8
click at [693, 115] on div "Janela de atendimento Grade de atendimento Capacidade Transportadoras Veículos …" at bounding box center [543, 241] width 1086 height 482
click at [691, 115] on div "Janela de atendimento Grade de atendimento Capacidade Transportadoras Veículos …" at bounding box center [543, 241] width 1086 height 482
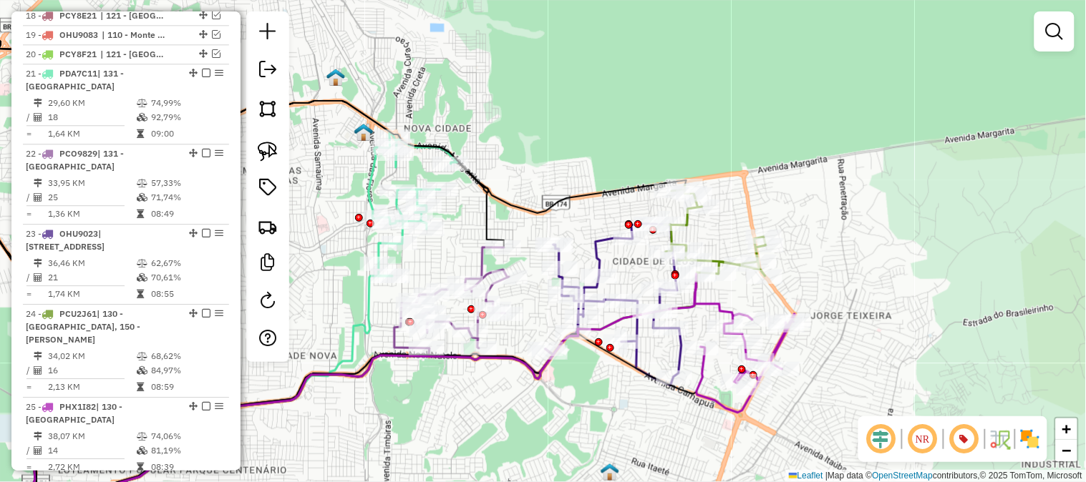
drag, startPoint x: 769, startPoint y: 205, endPoint x: 849, endPoint y: 180, distance: 83.8
click at [849, 180] on div "Janela de atendimento Grade de atendimento Capacidade Transportadoras Veículos …" at bounding box center [543, 241] width 1086 height 482
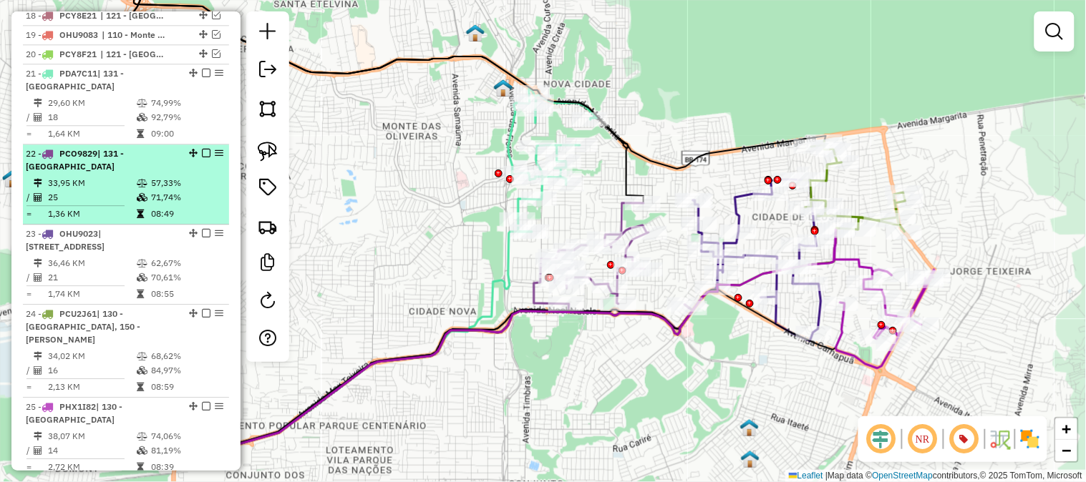
scroll to position [777, 0]
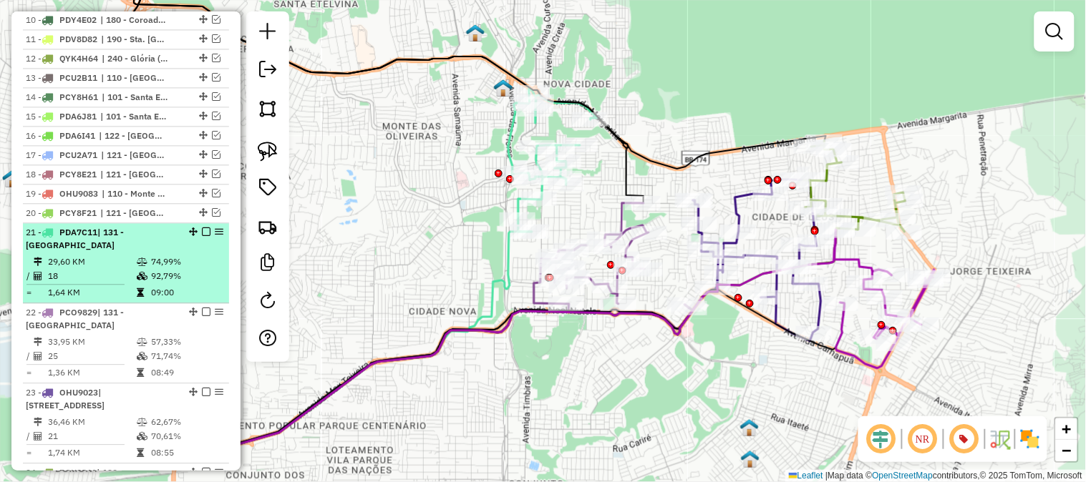
click at [203, 229] on em at bounding box center [206, 232] width 9 height 9
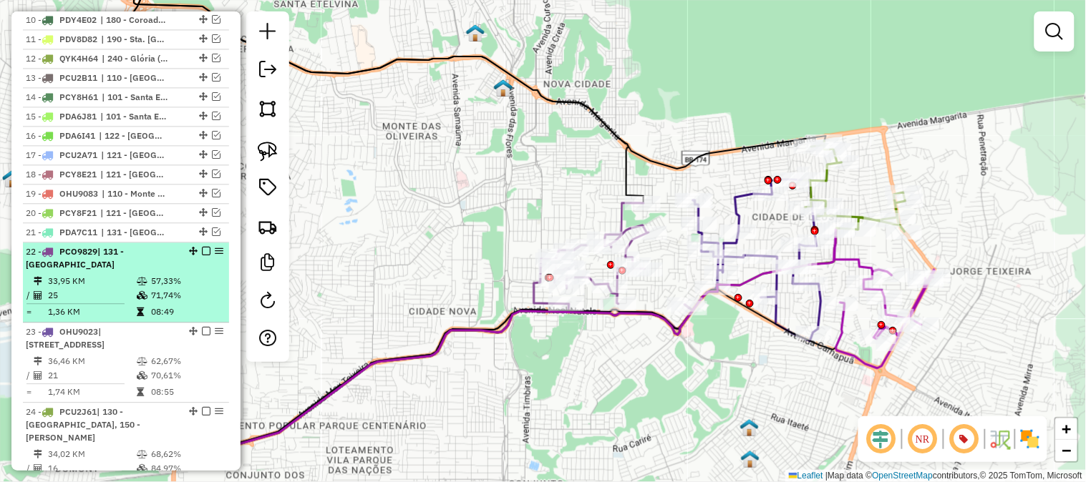
click at [204, 250] on em at bounding box center [206, 251] width 9 height 9
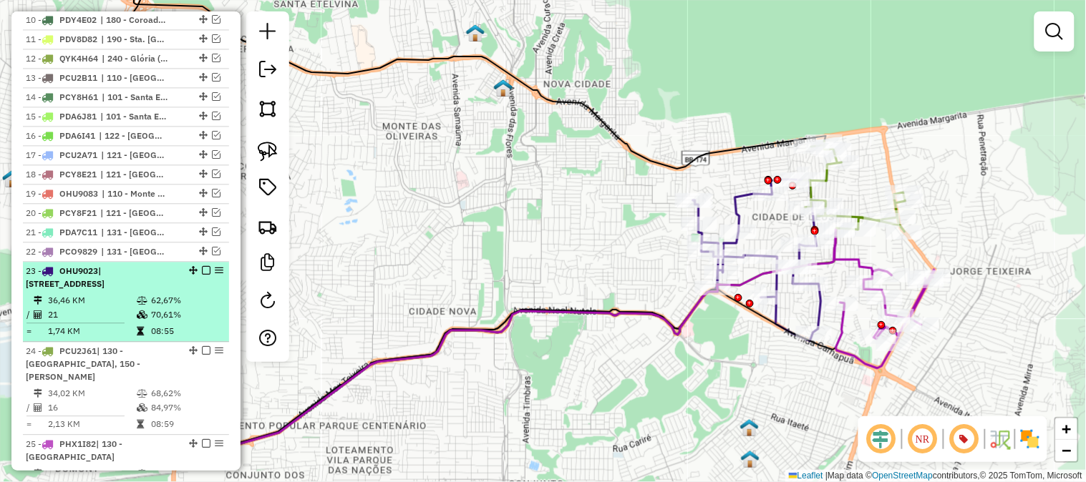
click at [202, 270] on em at bounding box center [206, 270] width 9 height 9
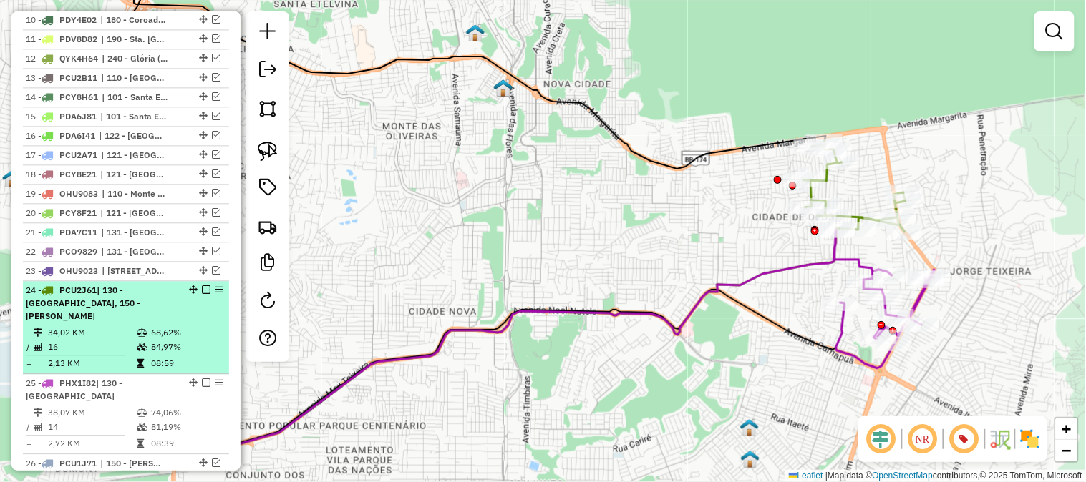
click at [203, 286] on em at bounding box center [206, 290] width 9 height 9
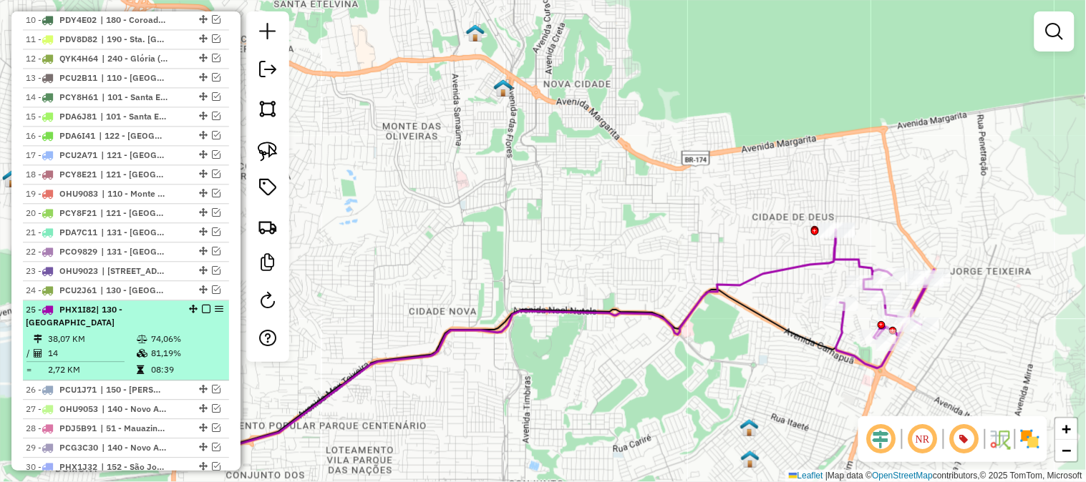
click at [203, 305] on em at bounding box center [206, 309] width 9 height 9
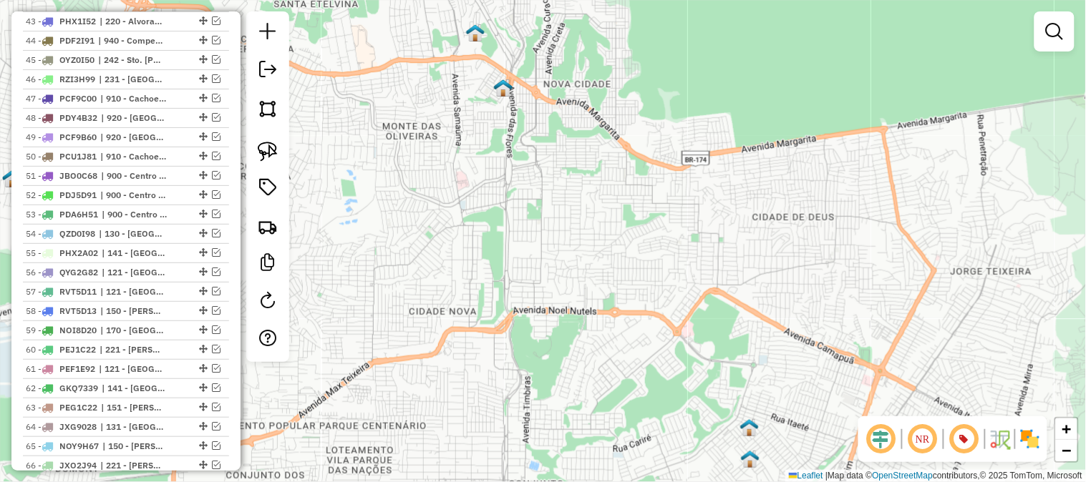
scroll to position [1493, 0]
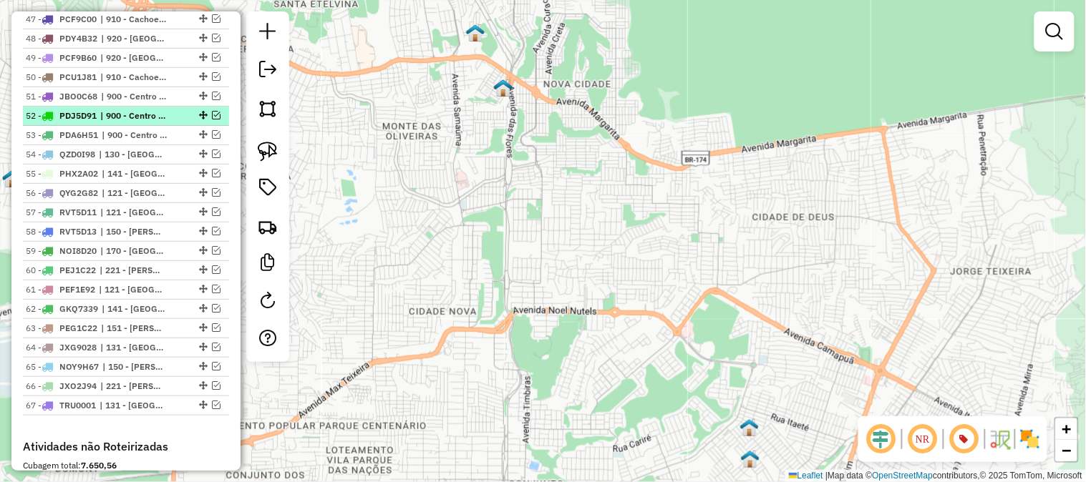
click at [213, 119] on em at bounding box center [216, 115] width 9 height 9
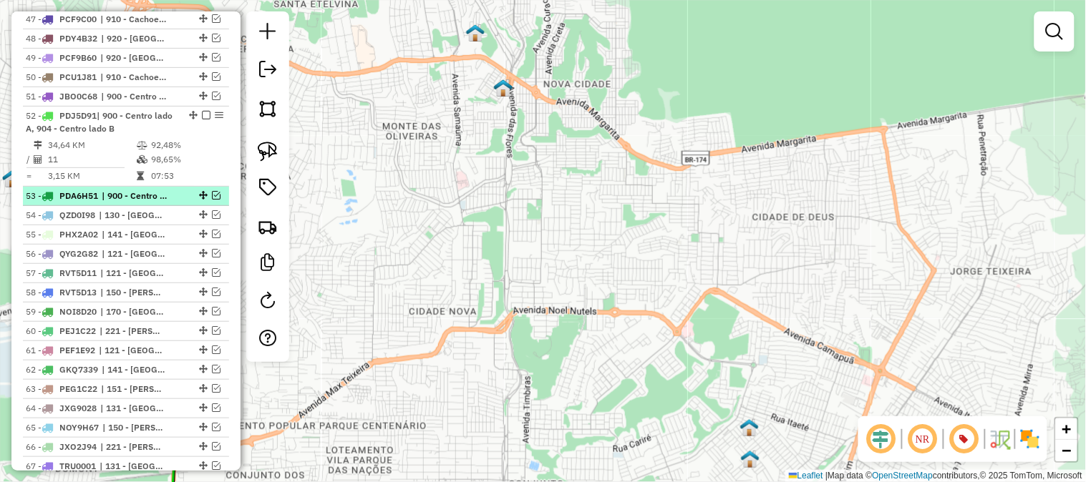
click at [212, 194] on em at bounding box center [216, 195] width 9 height 9
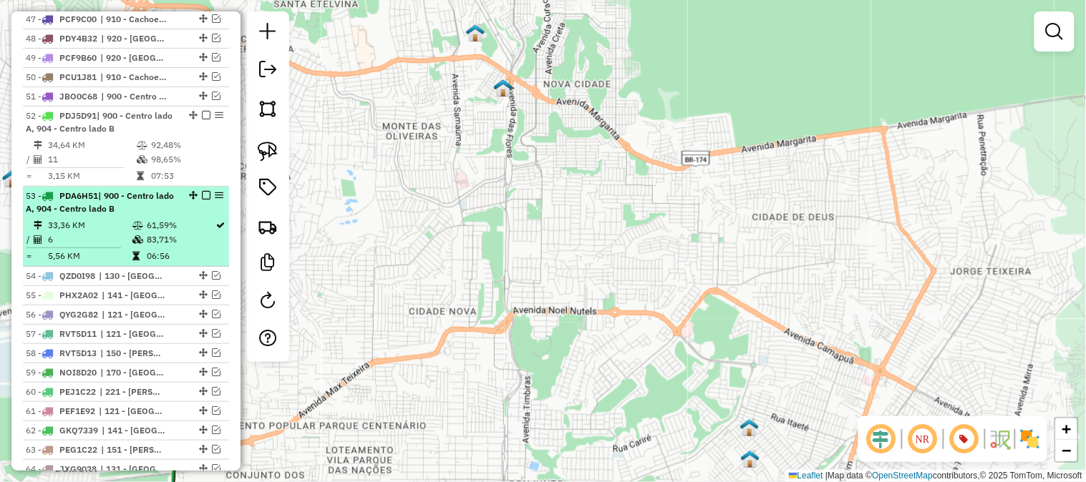
click at [187, 210] on div "53 - PDA6H51 | 900 - Centro lado A, 904 - Centro lado B" at bounding box center [126, 203] width 200 height 26
select select "**********"
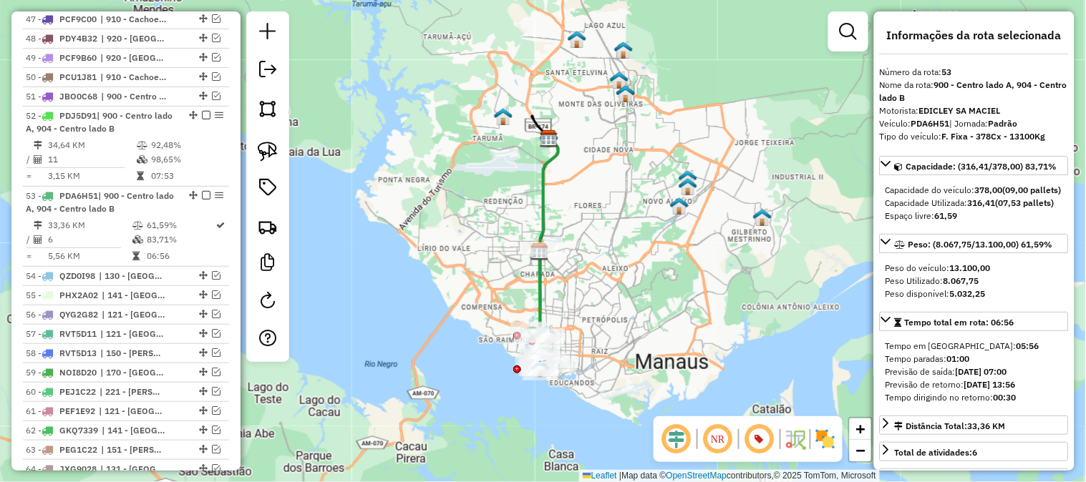
drag, startPoint x: 641, startPoint y: 316, endPoint x: 649, endPoint y: 312, distance: 9.0
click at [649, 312] on div "Janela de atendimento Grade de atendimento Capacidade Transportadoras Veículos …" at bounding box center [543, 241] width 1086 height 482
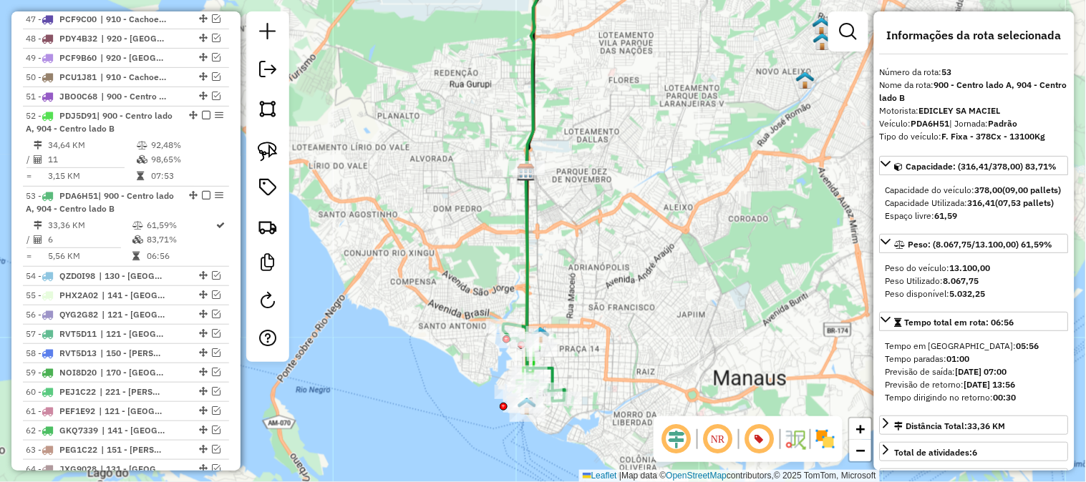
drag, startPoint x: 590, startPoint y: 326, endPoint x: 635, endPoint y: 295, distance: 55.0
click at [635, 295] on div "Janela de atendimento Grade de atendimento Capacidade Transportadoras Veículos …" at bounding box center [543, 241] width 1086 height 482
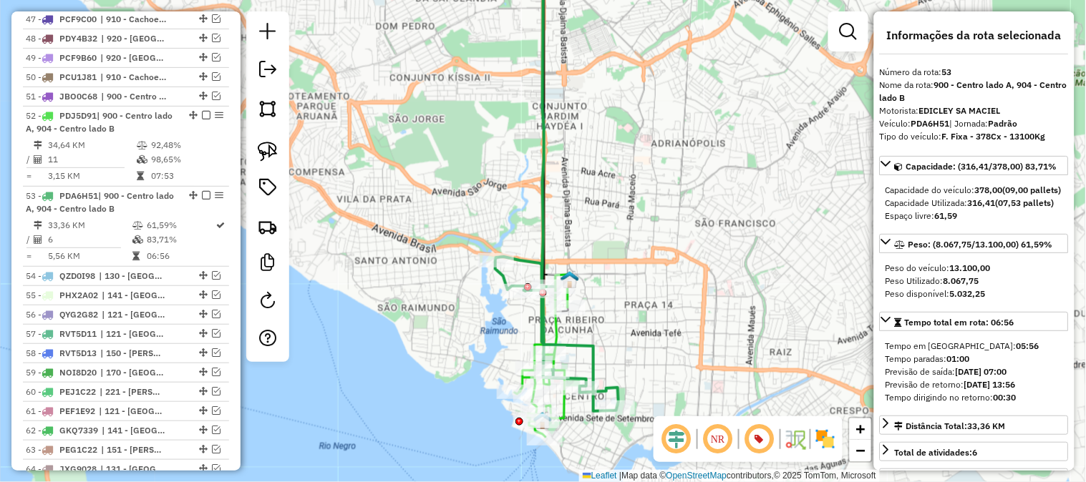
click at [654, 310] on div "Janela de atendimento Grade de atendimento Capacidade Transportadoras Veículos …" at bounding box center [543, 241] width 1086 height 482
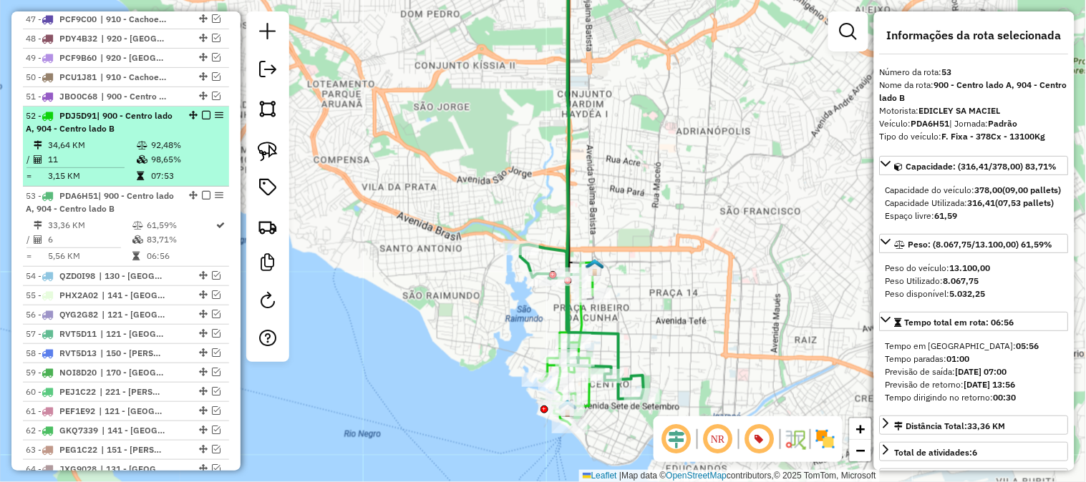
click at [202, 119] on em at bounding box center [206, 115] width 9 height 9
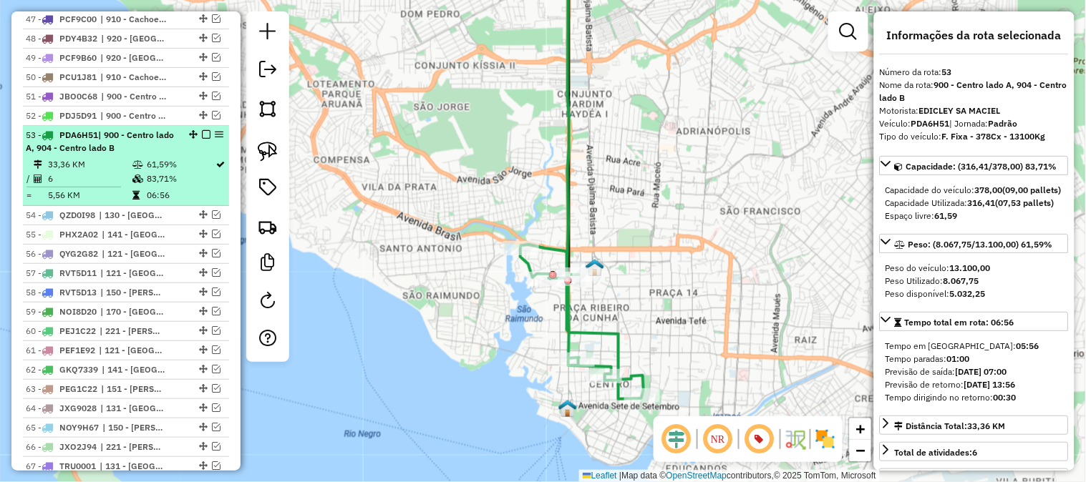
click at [203, 138] on em at bounding box center [206, 134] width 9 height 9
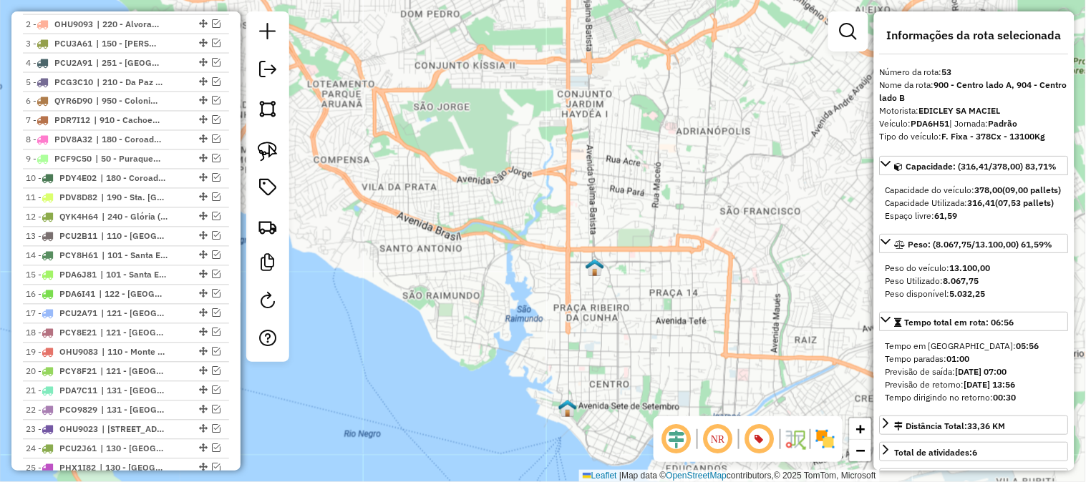
scroll to position [539, 0]
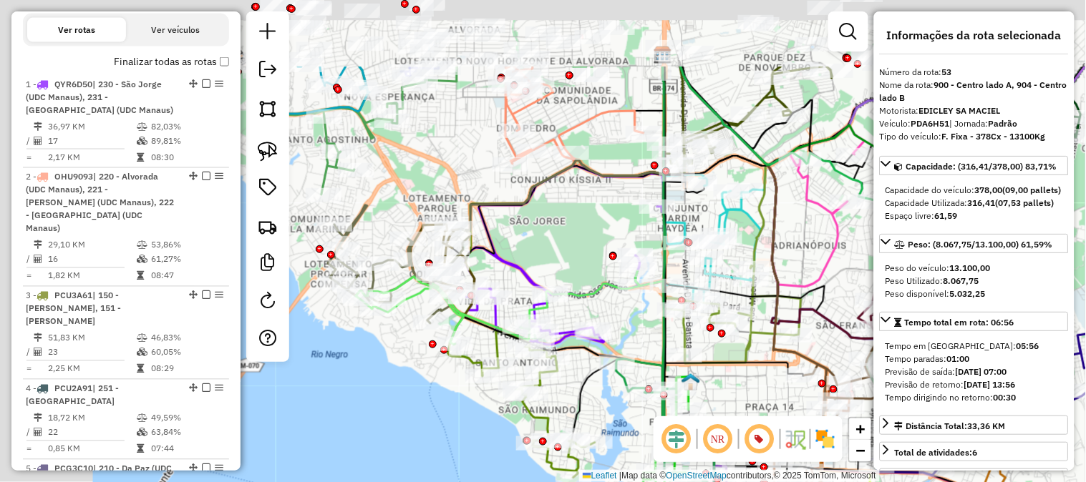
drag, startPoint x: 515, startPoint y: 185, endPoint x: 723, endPoint y: 360, distance: 271.7
click at [723, 360] on div "Janela de atendimento Grade de atendimento Capacidade Transportadoras Veículos …" at bounding box center [543, 241] width 1086 height 482
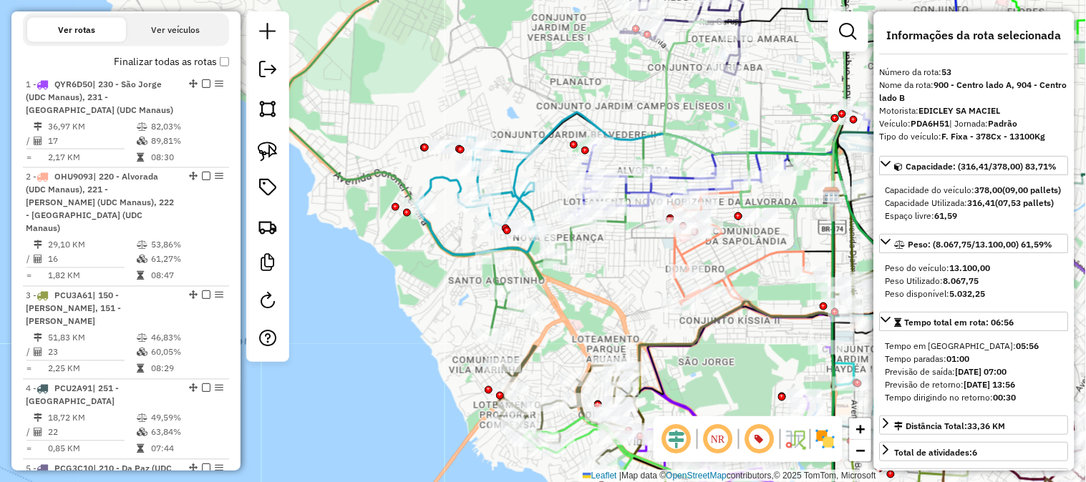
click at [439, 172] on icon at bounding box center [476, 195] width 123 height 117
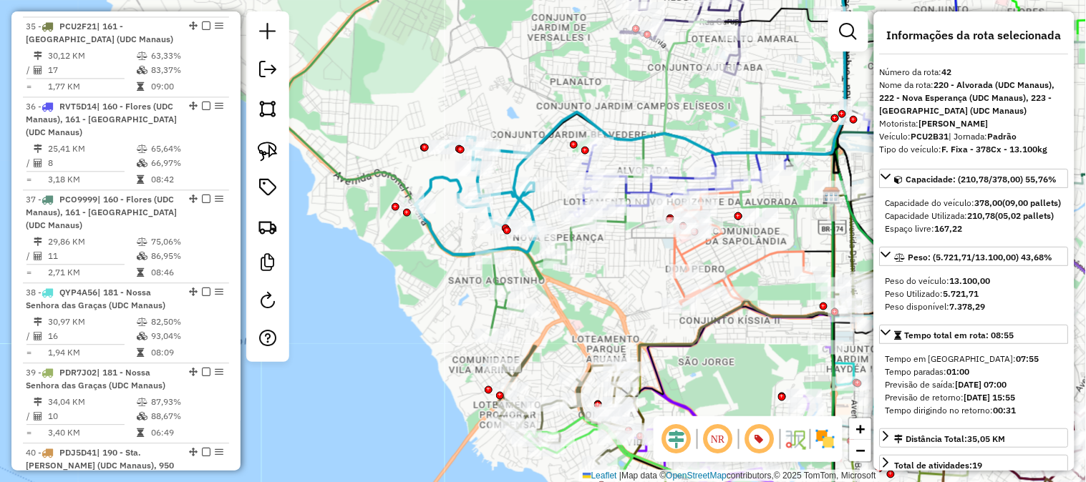
scroll to position [4130, 0]
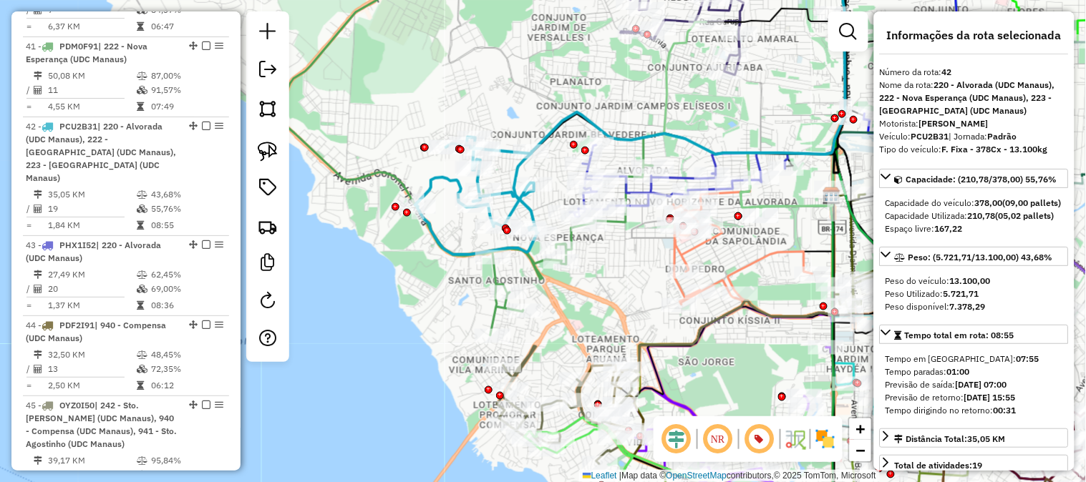
click at [439, 172] on icon at bounding box center [476, 195] width 123 height 117
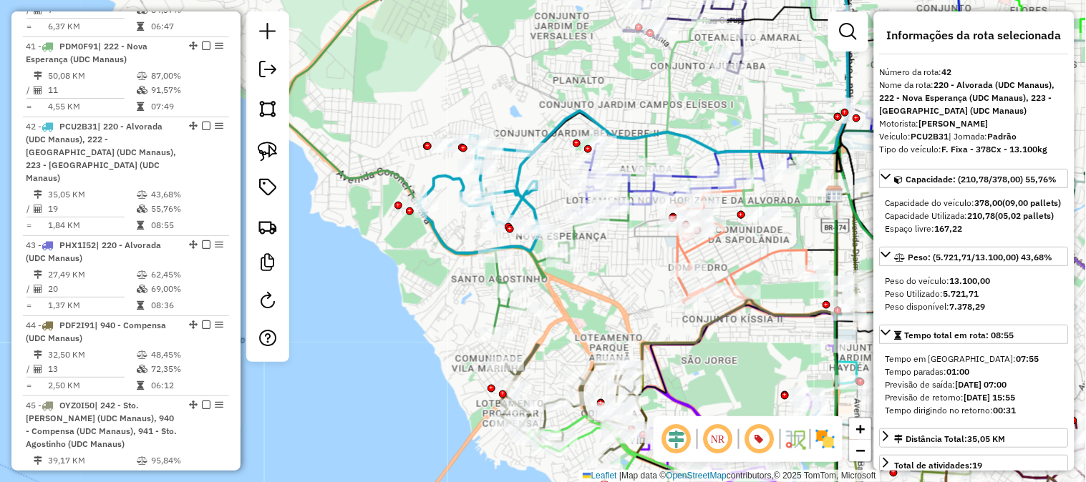
drag, startPoint x: 481, startPoint y: 111, endPoint x: 494, endPoint y: 90, distance: 24.4
click at [494, 90] on div "Janela de atendimento Grade de atendimento Capacidade Transportadoras Veículos …" at bounding box center [543, 241] width 1086 height 482
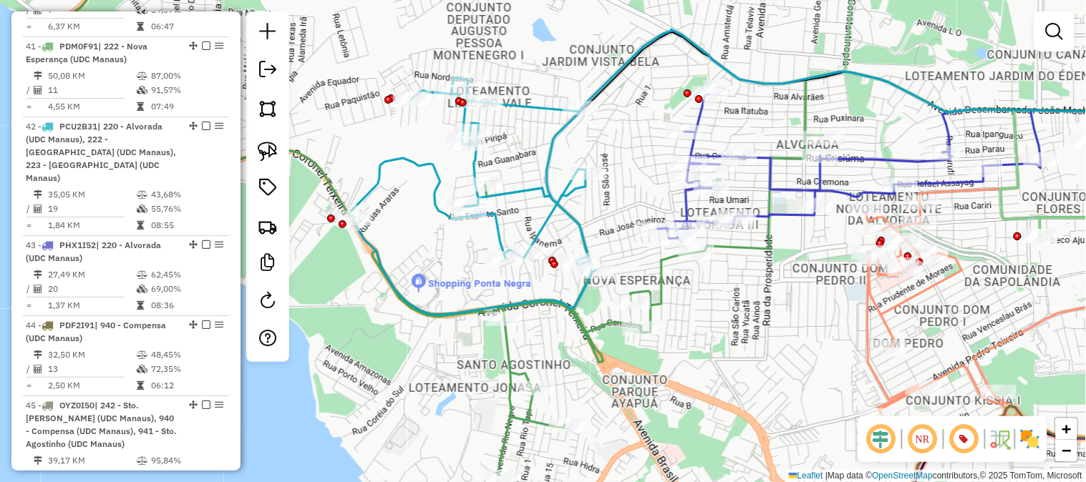
click at [545, 163] on icon at bounding box center [471, 196] width 247 height 237
select select "**********"
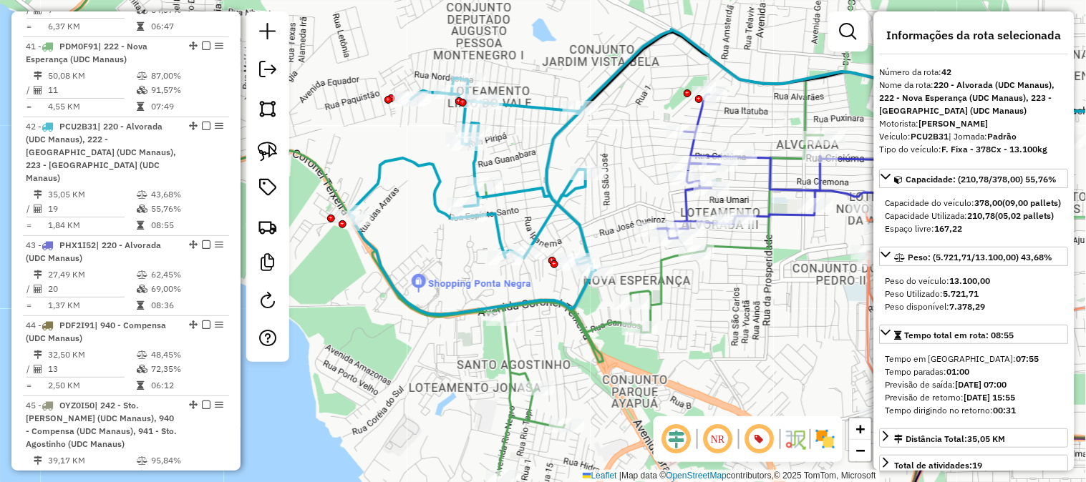
click at [404, 156] on icon at bounding box center [471, 196] width 247 height 237
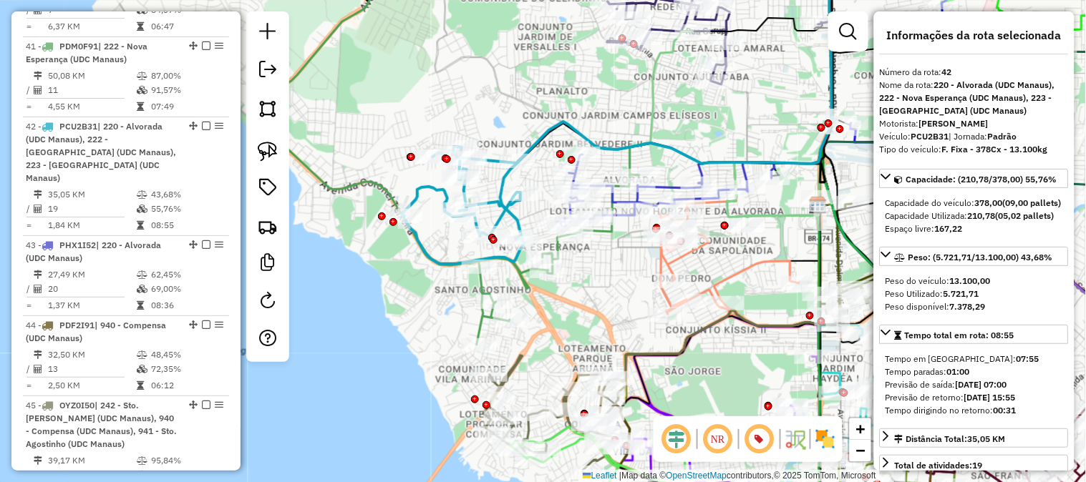
drag, startPoint x: 482, startPoint y: 90, endPoint x: 514, endPoint y: 113, distance: 39.5
click at [512, 111] on div "Janela de atendimento Grade de atendimento Capacidade Transportadoras Veículos …" at bounding box center [543, 241] width 1086 height 482
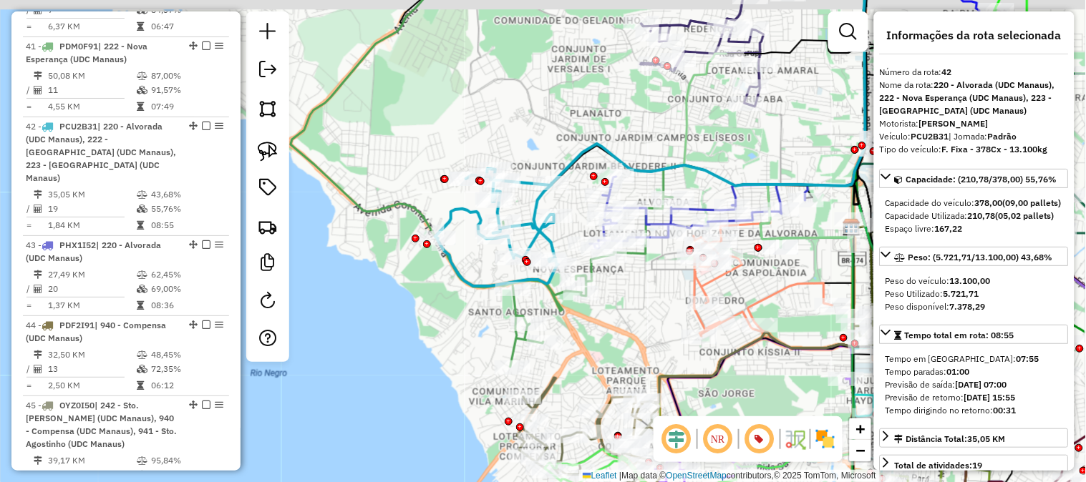
drag, startPoint x: 550, startPoint y: 119, endPoint x: 595, endPoint y: 152, distance: 55.8
click at [585, 144] on div "Janela de atendimento Grade de atendimento Capacidade Transportadoras Veículos …" at bounding box center [543, 241] width 1086 height 482
click at [592, 147] on div "Janela de atendimento Grade de atendimento Capacidade Transportadoras Veículos …" at bounding box center [543, 241] width 1086 height 482
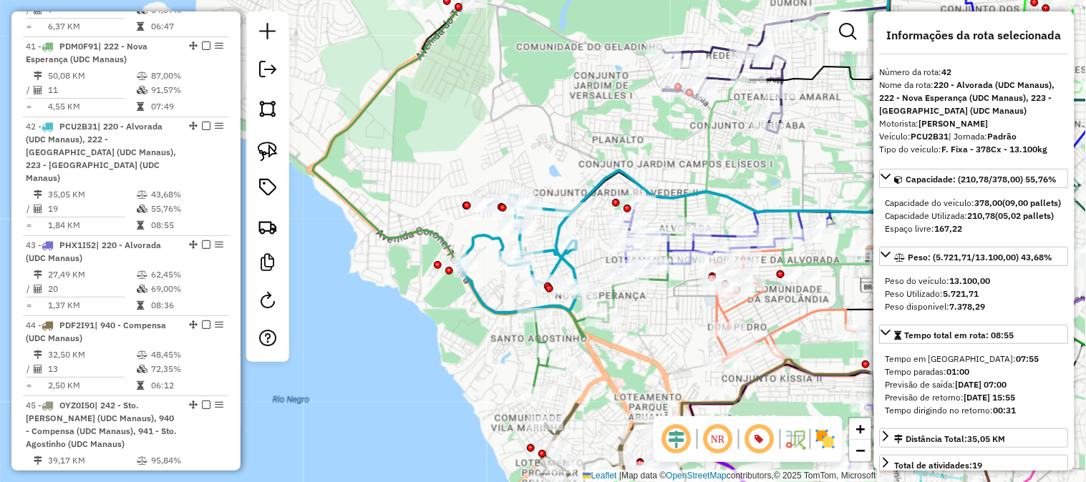
click at [603, 177] on icon at bounding box center [707, 82] width 364 height 260
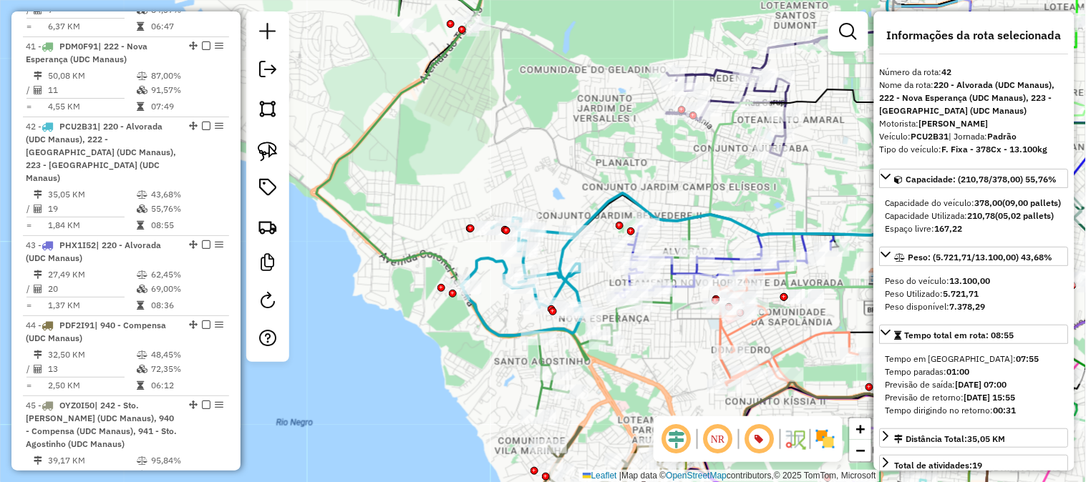
drag, startPoint x: 484, startPoint y: 153, endPoint x: 545, endPoint y: 279, distance: 139.9
click at [540, 269] on div "Janela de atendimento Grade de atendimento Capacidade Transportadoras Veículos …" at bounding box center [543, 241] width 1086 height 482
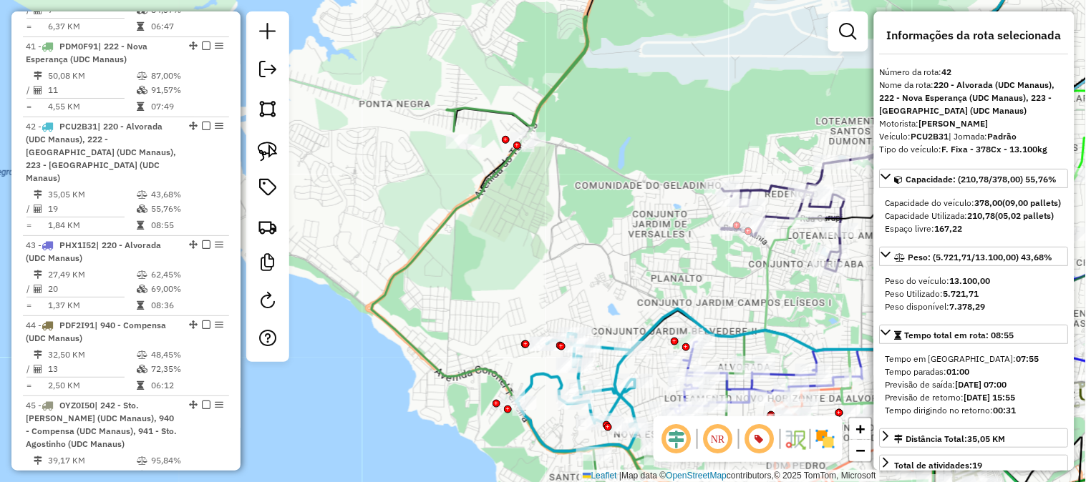
click at [464, 104] on icon at bounding box center [562, 273] width 382 height 514
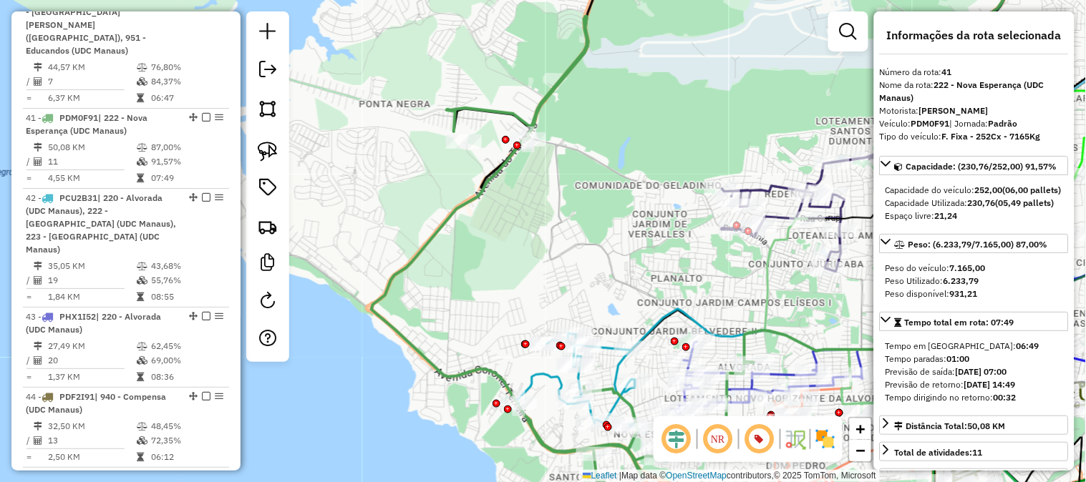
scroll to position [4050, 0]
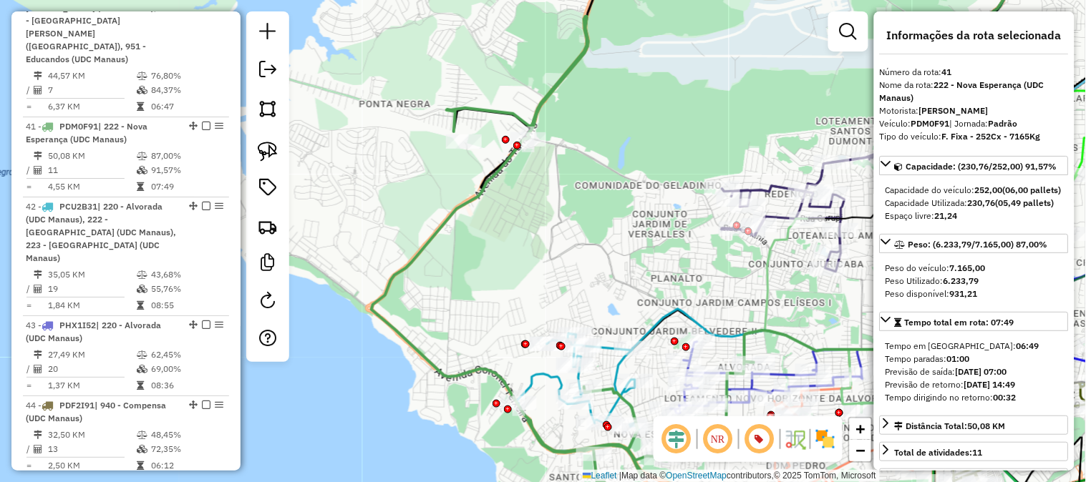
drag, startPoint x: 587, startPoint y: 220, endPoint x: 608, endPoint y: 175, distance: 49.9
click at [603, 182] on div "Janela de atendimento Grade de atendimento Capacidade Transportadoras Veículos …" at bounding box center [543, 241] width 1086 height 482
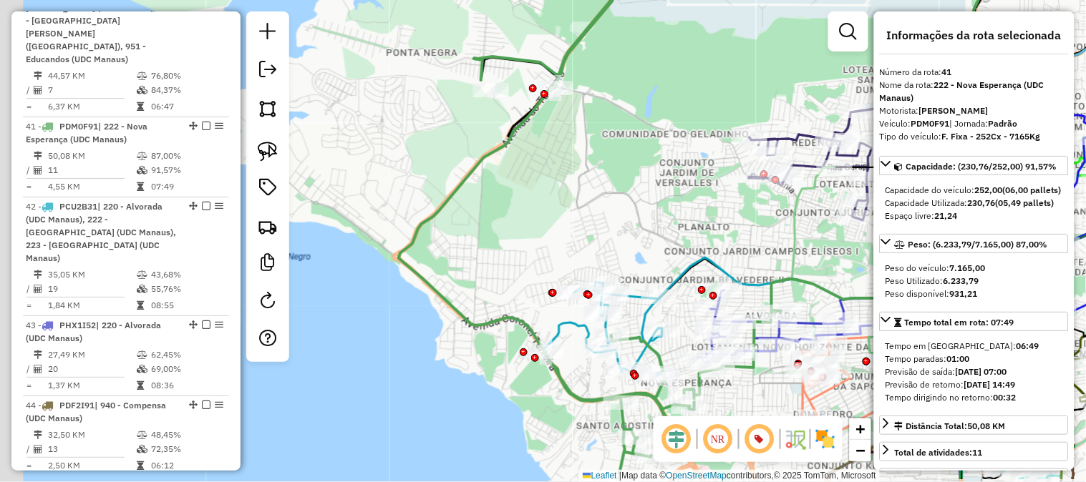
click at [608, 175] on div "Janela de atendimento Grade de atendimento Capacidade Transportadoras Veículos …" at bounding box center [543, 241] width 1086 height 482
drag, startPoint x: 660, startPoint y: 261, endPoint x: 683, endPoint y: 206, distance: 59.7
click at [678, 209] on div "Janela de atendimento Grade de atendimento Capacidade Transportadoras Veículos …" at bounding box center [543, 241] width 1086 height 482
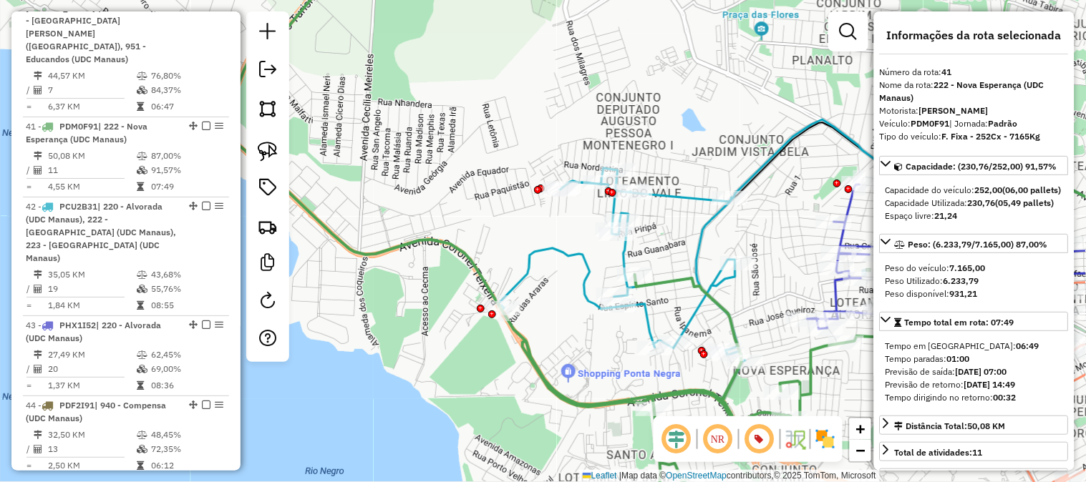
click at [570, 255] on icon at bounding box center [621, 286] width 247 height 237
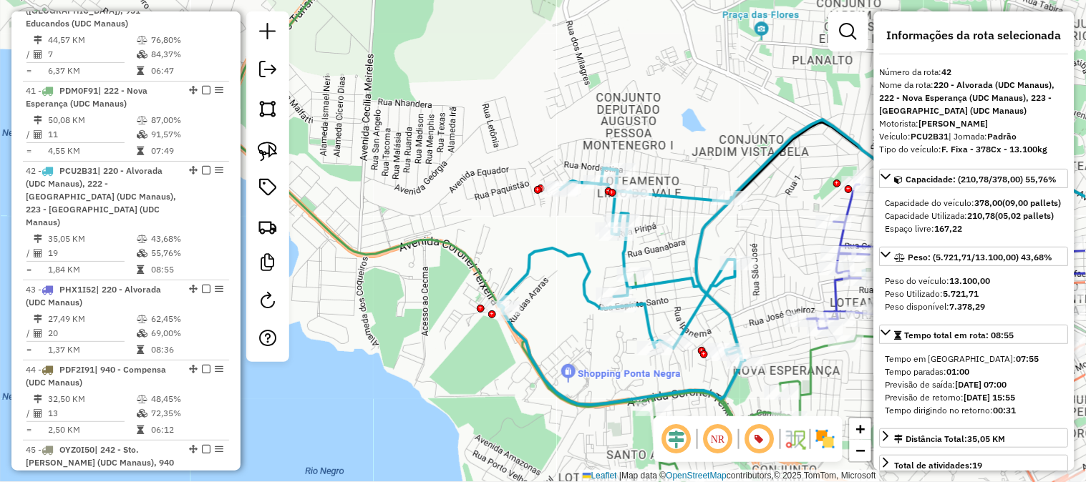
scroll to position [4130, 0]
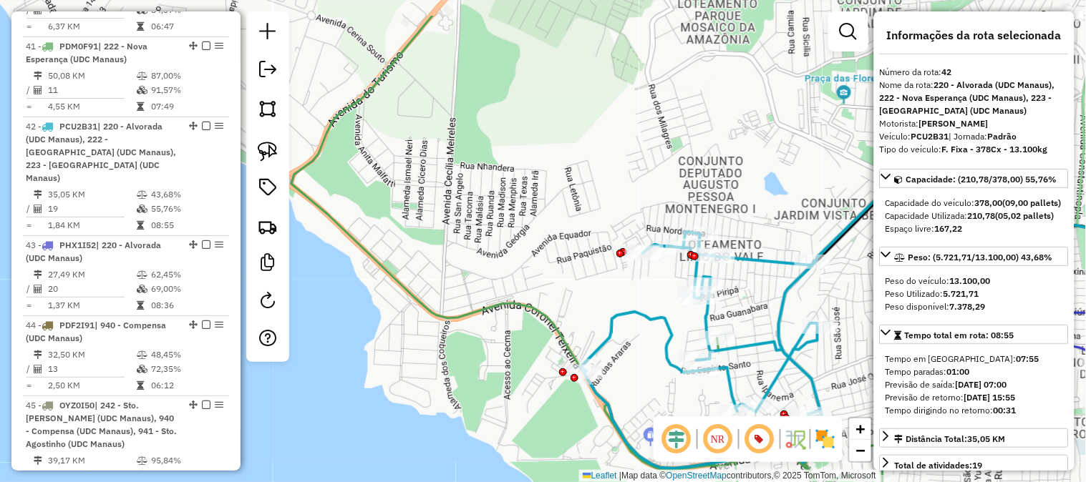
click at [723, 182] on div "Janela de atendimento Grade de atendimento Capacidade Transportadoras Veículos …" at bounding box center [543, 241] width 1086 height 482
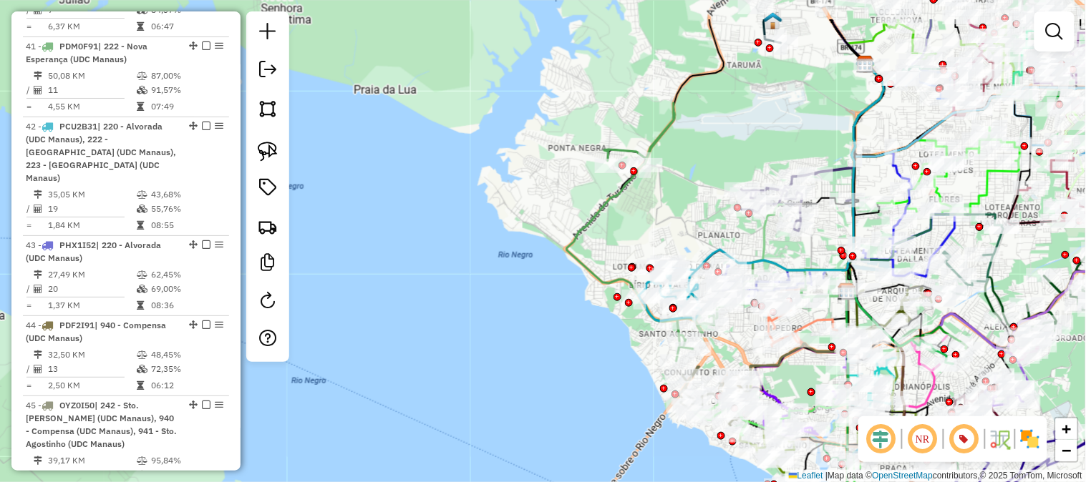
drag, startPoint x: 610, startPoint y: 162, endPoint x: 597, endPoint y: 253, distance: 91.8
click at [597, 253] on icon at bounding box center [662, 232] width 190 height 258
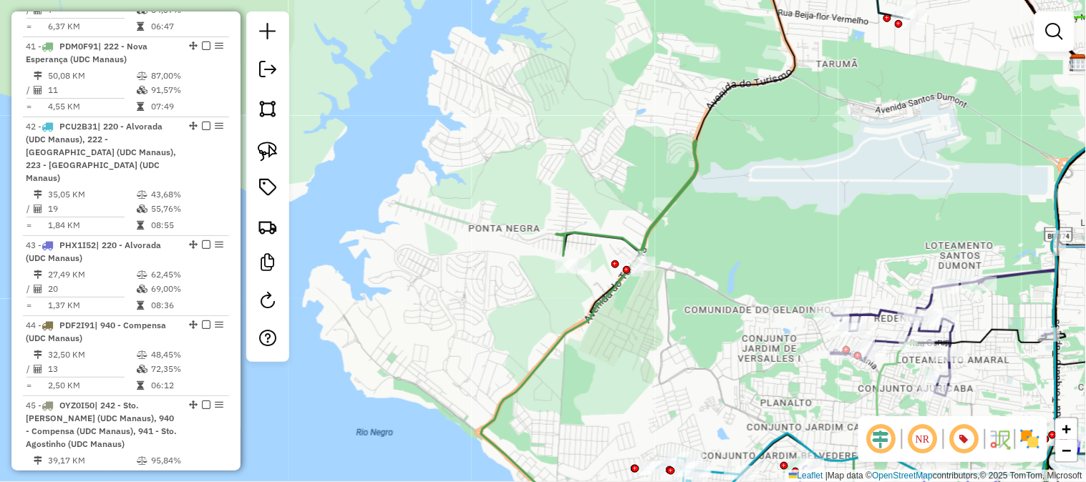
click at [598, 233] on icon at bounding box center [672, 336] width 382 height 390
select select "**********"
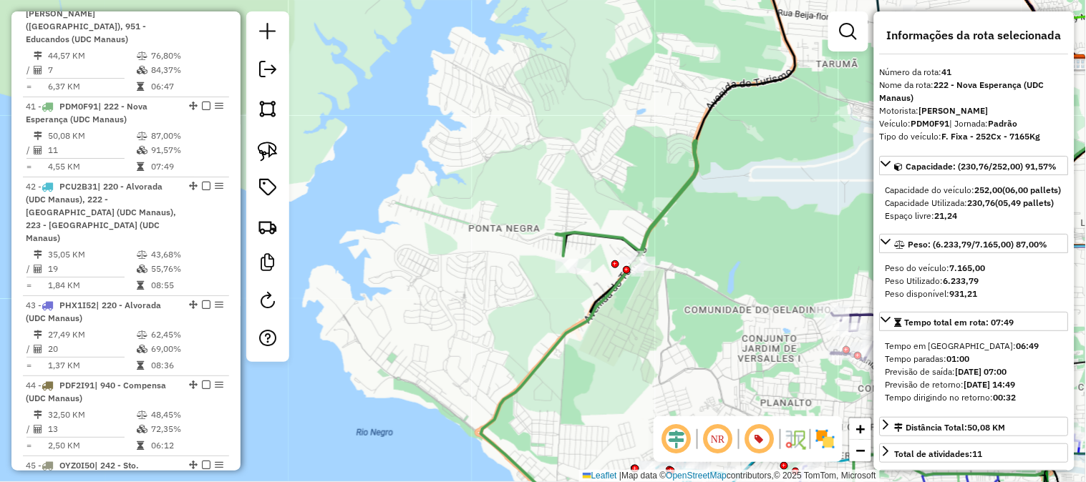
scroll to position [4050, 0]
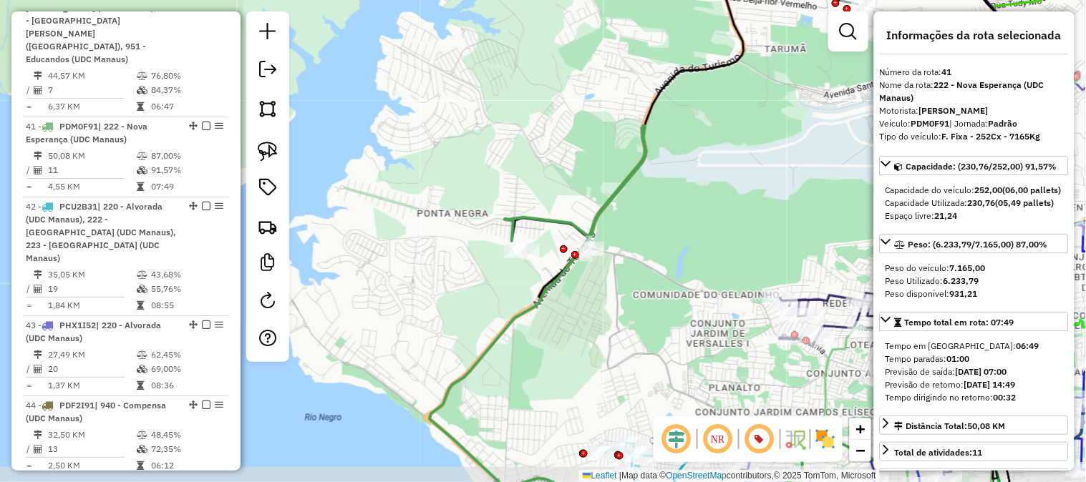
drag, startPoint x: 605, startPoint y: 175, endPoint x: 551, endPoint y: 160, distance: 55.7
click at [552, 160] on div "Janela de atendimento Grade de atendimento Capacidade Transportadoras Veículos …" at bounding box center [543, 241] width 1086 height 482
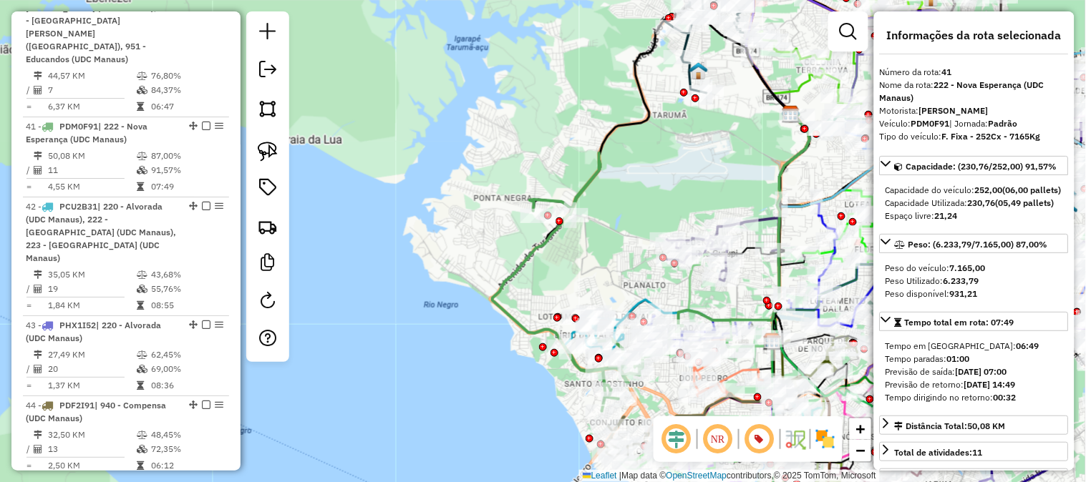
drag, startPoint x: 614, startPoint y: 247, endPoint x: 626, endPoint y: 201, distance: 47.4
click at [623, 218] on div "Janela de atendimento Grade de atendimento Capacidade Transportadoras Veículos …" at bounding box center [543, 241] width 1086 height 482
click at [624, 211] on div "Janela de atendimento Grade de atendimento Capacidade Transportadoras Veículos …" at bounding box center [543, 241] width 1086 height 482
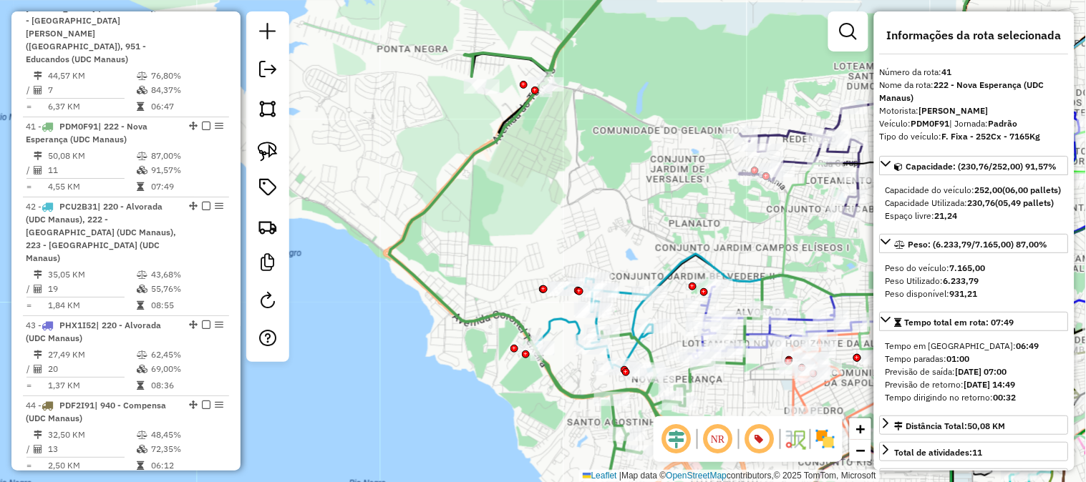
click at [669, 273] on icon at bounding box center [809, 124] width 414 height 344
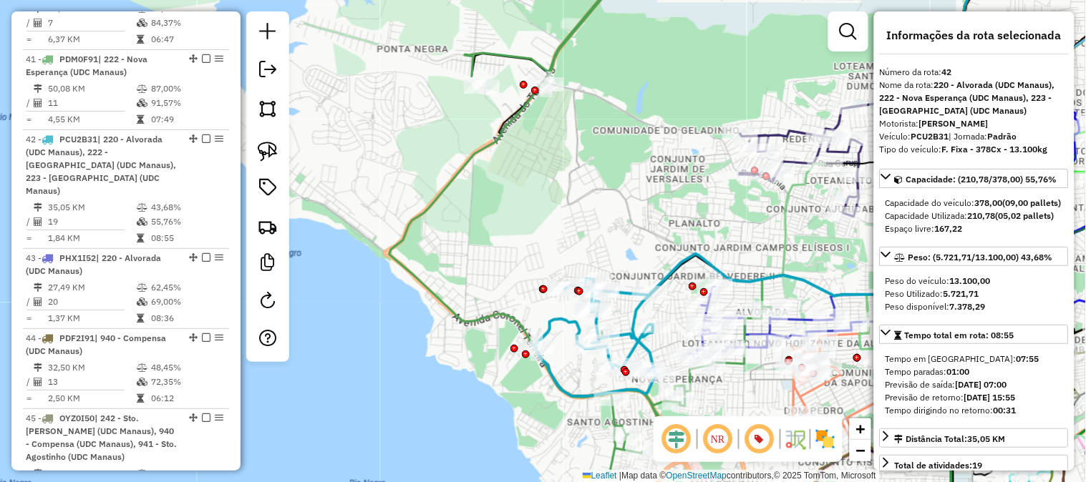
scroll to position [4130, 0]
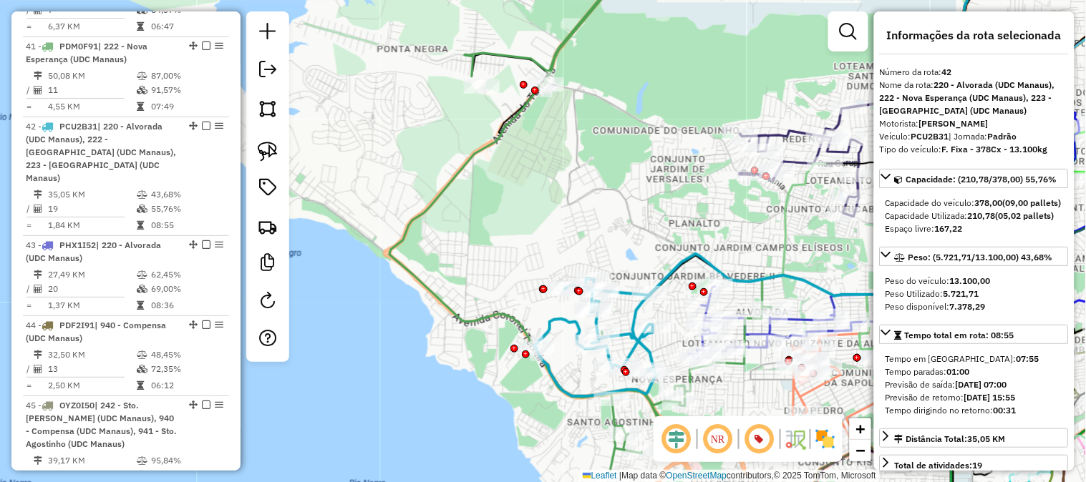
click at [545, 318] on icon at bounding box center [595, 337] width 123 height 117
drag, startPoint x: 590, startPoint y: 228, endPoint x: 613, endPoint y: 296, distance: 72.4
click at [613, 295] on div "Janela de atendimento Grade de atendimento Capacidade Transportadoras Veículos …" at bounding box center [543, 241] width 1086 height 482
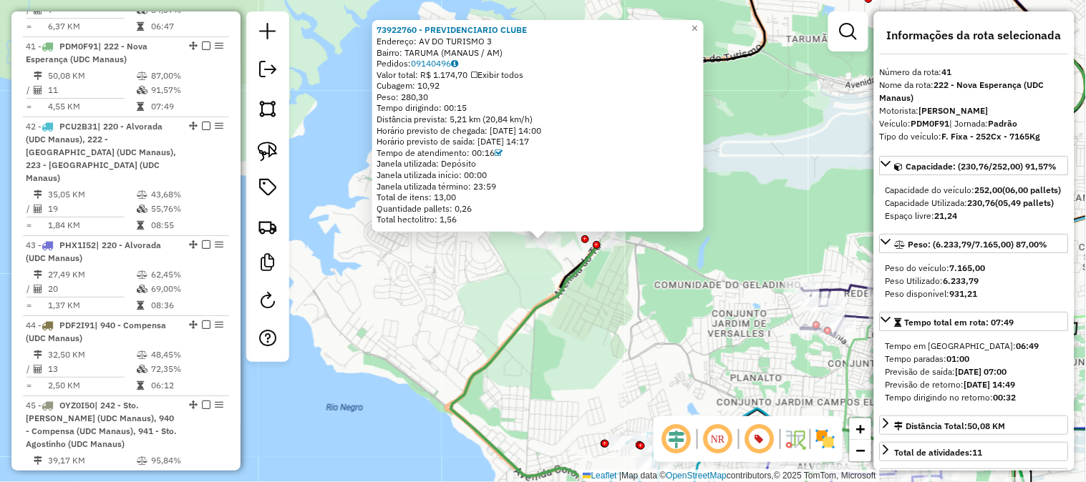
scroll to position [4050, 0]
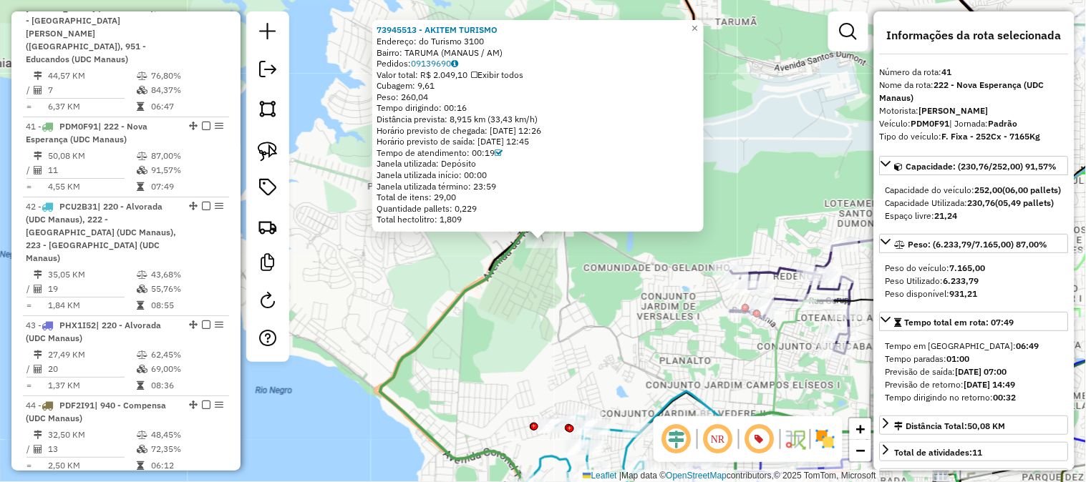
click at [541, 299] on div "73945513 - AKITEM TURISMO Endereço: do Turismo 3100 Bairro: TARUMA (MANAUS / AM…" at bounding box center [543, 241] width 1086 height 482
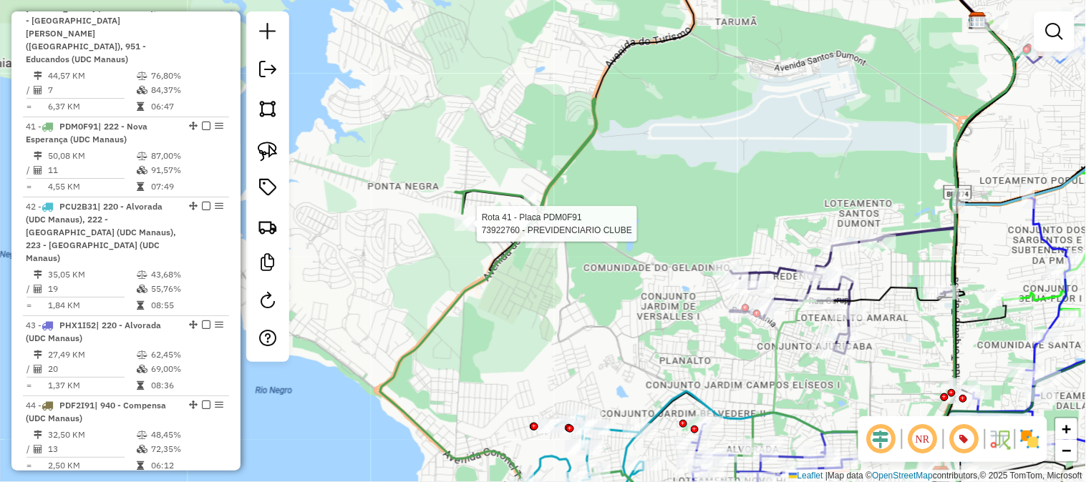
select select "**********"
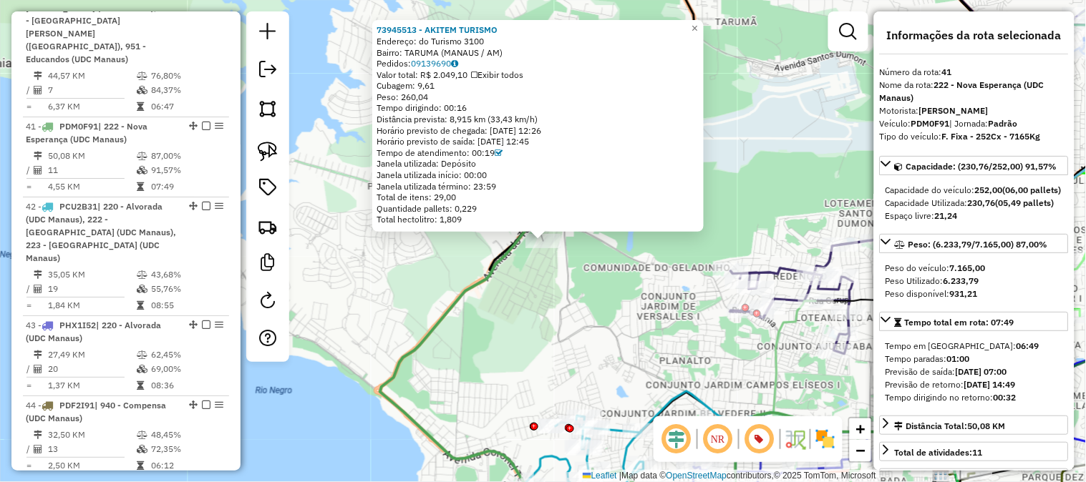
click at [570, 279] on div "73945513 - AKITEM TURISMO Endereço: do Turismo 3100 Bairro: TARUMA (MANAUS / AM…" at bounding box center [543, 241] width 1086 height 482
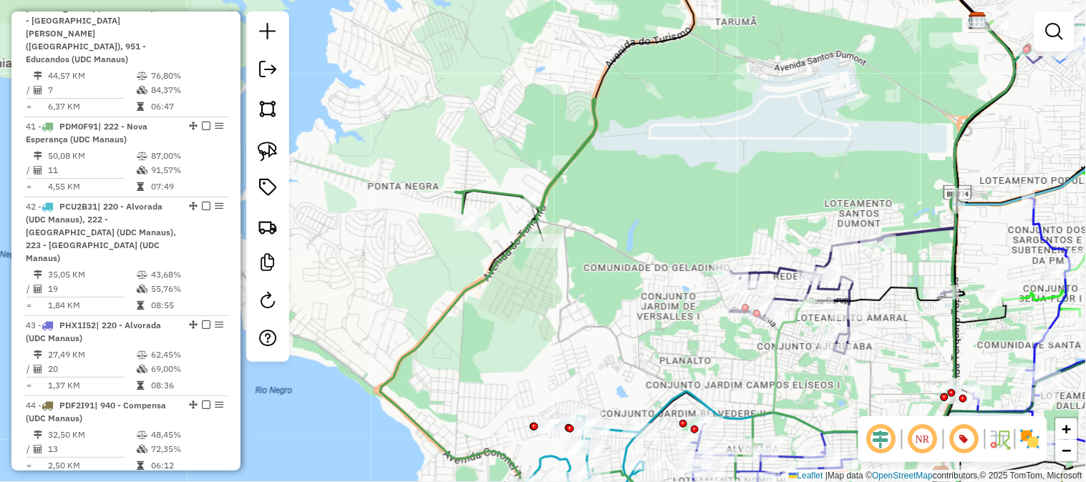
click at [504, 197] on icon at bounding box center [571, 315] width 382 height 432
select select "**********"
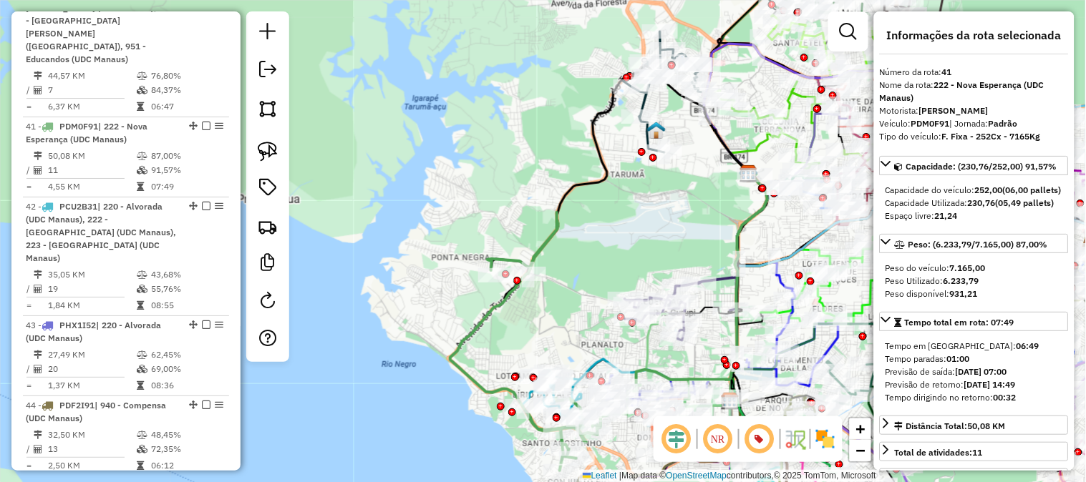
drag, startPoint x: 503, startPoint y: 205, endPoint x: 552, endPoint y: 170, distance: 60.6
click at [551, 170] on div "Janela de atendimento Grade de atendimento Capacidade Transportadoras Veículos …" at bounding box center [543, 241] width 1086 height 482
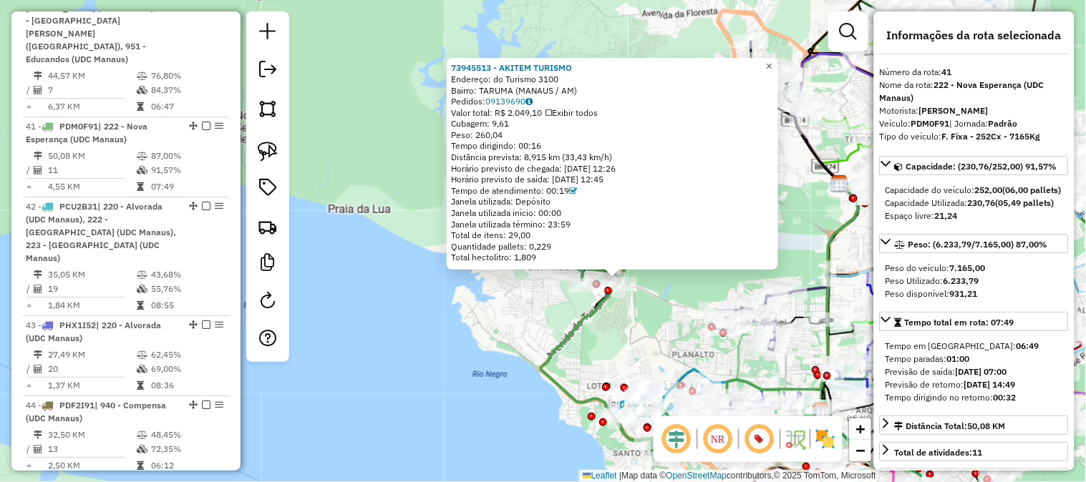
click at [772, 64] on span "×" at bounding box center [769, 66] width 6 height 12
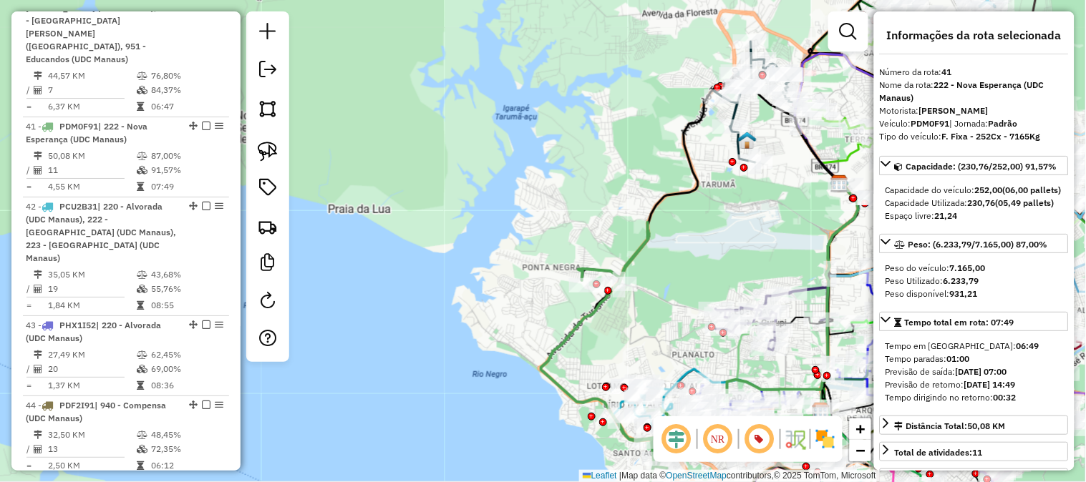
drag, startPoint x: 678, startPoint y: 260, endPoint x: 711, endPoint y: 182, distance: 84.7
click at [707, 193] on div "Janela de atendimento Grade de atendimento Capacidade Transportadoras Veículos …" at bounding box center [543, 241] width 1086 height 482
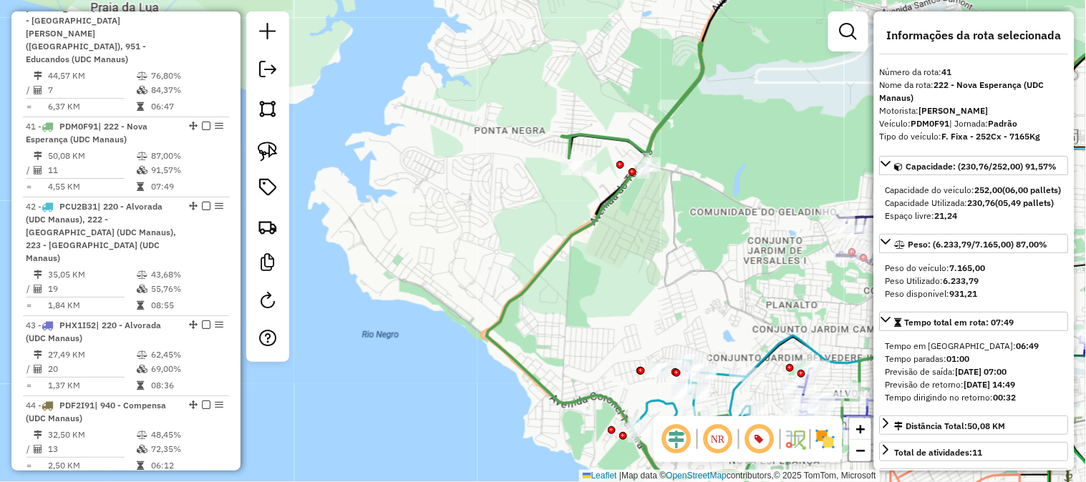
click at [703, 202] on div "Janela de atendimento Grade de atendimento Capacidade Transportadoras Veículos …" at bounding box center [543, 241] width 1086 height 482
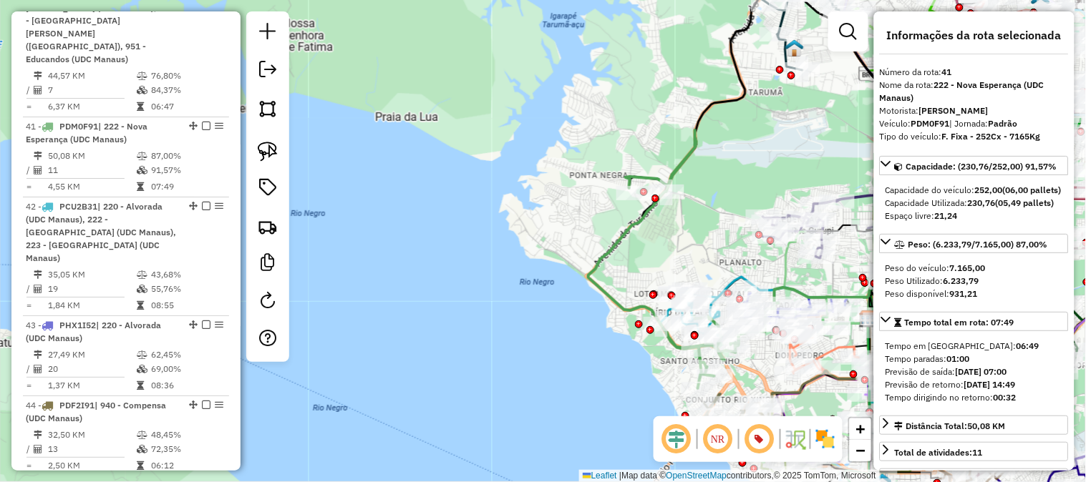
drag, startPoint x: 724, startPoint y: 260, endPoint x: 710, endPoint y: 167, distance: 94.1
click at [710, 167] on div "Janela de atendimento Grade de atendimento Capacidade Transportadoras Veículos …" at bounding box center [543, 241] width 1086 height 482
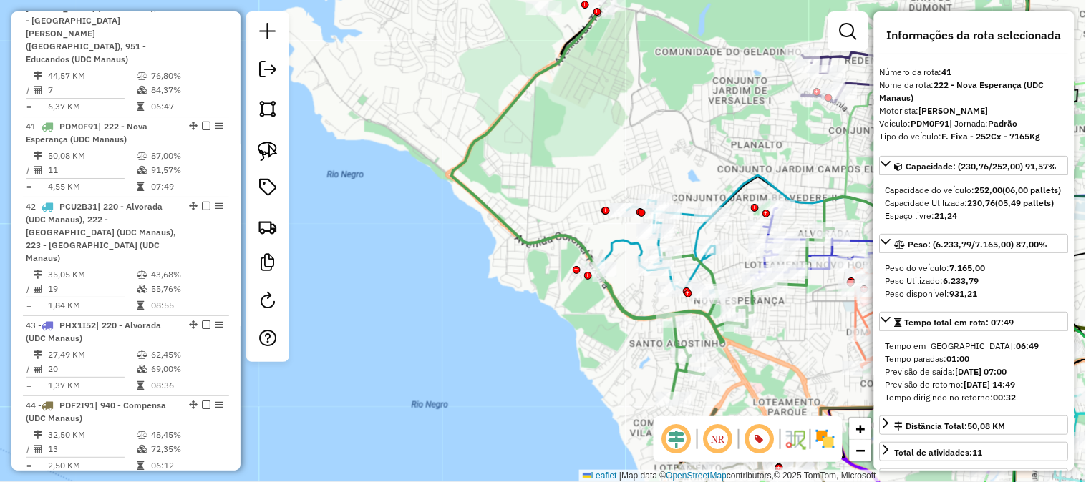
click at [735, 186] on icon at bounding box center [846, 84] width 364 height 265
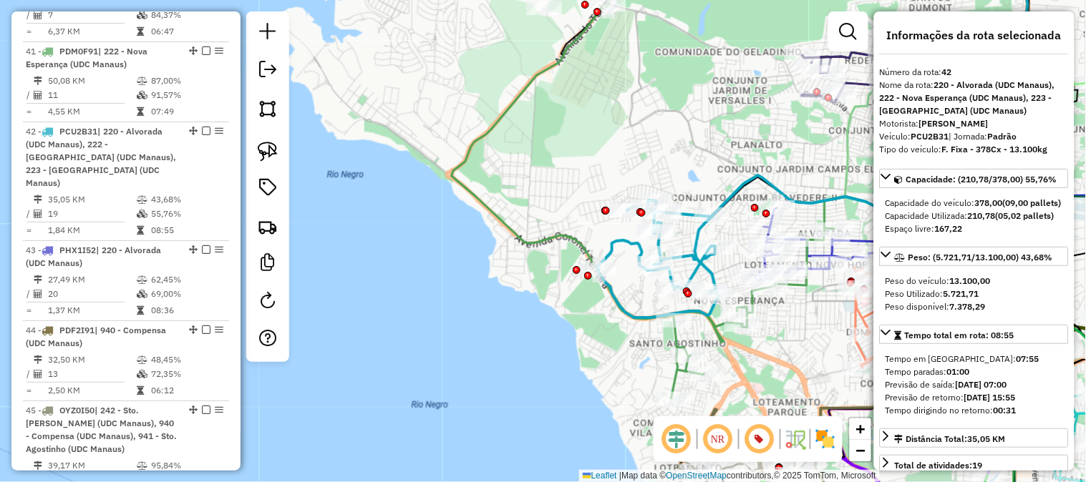
scroll to position [4130, 0]
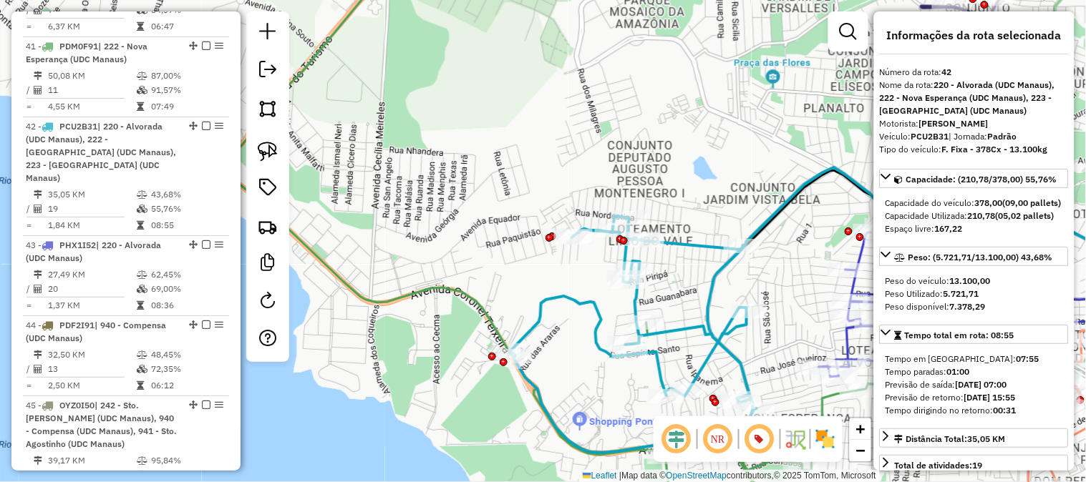
click at [683, 236] on icon at bounding box center [920, 208] width 549 height 83
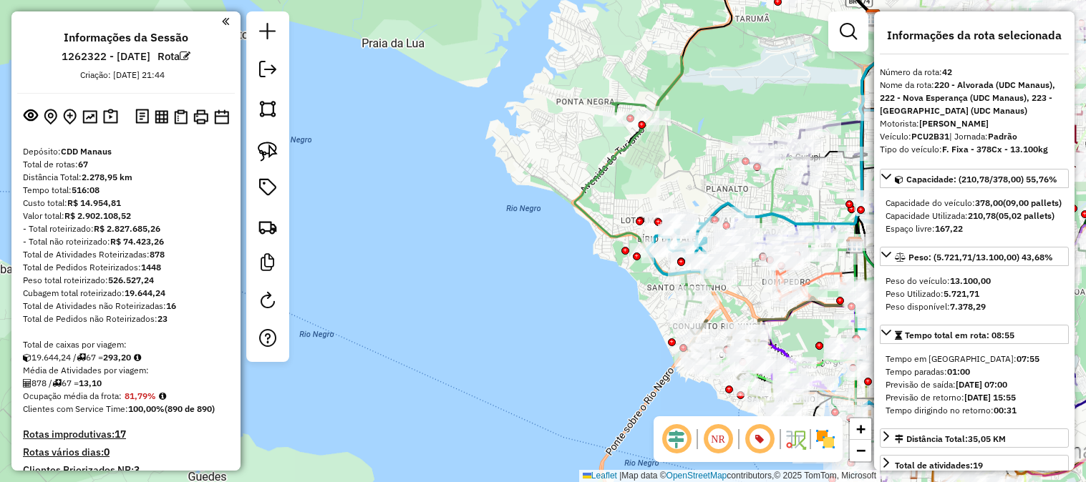
select select "**********"
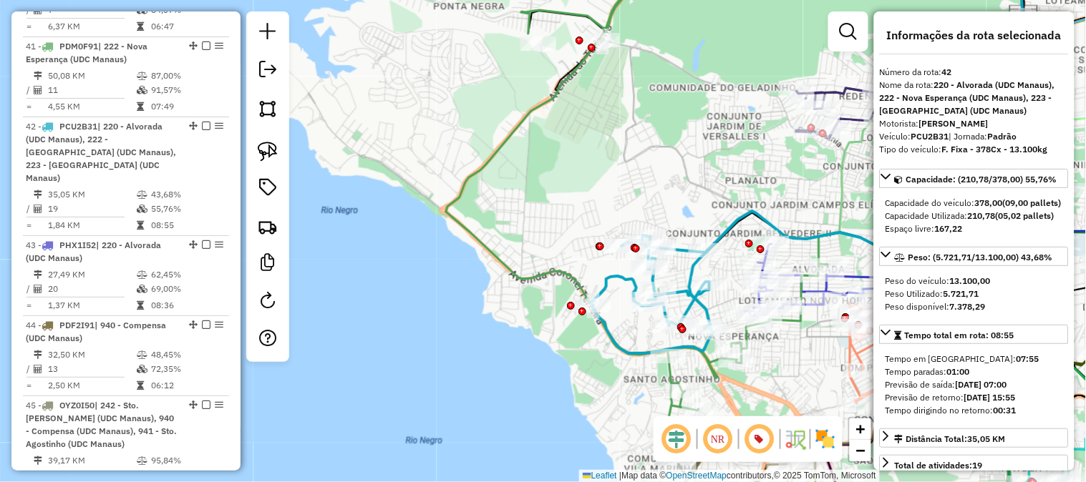
click at [720, 225] on icon at bounding box center [842, 102] width 369 height 301
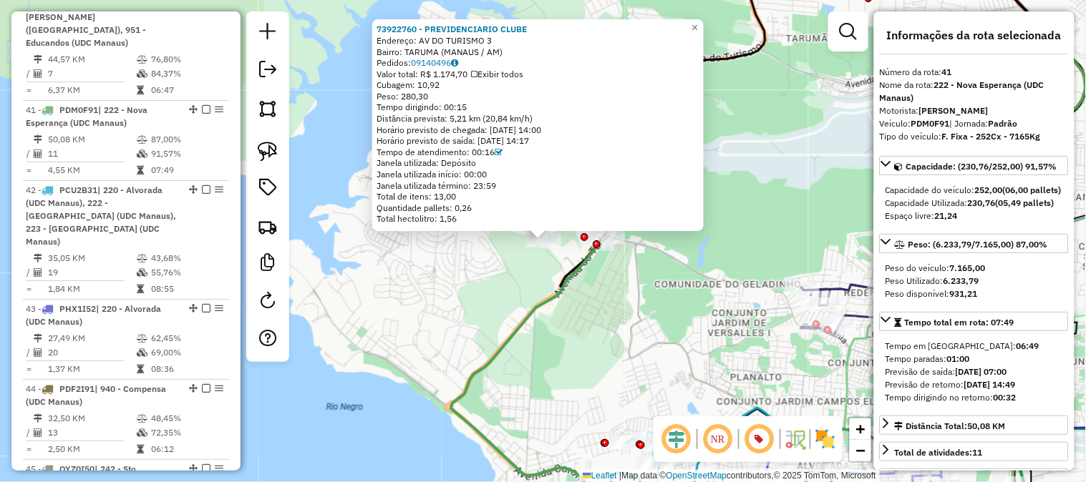
scroll to position [4050, 0]
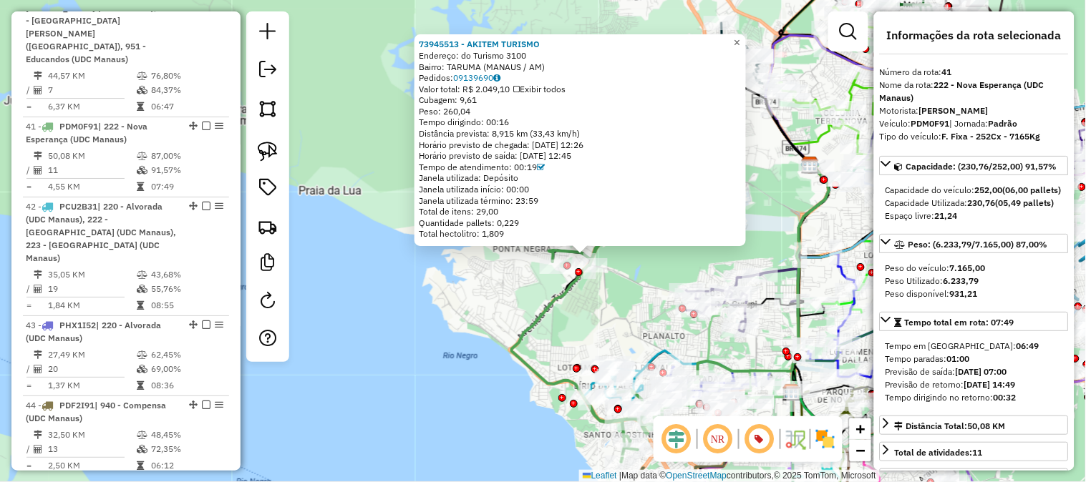
click at [740, 36] on span "×" at bounding box center [736, 42] width 6 height 12
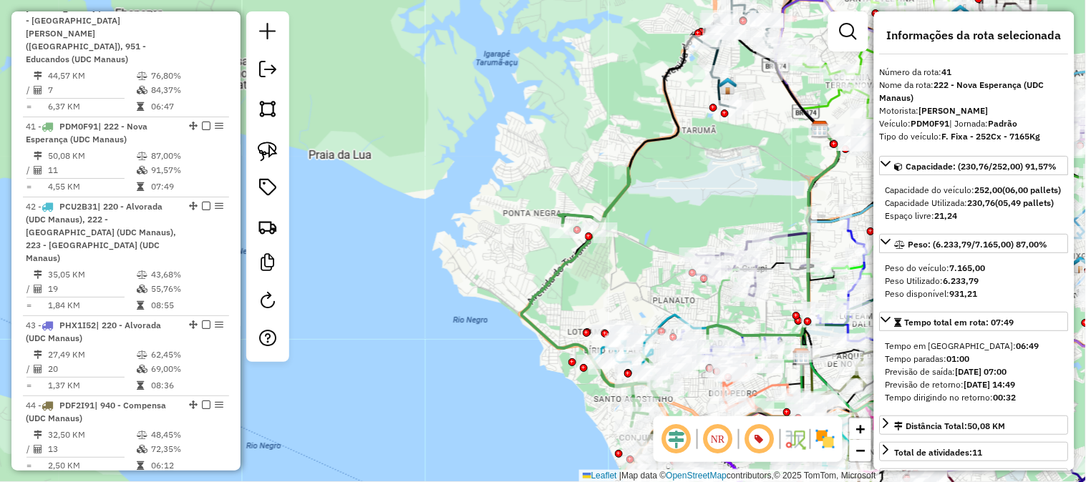
drag, startPoint x: 621, startPoint y: 266, endPoint x: 665, endPoint y: 316, distance: 66.4
click at [635, 143] on div "Janela de atendimento Grade de atendimento Capacidade Transportadoras Veículos …" at bounding box center [543, 241] width 1086 height 482
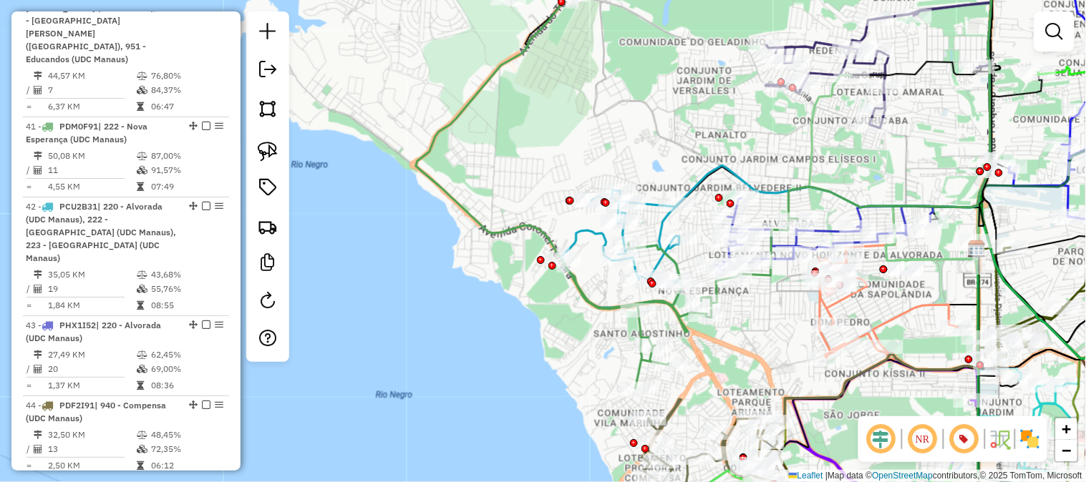
click at [696, 176] on icon at bounding box center [810, 79] width 364 height 256
select select "**********"
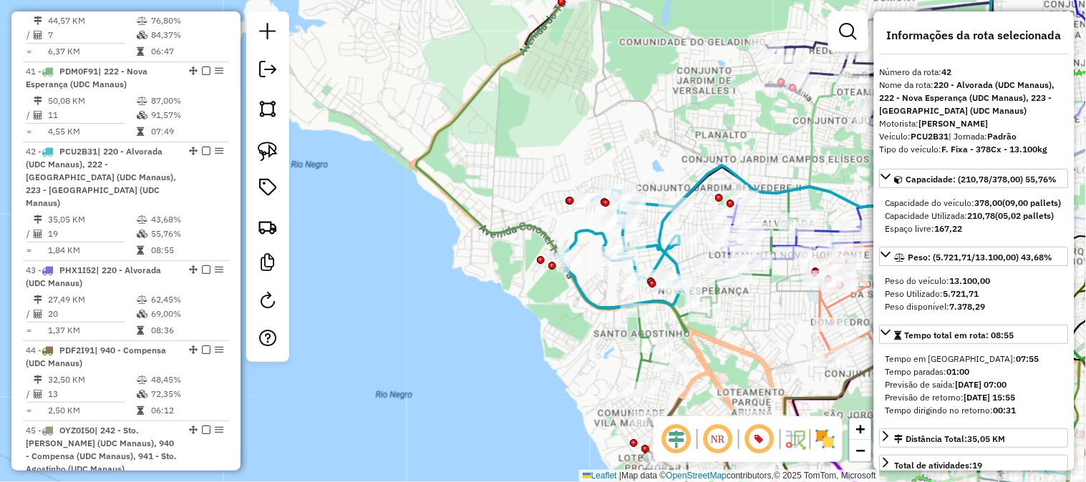
scroll to position [4130, 0]
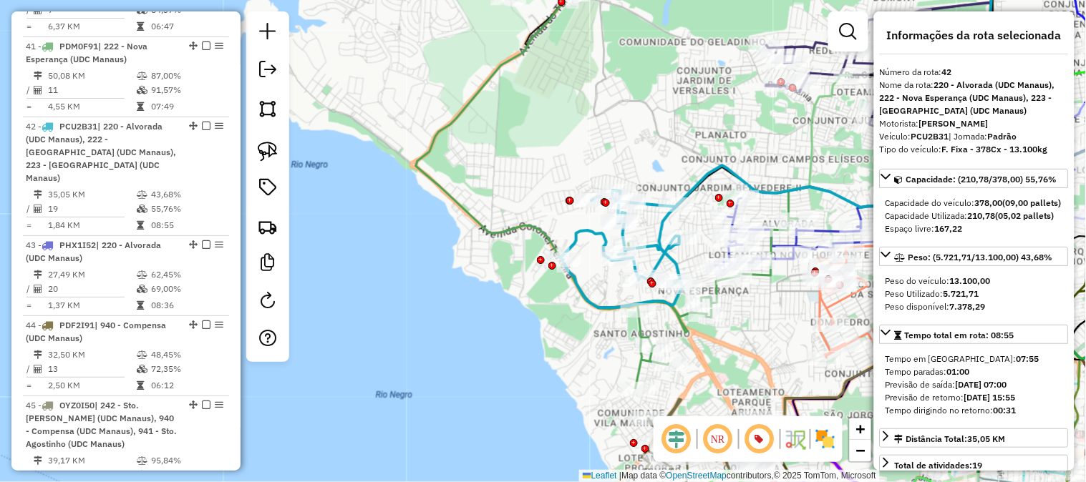
click at [575, 236] on icon at bounding box center [621, 248] width 123 height 117
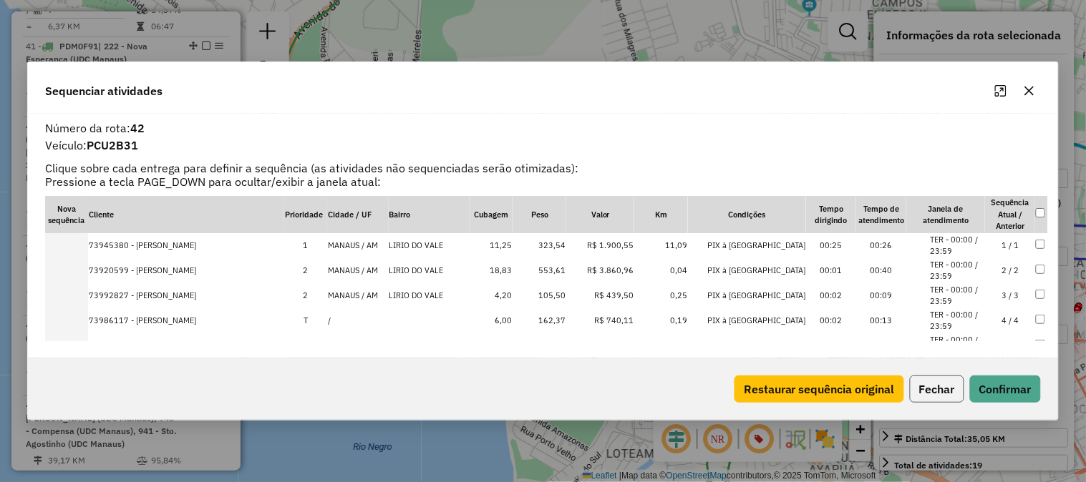
click at [938, 388] on button "Fechar" at bounding box center [936, 389] width 54 height 27
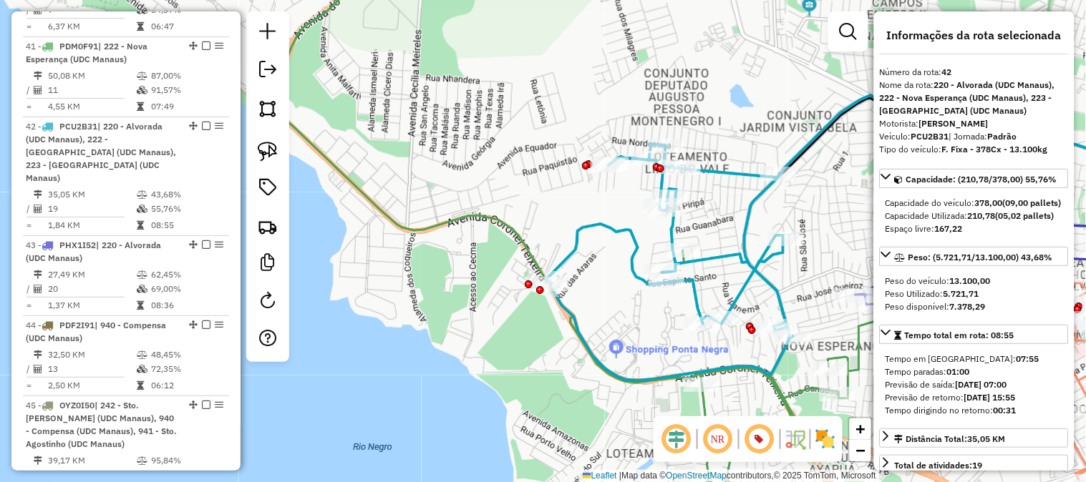
click at [588, 225] on icon at bounding box center [669, 262] width 247 height 237
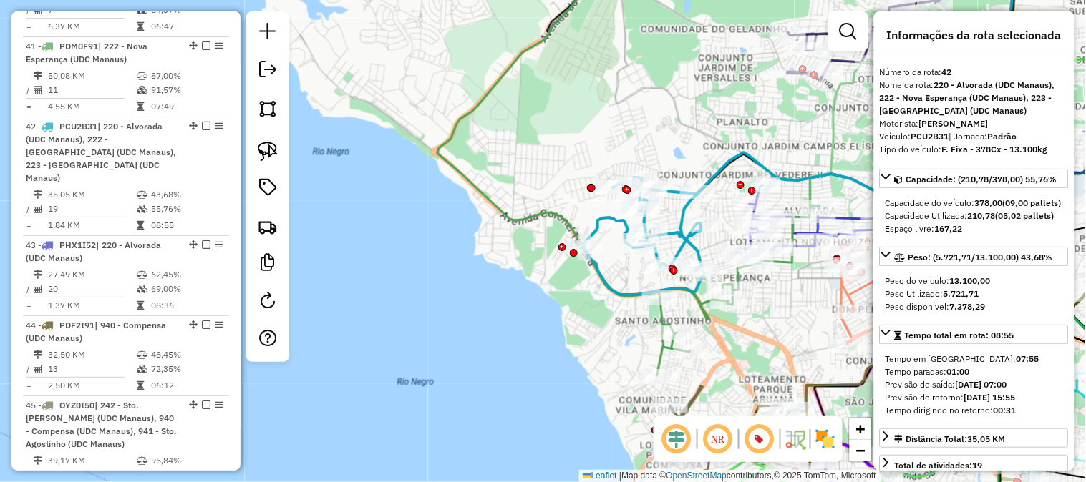
click at [705, 175] on icon at bounding box center [832, 72] width 364 height 243
click at [605, 216] on icon at bounding box center [643, 235] width 123 height 117
drag, startPoint x: 544, startPoint y: 130, endPoint x: 573, endPoint y: 216, distance: 90.7
click at [567, 203] on div "Janela de atendimento Grade de atendimento Capacidade Transportadoras Veículos …" at bounding box center [543, 241] width 1086 height 482
click at [568, 205] on div "Janela de atendimento Grade de atendimento Capacidade Transportadoras Veículos …" at bounding box center [543, 241] width 1086 height 482
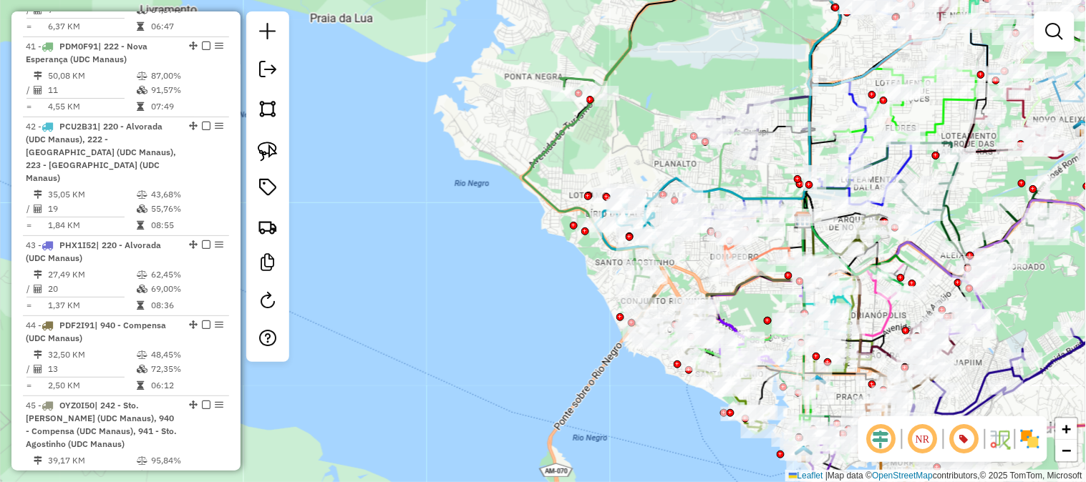
drag, startPoint x: 567, startPoint y: 52, endPoint x: 596, endPoint y: 152, distance: 104.4
click at [596, 152] on div "Janela de atendimento Grade de atendimento Capacidade Transportadoras Veículos …" at bounding box center [543, 241] width 1086 height 482
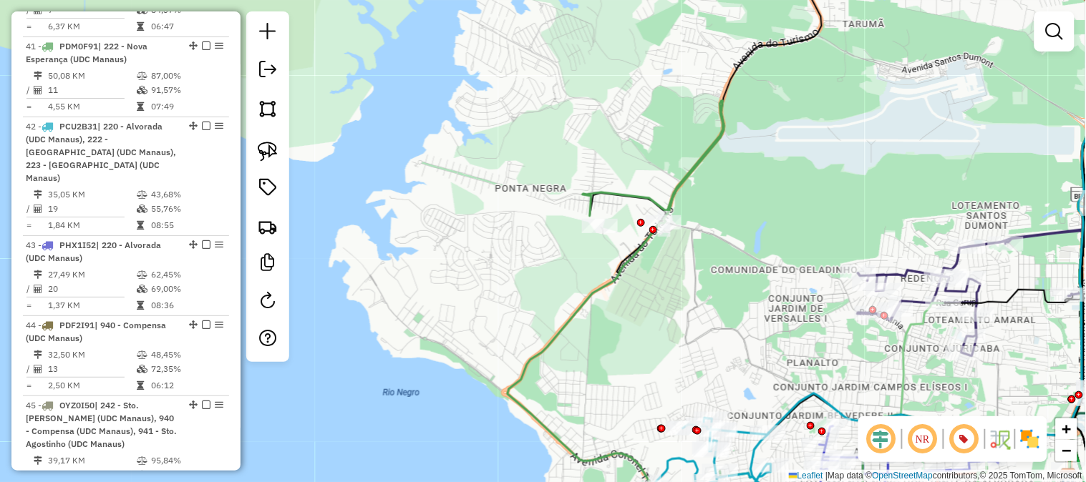
click at [625, 192] on icon at bounding box center [698, 316] width 382 height 430
select select "**********"
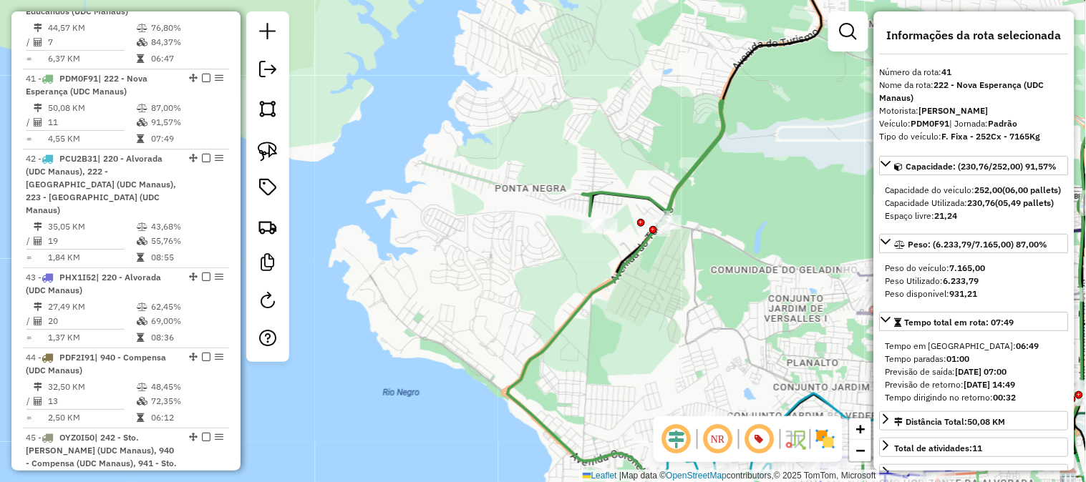
scroll to position [4050, 0]
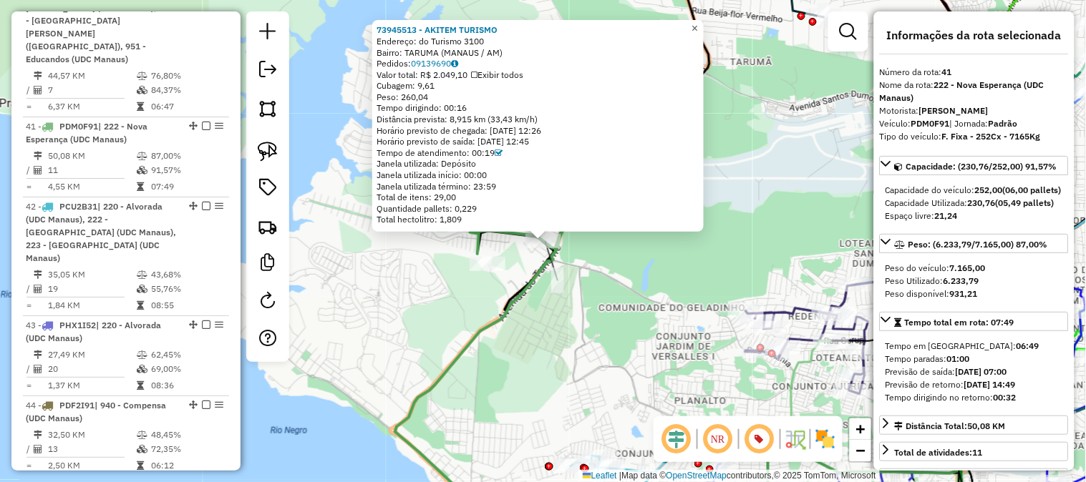
click at [703, 24] on link "×" at bounding box center [694, 28] width 17 height 17
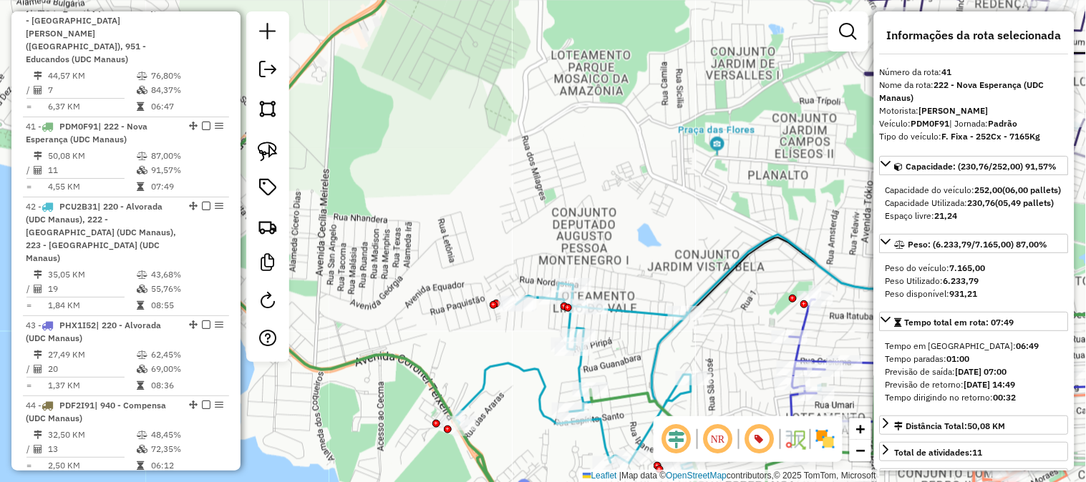
click at [625, 310] on icon at bounding box center [892, 276] width 605 height 83
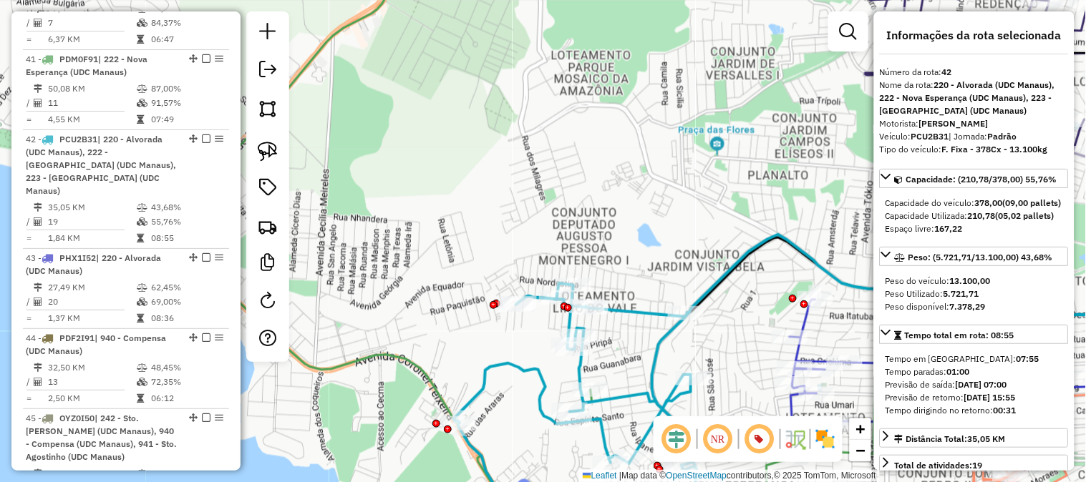
scroll to position [4130, 0]
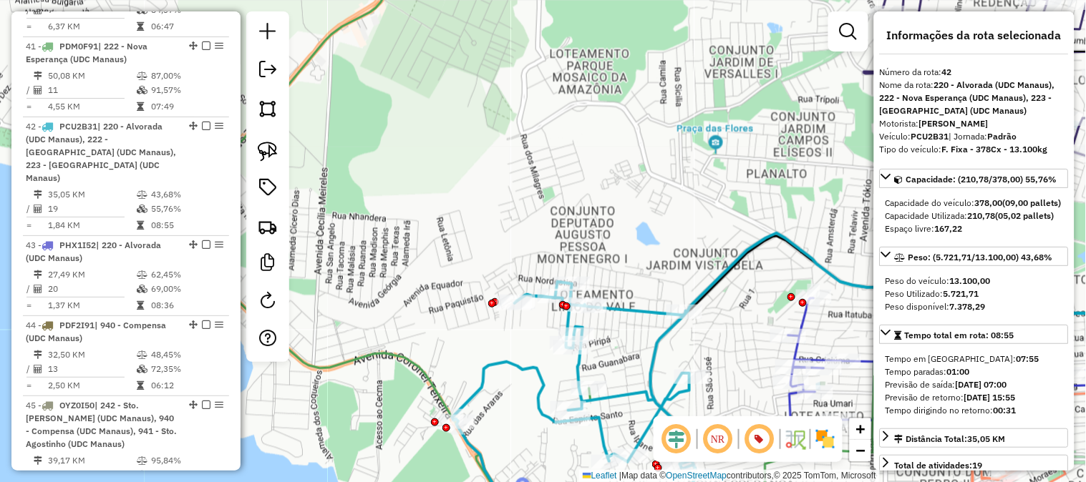
drag, startPoint x: 712, startPoint y: 197, endPoint x: 681, endPoint y: 112, distance: 90.5
click at [685, 109] on div "Janela de atendimento Grade de atendimento Capacidade Transportadoras Veículos …" at bounding box center [543, 241] width 1086 height 482
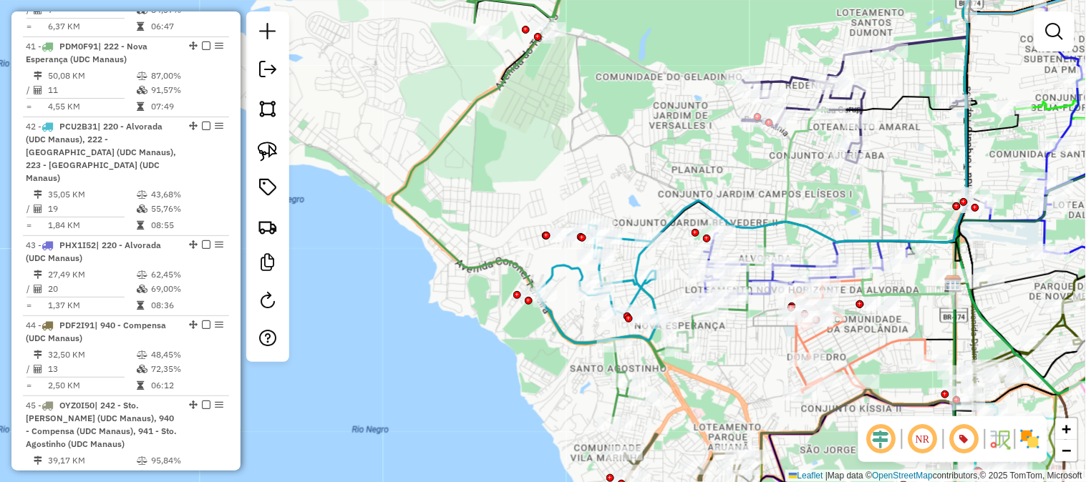
drag, startPoint x: 615, startPoint y: 127, endPoint x: 587, endPoint y: 254, distance: 130.4
click at [587, 254] on div "Janela de atendimento Grade de atendimento Capacidade Transportadoras Veículos …" at bounding box center [543, 241] width 1086 height 482
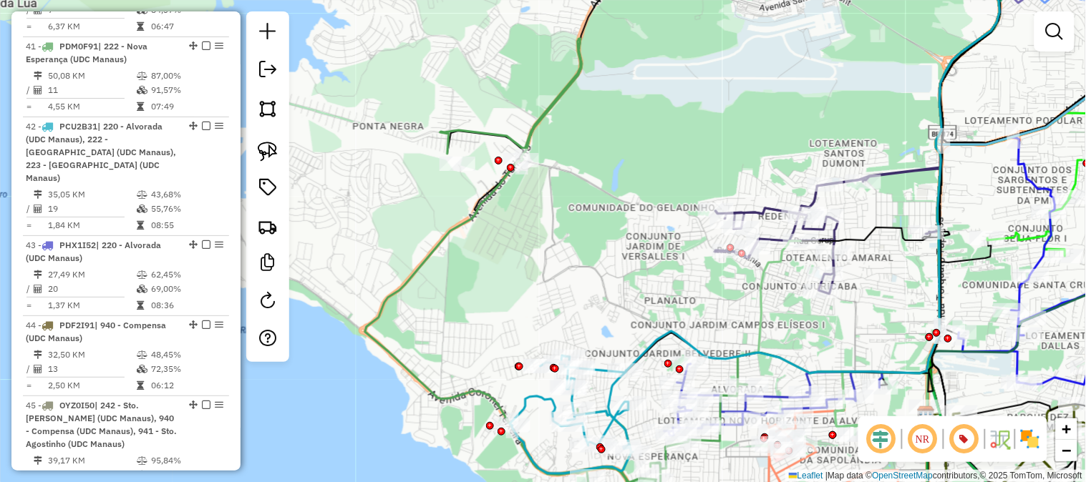
click at [492, 130] on icon at bounding box center [556, 285] width 382 height 492
select select "**********"
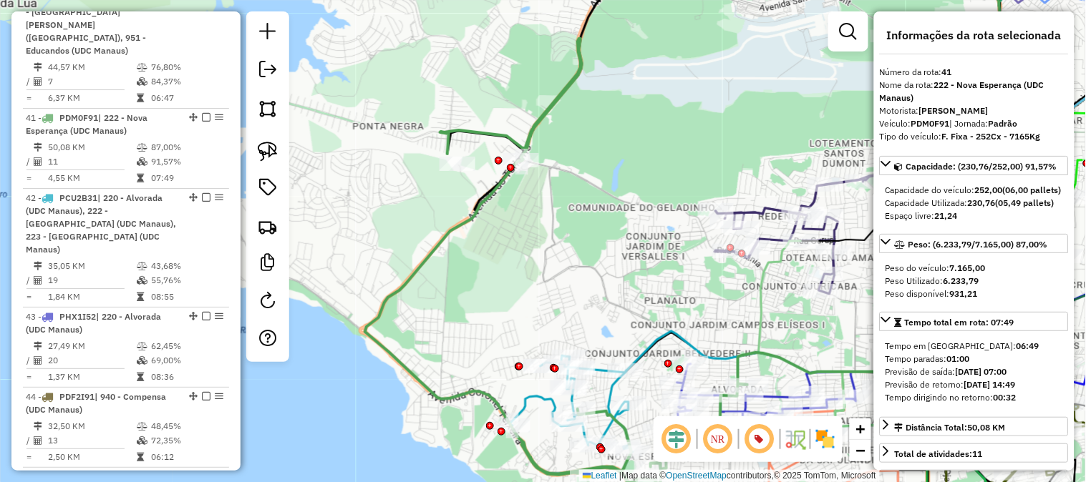
scroll to position [4050, 0]
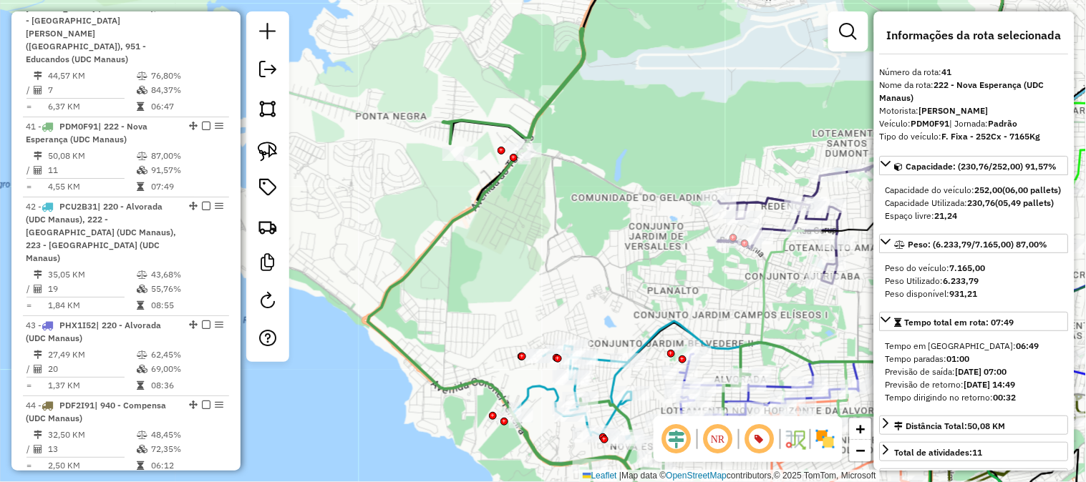
drag, startPoint x: 542, startPoint y: 230, endPoint x: 532, endPoint y: 148, distance: 82.2
click at [532, 148] on div "Janela de atendimento Grade de atendimento Capacidade Transportadoras Veículos …" at bounding box center [543, 241] width 1086 height 482
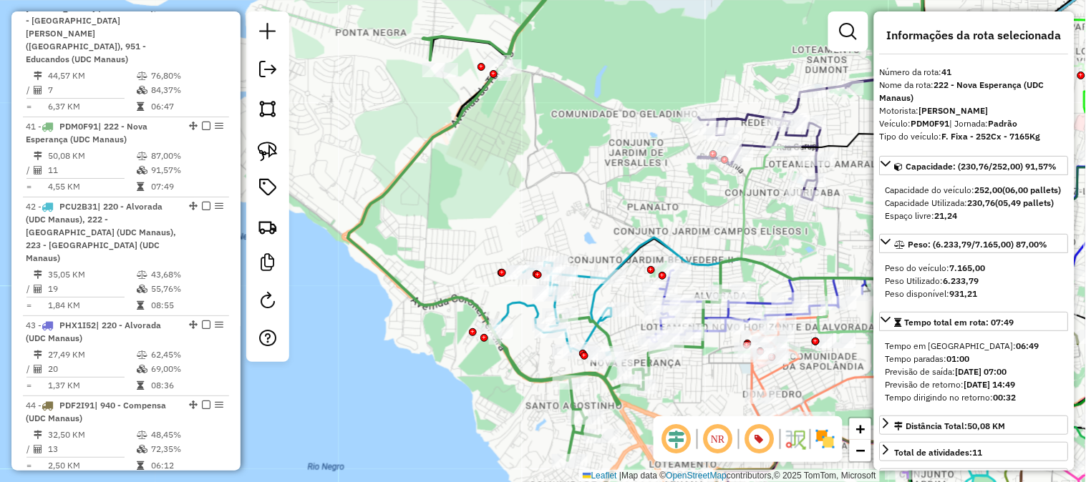
click at [512, 301] on icon at bounding box center [553, 321] width 123 height 117
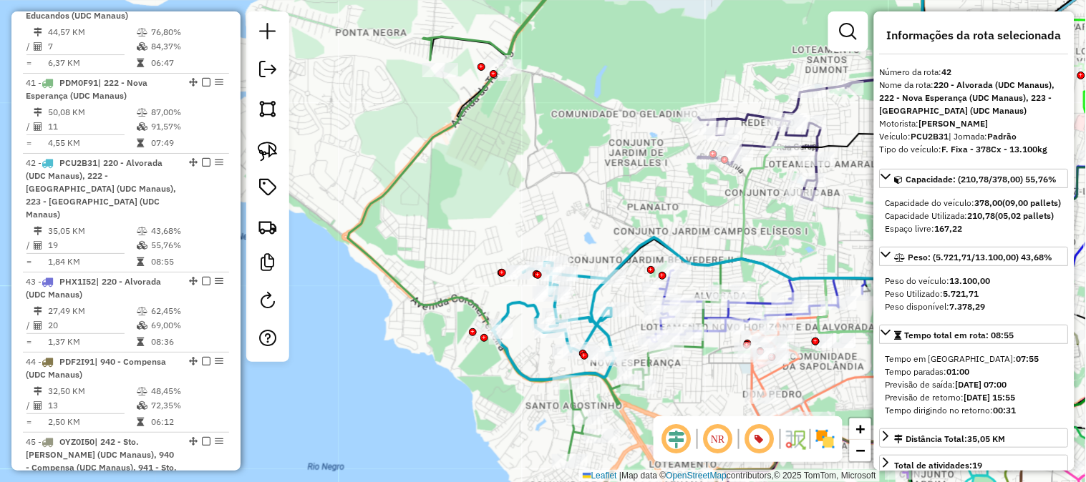
scroll to position [4130, 0]
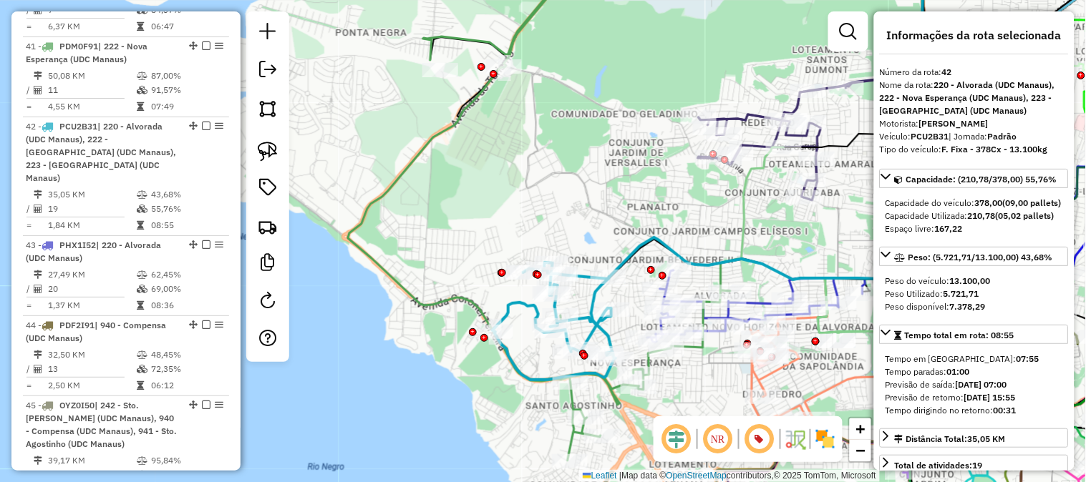
drag, startPoint x: 560, startPoint y: 200, endPoint x: 531, endPoint y: 228, distance: 40.0
click at [532, 226] on div "Janela de atendimento Grade de atendimento Capacidade Transportadoras Veículos …" at bounding box center [543, 241] width 1086 height 482
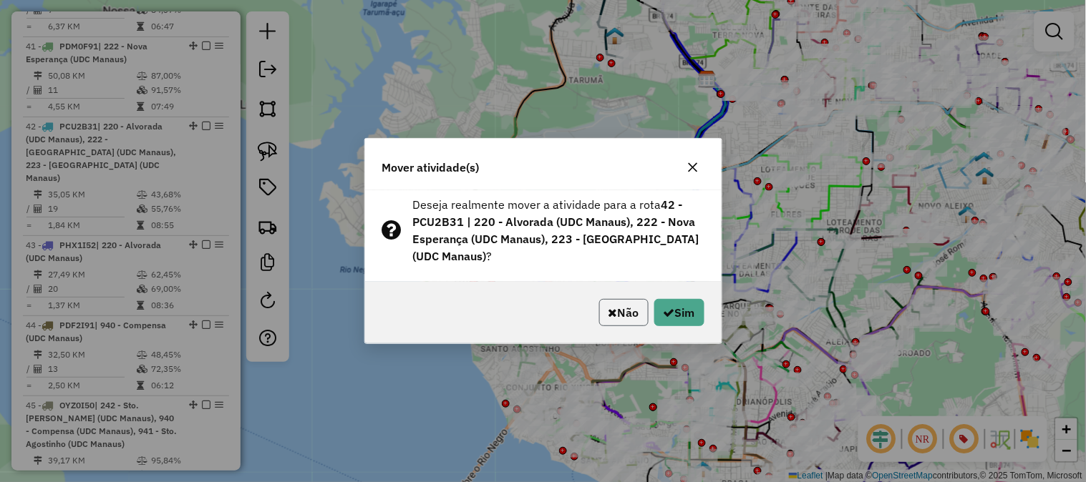
click at [619, 310] on button "Não" at bounding box center [623, 312] width 49 height 27
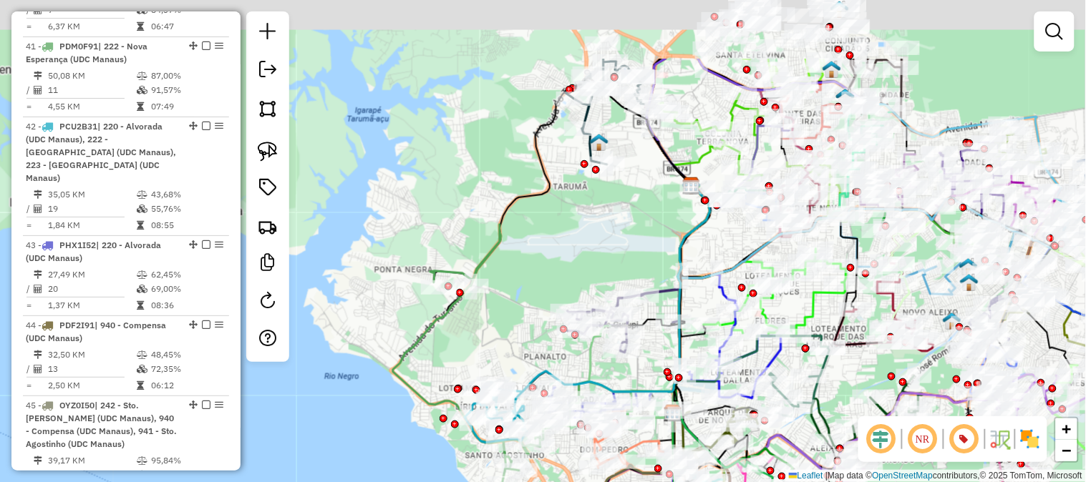
drag, startPoint x: 537, startPoint y: 163, endPoint x: 522, endPoint y: 253, distance: 90.7
click at [522, 253] on div "Janela de atendimento Grade de atendimento Capacidade Transportadoras Veículos …" at bounding box center [543, 241] width 1086 height 482
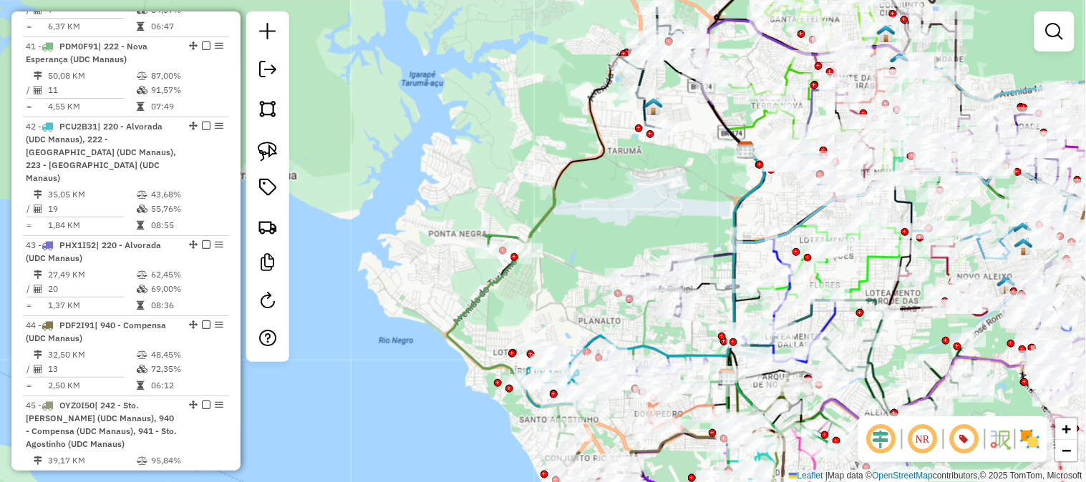
drag, startPoint x: 452, startPoint y: 325, endPoint x: 507, endPoint y: 289, distance: 65.1
click at [507, 289] on div "Janela de atendimento Grade de atendimento Capacidade Transportadoras Veículos …" at bounding box center [543, 241] width 1086 height 482
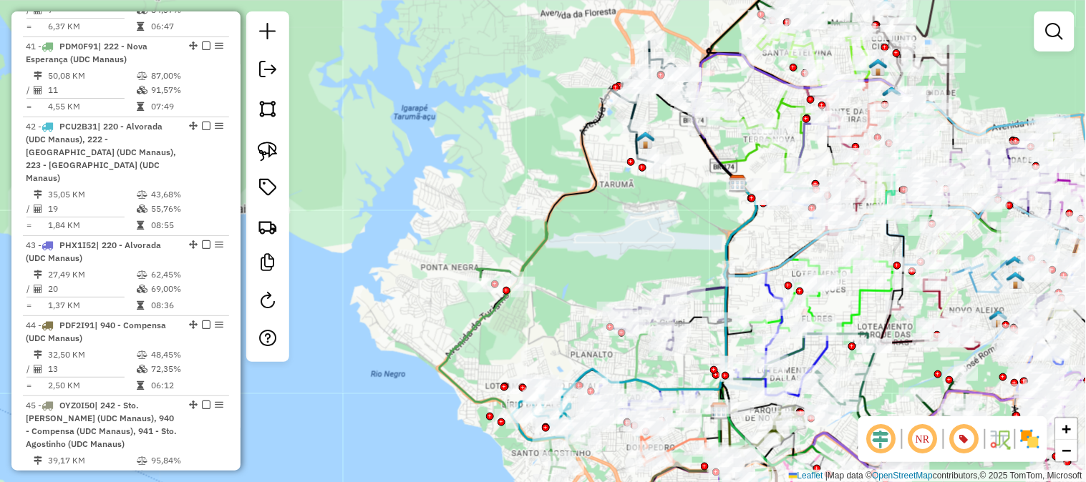
drag, startPoint x: 477, startPoint y: 182, endPoint x: 474, endPoint y: 191, distance: 9.7
click at [474, 191] on div "Janela de atendimento Grade de atendimento Capacidade Transportadoras Veículos …" at bounding box center [543, 241] width 1086 height 482
drag, startPoint x: 547, startPoint y: 239, endPoint x: 535, endPoint y: 245, distance: 13.4
click at [548, 224] on icon at bounding box center [534, 353] width 190 height 258
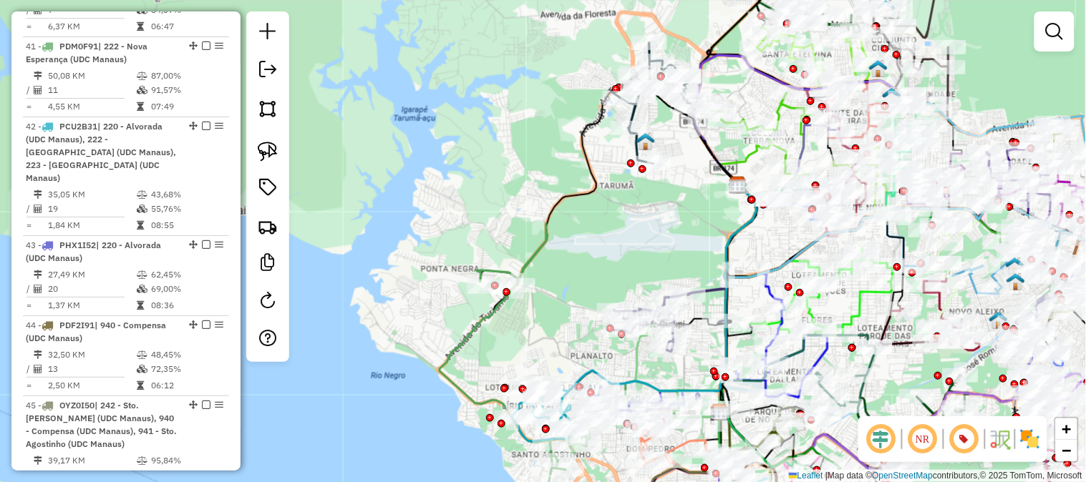
click at [548, 224] on icon at bounding box center [534, 353] width 190 height 258
select select "**********"
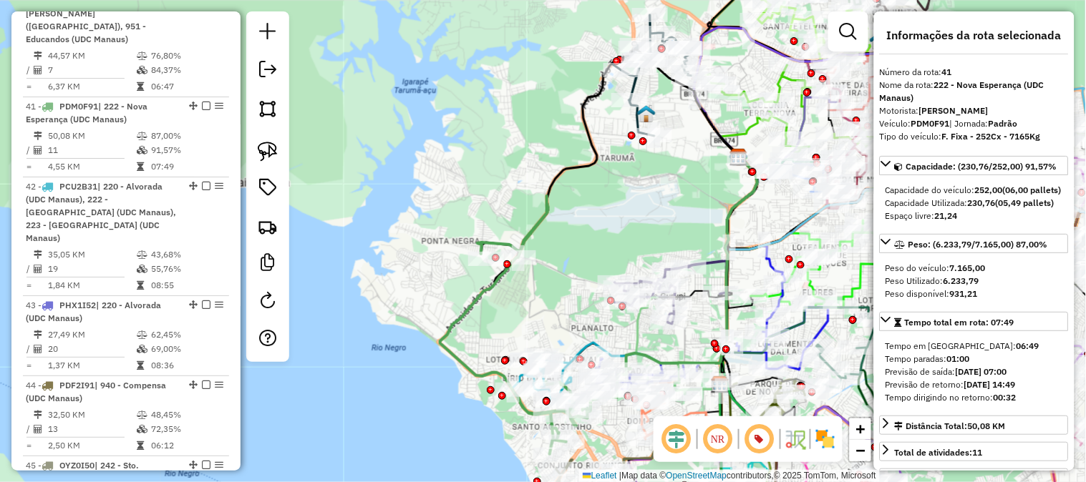
scroll to position [4050, 0]
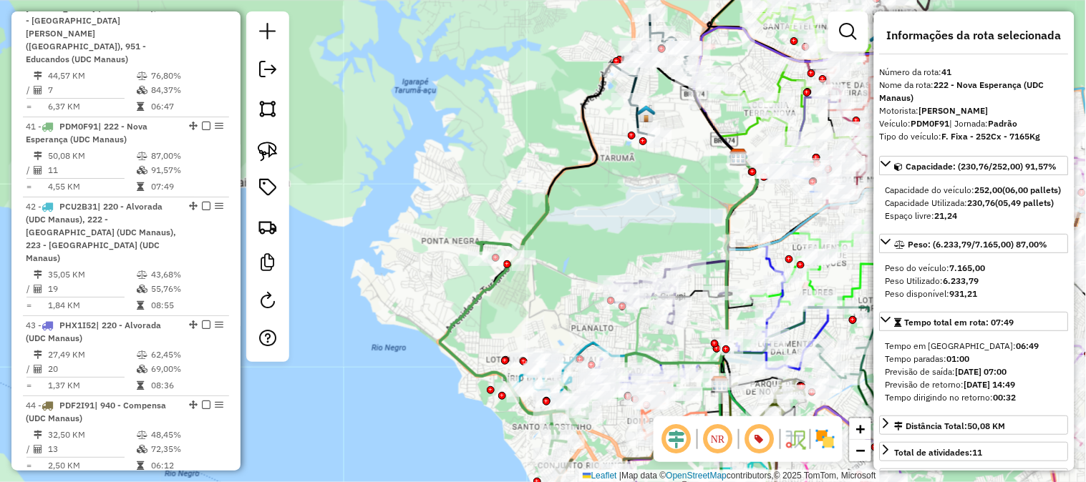
click at [535, 218] on icon at bounding box center [535, 325] width 190 height 258
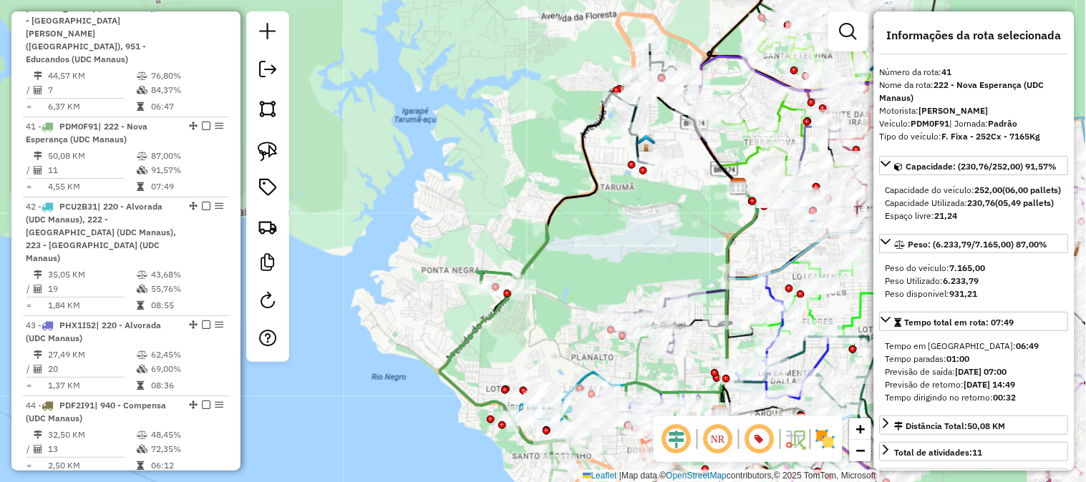
drag, startPoint x: 530, startPoint y: 175, endPoint x: 527, endPoint y: 186, distance: 11.3
click at [527, 186] on div "Janela de atendimento Grade de atendimento Capacidade Transportadoras Veículos …" at bounding box center [543, 241] width 1086 height 482
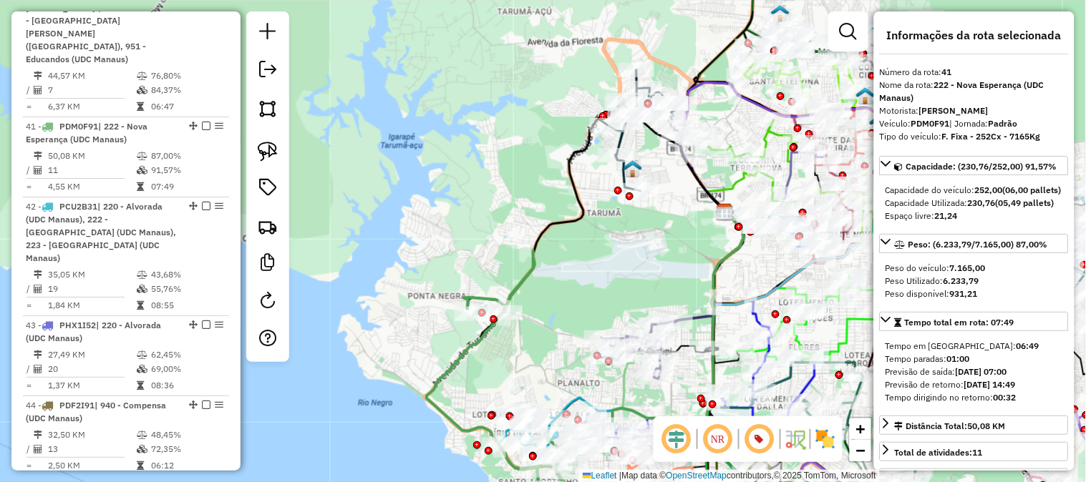
drag, startPoint x: 570, startPoint y: 97, endPoint x: 530, endPoint y: 165, distance: 79.3
click at [530, 165] on div "Janela de atendimento Grade de atendimento Capacidade Transportadoras Veículos …" at bounding box center [543, 241] width 1086 height 482
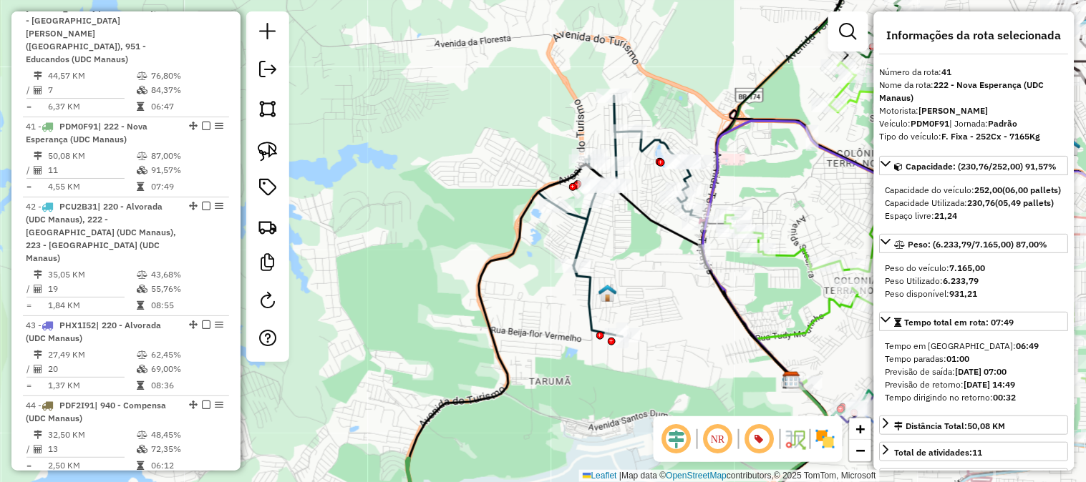
click at [582, 227] on icon at bounding box center [618, 216] width 160 height 241
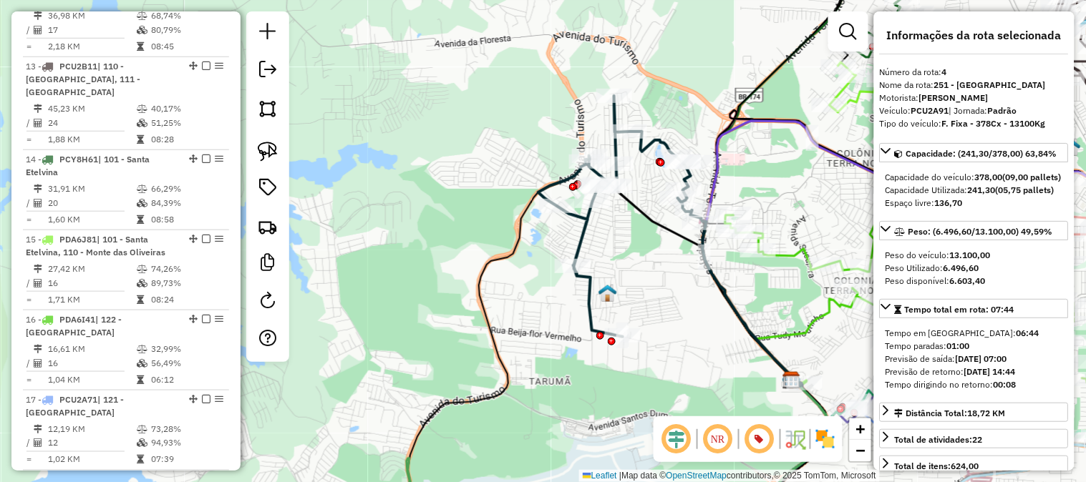
scroll to position [881, 0]
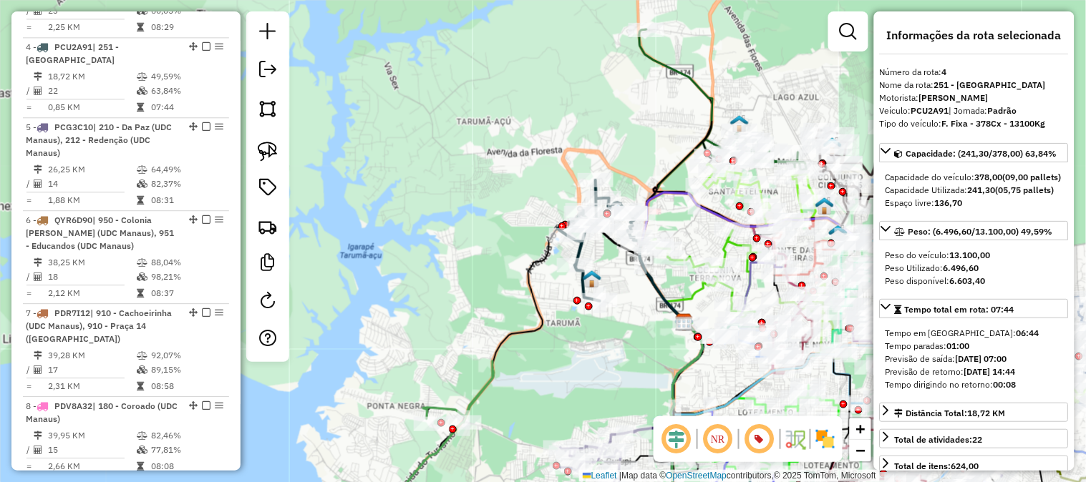
click at [638, 140] on div "Janela de atendimento Grade de atendimento Capacidade Transportadoras Veículos …" at bounding box center [543, 241] width 1086 height 482
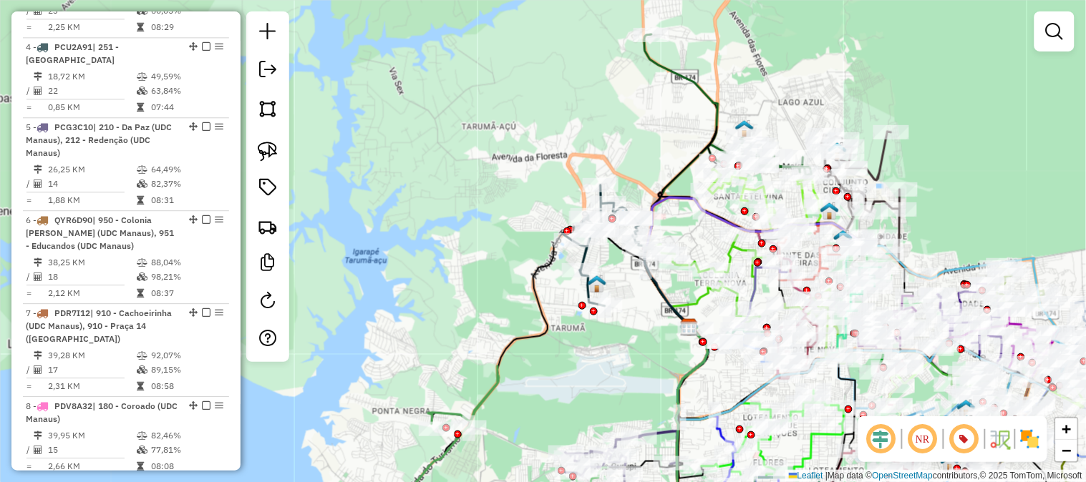
drag, startPoint x: 504, startPoint y: 268, endPoint x: 538, endPoint y: 162, distance: 111.1
click at [537, 168] on div "Janela de atendimento Grade de atendimento Capacidade Transportadoras Veículos …" at bounding box center [543, 241] width 1086 height 482
click at [538, 162] on div "Janela de atendimento Grade de atendimento Capacidade Transportadoras Veículos …" at bounding box center [543, 241] width 1086 height 482
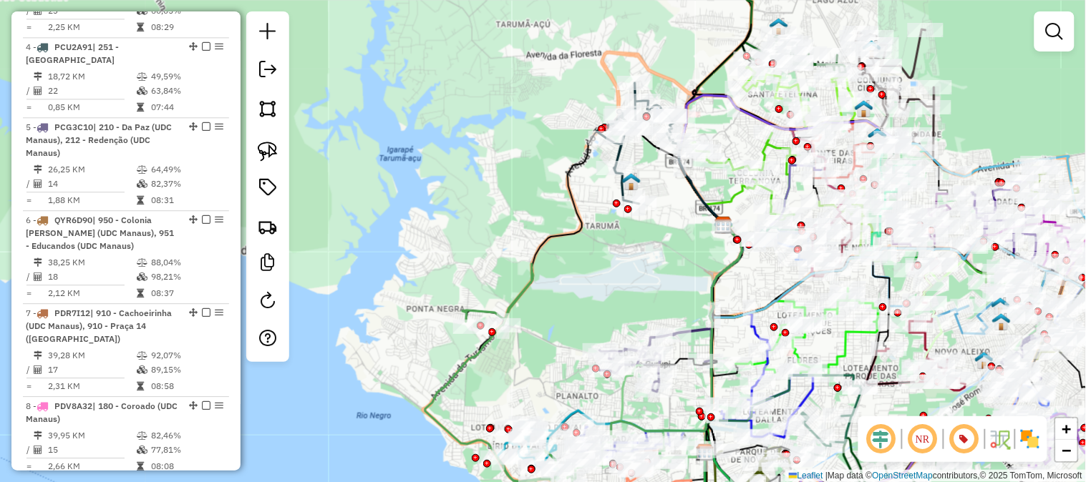
drag, startPoint x: 530, startPoint y: 231, endPoint x: 537, endPoint y: 192, distance: 40.0
click at [537, 264] on icon at bounding box center [520, 393] width 190 height 258
select select "**********"
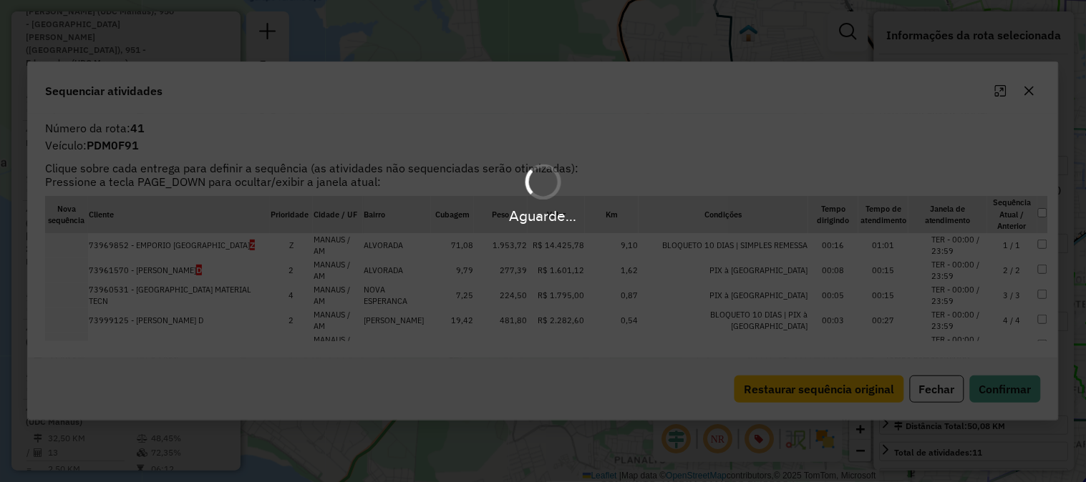
scroll to position [4046, 0]
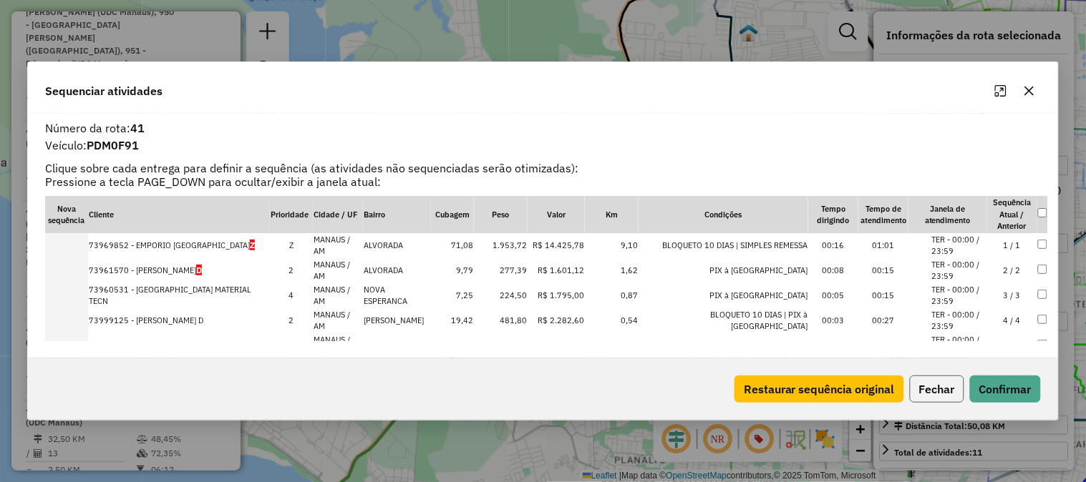
click at [934, 395] on button "Fechar" at bounding box center [936, 389] width 54 height 27
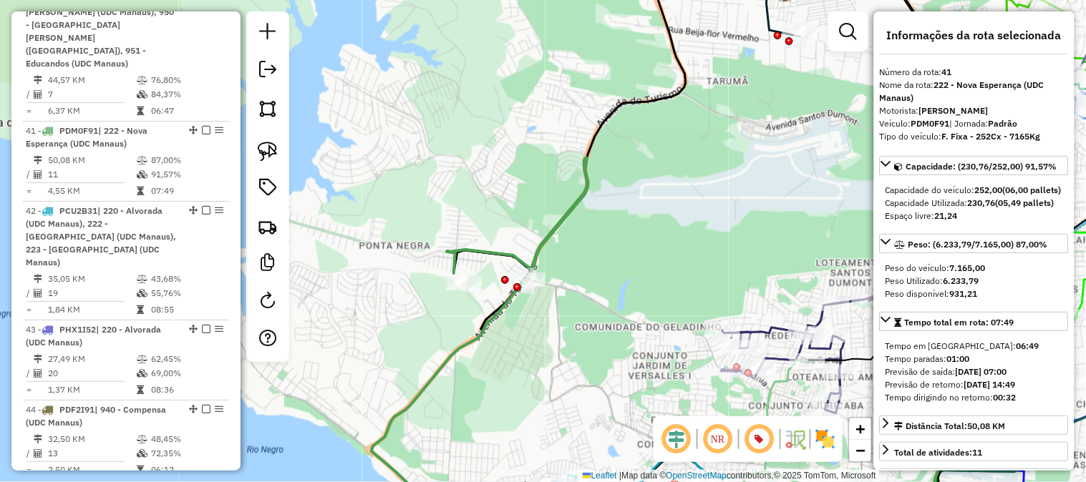
drag, startPoint x: 582, startPoint y: 306, endPoint x: 611, endPoint y: 230, distance: 81.7
click at [611, 230] on div "Janela de atendimento Grade de atendimento Capacidade Transportadoras Veículos …" at bounding box center [543, 241] width 1086 height 482
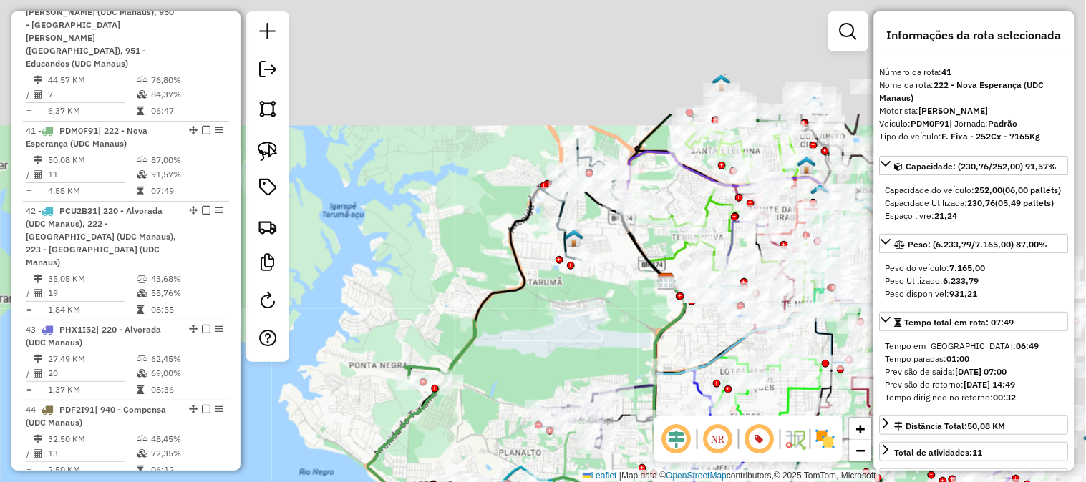
drag, startPoint x: 547, startPoint y: 160, endPoint x: 399, endPoint y: 329, distance: 225.2
click at [399, 331] on div "Janela de atendimento Grade de atendimento Capacidade Transportadoras Veículos …" at bounding box center [543, 241] width 1086 height 482
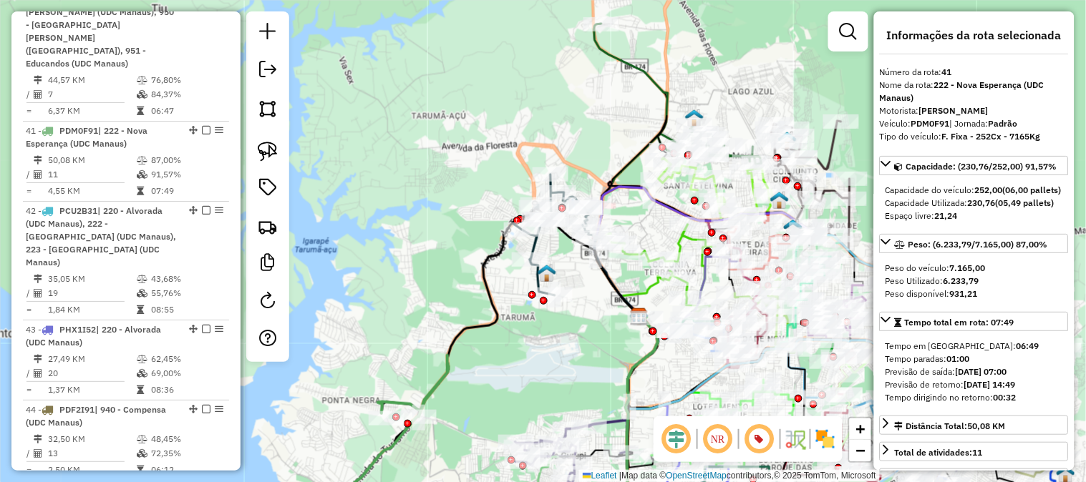
drag, startPoint x: 496, startPoint y: 323, endPoint x: 518, endPoint y: 258, distance: 69.5
click at [601, 209] on icon at bounding box center [510, 325] width 258 height 233
click at [606, 209] on icon at bounding box center [510, 325] width 258 height 233
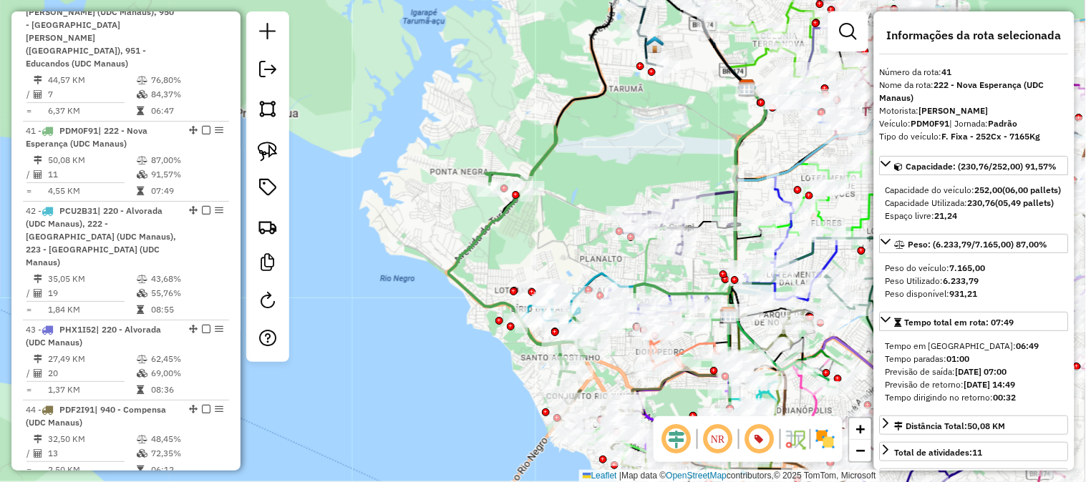
scroll to position [4050, 0]
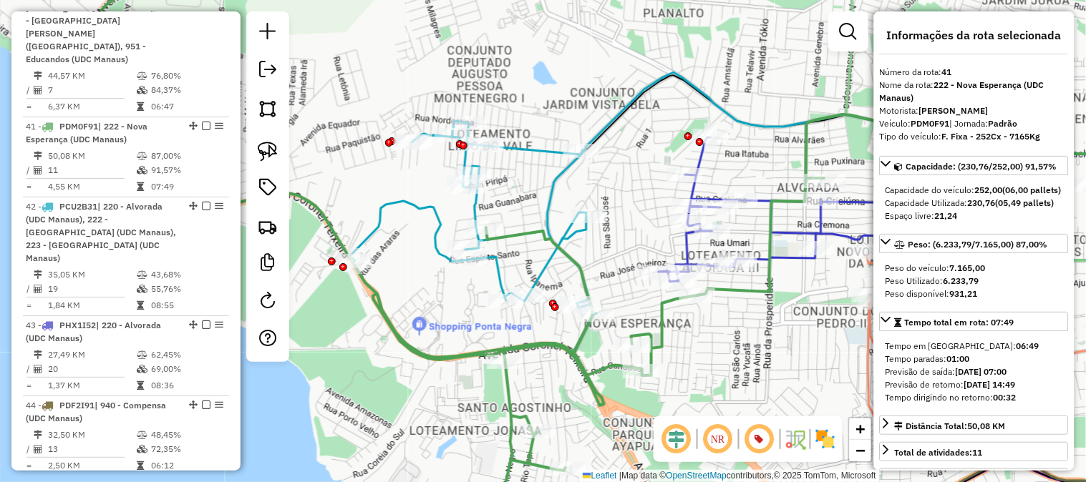
drag, startPoint x: 651, startPoint y: 91, endPoint x: 424, endPoint y: 112, distance: 227.8
click at [427, 112] on div "Janela de atendimento Grade de atendimento Capacidade Transportadoras Veículos …" at bounding box center [543, 241] width 1086 height 482
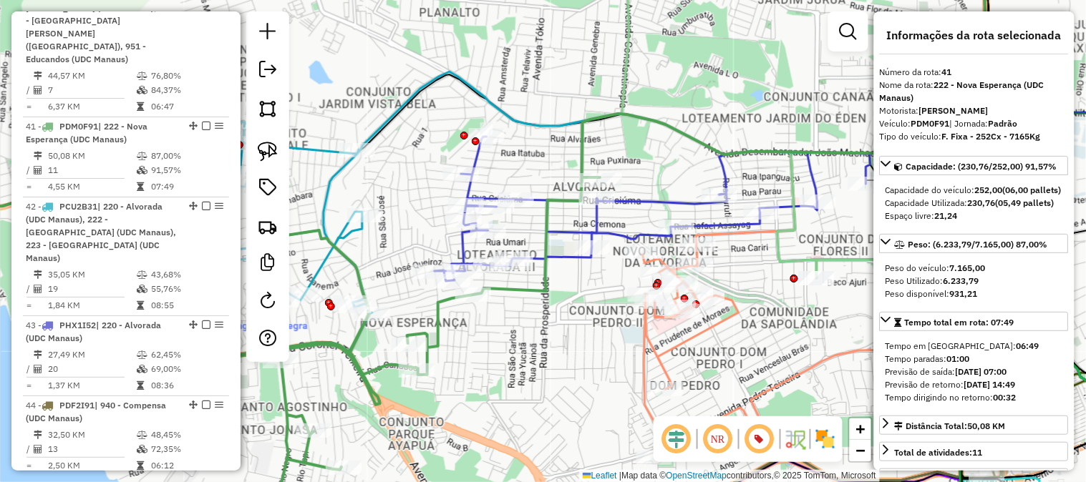
drag, startPoint x: 696, startPoint y: 131, endPoint x: 589, endPoint y: 103, distance: 110.9
click at [601, 109] on icon at bounding box center [784, 60] width 404 height 233
click at [589, 102] on icon at bounding box center [784, 60] width 404 height 233
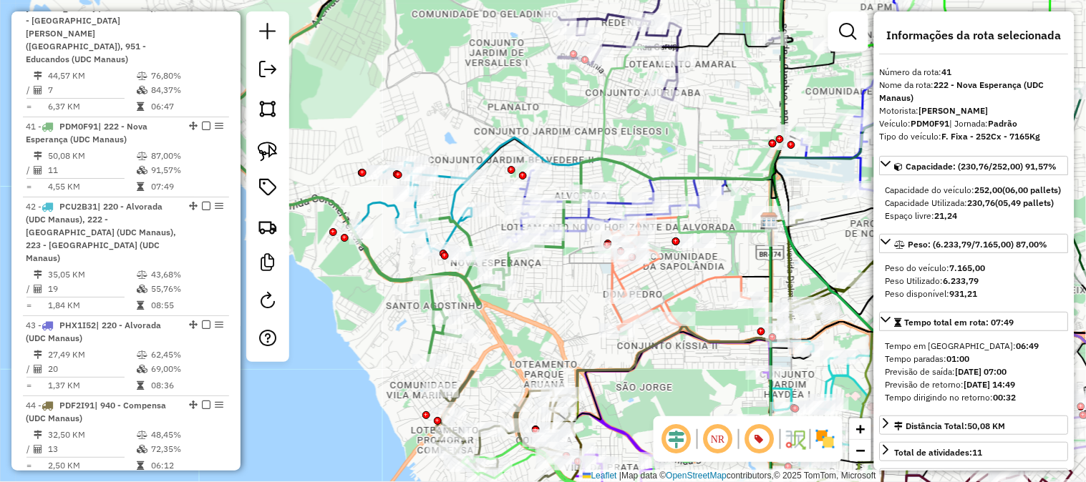
drag, startPoint x: 698, startPoint y: 324, endPoint x: 693, endPoint y: 234, distance: 90.3
click at [693, 234] on div "Janela de atendimento Grade de atendimento Capacidade Transportadoras Veículos …" at bounding box center [543, 241] width 1086 height 482
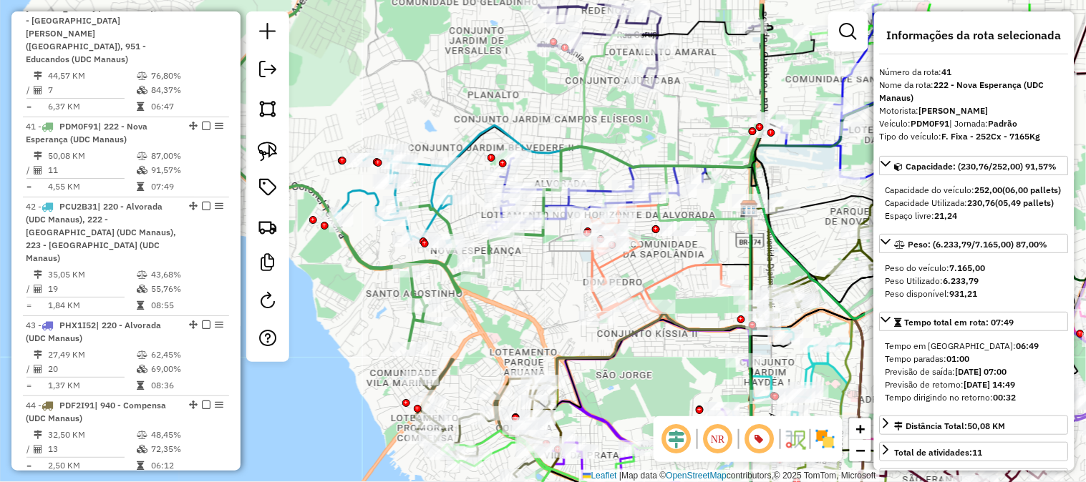
drag, startPoint x: 702, startPoint y: 258, endPoint x: 694, endPoint y: 315, distance: 57.8
click at [694, 315] on div "Janela de atendimento Grade de atendimento Capacidade Transportadoras Veículos …" at bounding box center [543, 241] width 1086 height 482
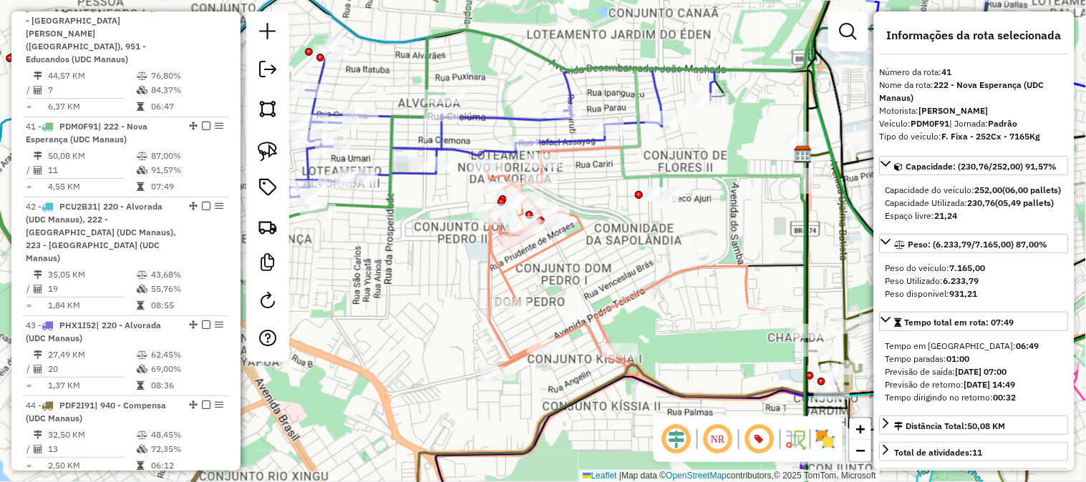
click at [656, 280] on icon at bounding box center [625, 268] width 277 height 215
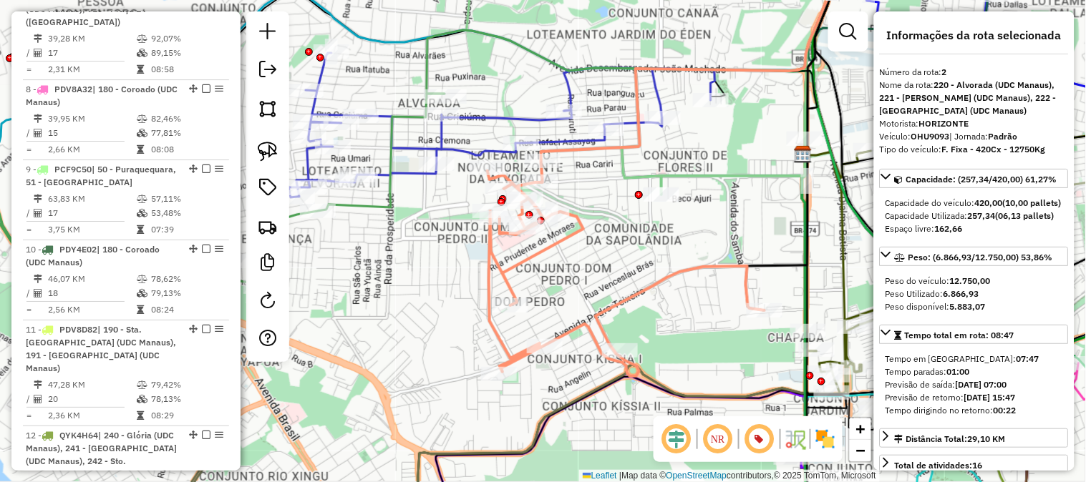
scroll to position [695, 0]
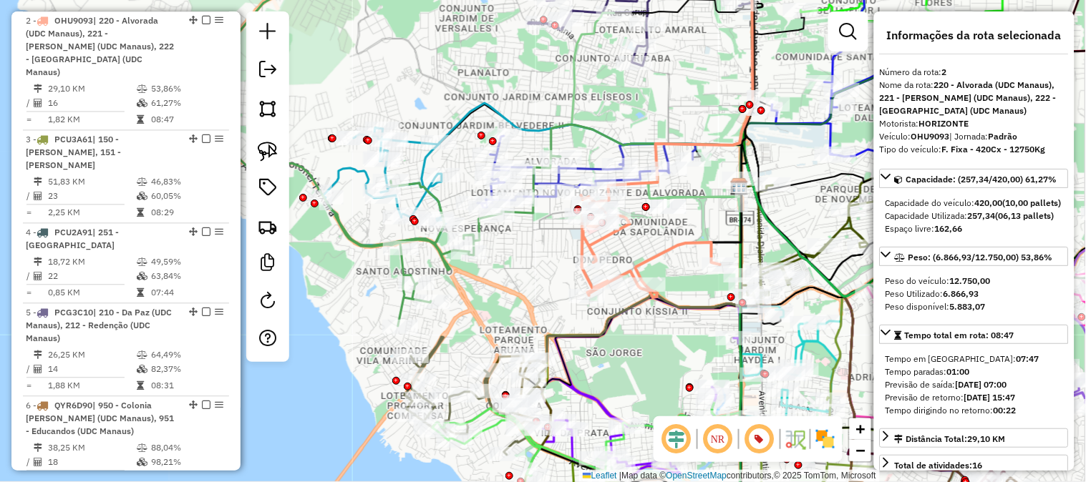
drag, startPoint x: 675, startPoint y: 287, endPoint x: 684, endPoint y: 258, distance: 30.8
click at [684, 255] on div "Janela de atendimento Grade de atendimento Capacidade Transportadoras Veículos …" at bounding box center [543, 241] width 1086 height 482
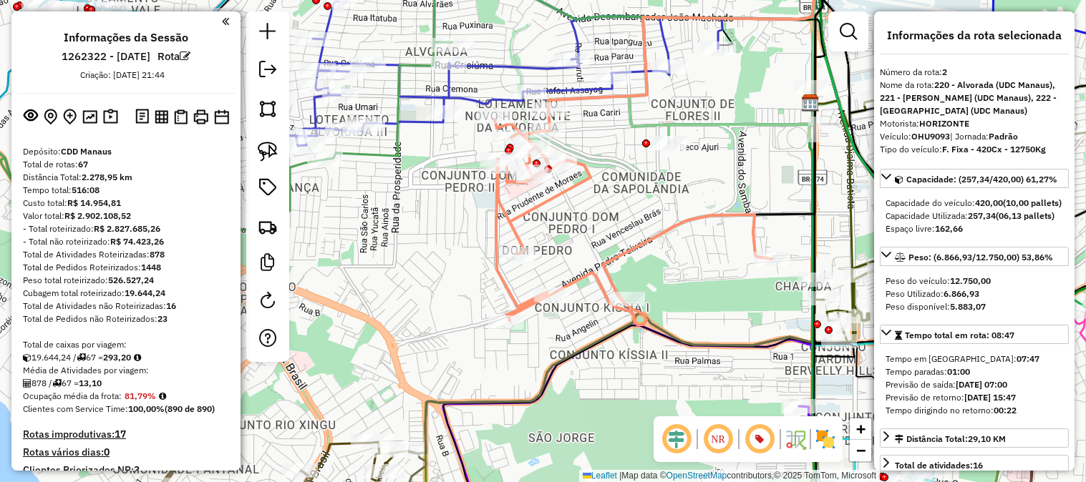
select select "**********"
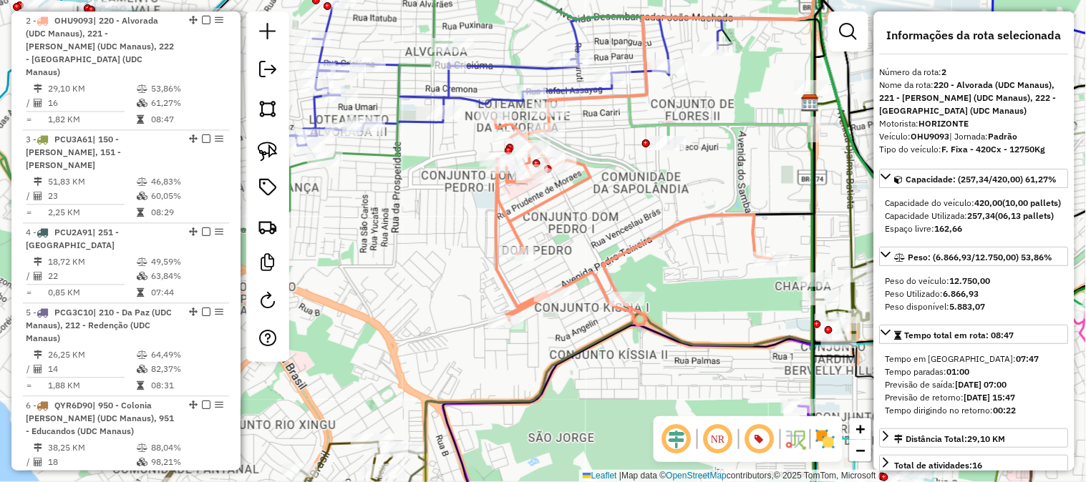
click at [700, 213] on icon at bounding box center [632, 216] width 277 height 215
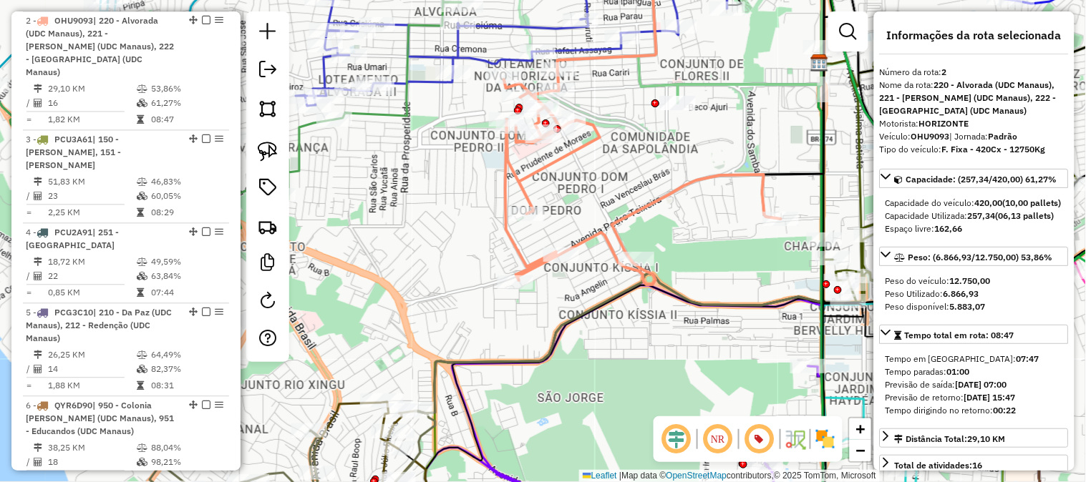
drag, startPoint x: 653, startPoint y: 270, endPoint x: 665, endPoint y: 179, distance: 92.5
click at [665, 180] on div "Janela de atendimento Grade de atendimento Capacidade Transportadoras Veículos …" at bounding box center [543, 241] width 1086 height 482
click at [665, 179] on div "Janela de atendimento Grade de atendimento Capacidade Transportadoras Veículos …" at bounding box center [543, 241] width 1086 height 482
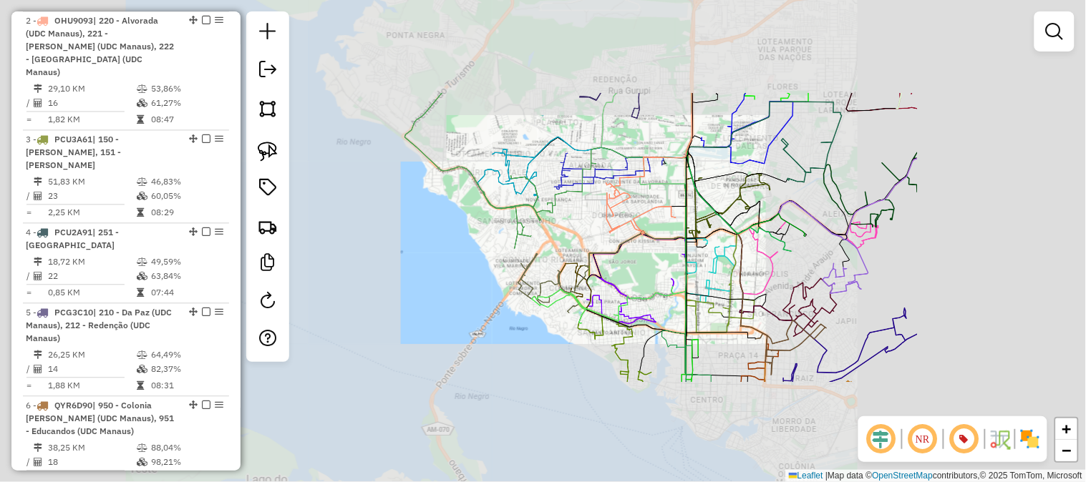
click at [670, 265] on div "Janela de atendimento Grade de atendimento Capacidade Transportadoras Veículos …" at bounding box center [543, 241] width 1086 height 482
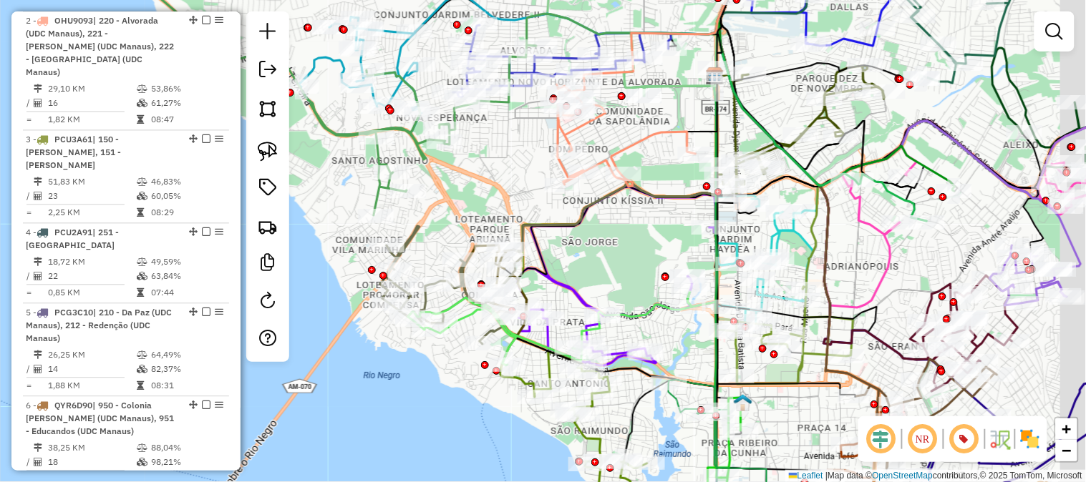
drag, startPoint x: 680, startPoint y: 265, endPoint x: 640, endPoint y: 255, distance: 41.5
click at [640, 255] on div "Janela de atendimento Grade de atendimento Capacidade Transportadoras Veículos …" at bounding box center [543, 241] width 1086 height 482
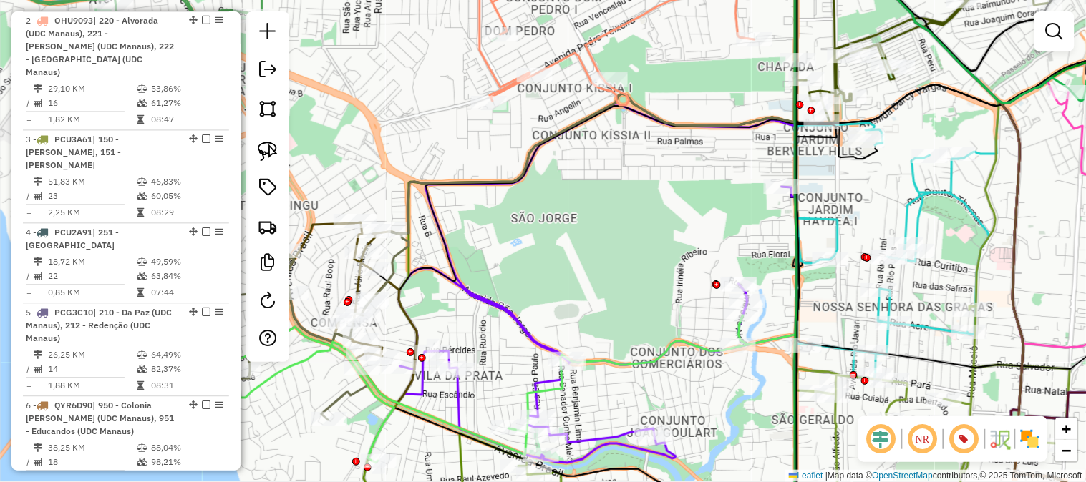
click at [509, 318] on icon at bounding box center [597, 284] width 396 height 357
select select "**********"
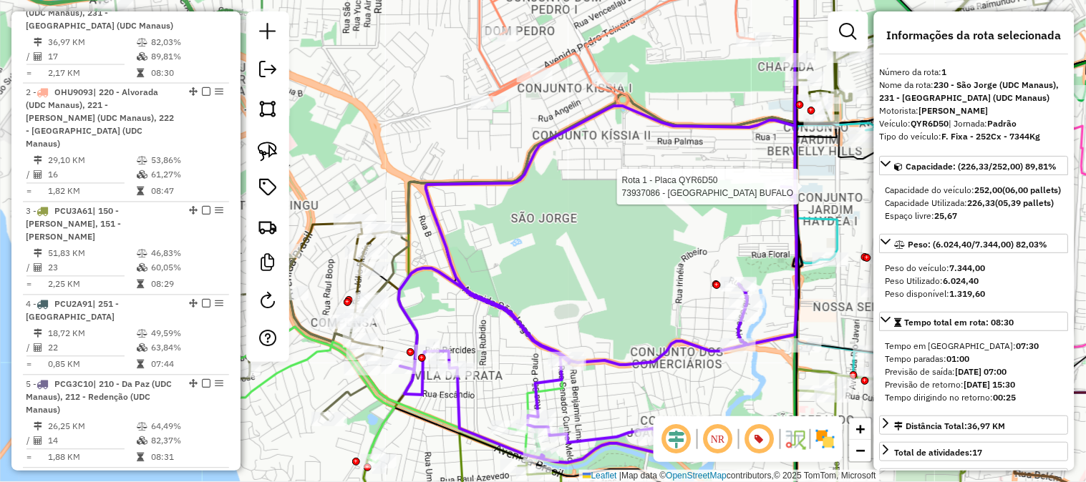
scroll to position [602, 0]
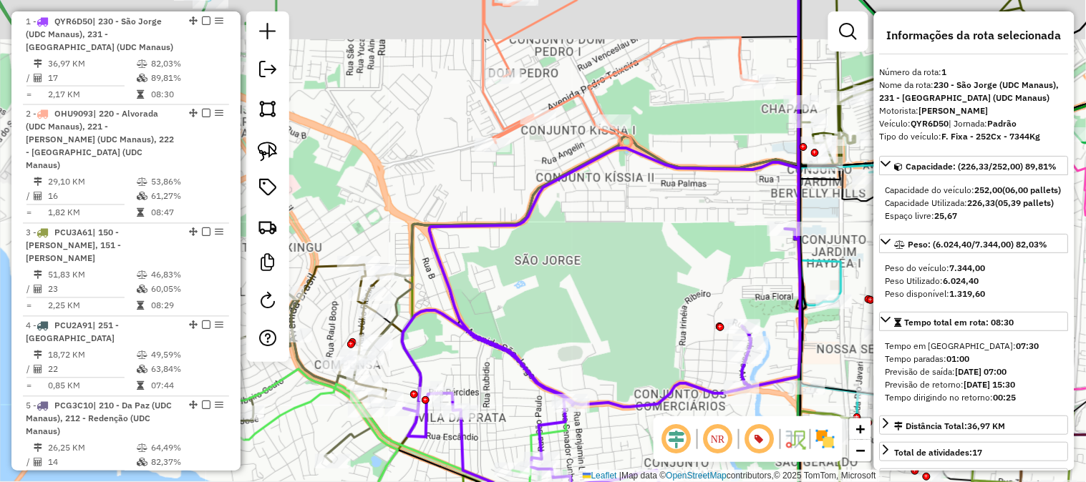
drag, startPoint x: 674, startPoint y: 204, endPoint x: 692, endPoint y: 306, distance: 103.2
click at [692, 306] on div "Janela de atendimento Grade de atendimento Capacidade Transportadoras Veículos …" at bounding box center [543, 241] width 1086 height 482
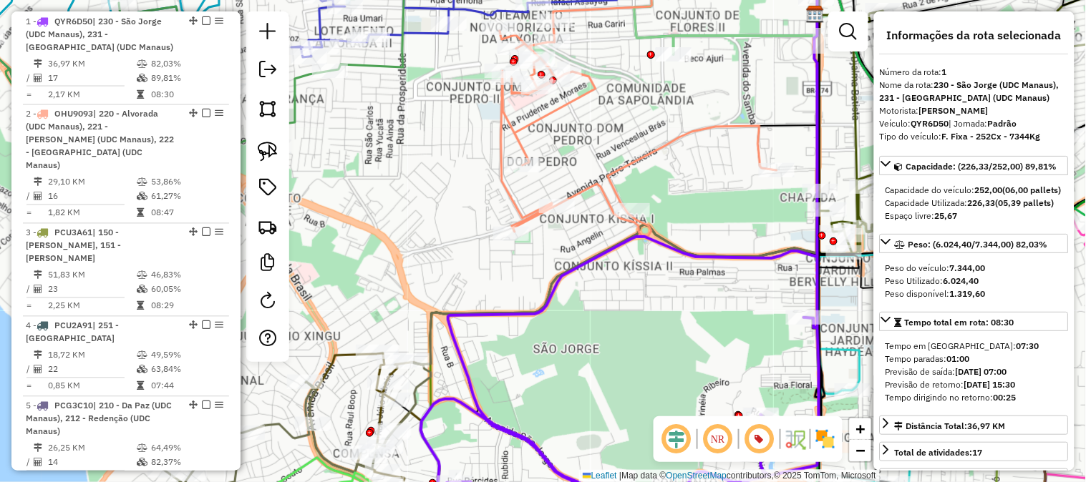
drag, startPoint x: 681, startPoint y: 320, endPoint x: 693, endPoint y: 374, distance: 54.9
click at [693, 374] on div "Janela de atendimento Grade de atendimento Capacidade Transportadoras Veículos …" at bounding box center [543, 241] width 1086 height 482
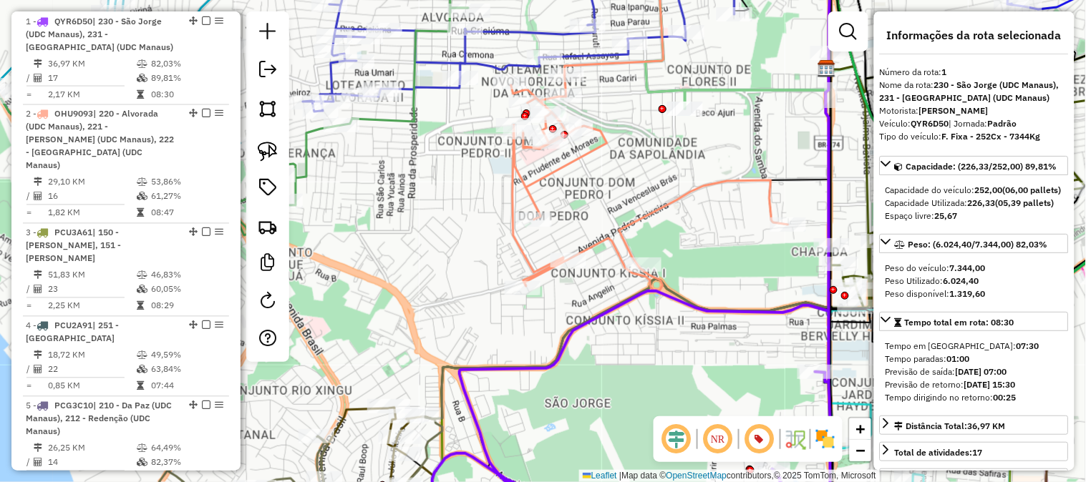
drag, startPoint x: 763, startPoint y: 352, endPoint x: 723, endPoint y: 244, distance: 115.2
click at [726, 252] on div "Janela de atendimento Grade de atendimento Capacidade Transportadoras Veículos …" at bounding box center [543, 241] width 1086 height 482
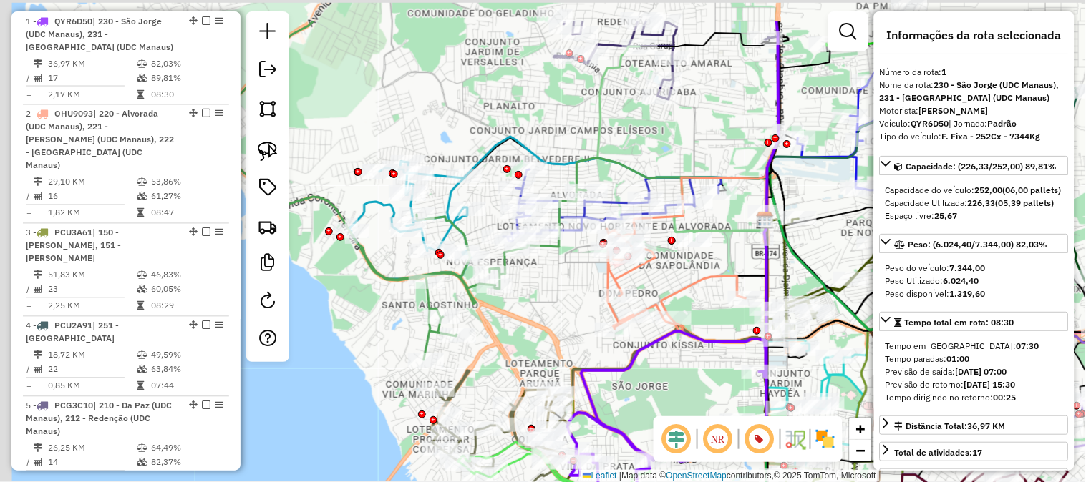
drag, startPoint x: 608, startPoint y: 317, endPoint x: 711, endPoint y: 426, distance: 149.8
click at [708, 426] on hb-router-mapa "Informações da Sessão 1262322 - [DATE] Rota Criação: [DATE] 21:44 Depósito: CDD…" at bounding box center [543, 241] width 1086 height 482
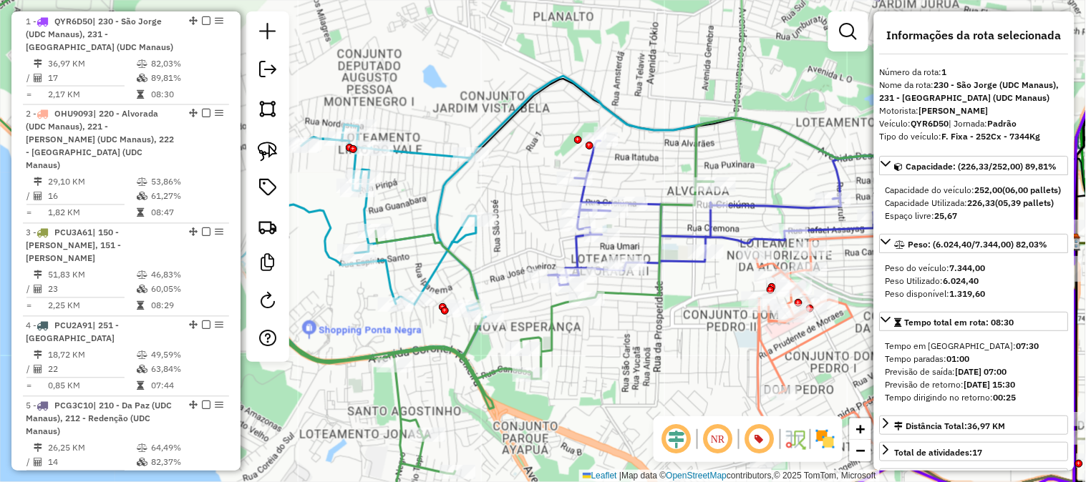
click at [766, 353] on icon at bounding box center [894, 356] width 277 height 215
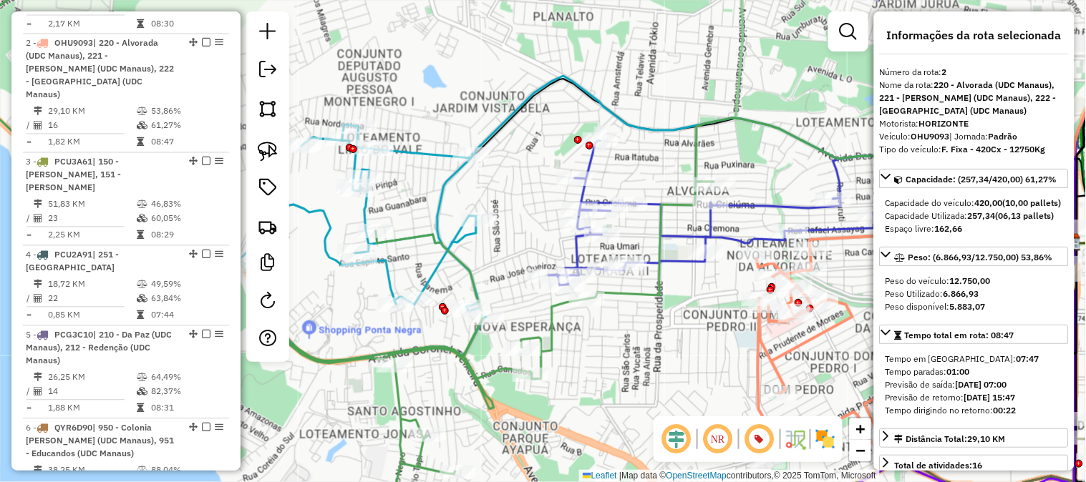
scroll to position [695, 0]
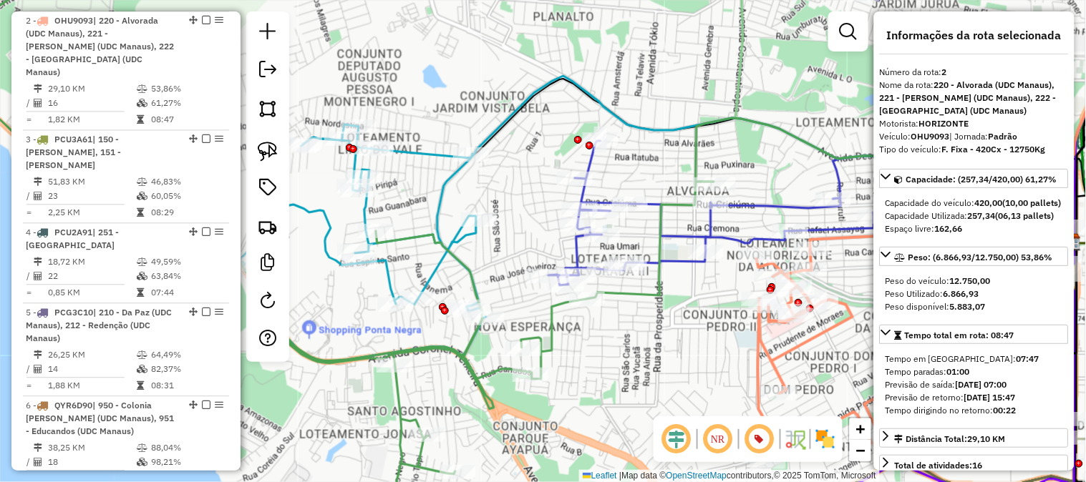
click at [753, 203] on icon at bounding box center [766, 213] width 436 height 145
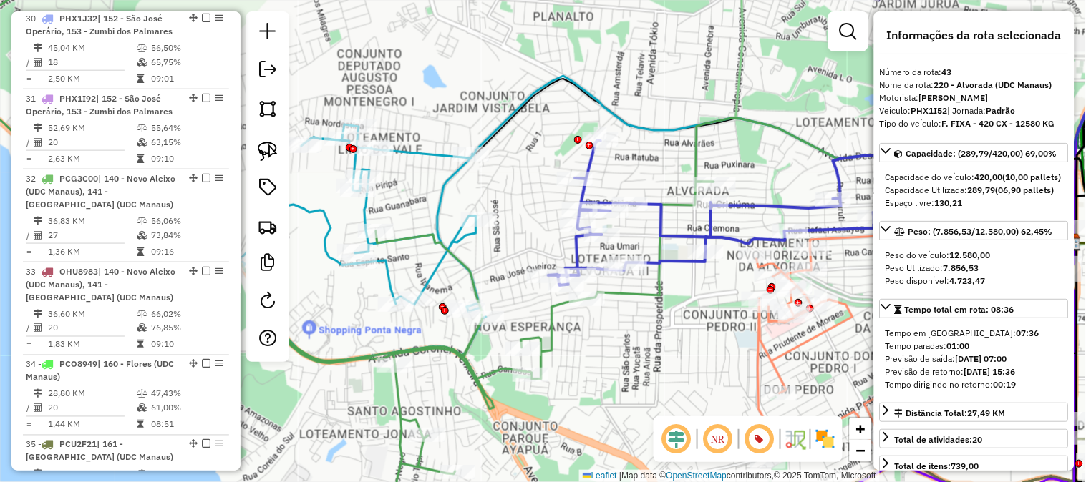
scroll to position [4235, 0]
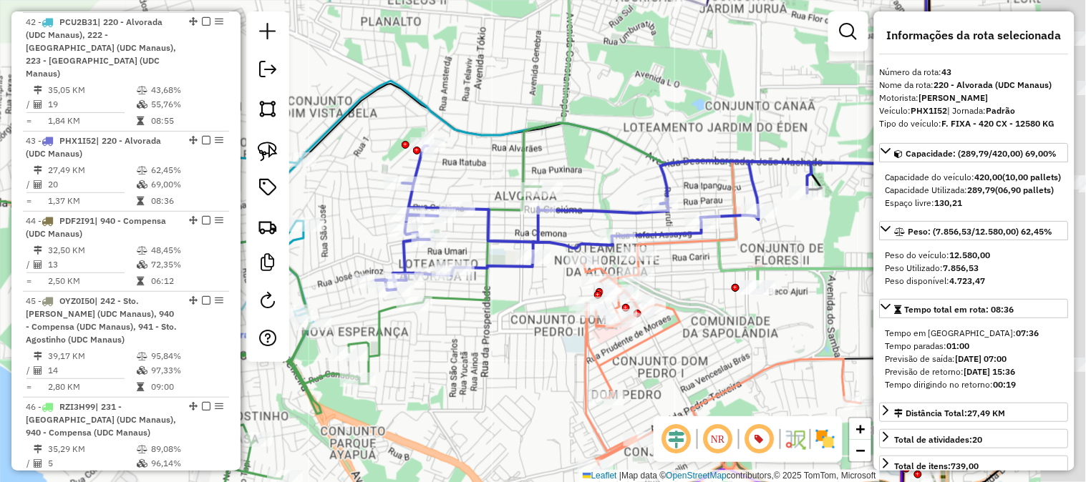
drag, startPoint x: 771, startPoint y: 179, endPoint x: 540, endPoint y: 184, distance: 231.9
click at [540, 184] on div "Janela de atendimento Grade de atendimento Capacidade Transportadoras Veículos …" at bounding box center [543, 241] width 1086 height 482
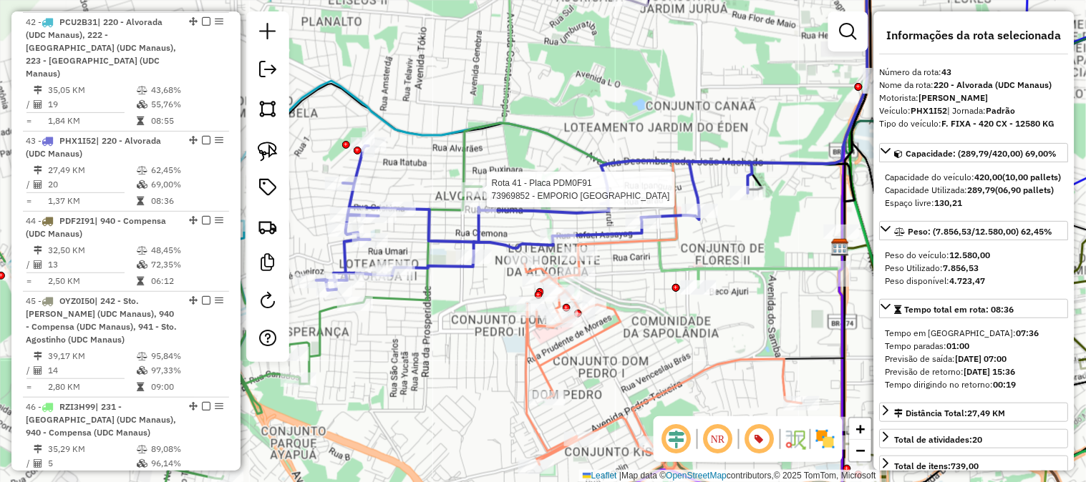
click at [746, 263] on icon at bounding box center [782, 120] width 169 height 336
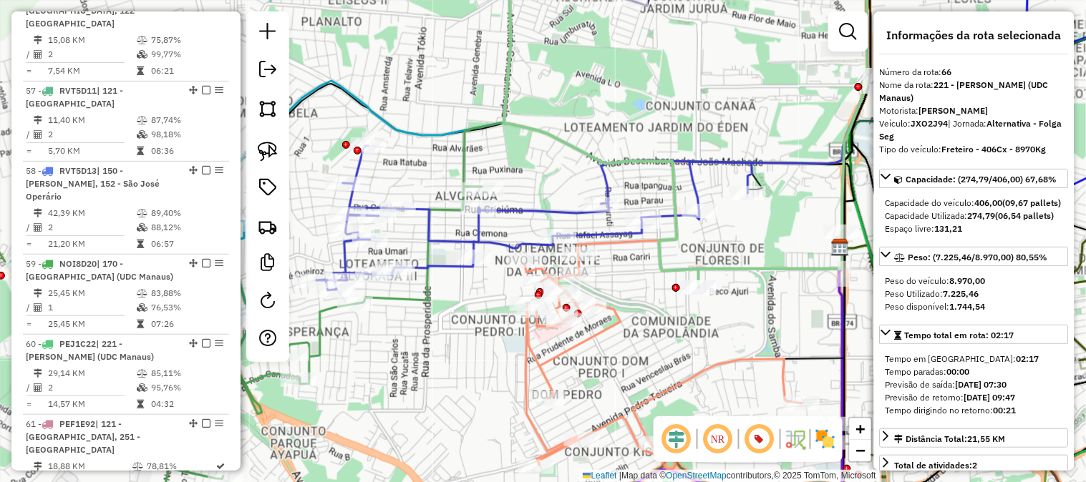
scroll to position [6220, 0]
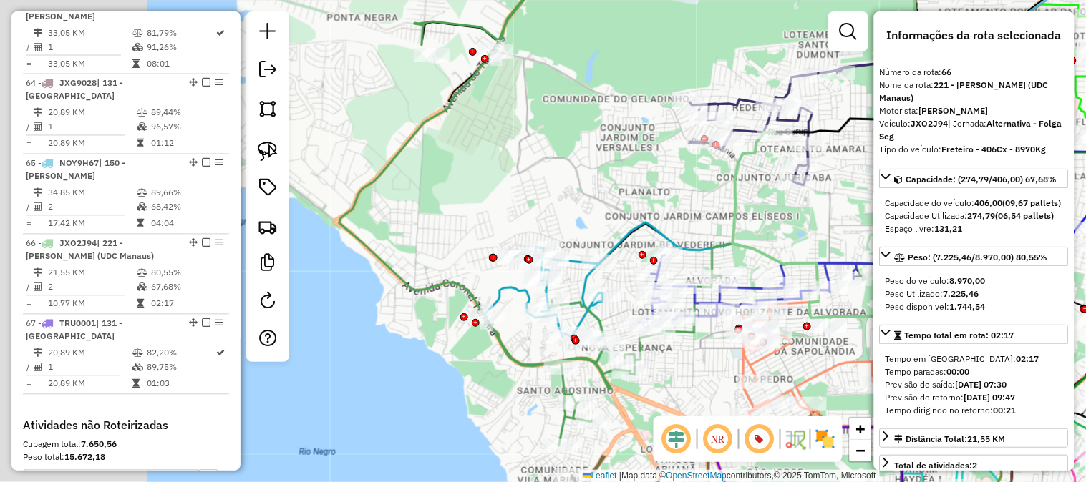
drag, startPoint x: 614, startPoint y: 182, endPoint x: 806, endPoint y: 239, distance: 200.8
click at [806, 239] on div "Janela de atendimento Grade de atendimento Capacidade Transportadoras Veículos …" at bounding box center [543, 241] width 1086 height 482
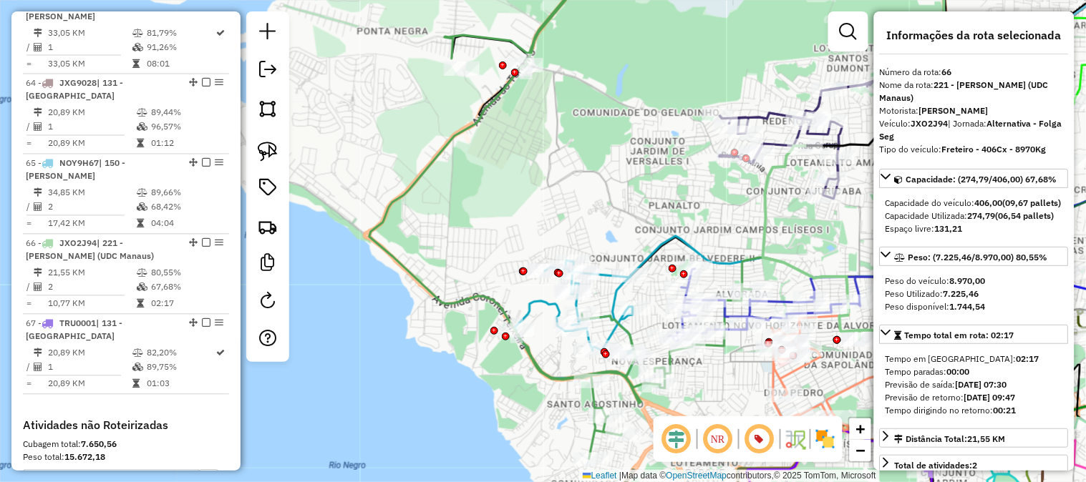
drag, startPoint x: 693, startPoint y: 189, endPoint x: 610, endPoint y: 176, distance: 84.0
click at [610, 176] on div "Janela de atendimento Grade de atendimento Capacidade Transportadoras Veículos …" at bounding box center [543, 241] width 1086 height 482
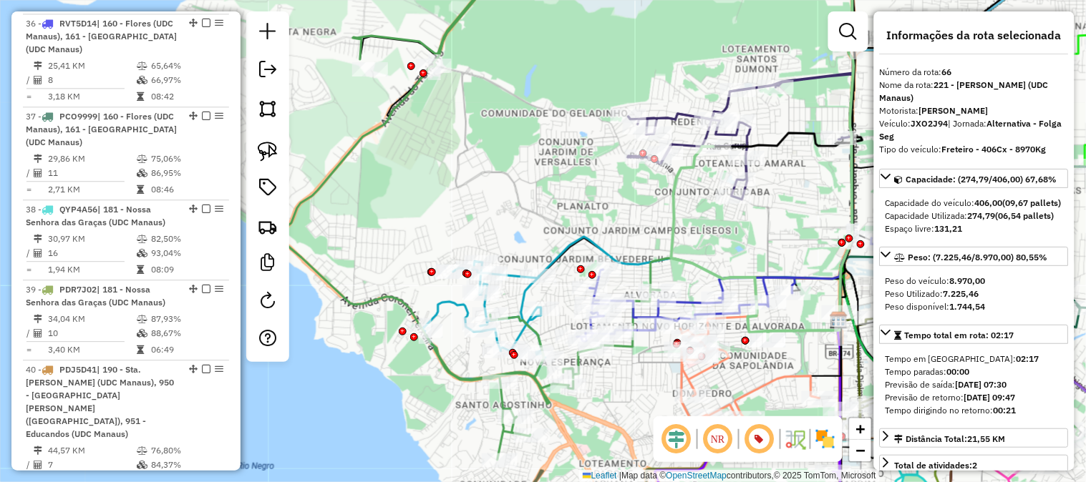
scroll to position [3199, 0]
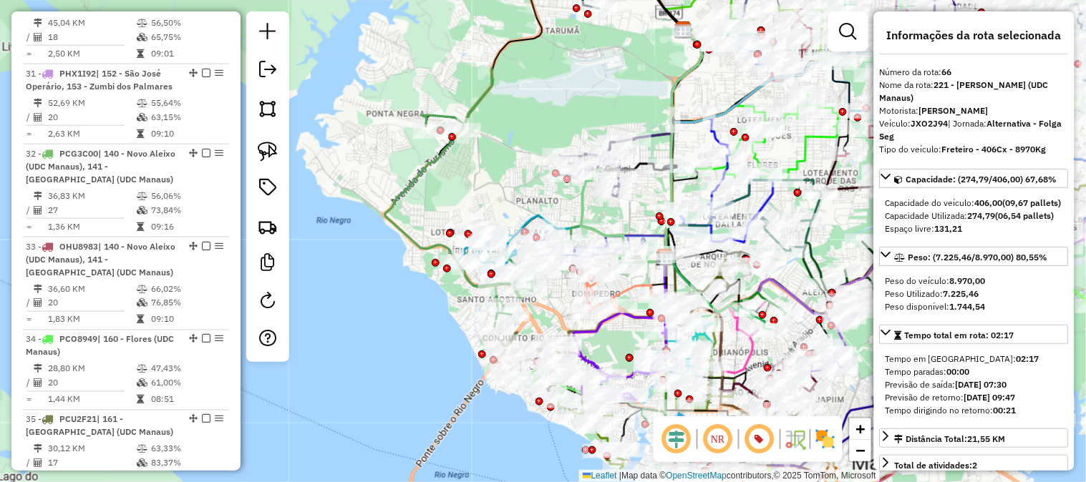
drag, startPoint x: 462, startPoint y: 161, endPoint x: 524, endPoint y: 215, distance: 82.1
click at [524, 215] on div "Janela de atendimento Grade de atendimento Capacidade Transportadoras Veículos …" at bounding box center [543, 241] width 1086 height 482
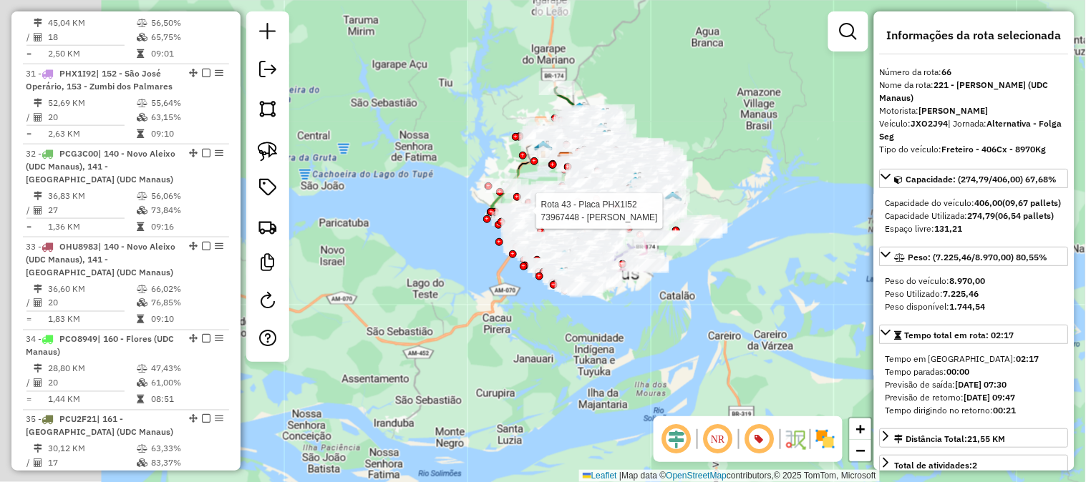
click at [692, 150] on div "Rota 43 - Placa PHX1I52 73967448 - [PERSON_NAME] D [PERSON_NAME] de atendimento…" at bounding box center [543, 241] width 1086 height 482
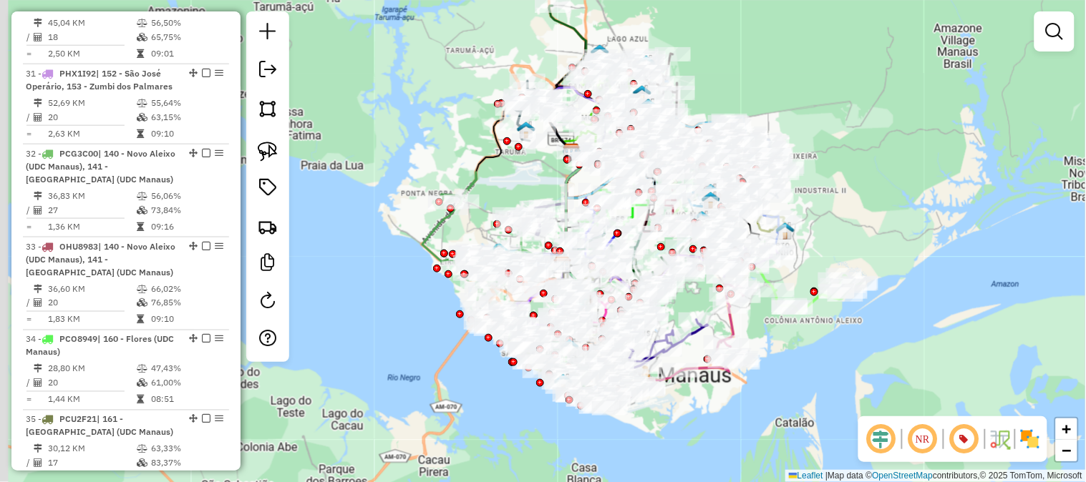
drag, startPoint x: 392, startPoint y: 142, endPoint x: 514, endPoint y: 168, distance: 124.5
click at [512, 166] on div "Janela de atendimento Grade de atendimento Capacidade Transportadoras Veículos …" at bounding box center [543, 241] width 1086 height 482
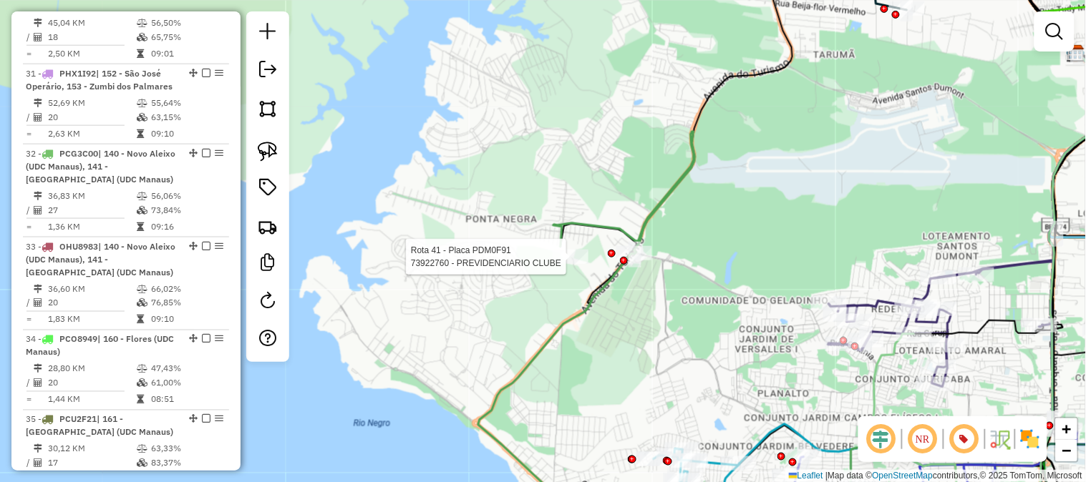
select select "**********"
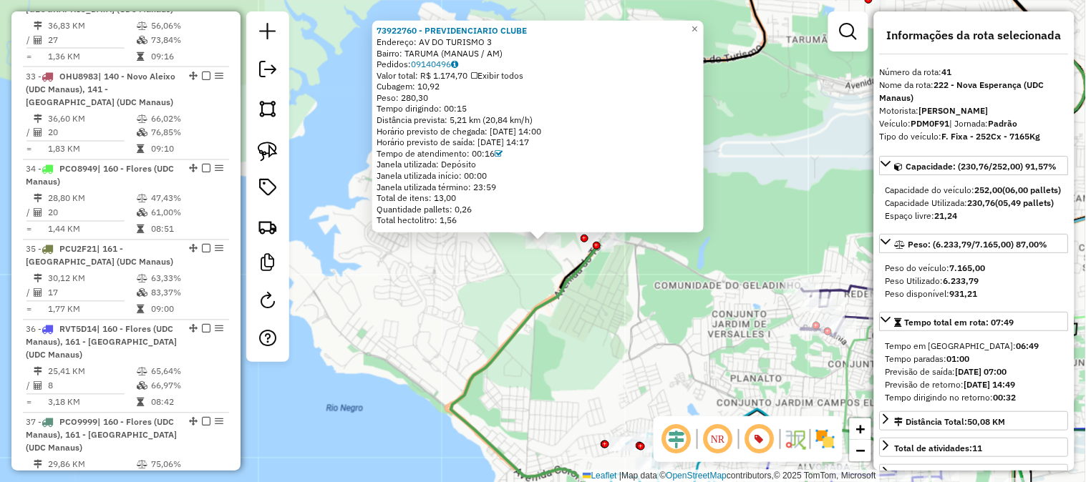
scroll to position [4050, 0]
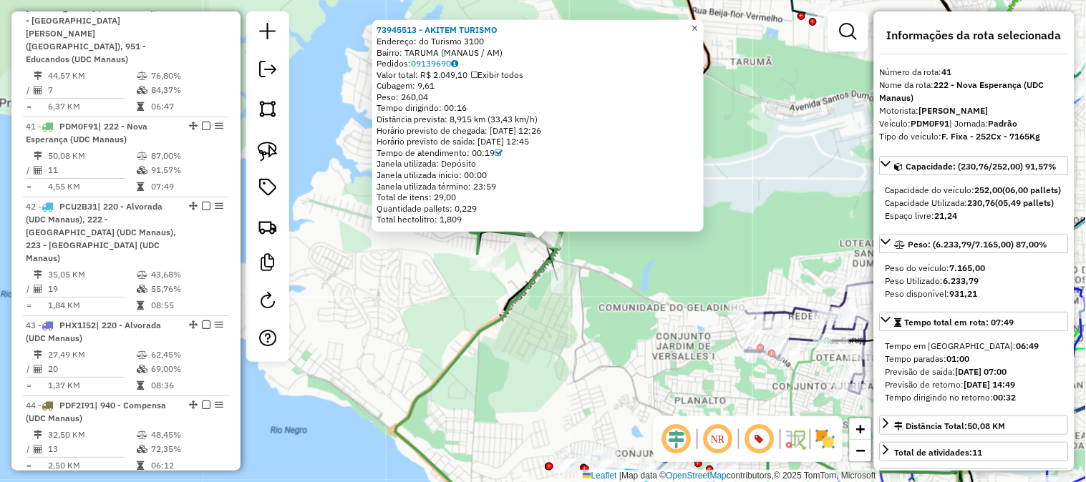
click at [698, 24] on span "×" at bounding box center [694, 28] width 6 height 12
click at [698, 22] on span "×" at bounding box center [694, 28] width 6 height 12
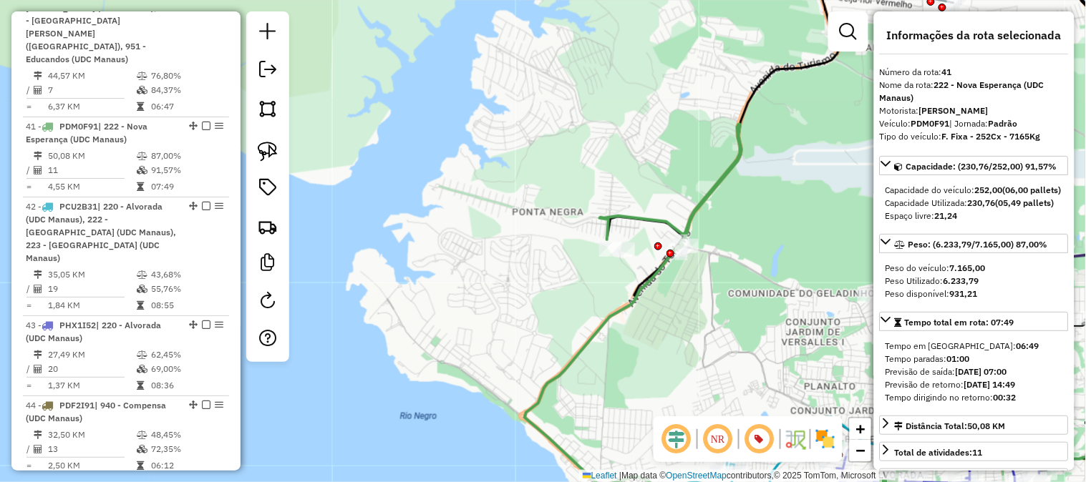
drag, startPoint x: 549, startPoint y: 186, endPoint x: 703, endPoint y: 190, distance: 154.6
click at [703, 190] on div "Janela de atendimento Grade de atendimento Capacidade Transportadoras Veículos …" at bounding box center [543, 241] width 1086 height 482
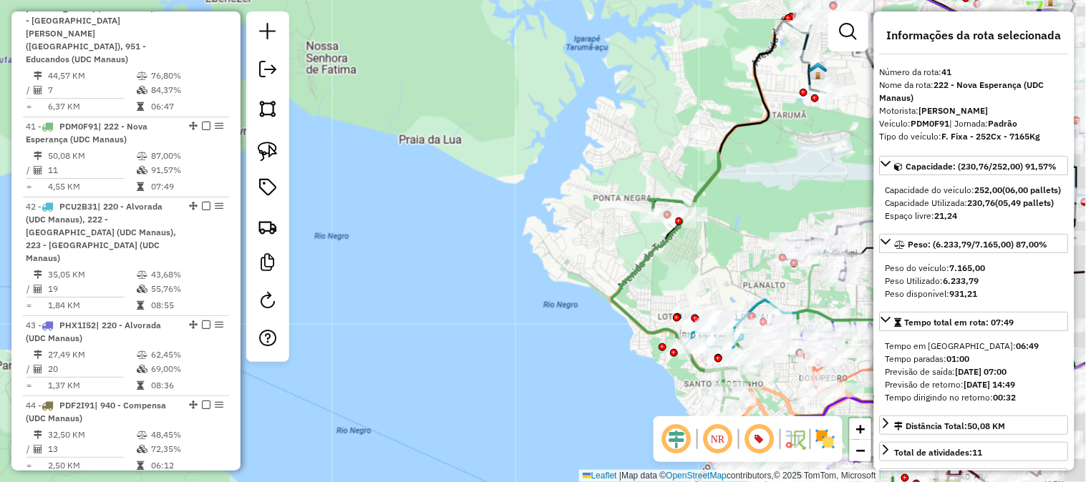
drag, startPoint x: 748, startPoint y: 268, endPoint x: 678, endPoint y: 210, distance: 91.5
click at [680, 210] on div "Janela de atendimento Grade de atendimento Capacidade Transportadoras Veículos …" at bounding box center [543, 241] width 1086 height 482
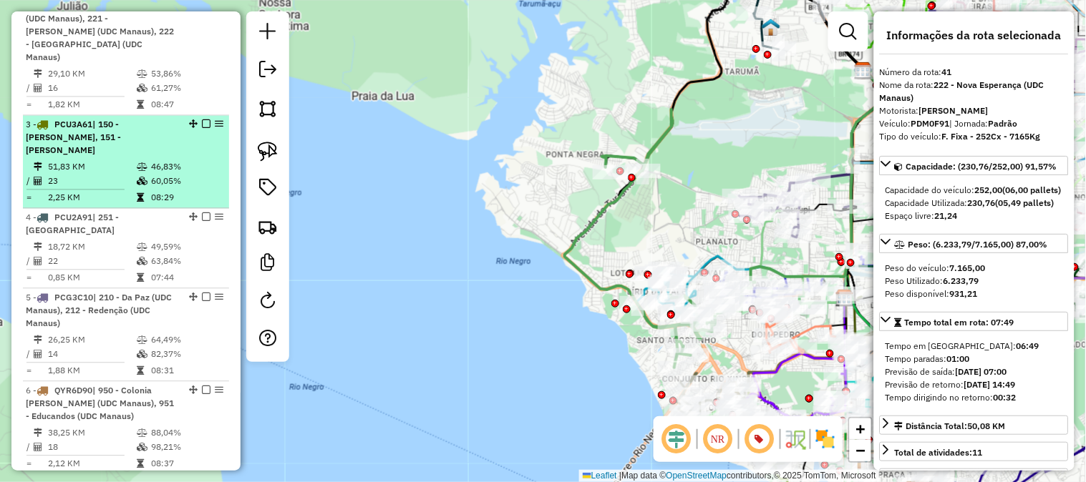
scroll to position [472, 0]
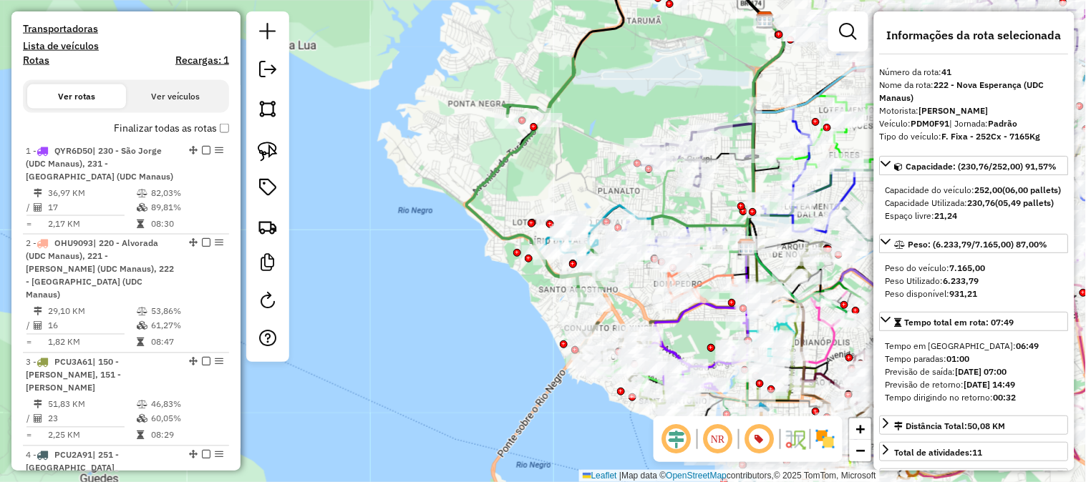
drag, startPoint x: 655, startPoint y: 230, endPoint x: 545, endPoint y: 174, distance: 123.2
click at [545, 174] on div "Janela de atendimento Grade de atendimento Capacidade Transportadoras Veículos …" at bounding box center [543, 241] width 1086 height 482
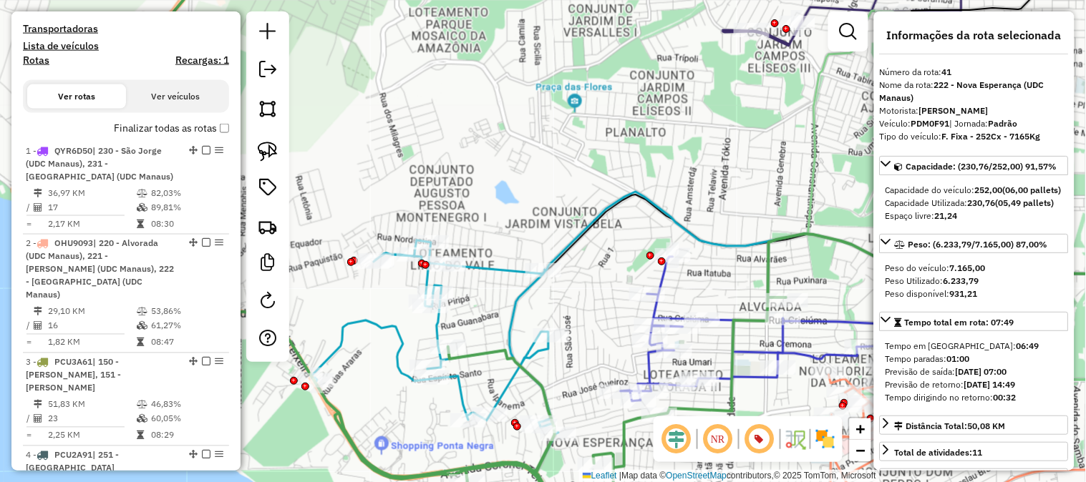
drag, startPoint x: 716, startPoint y: 224, endPoint x: 649, endPoint y: 143, distance: 104.7
click at [649, 143] on div "Janela de atendimento Grade de atendimento Capacidade Transportadoras Veículos …" at bounding box center [543, 241] width 1086 height 482
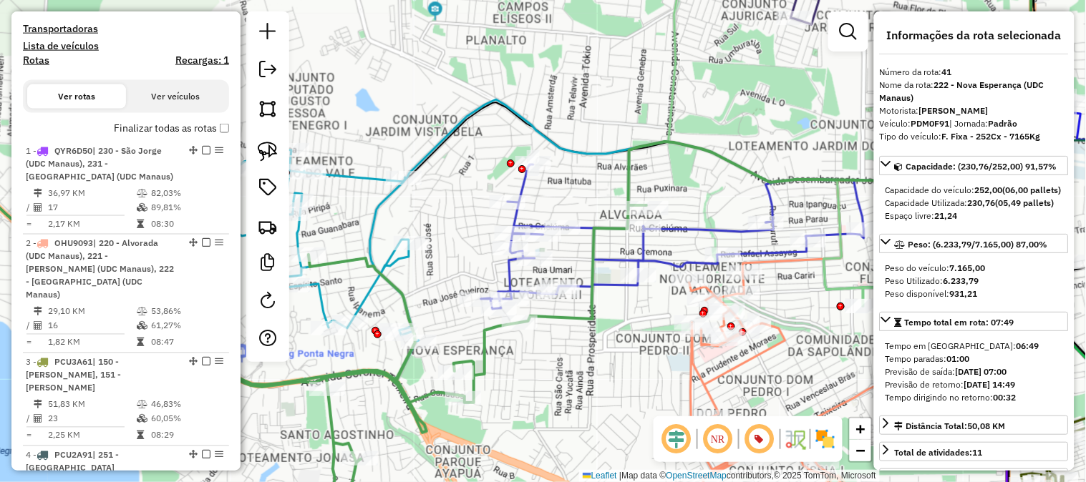
drag, startPoint x: 784, startPoint y: 208, endPoint x: 682, endPoint y: 190, distance: 103.2
click at [682, 190] on div "Janela de atendimento Grade de atendimento Capacidade Transportadoras Veículos …" at bounding box center [543, 241] width 1086 height 482
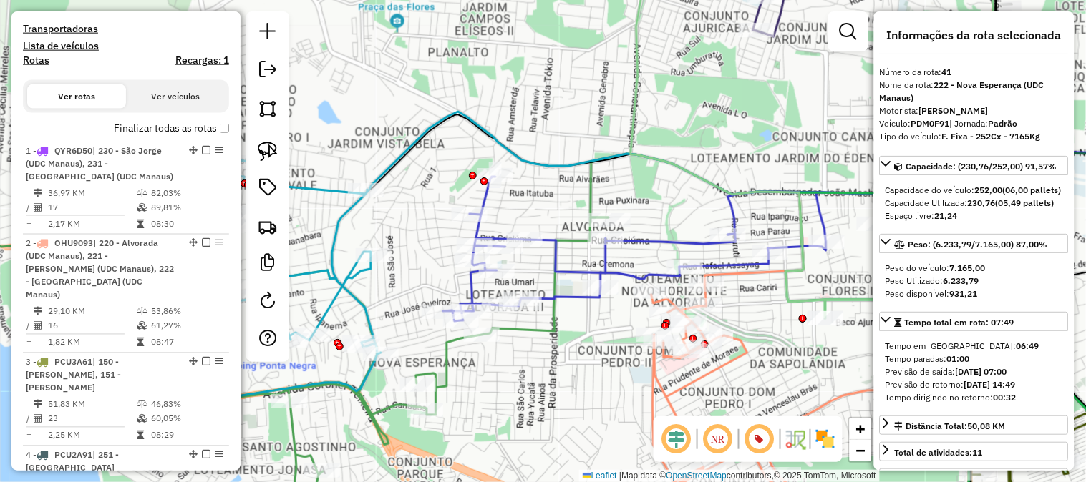
click at [744, 345] on icon at bounding box center [789, 392] width 277 height 215
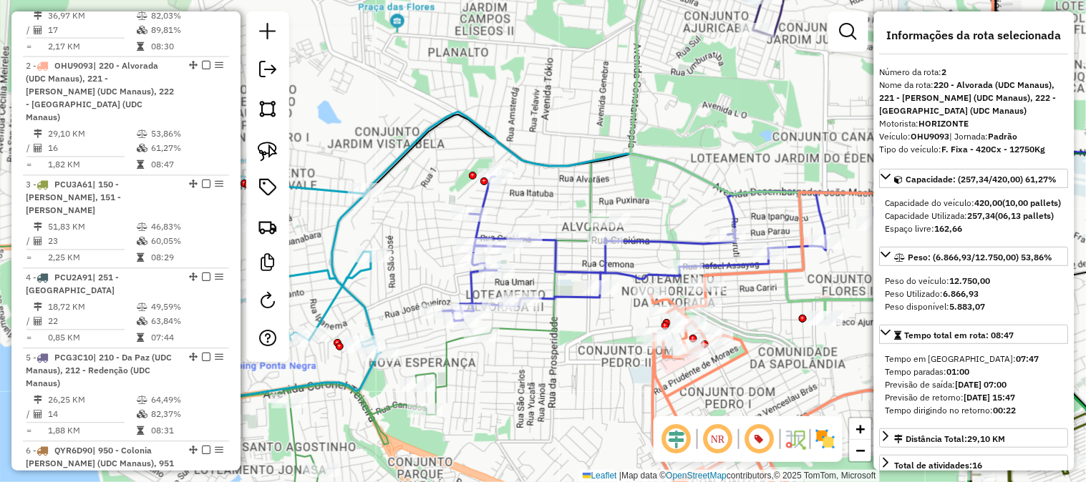
scroll to position [695, 0]
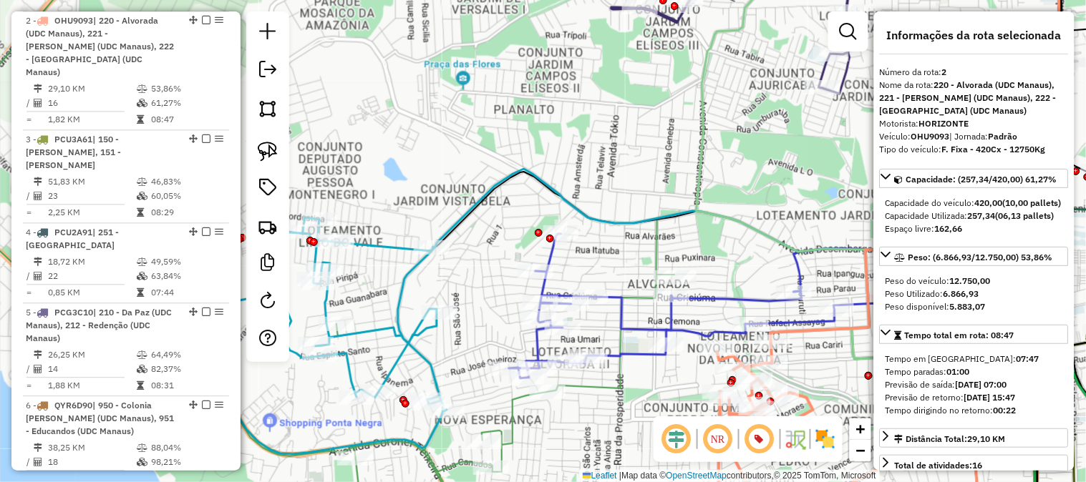
click at [723, 296] on icon at bounding box center [727, 306] width 436 height 145
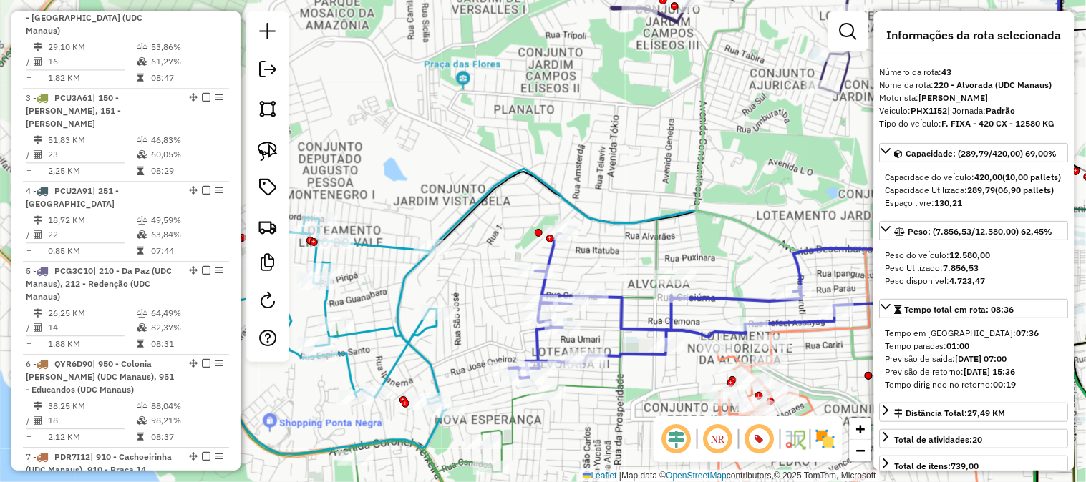
scroll to position [419, 0]
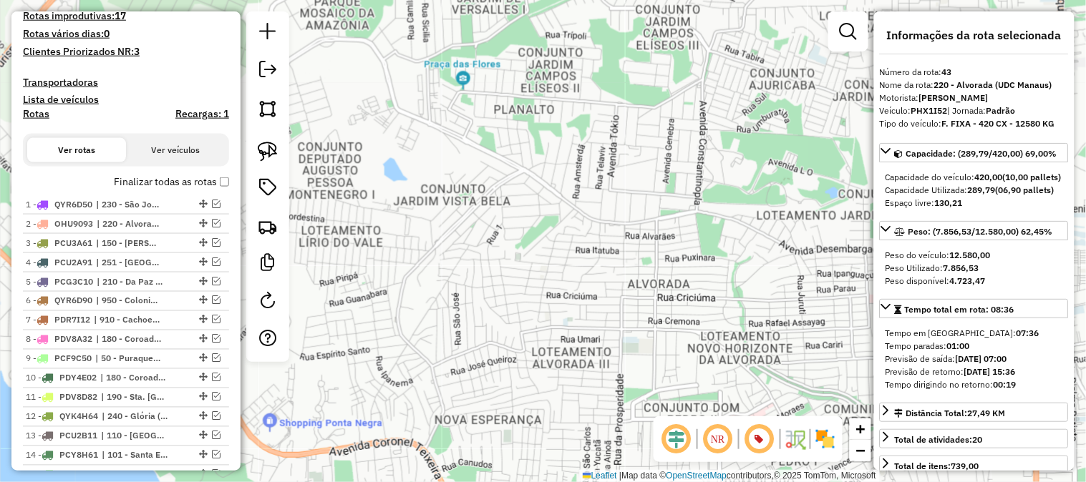
drag, startPoint x: 791, startPoint y: 296, endPoint x: 728, endPoint y: 278, distance: 65.7
click at [728, 278] on div "Janela de atendimento Grade de atendimento Capacidade Transportadoras Veículos …" at bounding box center [543, 241] width 1086 height 482
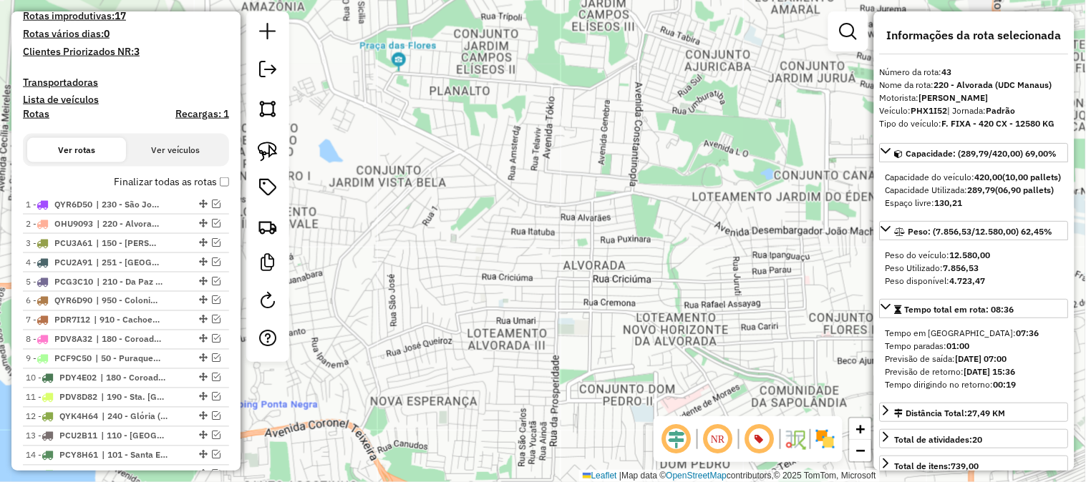
drag, startPoint x: 723, startPoint y: 331, endPoint x: 618, endPoint y: 276, distance: 118.7
click at [623, 278] on div "Janela de atendimento Grade de atendimento Capacidade Transportadoras Veículos …" at bounding box center [543, 241] width 1086 height 482
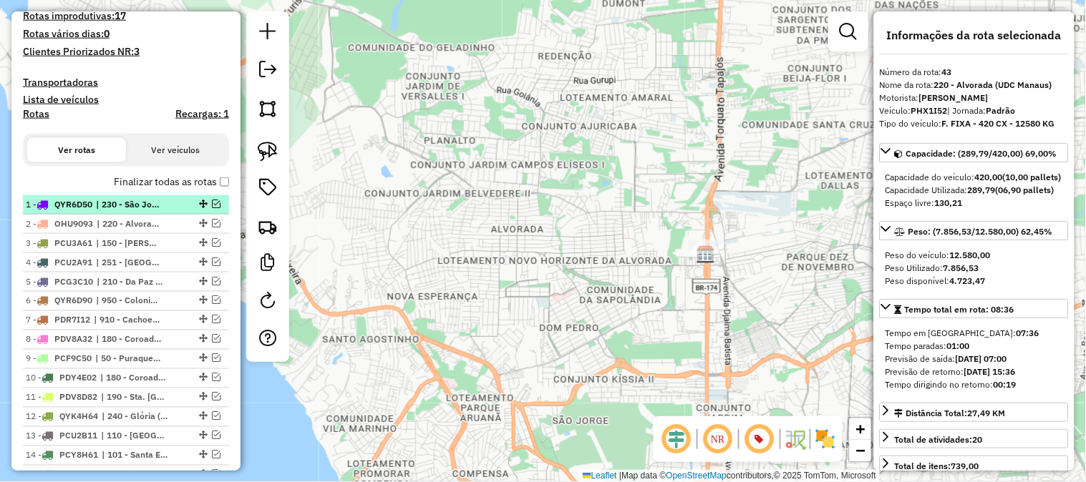
click at [212, 200] on em at bounding box center [216, 204] width 9 height 9
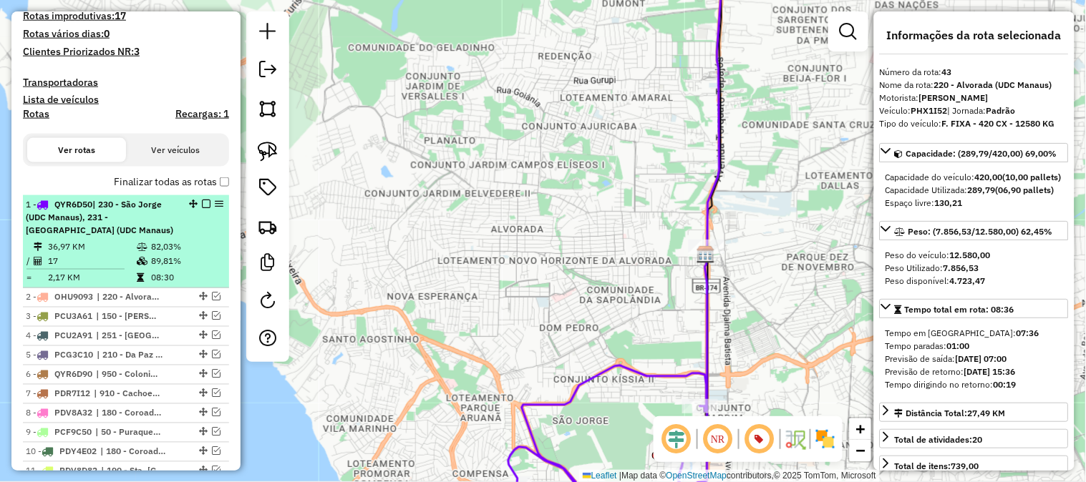
click at [145, 212] on span "| 230 - São Jorge (UDC Manaus), 231 - [GEOGRAPHIC_DATA] (UDC Manaus)" at bounding box center [99, 217] width 147 height 36
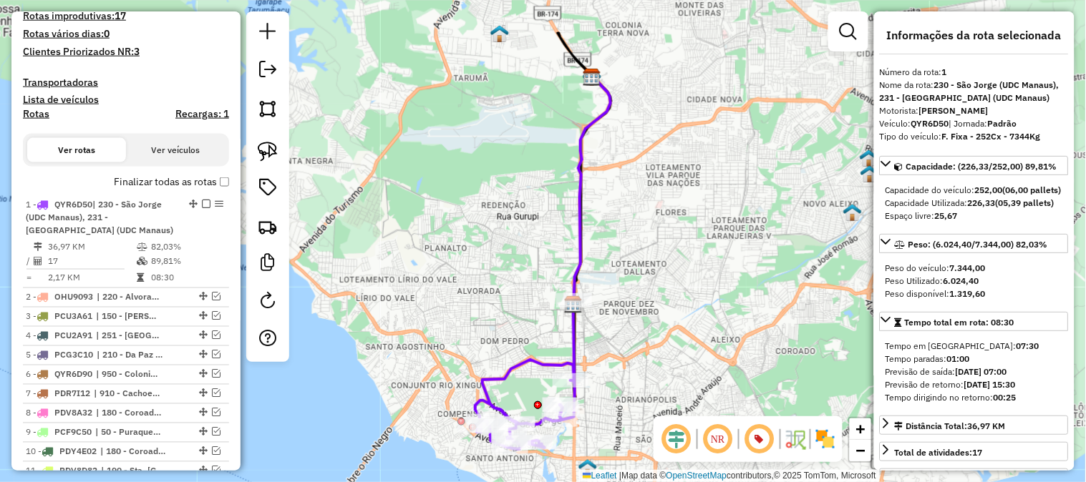
drag, startPoint x: 667, startPoint y: 335, endPoint x: 738, endPoint y: 159, distance: 189.7
click at [738, 159] on div "Janela de atendimento Grade de atendimento Capacidade Transportadoras Veículos …" at bounding box center [543, 241] width 1086 height 482
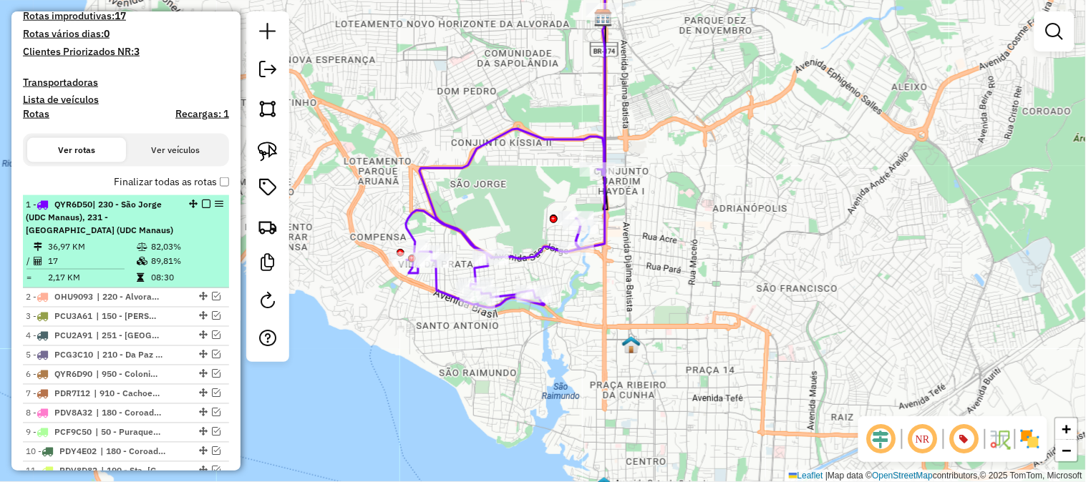
click at [203, 203] on em at bounding box center [206, 204] width 9 height 9
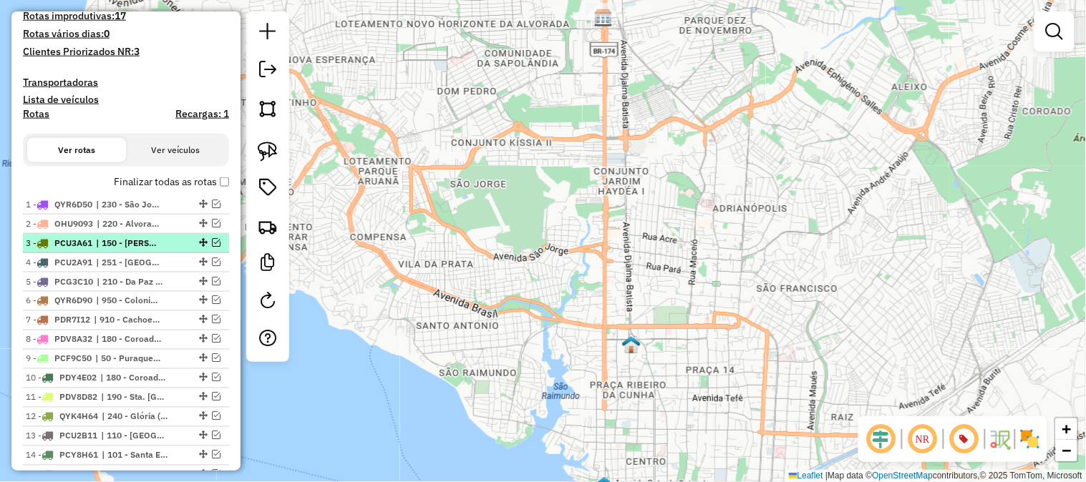
click at [213, 234] on li "3 - PCU3A61 | 150 - [PERSON_NAME], 151 - [PERSON_NAME]" at bounding box center [126, 243] width 206 height 19
select select "**********"
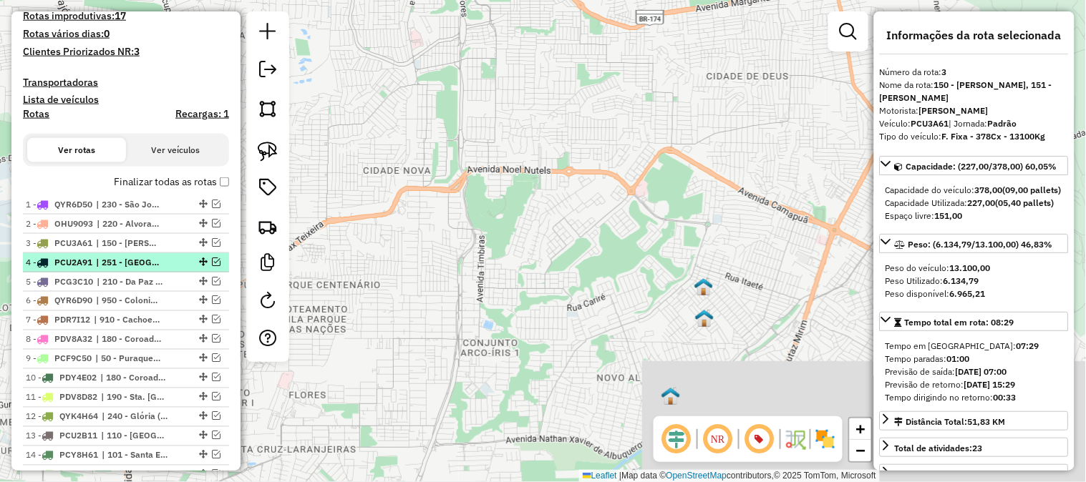
click at [93, 253] on li "4 - PCU2A91 | 251 - [GEOGRAPHIC_DATA]" at bounding box center [126, 262] width 206 height 19
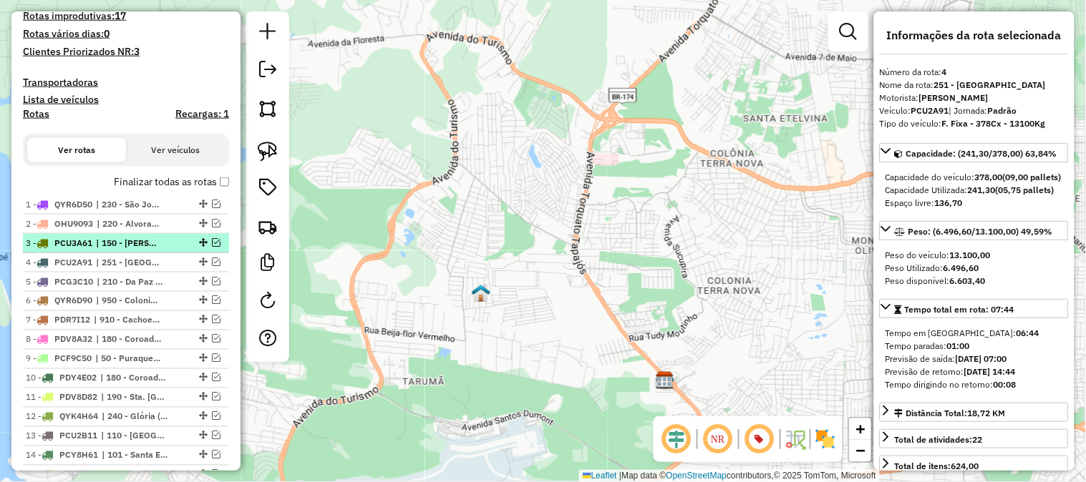
click at [213, 239] on em at bounding box center [216, 242] width 9 height 9
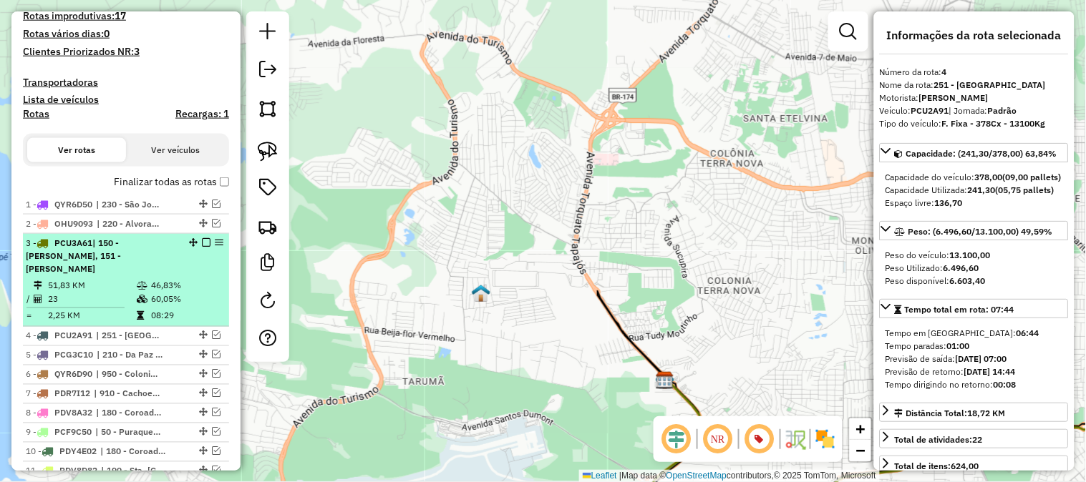
click at [121, 253] on span "| 150 - [PERSON_NAME], 151 - [PERSON_NAME]" at bounding box center [73, 256] width 95 height 36
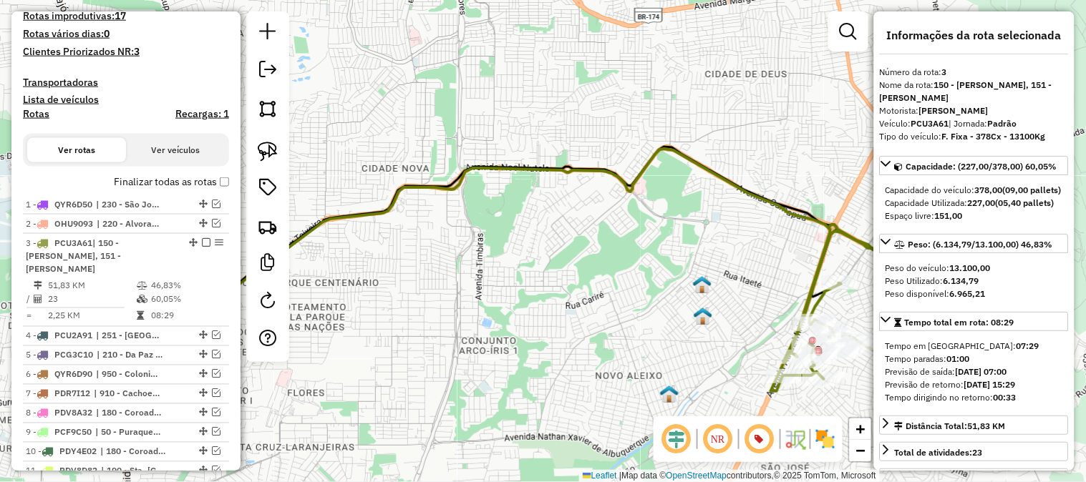
drag, startPoint x: 763, startPoint y: 258, endPoint x: 508, endPoint y: 185, distance: 265.2
click at [516, 187] on div "Janela de atendimento Grade de atendimento Capacidade Transportadoras Veículos …" at bounding box center [543, 241] width 1086 height 482
click at [508, 185] on div "Janela de atendimento Grade de atendimento Capacidade Transportadoras Veículos …" at bounding box center [543, 241] width 1086 height 482
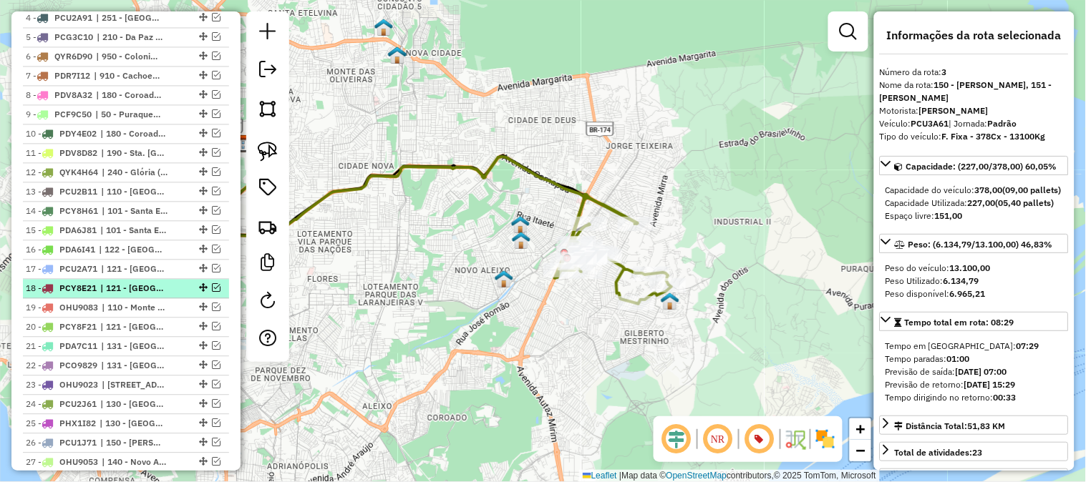
scroll to position [816, 0]
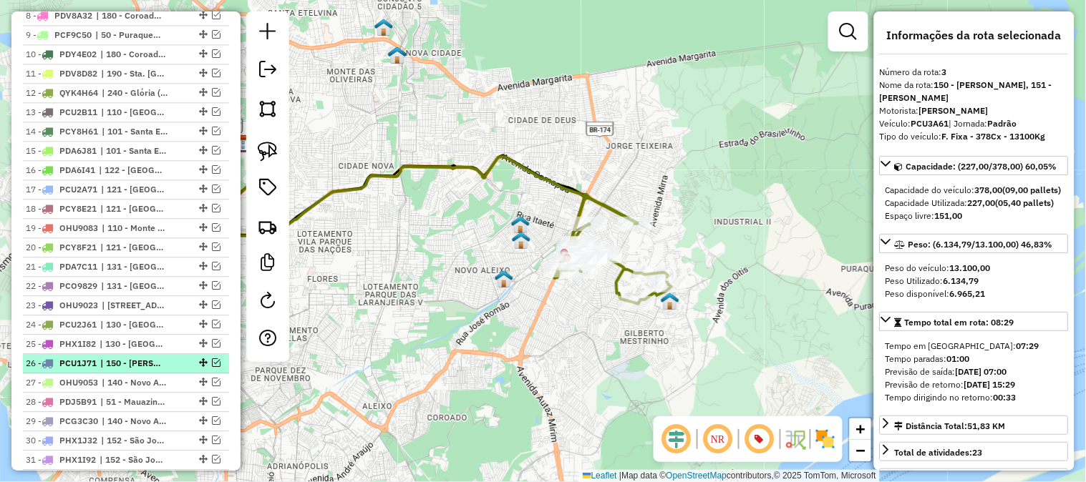
click at [212, 358] on em at bounding box center [216, 362] width 9 height 9
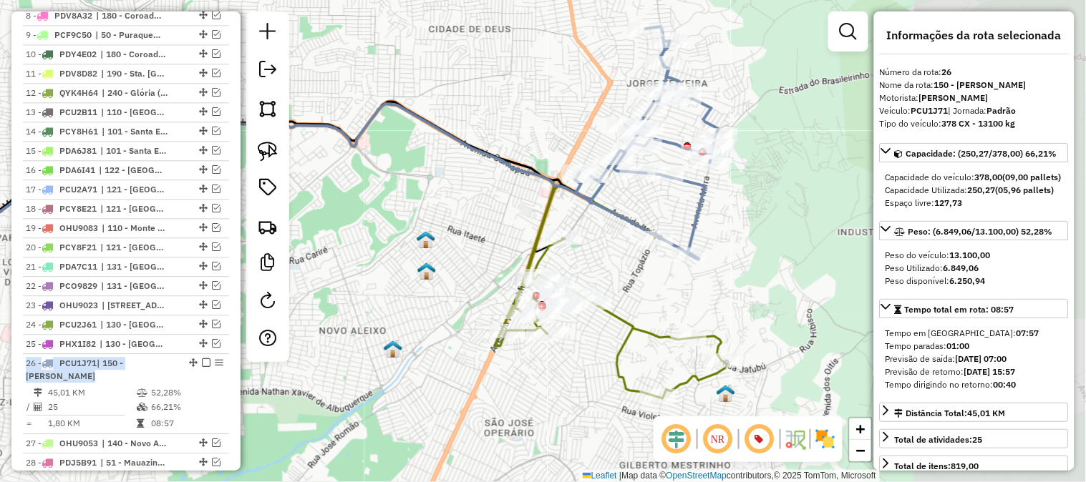
drag, startPoint x: 757, startPoint y: 255, endPoint x: 458, endPoint y: 119, distance: 328.6
click at [474, 139] on icon at bounding box center [193, 125] width 776 height 272
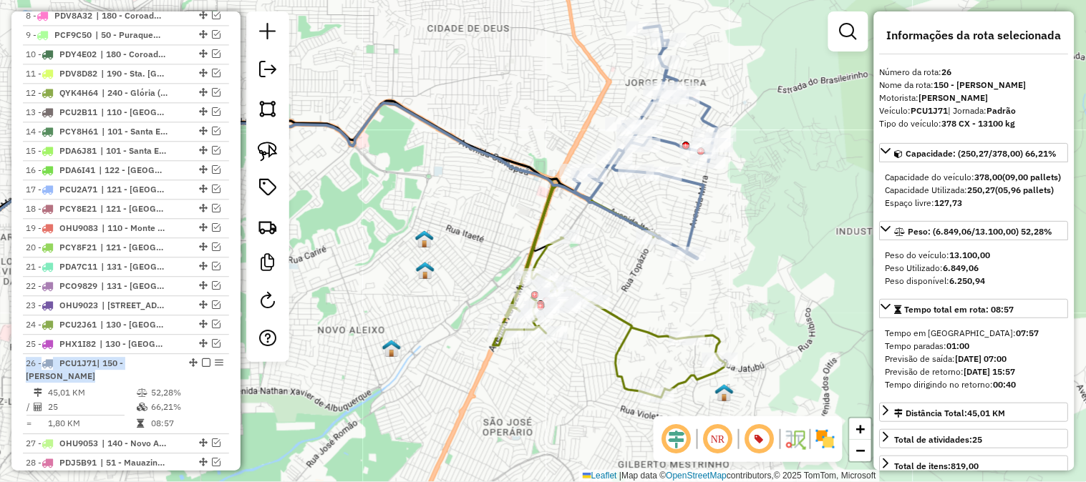
click at [757, 182] on div "Janela de atendimento Grade de atendimento Capacidade Transportadoras Veículos …" at bounding box center [543, 241] width 1086 height 482
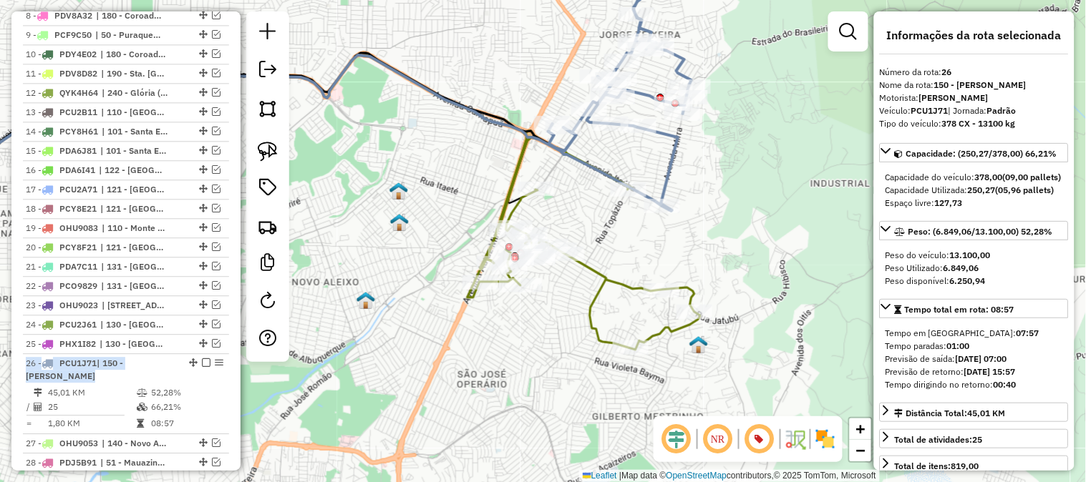
scroll to position [975, 0]
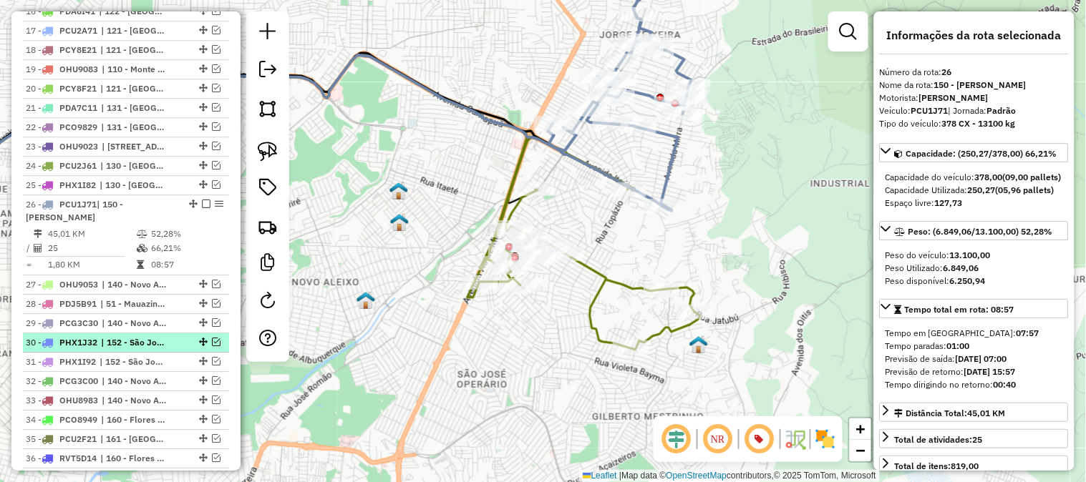
click at [212, 338] on em at bounding box center [216, 342] width 9 height 9
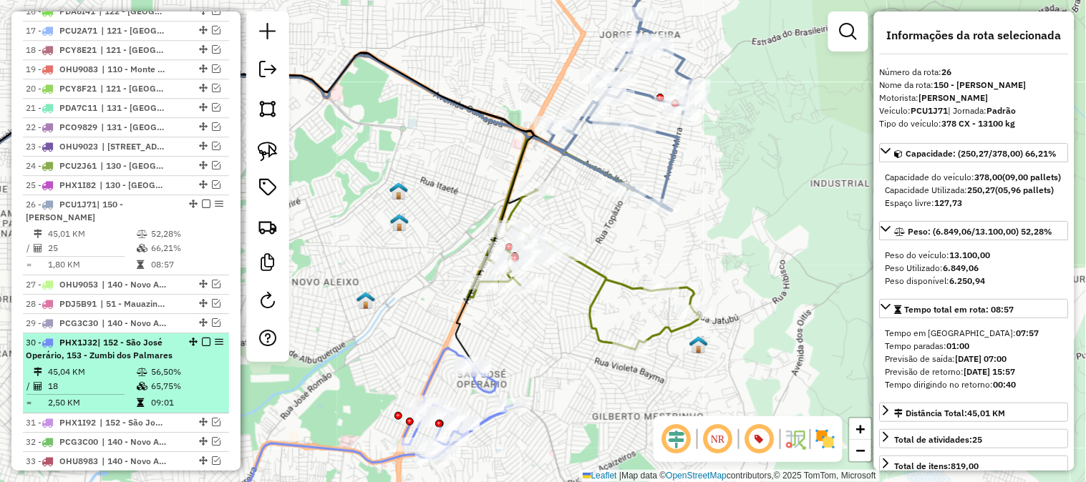
click at [204, 338] on em at bounding box center [206, 342] width 9 height 9
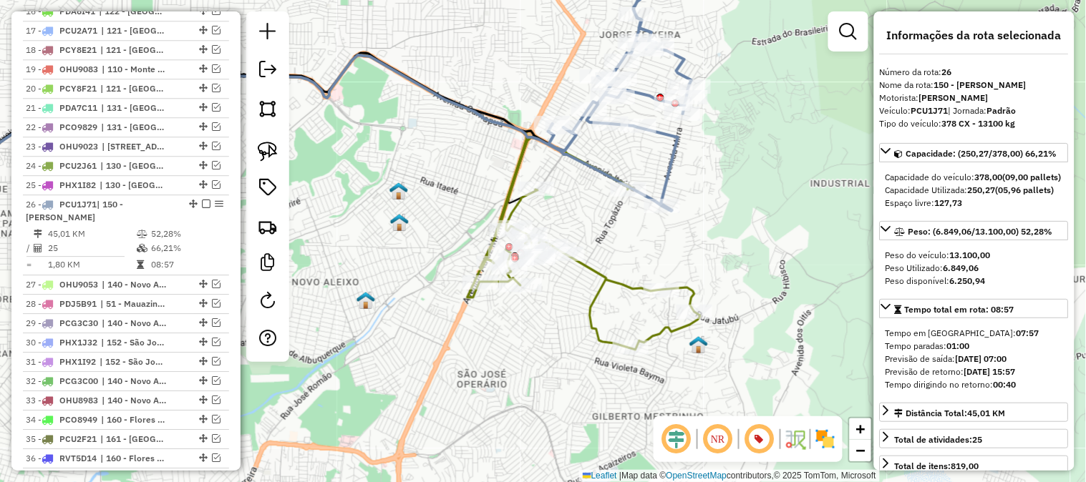
scroll to position [896, 0]
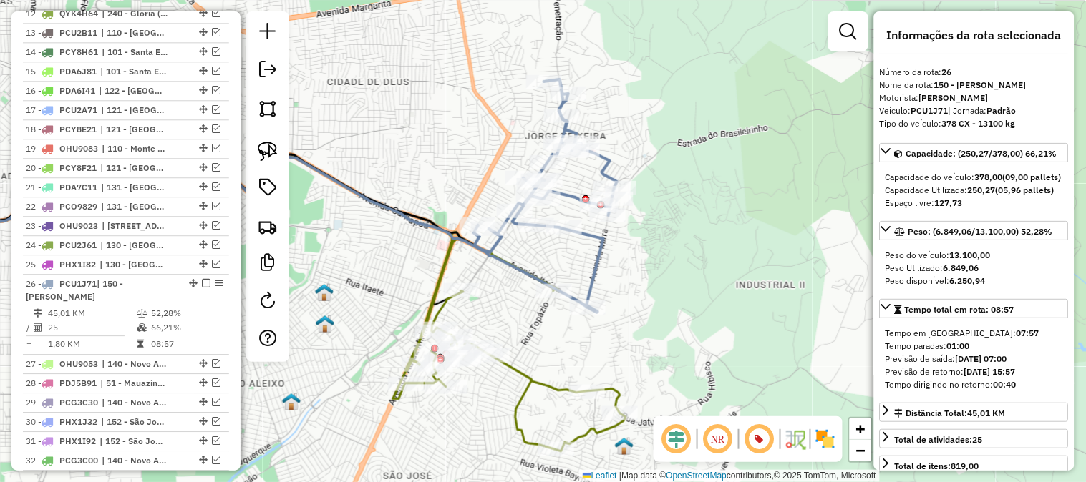
drag, startPoint x: 758, startPoint y: 208, endPoint x: 683, endPoint y: 299, distance: 118.5
click at [686, 310] on div "Janela de atendimento Grade de atendimento Capacidade Transportadoras Veículos …" at bounding box center [543, 241] width 1086 height 482
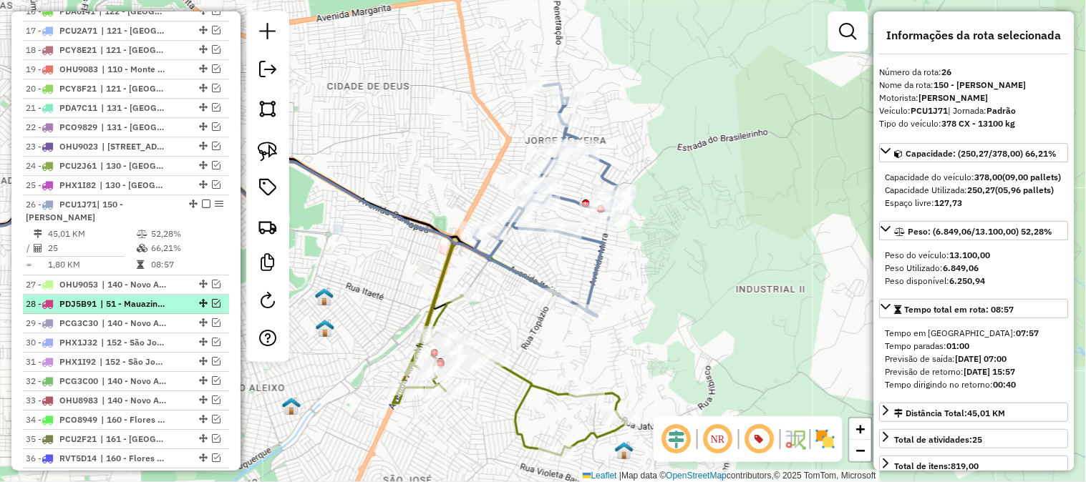
scroll to position [1055, 0]
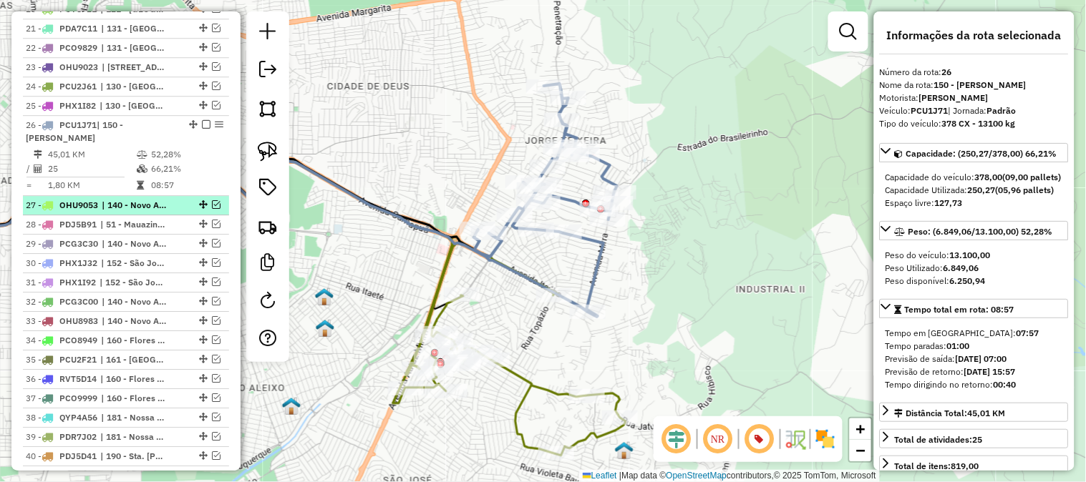
click at [212, 200] on em at bounding box center [216, 204] width 9 height 9
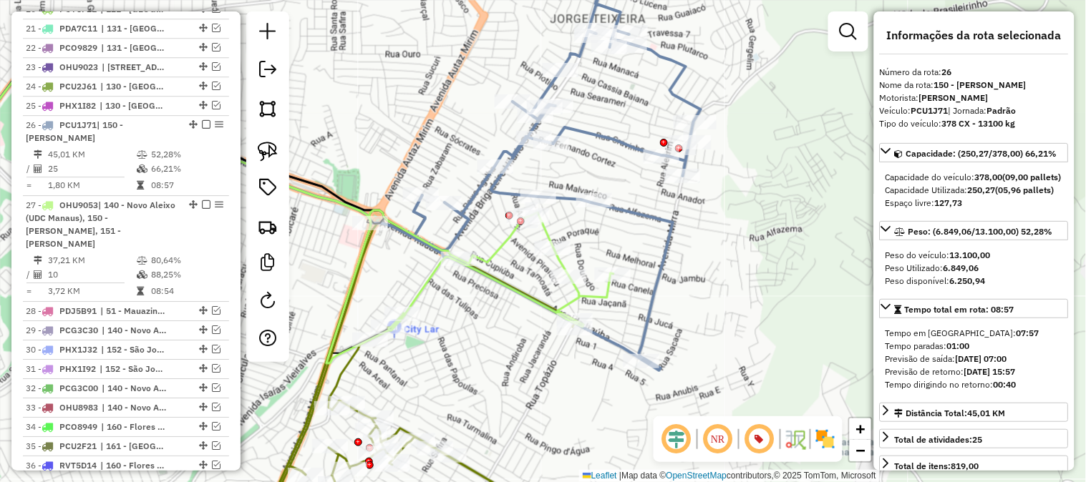
click at [492, 245] on icon at bounding box center [491, 275] width 244 height 130
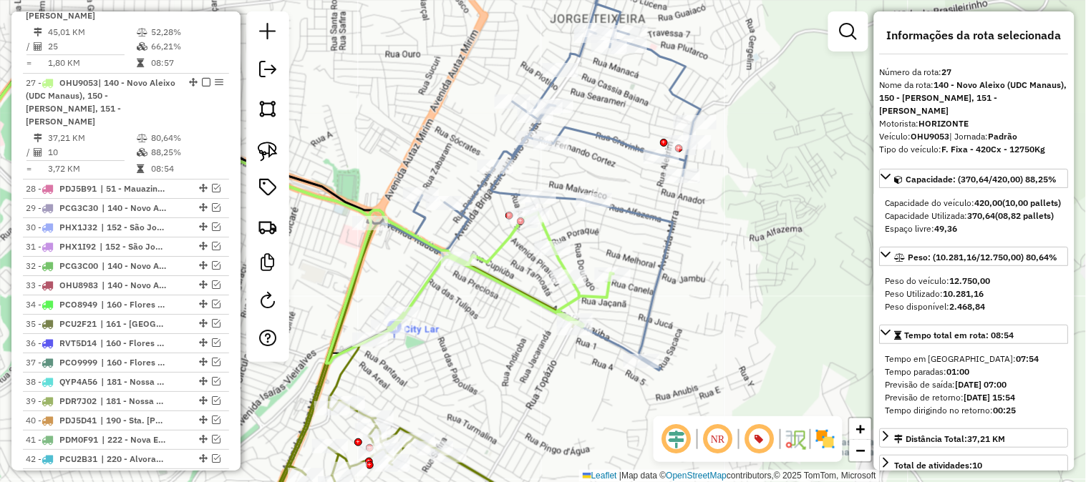
scroll to position [1227, 0]
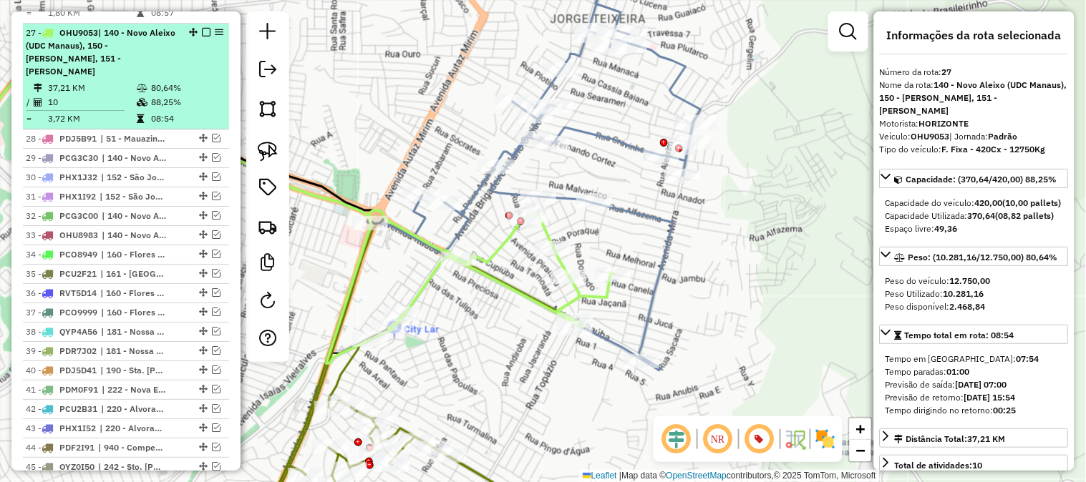
click at [187, 81] on td "80,64%" at bounding box center [186, 88] width 72 height 14
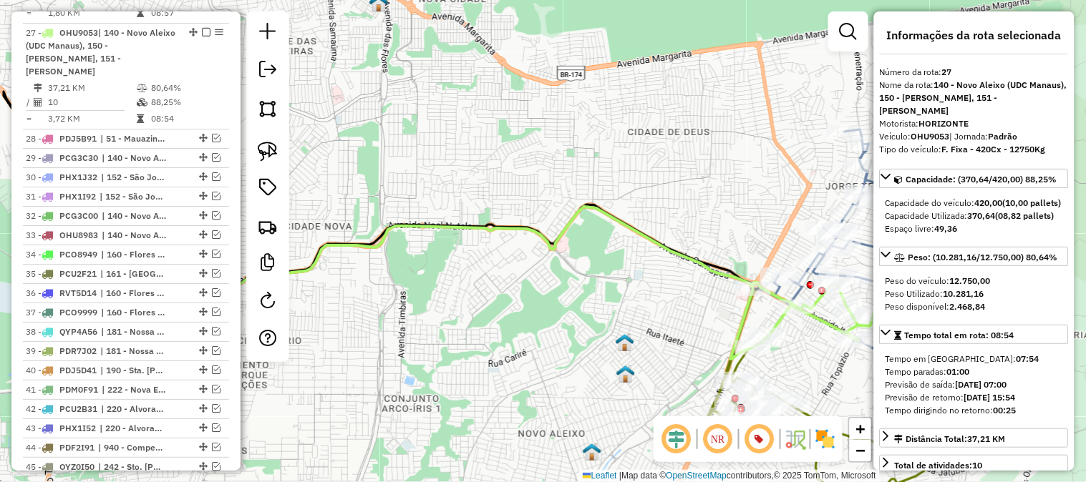
drag, startPoint x: 691, startPoint y: 193, endPoint x: 419, endPoint y: 100, distance: 286.7
click at [419, 100] on div "Janela de atendimento Grade de atendimento Capacidade Transportadoras Veículos …" at bounding box center [543, 241] width 1086 height 482
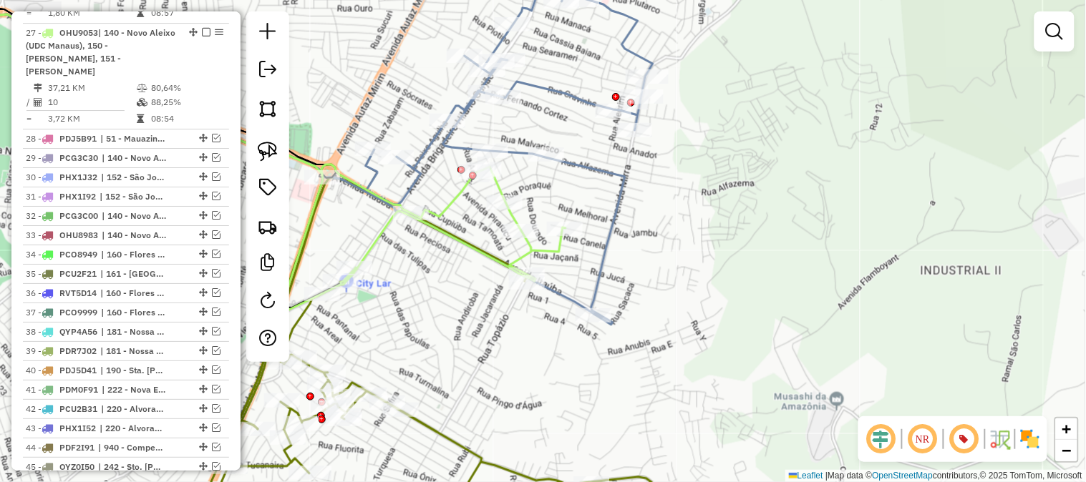
click at [625, 187] on icon at bounding box center [509, 138] width 287 height 373
select select "**********"
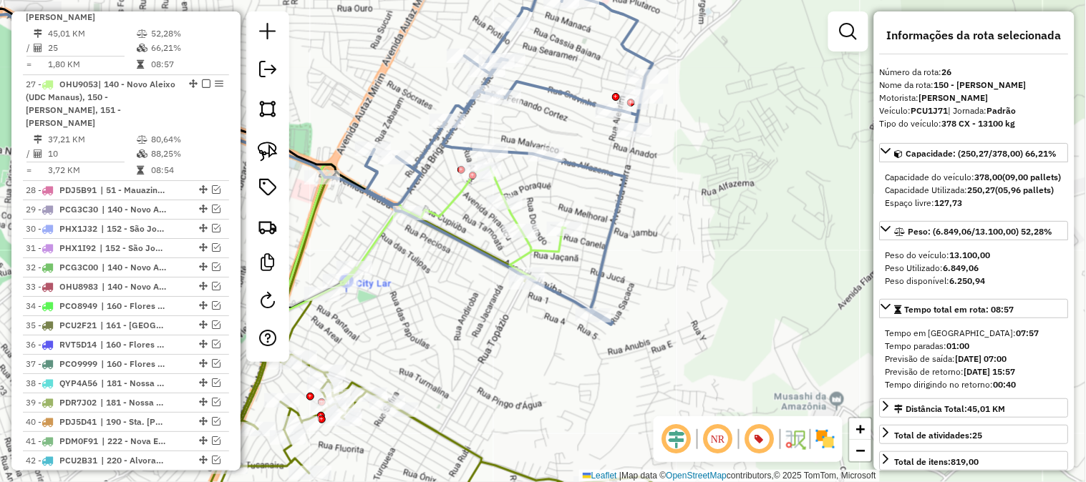
scroll to position [1147, 0]
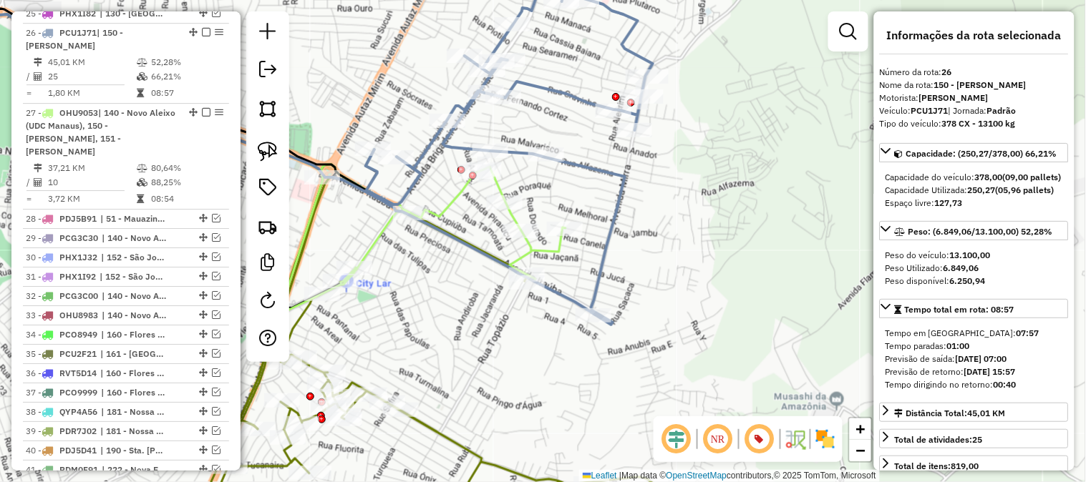
drag, startPoint x: 667, startPoint y: 215, endPoint x: 737, endPoint y: 228, distance: 71.2
click at [719, 223] on div "Janela de atendimento Grade de atendimento Capacidade Transportadoras Veículos …" at bounding box center [543, 241] width 1086 height 482
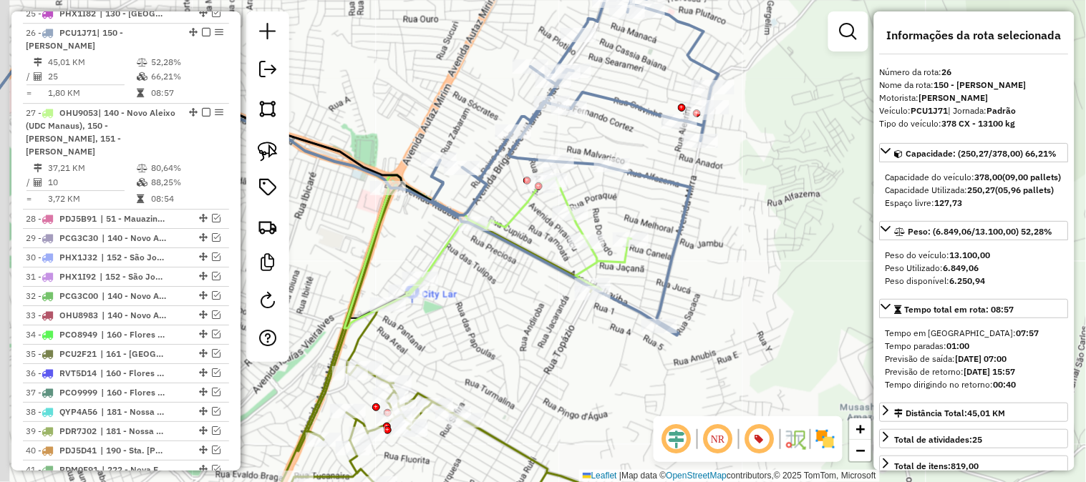
click at [743, 229] on div "Janela de atendimento Grade de atendimento Capacidade Transportadoras Veículos …" at bounding box center [543, 241] width 1086 height 482
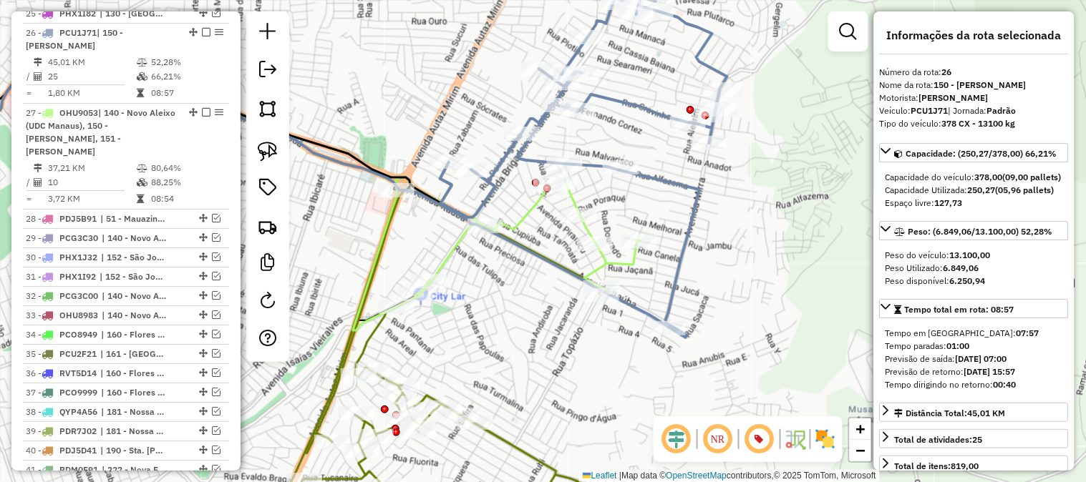
click at [628, 267] on icon at bounding box center [518, 242] width 244 height 130
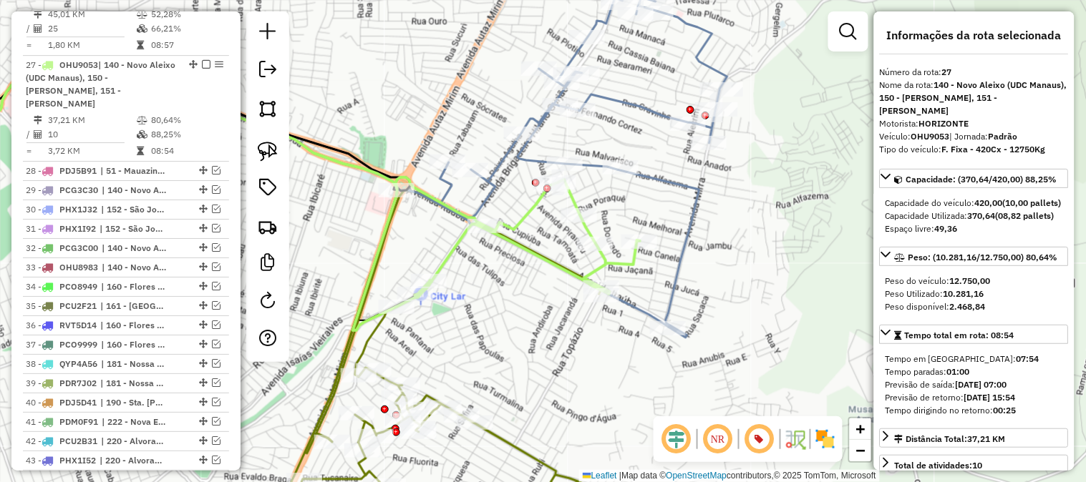
scroll to position [1227, 0]
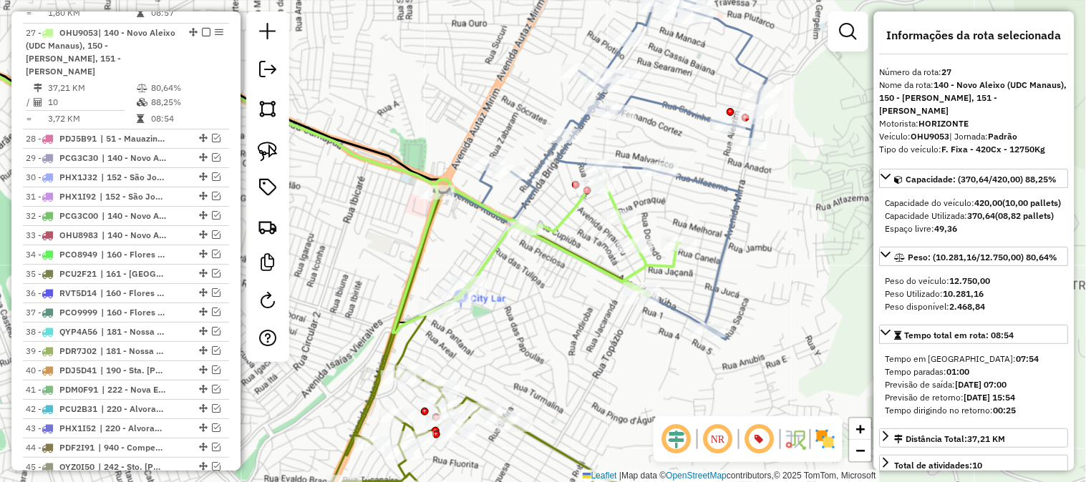
drag, startPoint x: 547, startPoint y: 270, endPoint x: 632, endPoint y: 273, distance: 84.5
click at [632, 273] on div "Janela de atendimento Grade de atendimento Capacidade Transportadoras Veículos …" at bounding box center [543, 241] width 1086 height 482
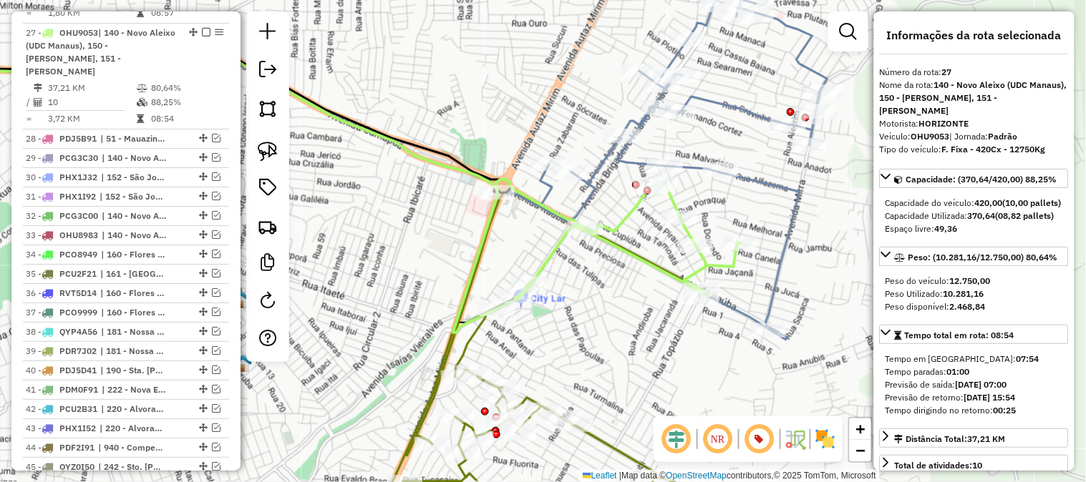
drag, startPoint x: 603, startPoint y: 276, endPoint x: 591, endPoint y: 290, distance: 17.8
click at [591, 290] on div "Janela de atendimento Grade de atendimento Capacidade Transportadoras Veículos …" at bounding box center [543, 241] width 1086 height 482
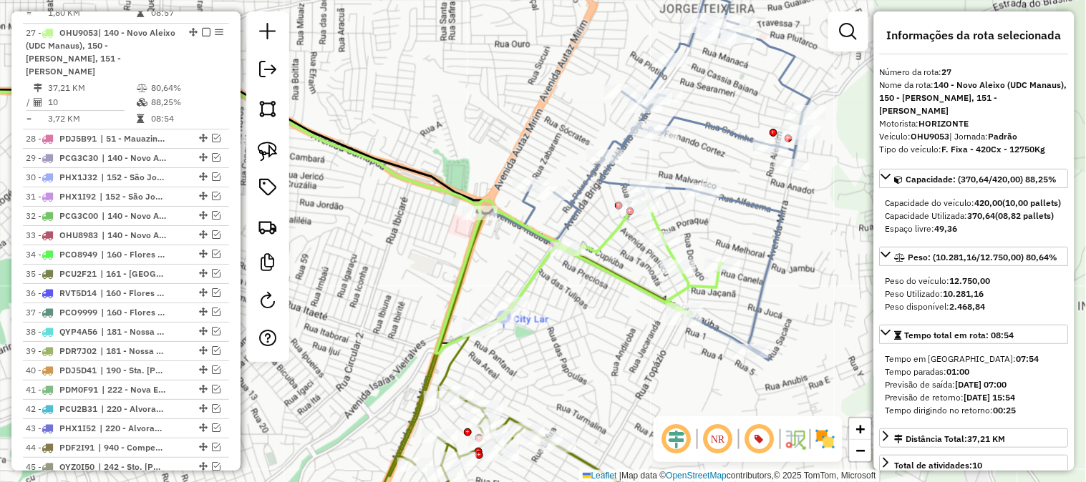
drag, startPoint x: 613, startPoint y: 265, endPoint x: 642, endPoint y: 304, distance: 48.1
click at [642, 304] on icon at bounding box center [601, 265] width 244 height 130
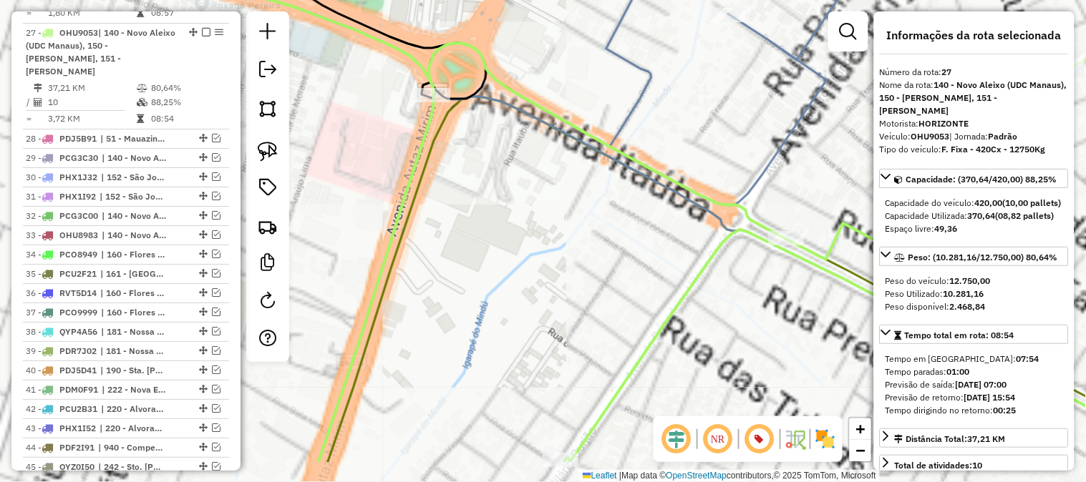
drag, startPoint x: 533, startPoint y: 306, endPoint x: 605, endPoint y: 138, distance: 183.0
click at [594, 175] on div "Janela de atendimento Grade de atendimento Capacidade Transportadoras Veículos …" at bounding box center [543, 241] width 1086 height 482
click at [603, 152] on div "Janela de atendimento Grade de atendimento Capacidade Transportadoras Veículos …" at bounding box center [543, 241] width 1086 height 482
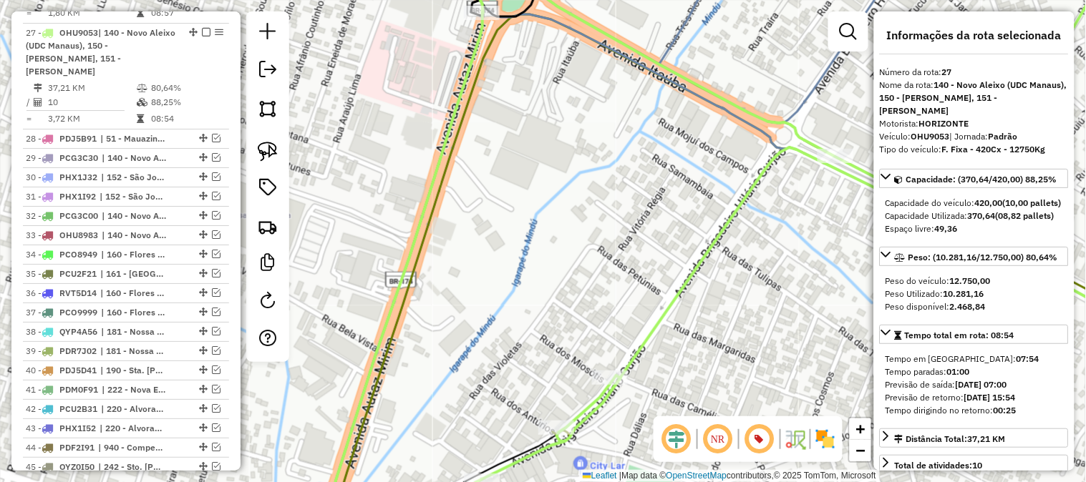
drag, startPoint x: 587, startPoint y: 245, endPoint x: 675, endPoint y: 82, distance: 184.4
click at [667, 103] on div "Janela de atendimento Grade de atendimento Capacidade Transportadoras Veículos …" at bounding box center [543, 241] width 1086 height 482
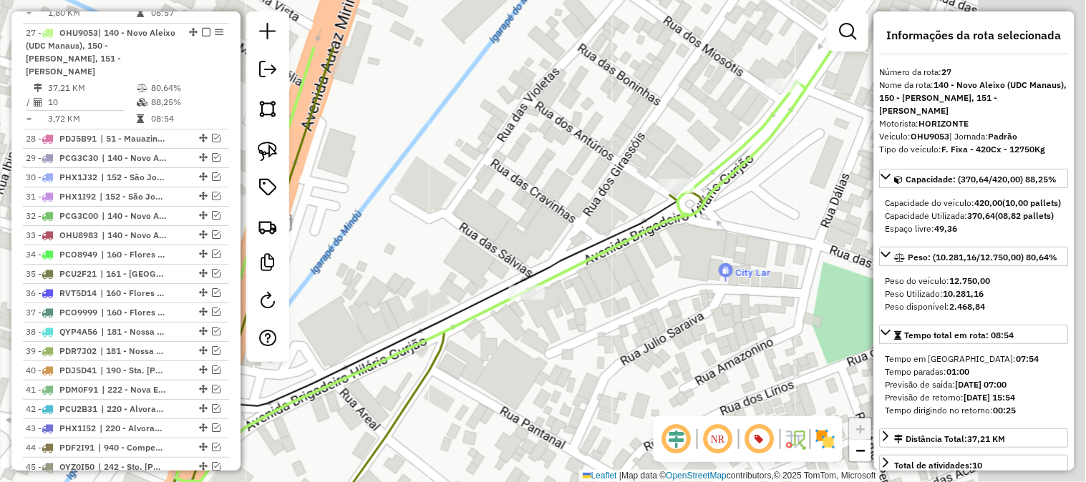
drag, startPoint x: 560, startPoint y: 196, endPoint x: 472, endPoint y: 249, distance: 102.1
click at [472, 249] on div "Janela de atendimento Grade de atendimento Capacidade Transportadoras Veículos …" at bounding box center [543, 241] width 1086 height 482
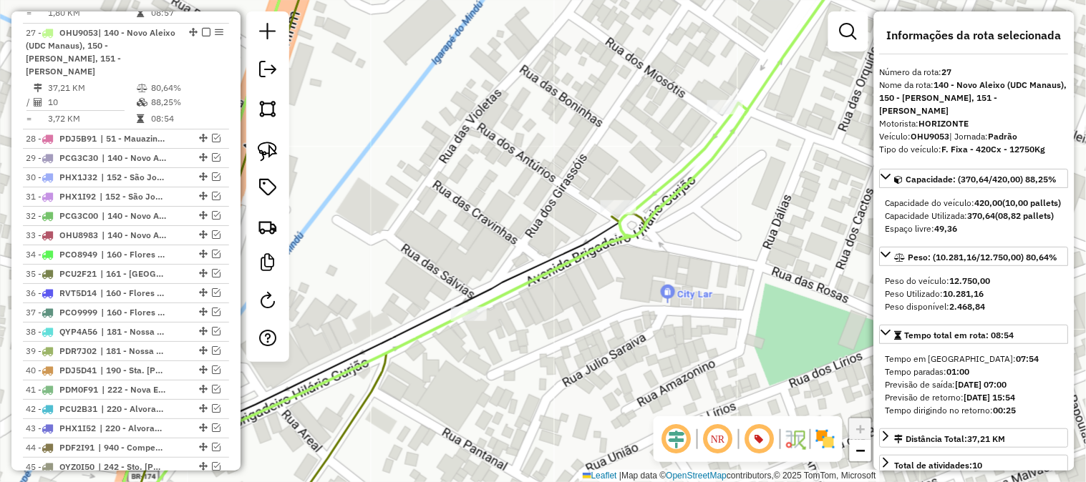
drag, startPoint x: 620, startPoint y: 185, endPoint x: 569, endPoint y: 203, distance: 54.5
click at [570, 203] on div "Janela de atendimento Grade de atendimento Capacidade Transportadoras Veículos …" at bounding box center [543, 241] width 1086 height 482
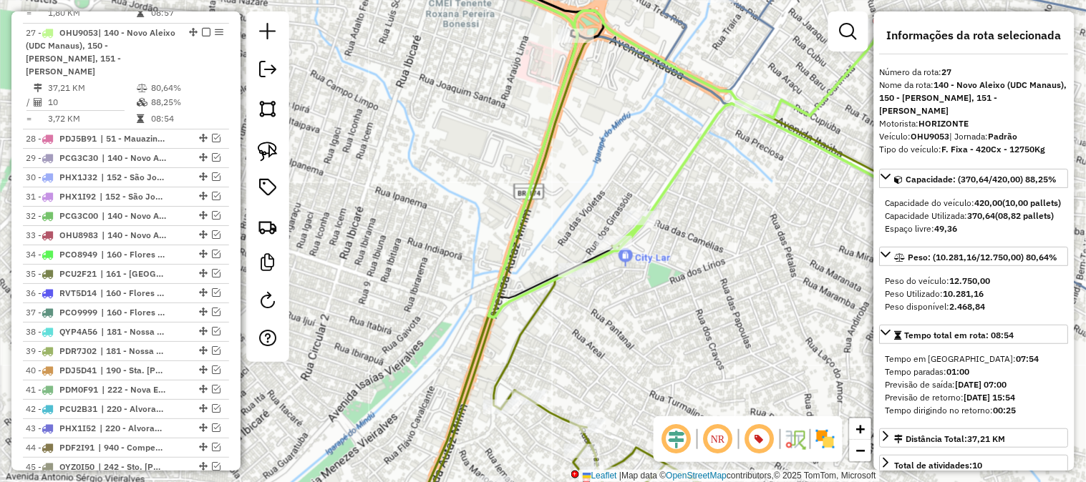
drag, startPoint x: 755, startPoint y: 209, endPoint x: 731, endPoint y: 236, distance: 36.5
click at [731, 236] on div "Janela de atendimento Grade de atendimento Capacidade Transportadoras Veículos …" at bounding box center [543, 241] width 1086 height 482
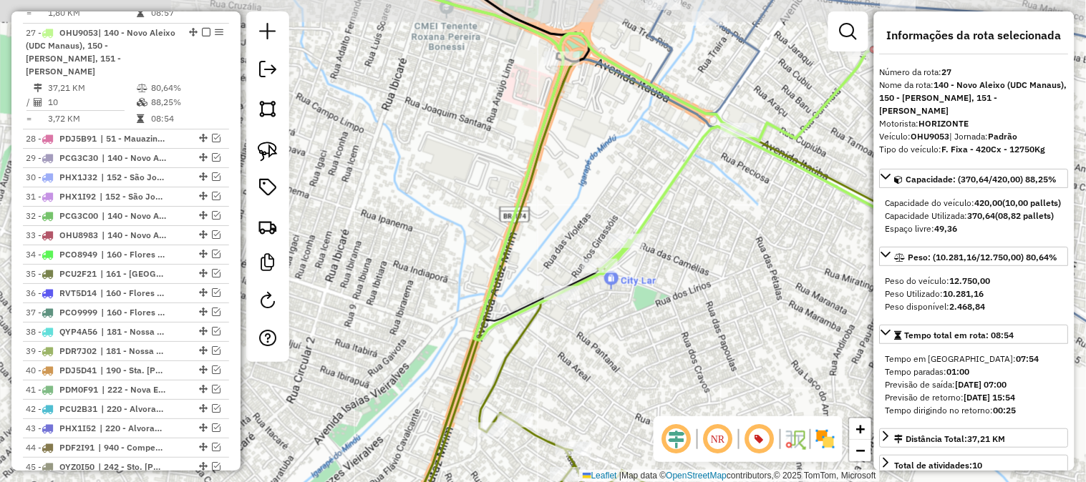
drag, startPoint x: 704, startPoint y: 233, endPoint x: 698, endPoint y: 241, distance: 10.2
click at [698, 241] on div "Janela de atendimento Grade de atendimento Capacidade Transportadoras Veículos …" at bounding box center [543, 241] width 1086 height 482
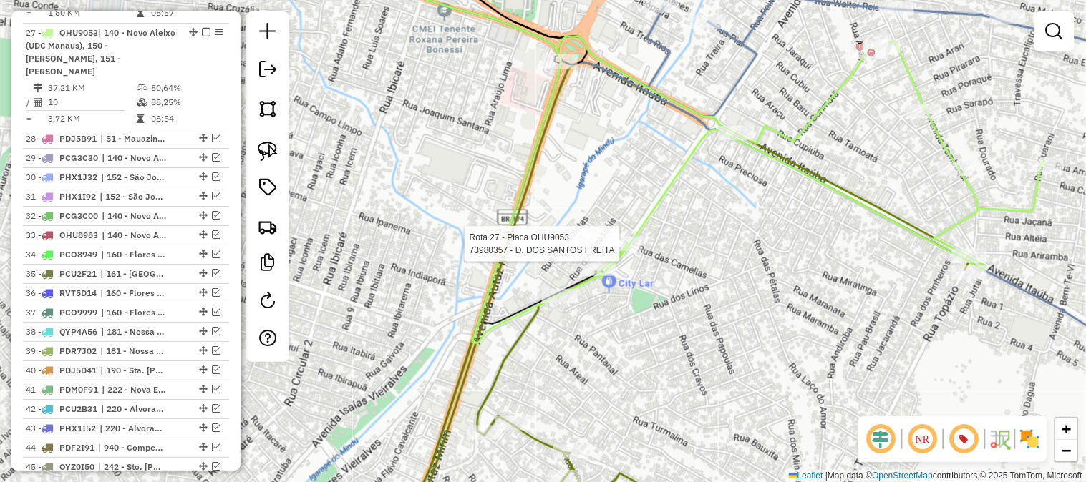
select select "**********"
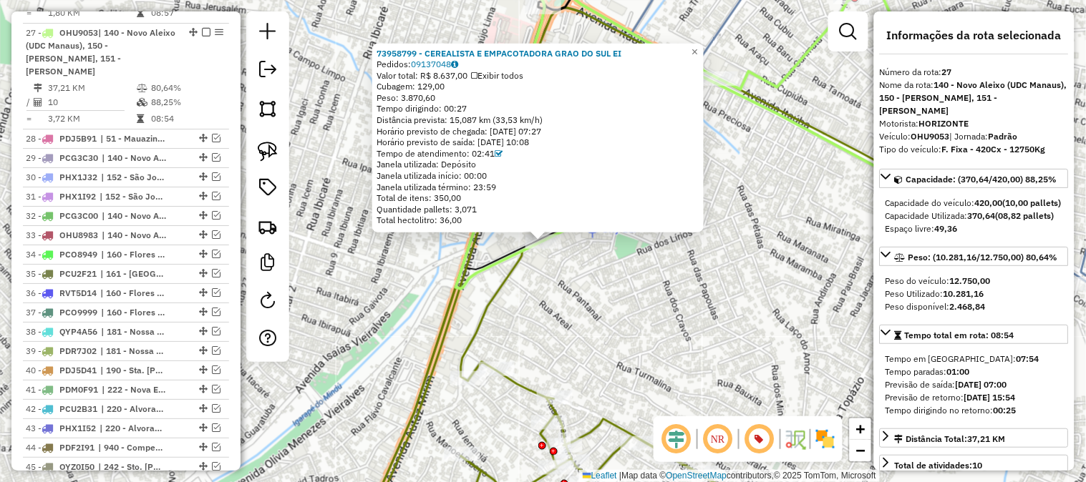
click at [689, 275] on div "73958799 - CEREALISTA E EMPACOTADORA GRAO DO SUL EI Pedidos: 09137048 Valor tot…" at bounding box center [543, 241] width 1086 height 482
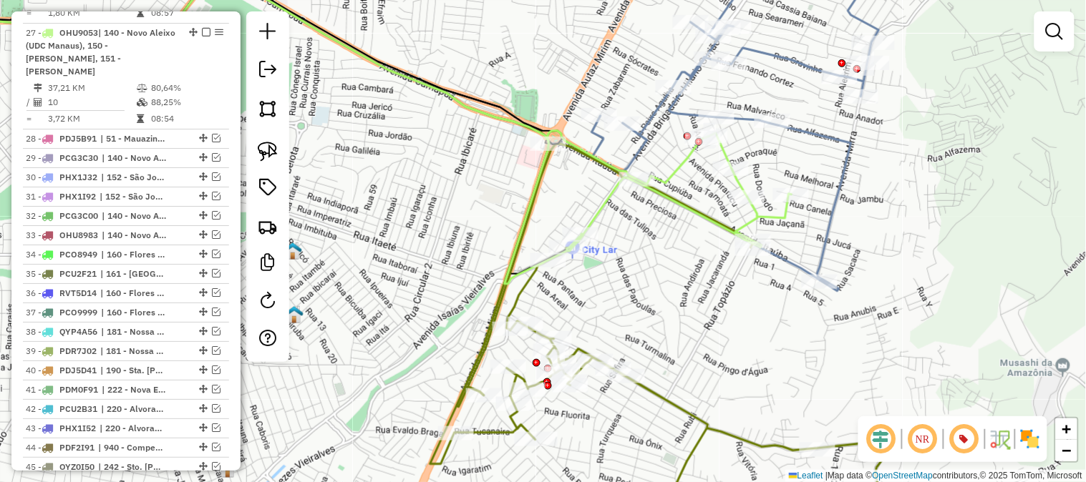
drag, startPoint x: 663, startPoint y: 306, endPoint x: 623, endPoint y: 288, distance: 43.6
click at [623, 288] on div "Janela de atendimento Grade de atendimento Capacidade Transportadoras Veículos …" at bounding box center [543, 241] width 1086 height 482
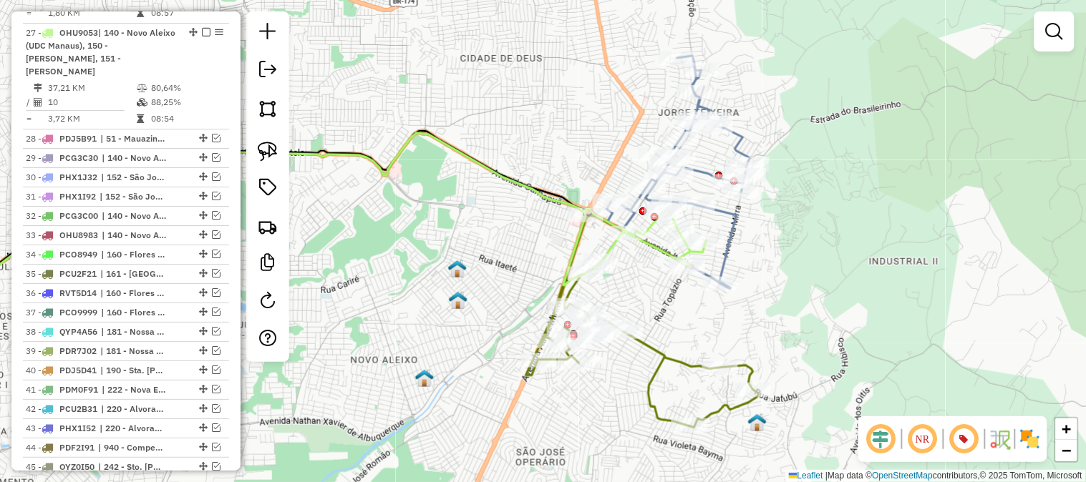
drag, startPoint x: 779, startPoint y: 298, endPoint x: 769, endPoint y: 326, distance: 29.7
click at [769, 326] on div "Janela de atendimento Grade de atendimento Capacidade Transportadoras Veículos …" at bounding box center [543, 241] width 1086 height 482
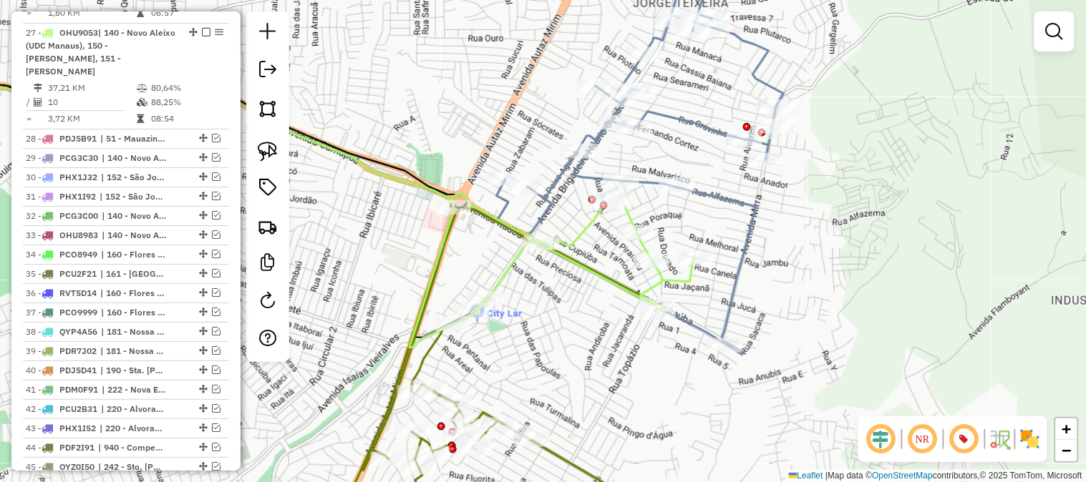
click at [747, 233] on icon at bounding box center [640, 153] width 287 height 403
select select "**********"
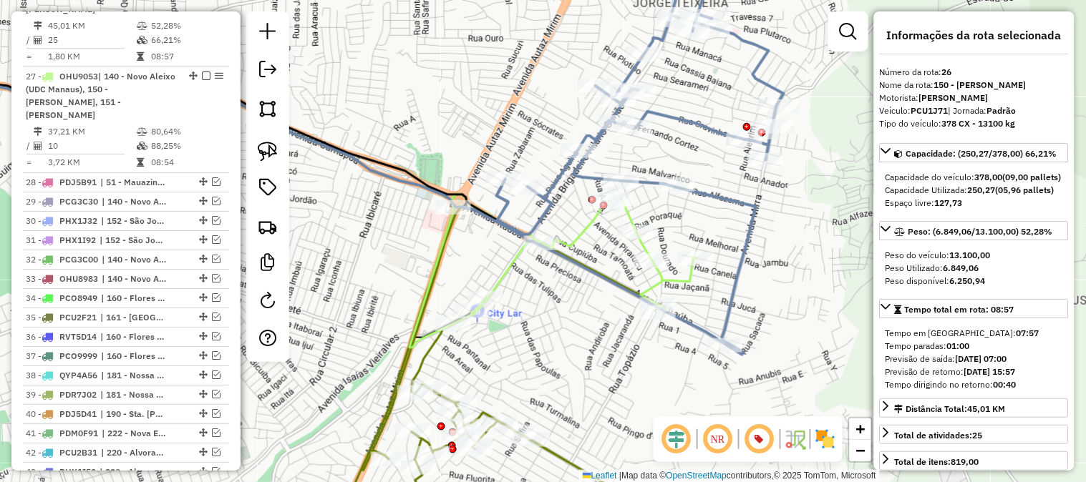
scroll to position [1147, 0]
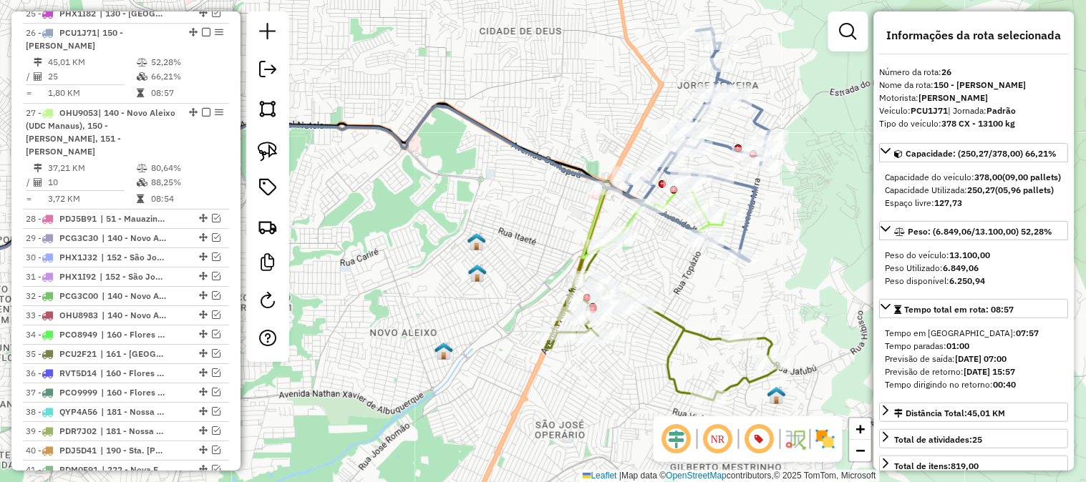
drag, startPoint x: 784, startPoint y: 298, endPoint x: 774, endPoint y: 215, distance: 84.2
click at [776, 223] on div "Janela de atendimento Grade de atendimento Capacidade Transportadoras Veículos …" at bounding box center [543, 241] width 1086 height 482
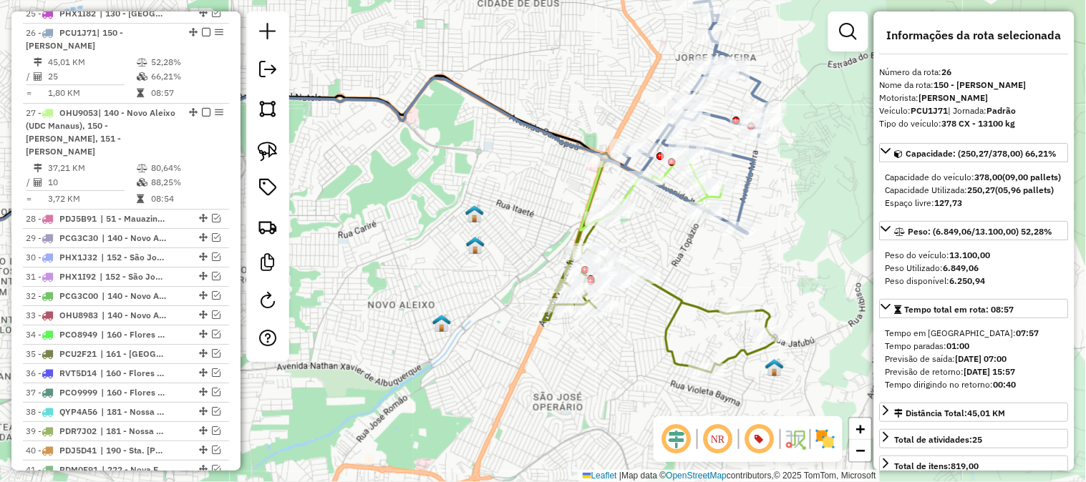
click at [680, 296] on icon at bounding box center [659, 263] width 233 height 219
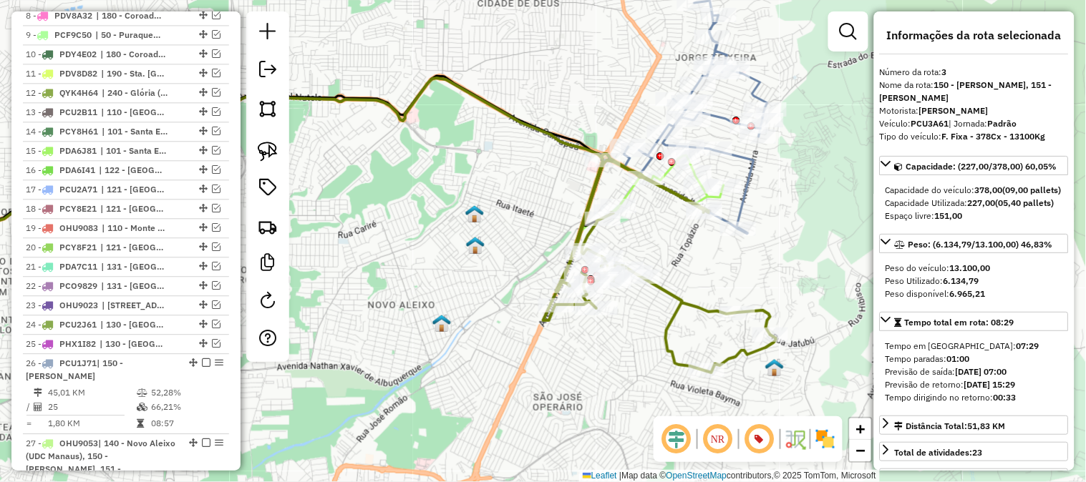
scroll to position [640, 0]
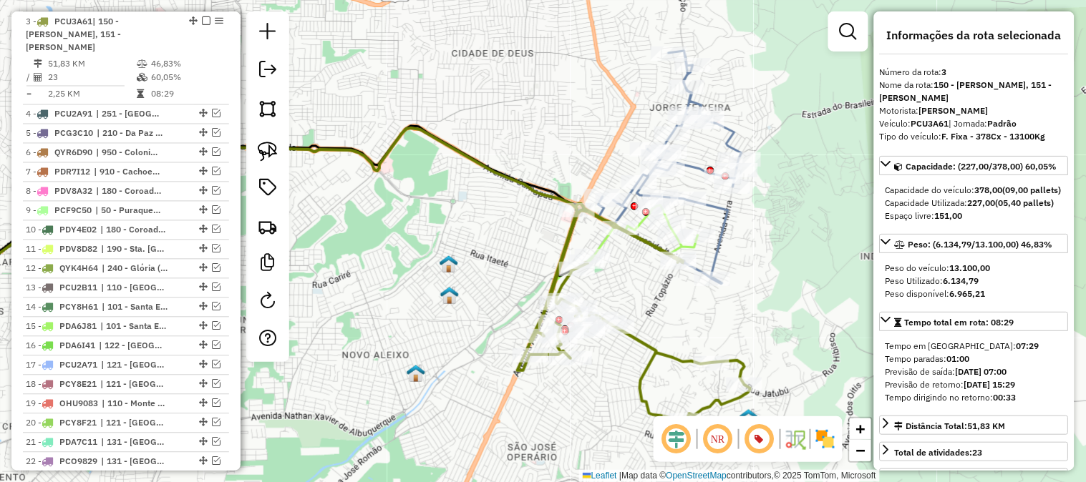
drag, startPoint x: 799, startPoint y: 223, endPoint x: 750, endPoint y: 318, distance: 107.2
click at [756, 311] on div "Janela de atendimento Grade de atendimento Capacidade Transportadoras Veículos …" at bounding box center [543, 241] width 1086 height 482
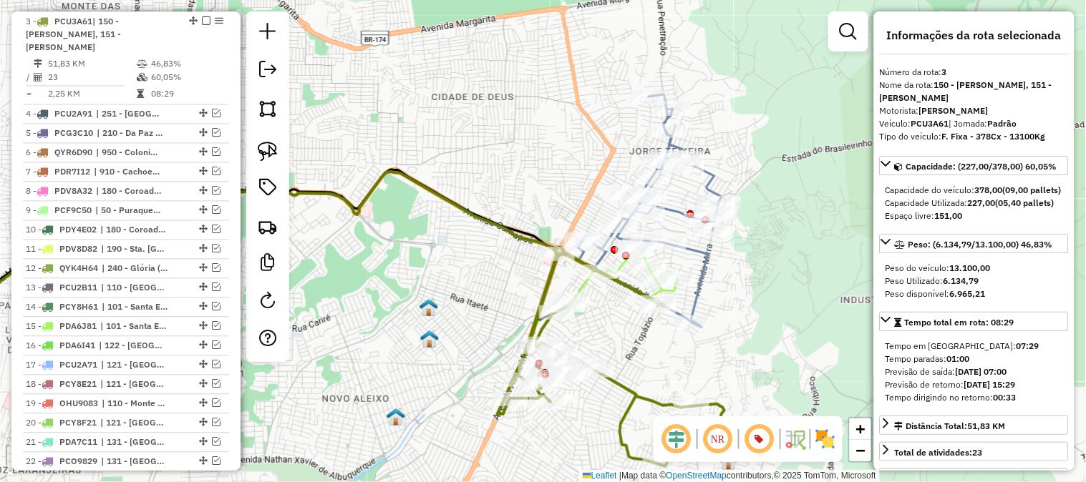
click at [708, 251] on icon at bounding box center [649, 210] width 143 height 233
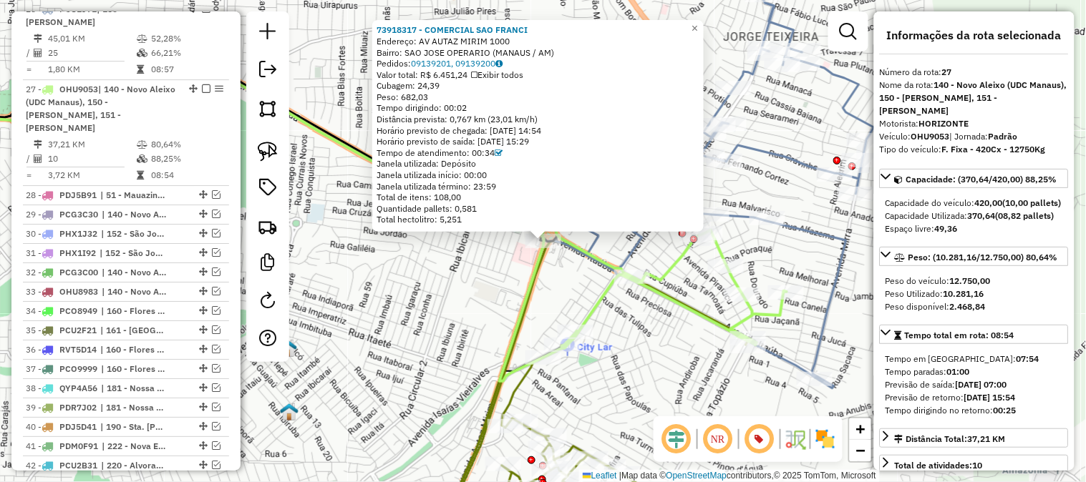
scroll to position [1227, 0]
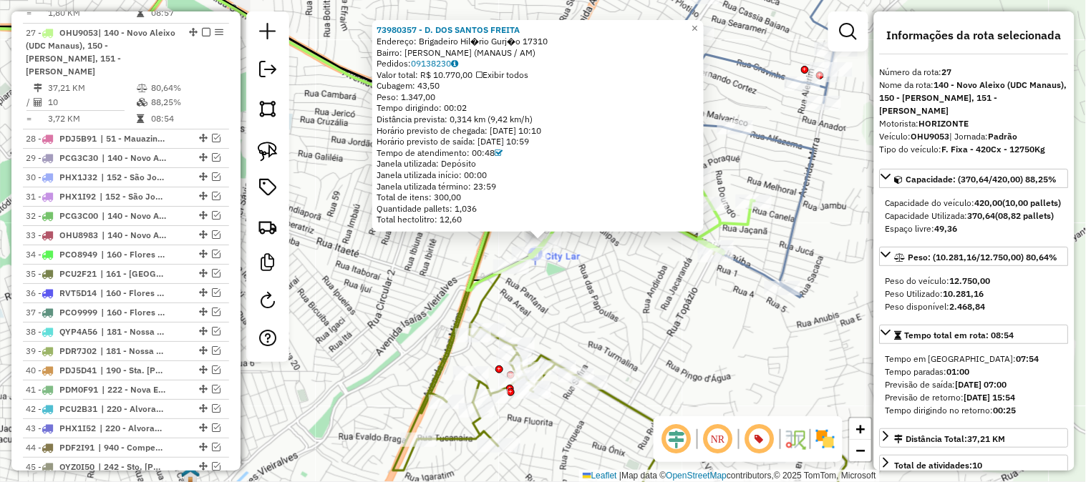
click at [631, 335] on div "73980357 - D. DOS SANTOS FREITA Endereço: Brigadeiro Hil�rio Gurj�o 17310 Bairr…" at bounding box center [543, 241] width 1086 height 482
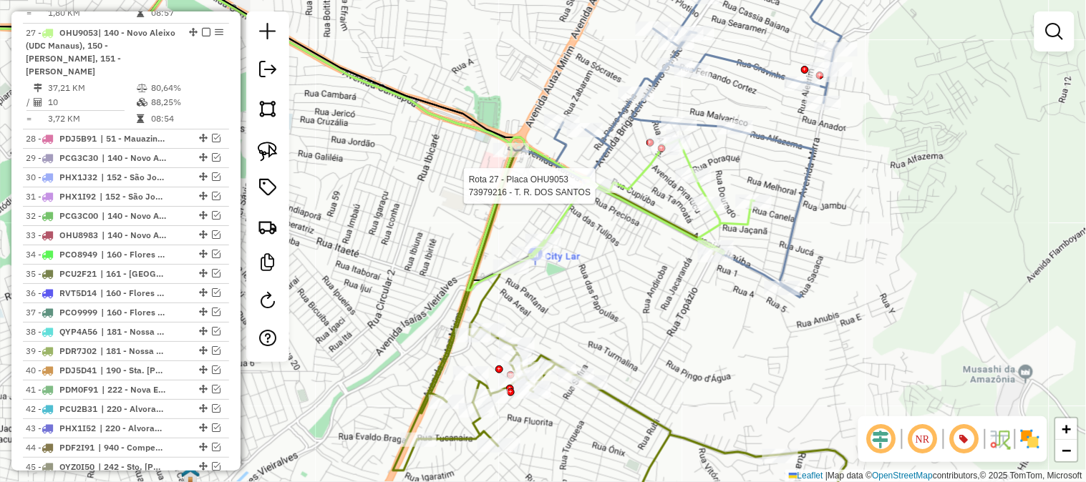
click at [592, 193] on div at bounding box center [600, 186] width 36 height 14
select select "**********"
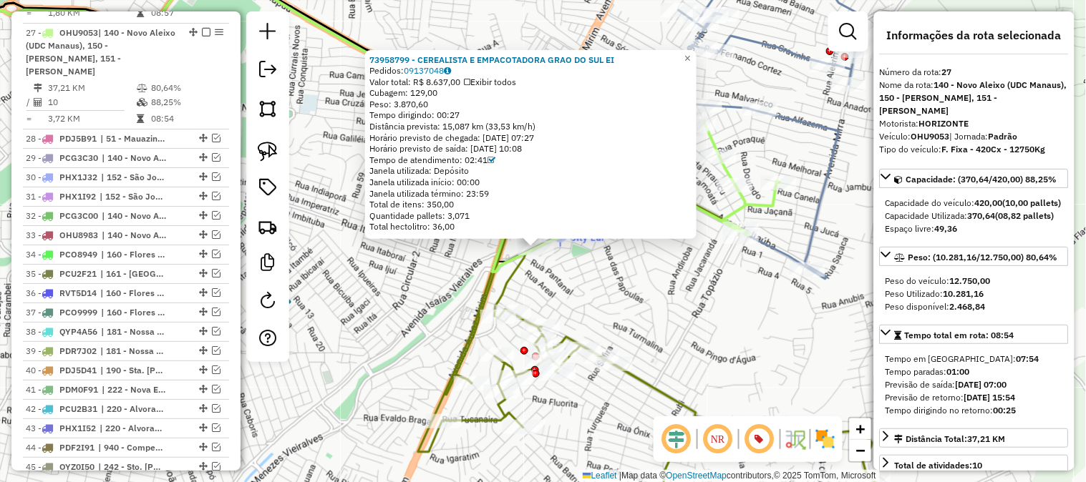
drag, startPoint x: 661, startPoint y: 270, endPoint x: 618, endPoint y: 326, distance: 69.9
click at [618, 326] on div "73958799 - CEREALISTA E EMPACOTADORA GRAO DO SUL EI Pedidos: 09137048 Valor tot…" at bounding box center [543, 241] width 1086 height 482
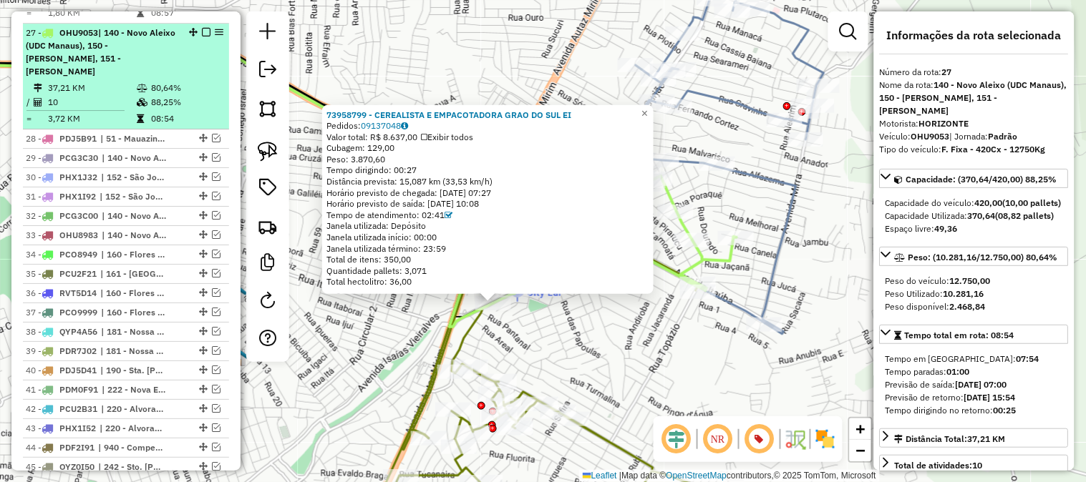
click at [155, 81] on td "80,64%" at bounding box center [186, 88] width 72 height 14
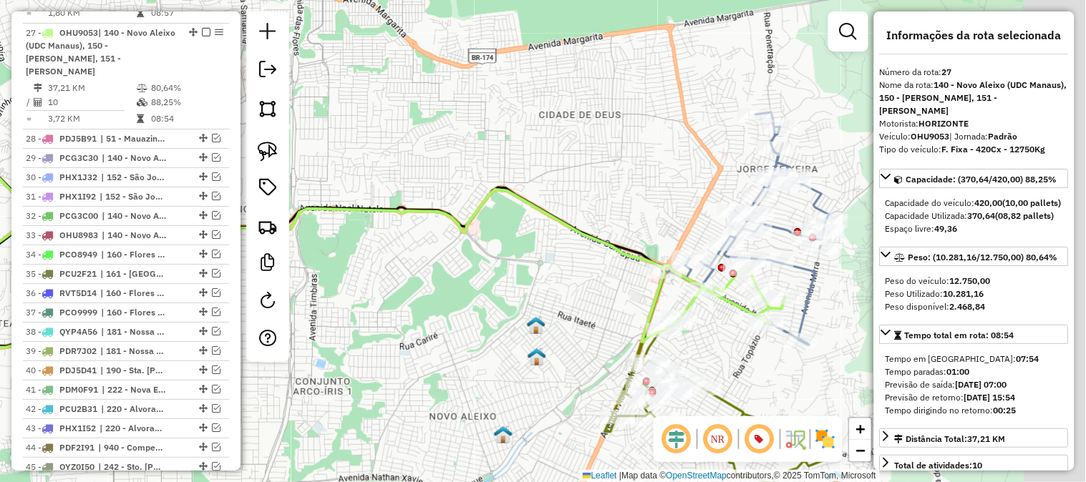
drag, startPoint x: 684, startPoint y: 213, endPoint x: 545, endPoint y: 154, distance: 151.0
click at [549, 156] on div "Janela de atendimento Grade de atendimento Capacidade Transportadoras Veículos …" at bounding box center [543, 241] width 1086 height 482
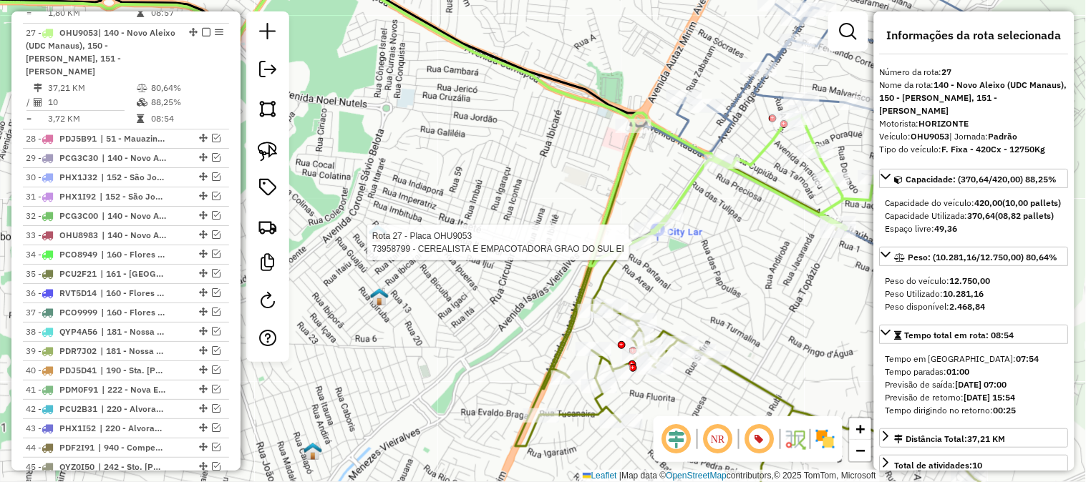
click at [638, 250] on div at bounding box center [633, 242] width 36 height 14
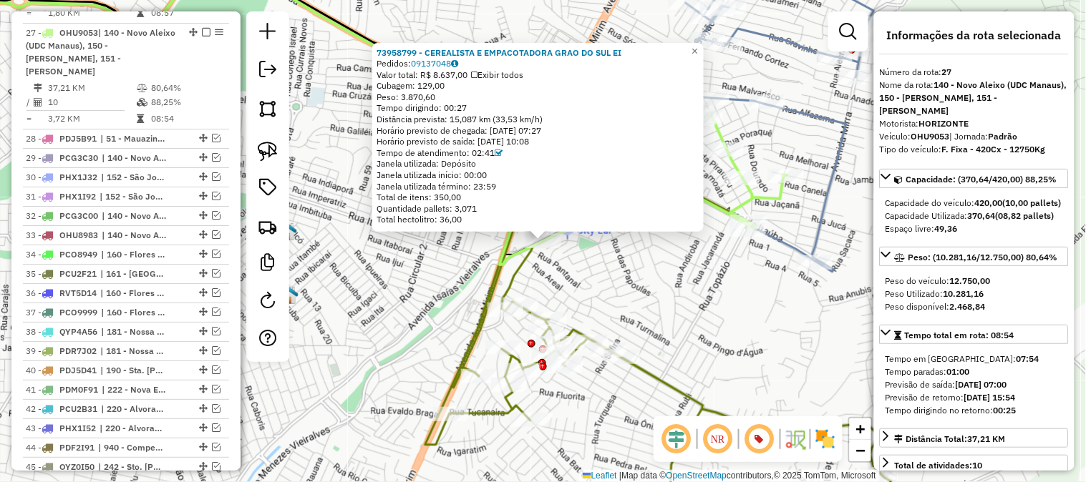
click at [648, 373] on icon at bounding box center [658, 321] width 466 height 419
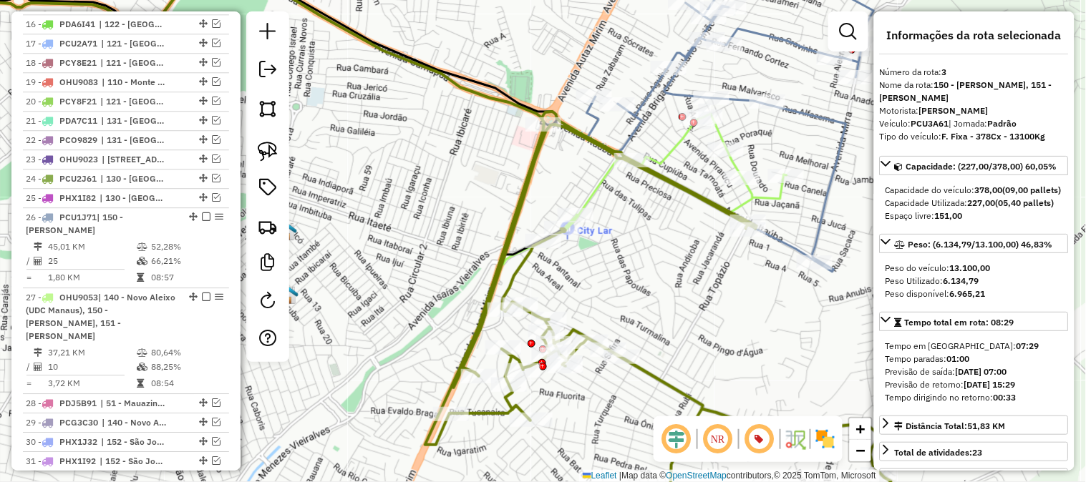
scroll to position [640, 0]
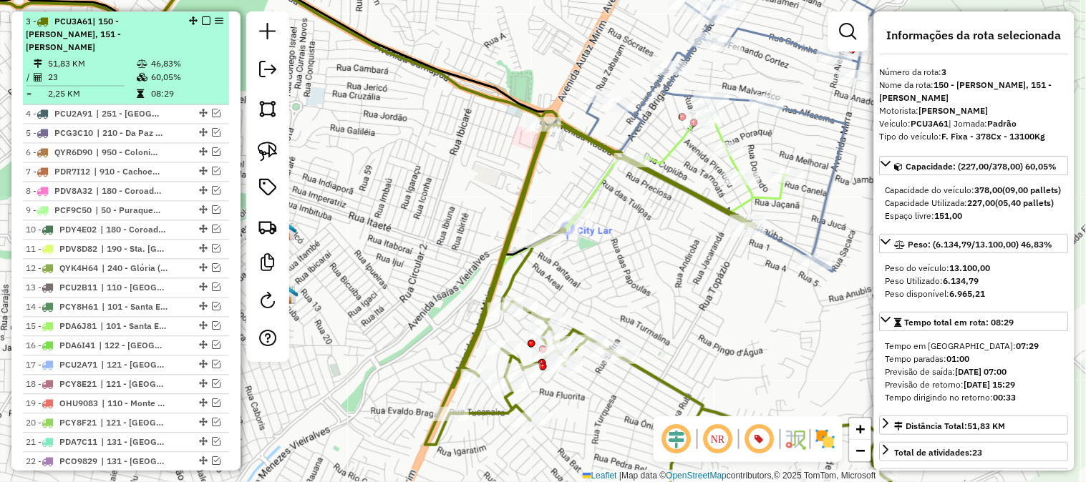
click at [203, 21] on em at bounding box center [206, 20] width 9 height 9
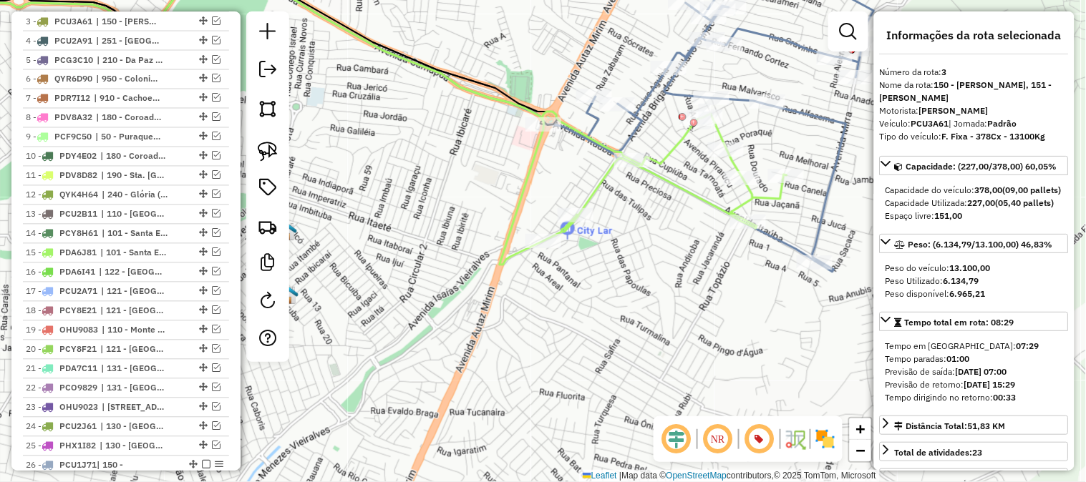
drag, startPoint x: 627, startPoint y: 297, endPoint x: 577, endPoint y: 339, distance: 65.0
click at [588, 331] on div "Janela de atendimento Grade de atendimento Capacidade Transportadoras Veículos …" at bounding box center [543, 241] width 1086 height 482
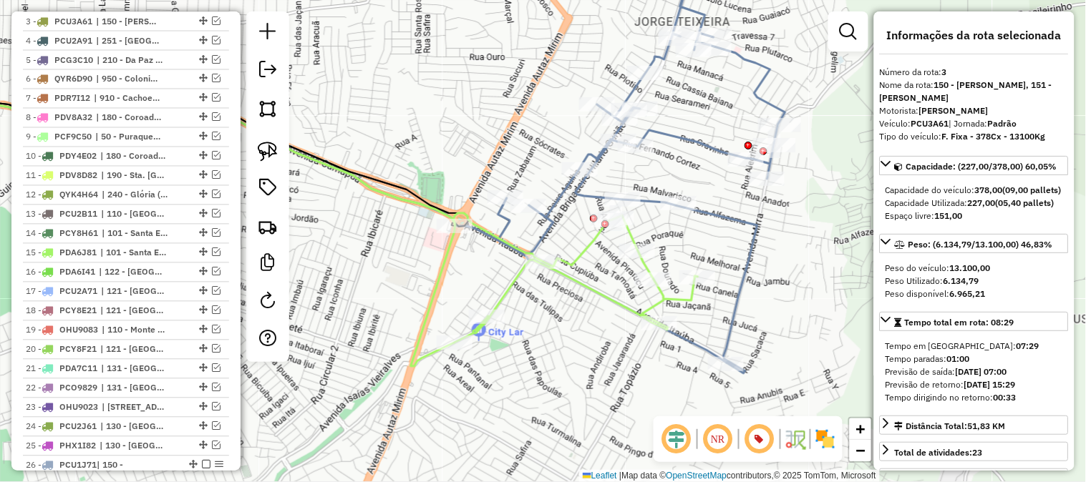
click at [727, 216] on icon at bounding box center [641, 162] width 287 height 421
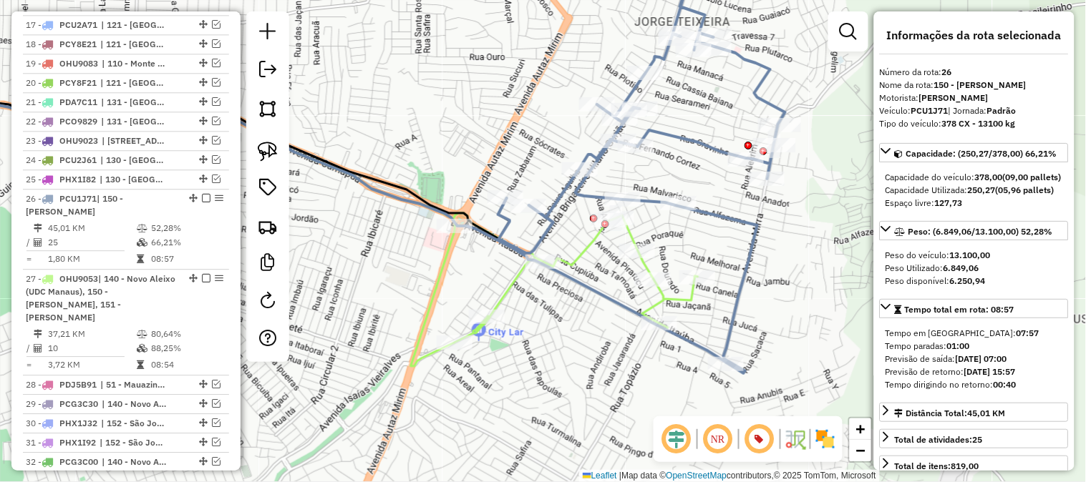
scroll to position [1086, 0]
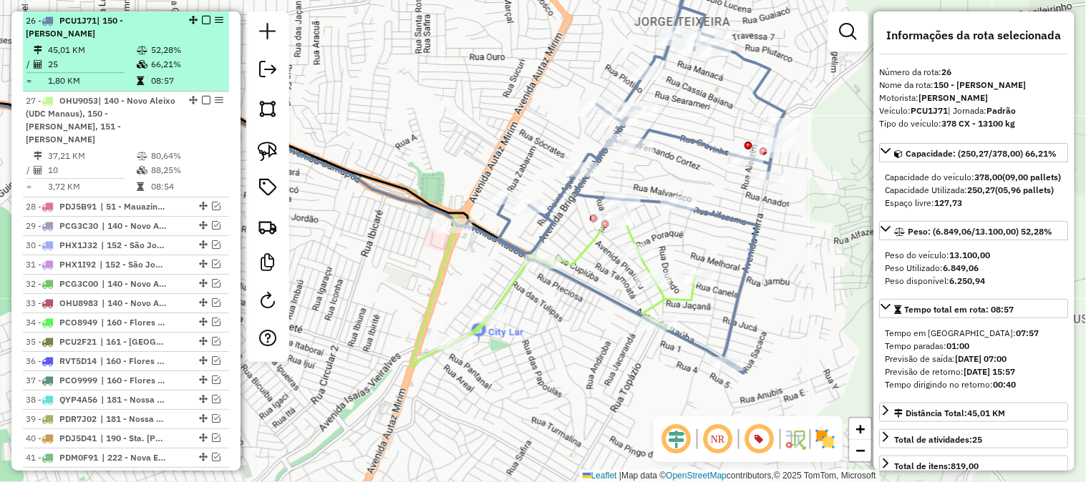
click at [203, 20] on em at bounding box center [206, 20] width 9 height 9
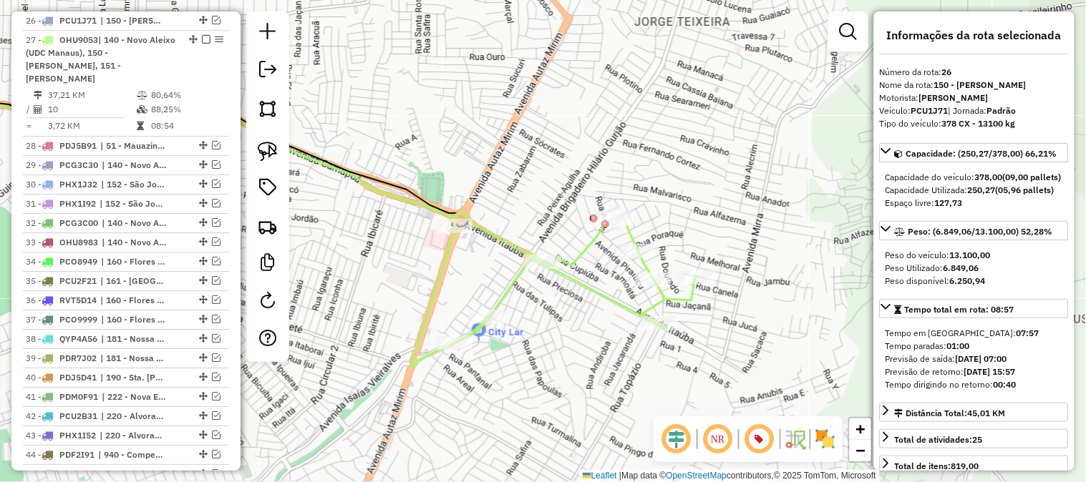
click at [515, 277] on icon at bounding box center [576, 278] width 244 height 130
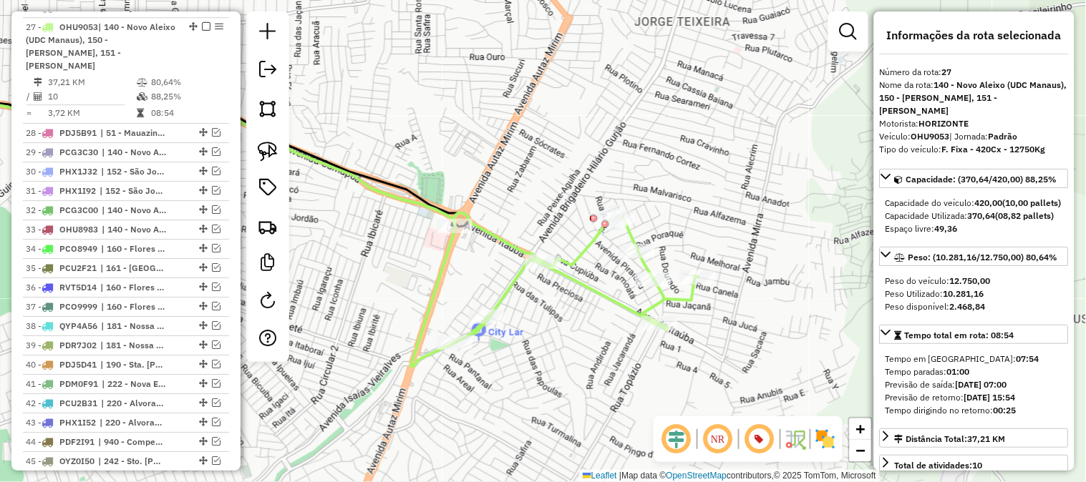
scroll to position [1106, 0]
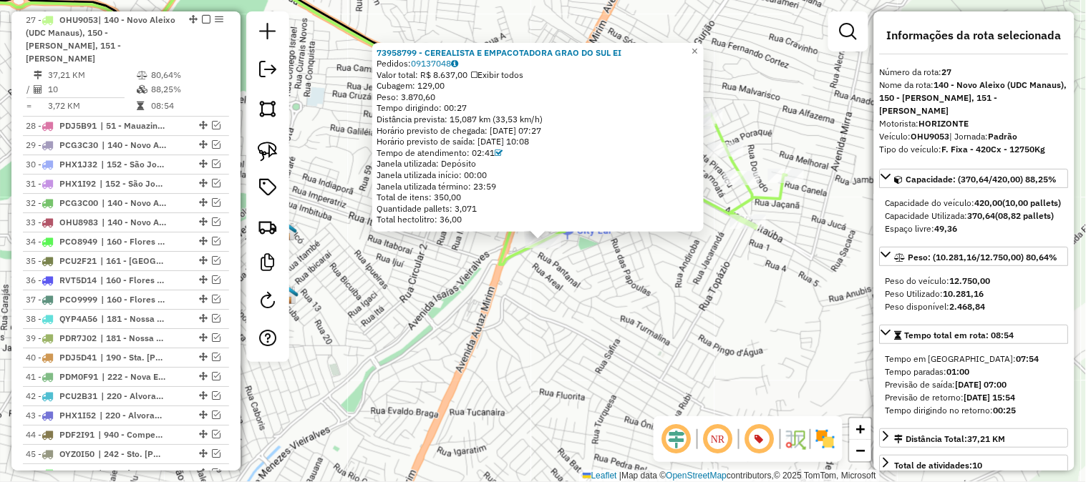
drag, startPoint x: 660, startPoint y: 283, endPoint x: 554, endPoint y: 349, distance: 125.7
click at [574, 342] on div "73958799 - CEREALISTA E EMPACOTADORA GRAO DO SUL EI Pedidos: 09137048 Valor tot…" at bounding box center [543, 241] width 1086 height 482
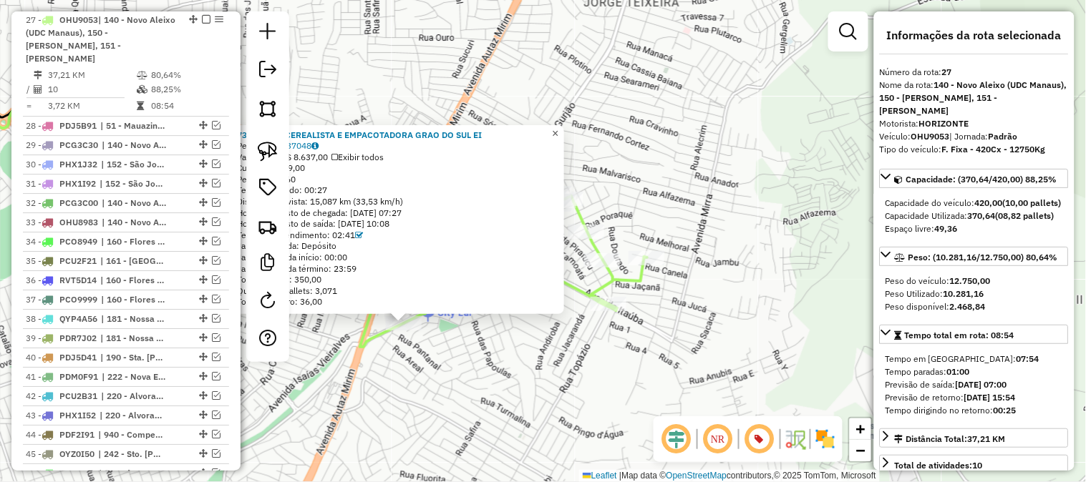
click at [558, 127] on span "×" at bounding box center [555, 133] width 6 height 12
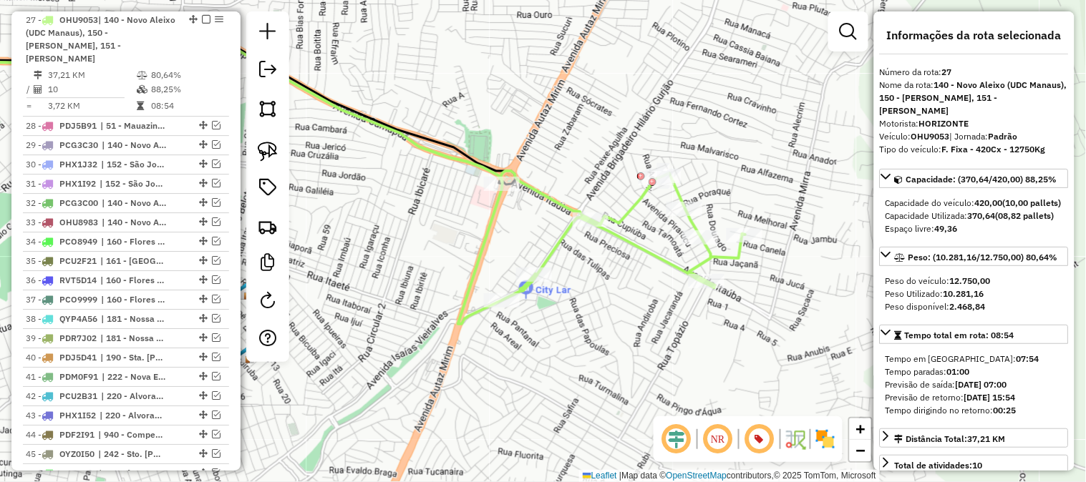
drag, startPoint x: 532, startPoint y: 134, endPoint x: 641, endPoint y: 106, distance: 112.3
click at [641, 106] on div "Janela de atendimento Grade de atendimento Capacidade Transportadoras Veículos …" at bounding box center [543, 241] width 1086 height 482
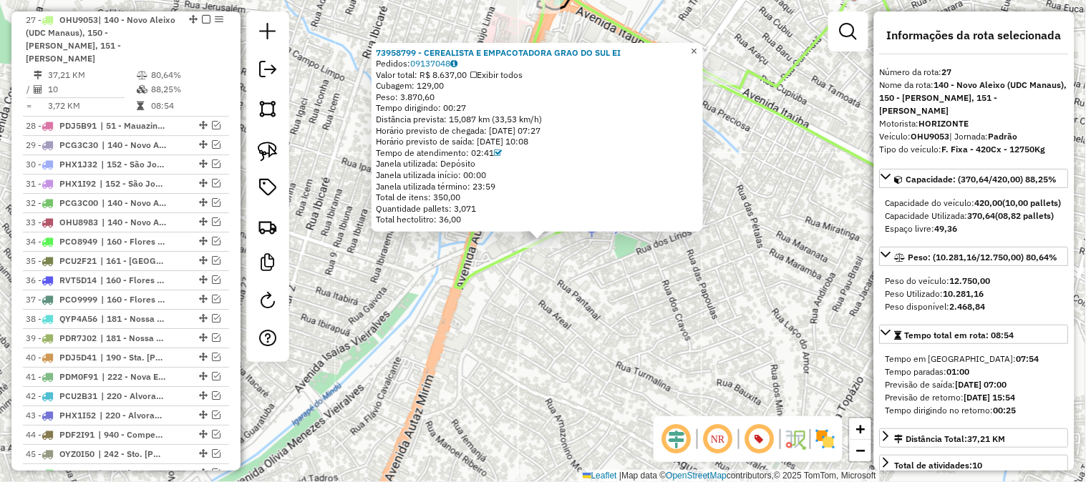
click at [697, 45] on span "×" at bounding box center [694, 51] width 6 height 12
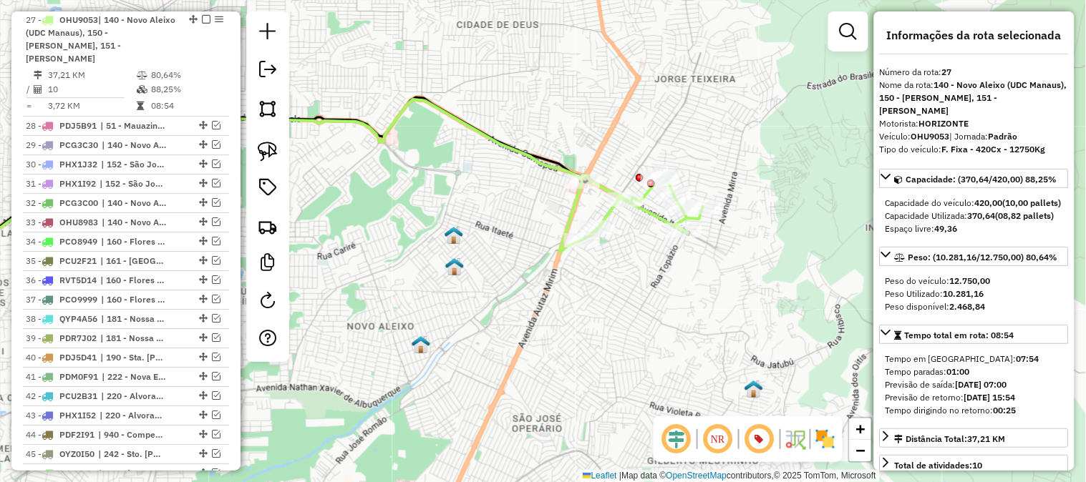
drag, startPoint x: 657, startPoint y: 235, endPoint x: 581, endPoint y: 278, distance: 87.2
click at [581, 278] on div "Janela de atendimento Grade de atendimento Capacidade Transportadoras Veículos …" at bounding box center [543, 241] width 1086 height 482
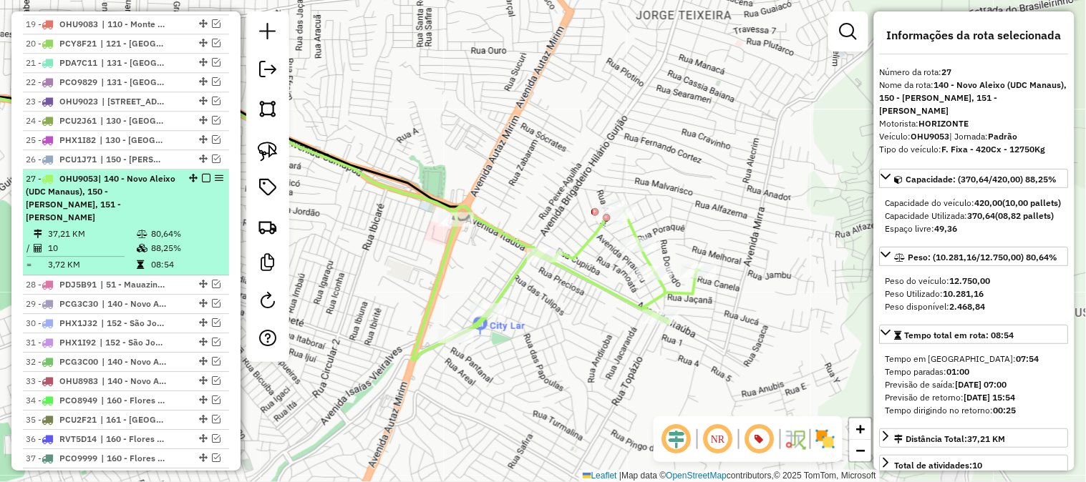
scroll to position [788, 0]
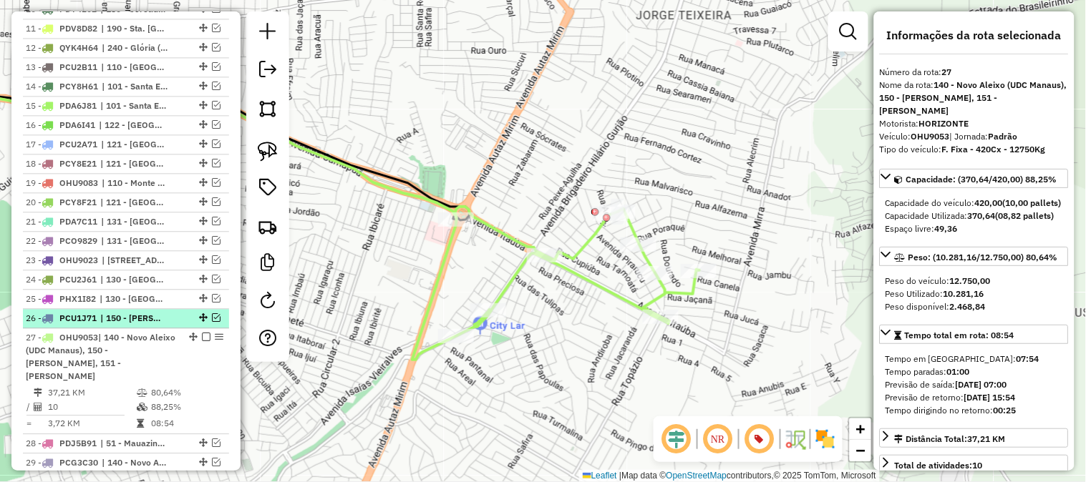
click at [212, 317] on em at bounding box center [216, 317] width 9 height 9
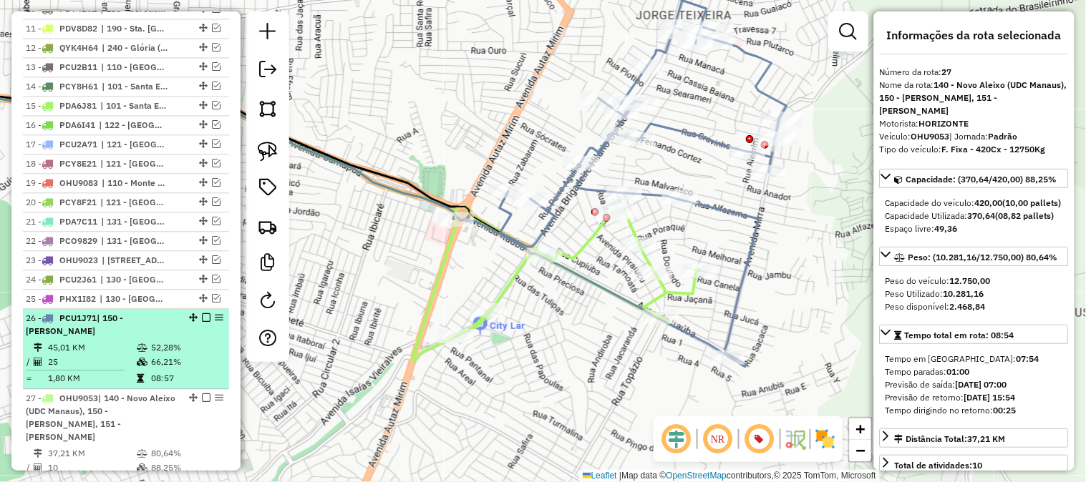
click at [205, 316] on em at bounding box center [206, 317] width 9 height 9
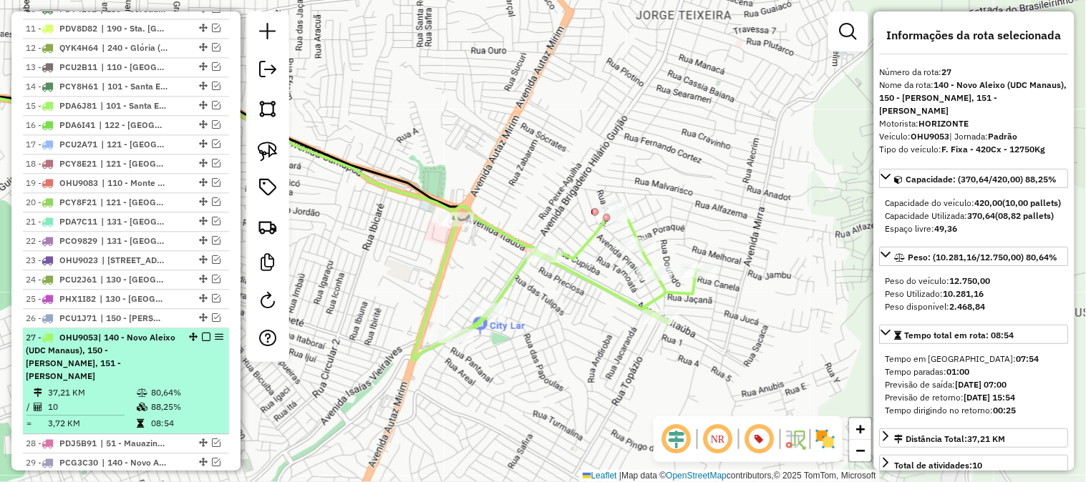
scroll to position [867, 0]
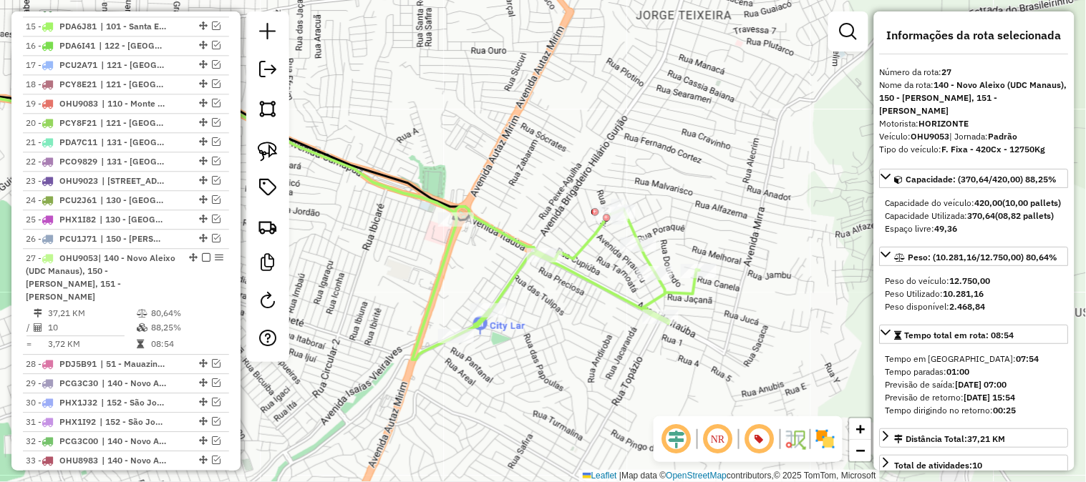
drag, startPoint x: 574, startPoint y: 151, endPoint x: 584, endPoint y: 147, distance: 10.6
click at [584, 147] on div "Janela de atendimento Grade de atendimento Capacidade Transportadoras Veículos …" at bounding box center [543, 241] width 1086 height 482
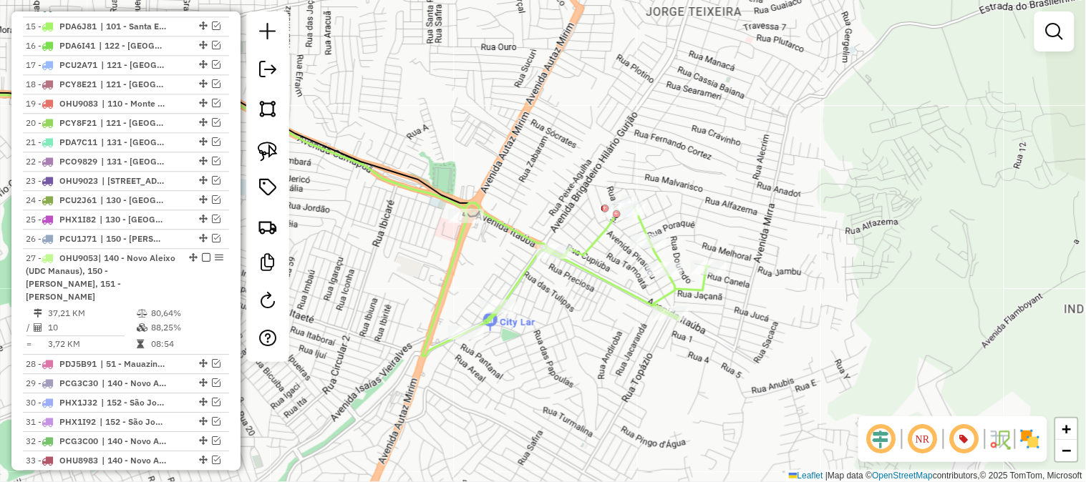
click at [584, 147] on div "Janela de atendimento Grade de atendimento Capacidade Transportadoras Veículos …" at bounding box center [543, 241] width 1086 height 482
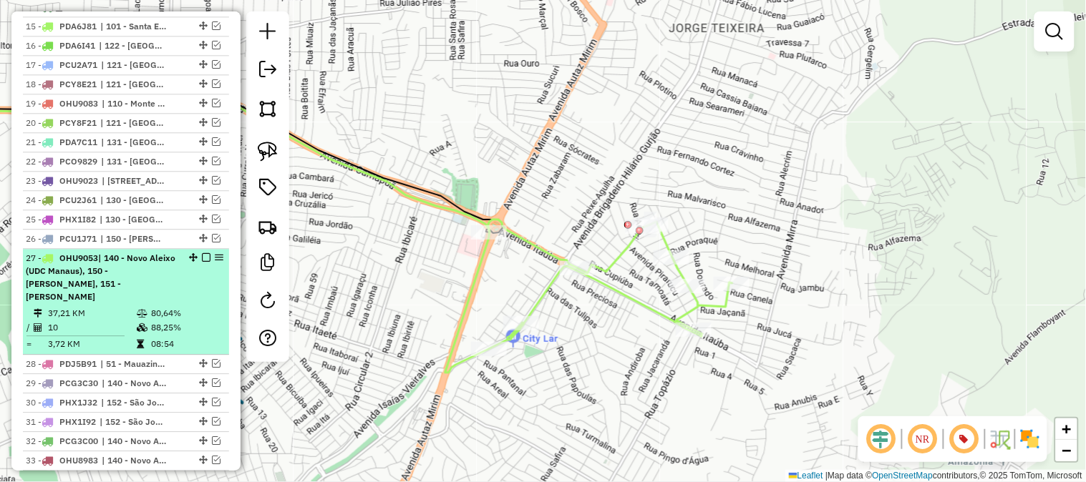
click at [185, 321] on td "88,25%" at bounding box center [186, 328] width 72 height 14
select select "**********"
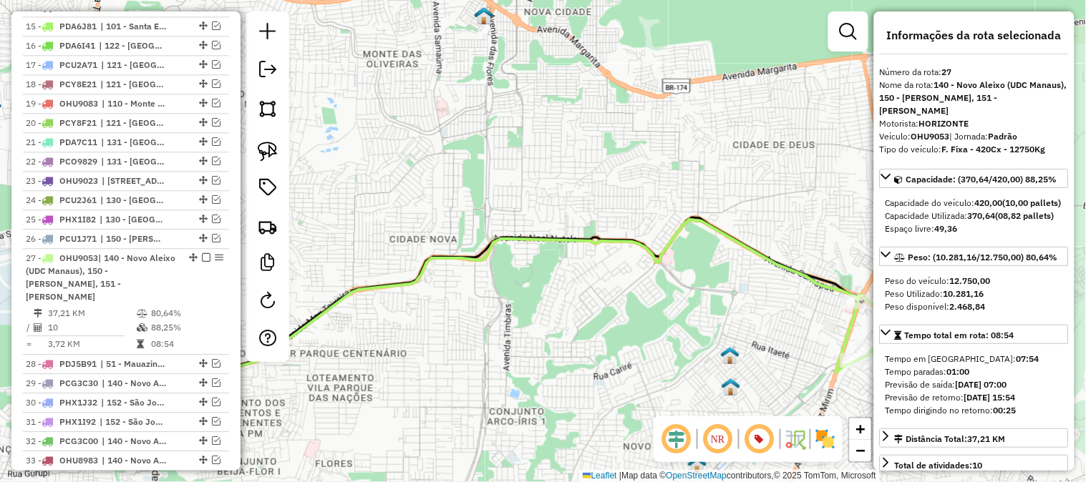
drag, startPoint x: 753, startPoint y: 232, endPoint x: 605, endPoint y: 189, distance: 154.9
click at [605, 189] on div "Janela de atendimento Grade de atendimento Capacidade Transportadoras Veículos …" at bounding box center [543, 241] width 1086 height 482
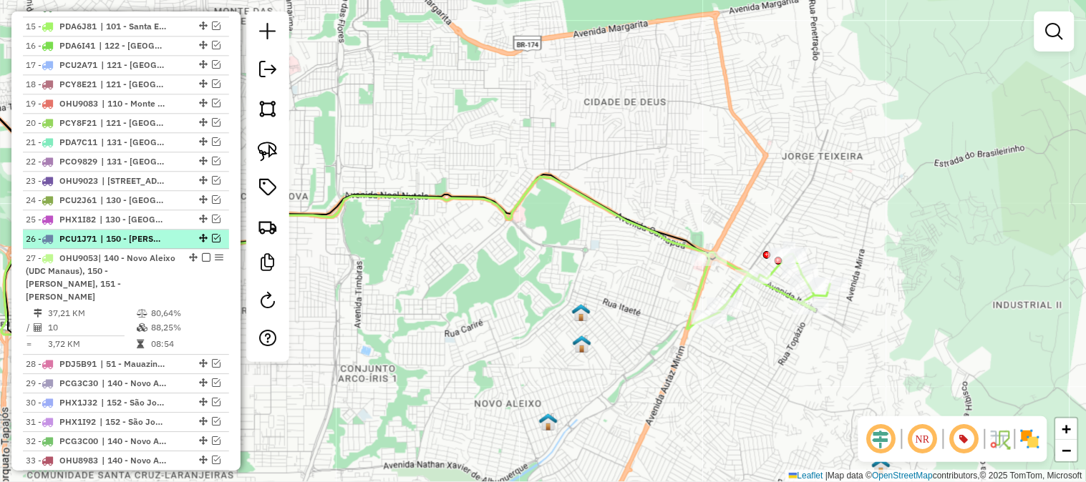
click at [212, 239] on em at bounding box center [216, 238] width 9 height 9
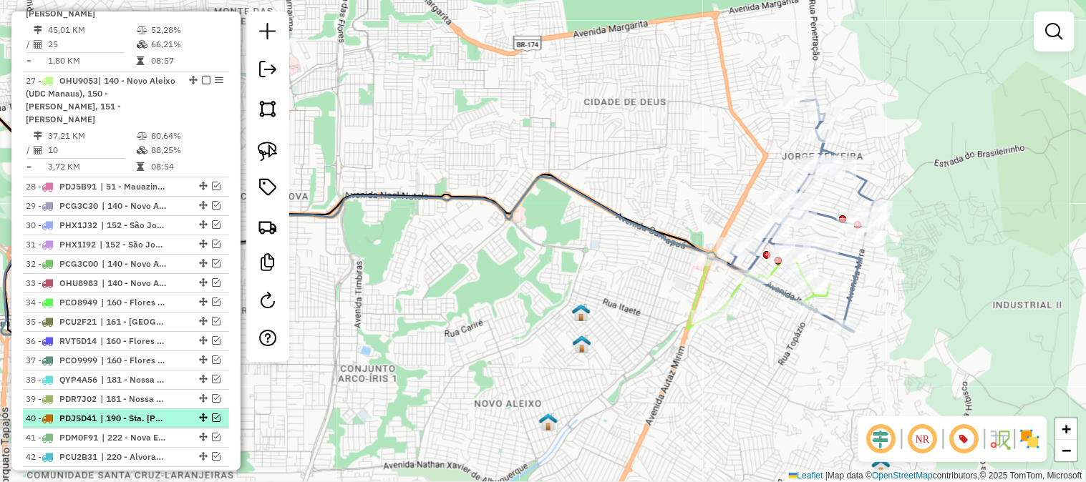
scroll to position [947, 0]
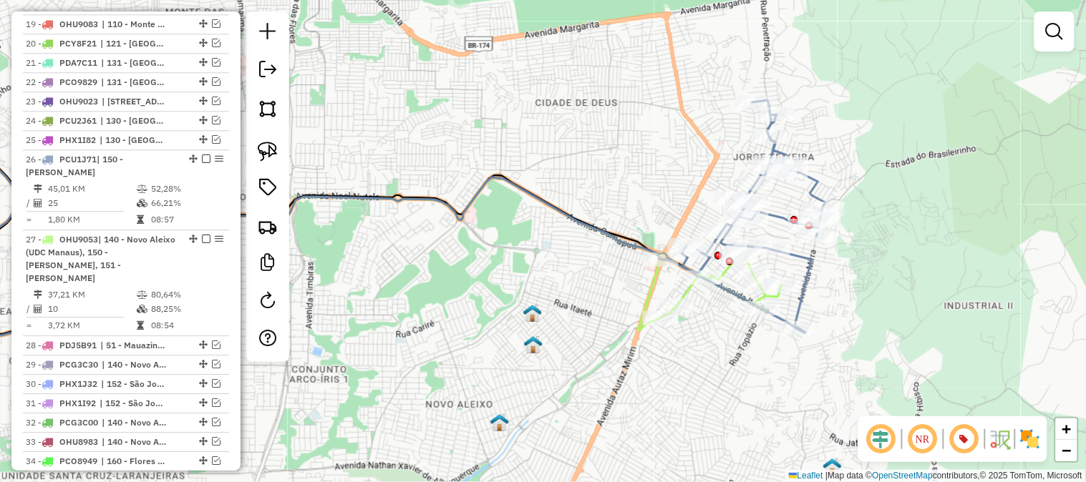
drag, startPoint x: 732, startPoint y: 167, endPoint x: 555, endPoint y: 153, distance: 177.3
click at [555, 153] on div "Janela de atendimento Grade de atendimento Capacidade Transportadoras Veículos …" at bounding box center [543, 241] width 1086 height 482
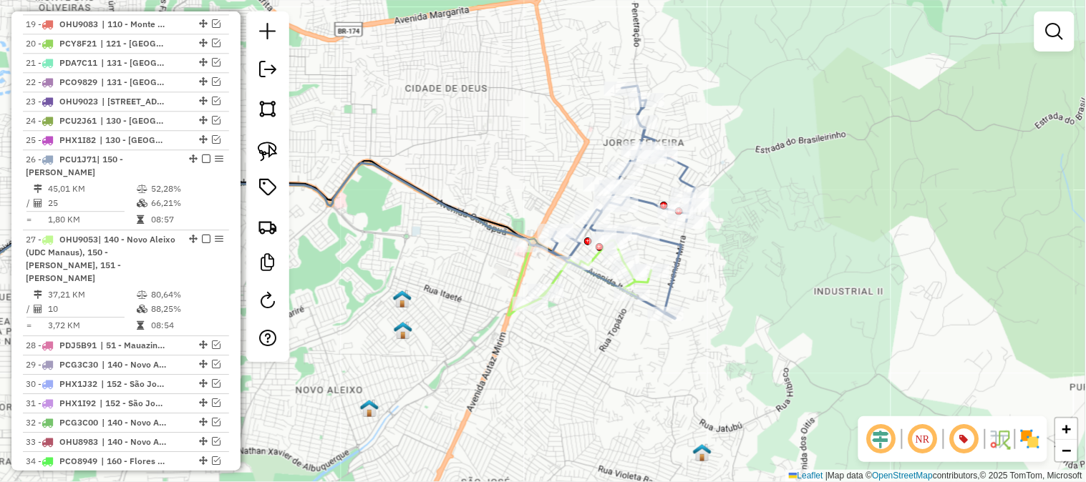
click at [678, 245] on icon at bounding box center [623, 202] width 143 height 233
select select "**********"
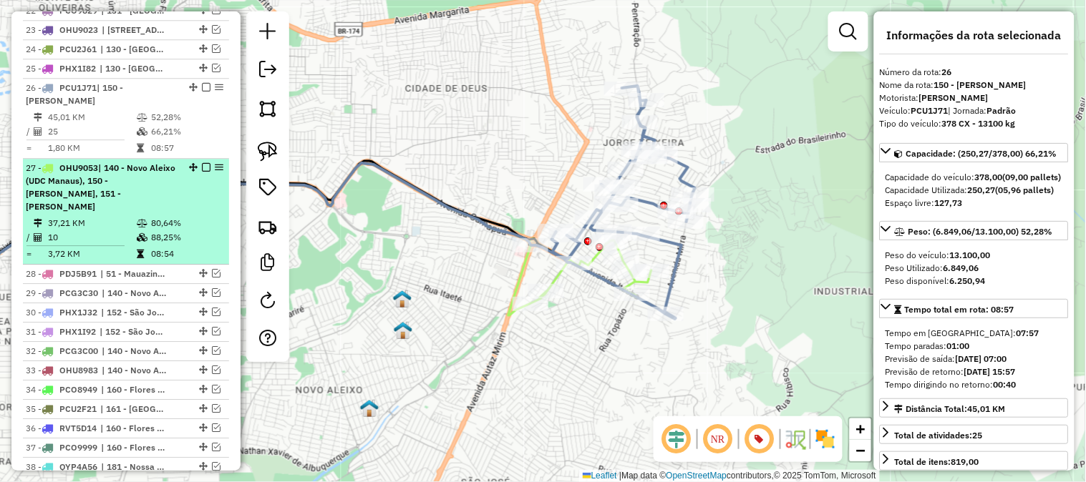
scroll to position [1086, 0]
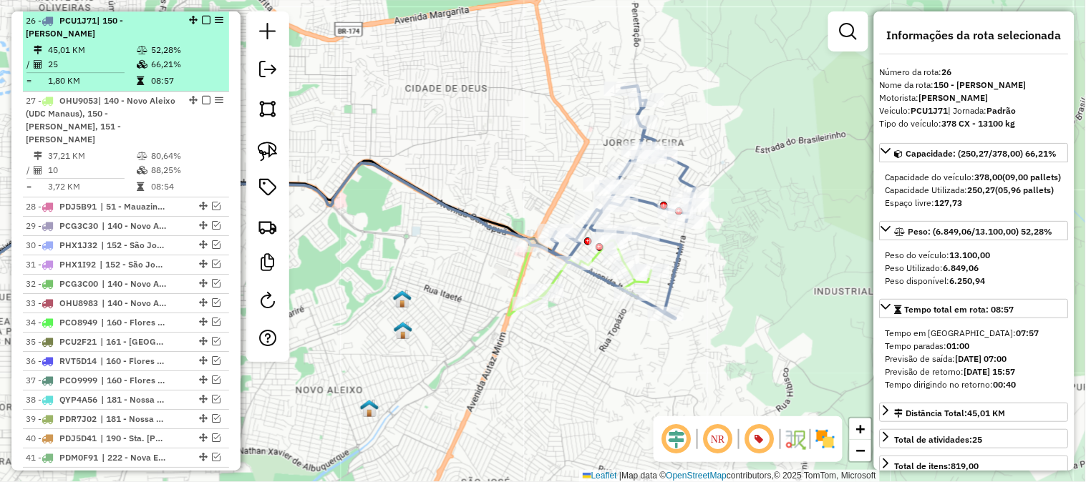
click at [202, 22] on em at bounding box center [206, 20] width 9 height 9
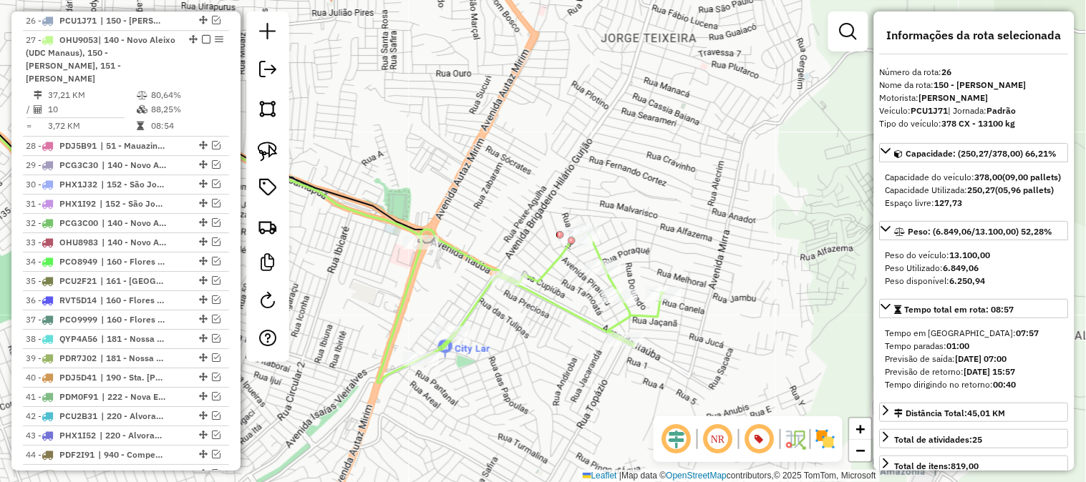
click at [550, 305] on icon at bounding box center [542, 295] width 244 height 130
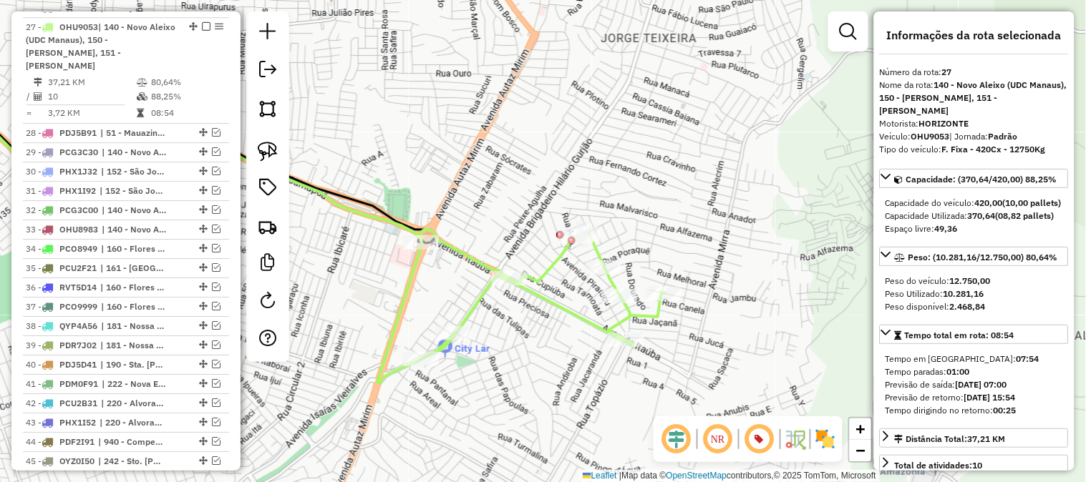
scroll to position [1106, 0]
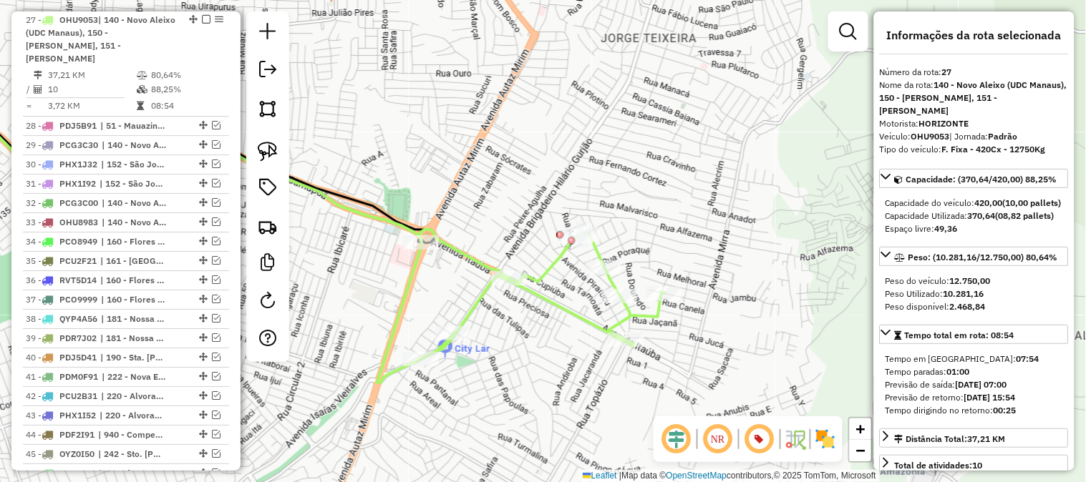
drag, startPoint x: 760, startPoint y: 205, endPoint x: 784, endPoint y: 167, distance: 44.7
click at [782, 177] on div "Janela de atendimento Grade de atendimento Capacidade Transportadoras Veículos …" at bounding box center [543, 241] width 1086 height 482
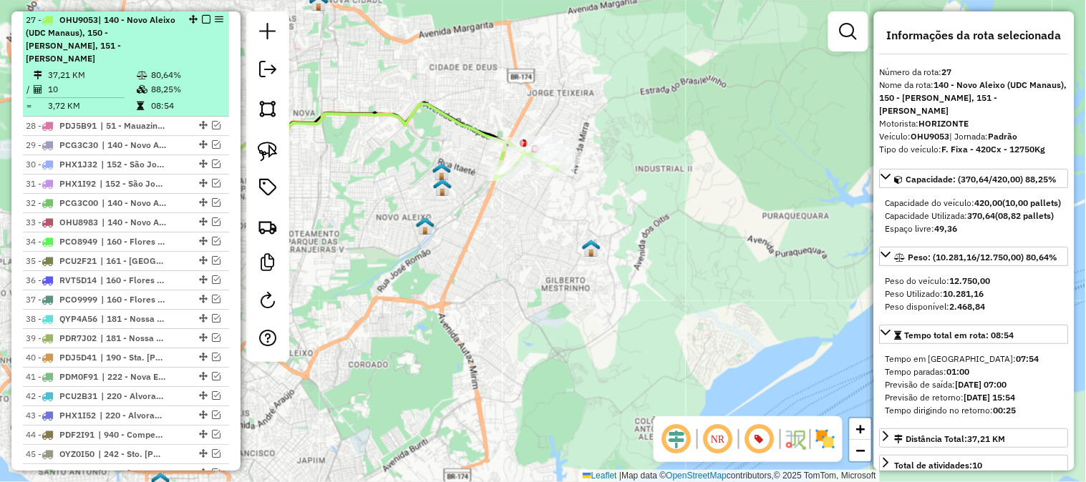
click at [205, 19] on em at bounding box center [206, 19] width 9 height 9
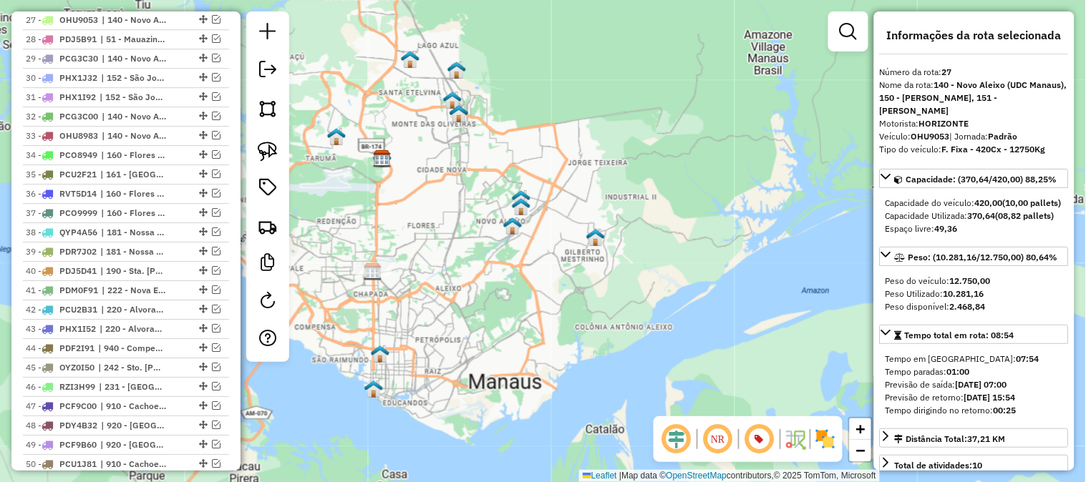
drag, startPoint x: 615, startPoint y: 185, endPoint x: 660, endPoint y: 230, distance: 63.8
click at [660, 230] on div "Janela de atendimento Grade de atendimento Capacidade Transportadoras Veículos …" at bounding box center [543, 241] width 1086 height 482
